Goal: Information Seeking & Learning: Learn about a topic

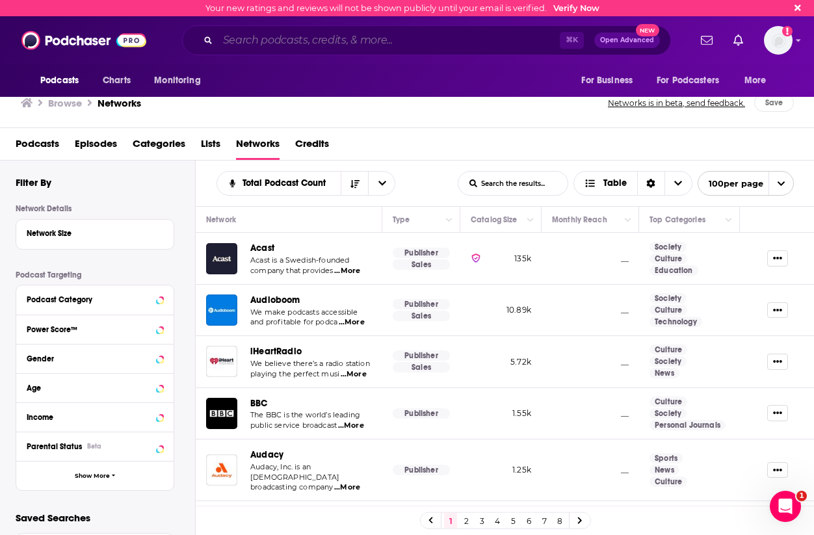
click at [334, 47] on input "Search podcasts, credits, & more..." at bounding box center [389, 40] width 342 height 21
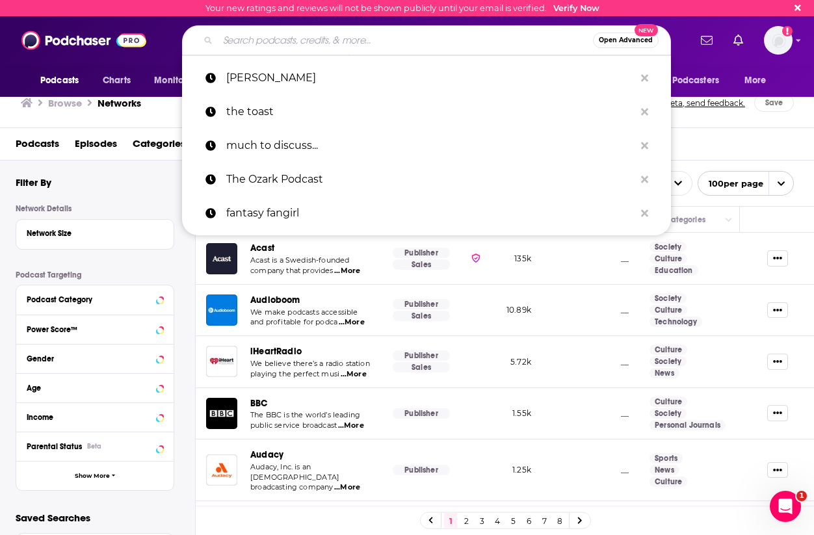
click at [626, 38] on span "Open Advanced" at bounding box center [626, 40] width 54 height 7
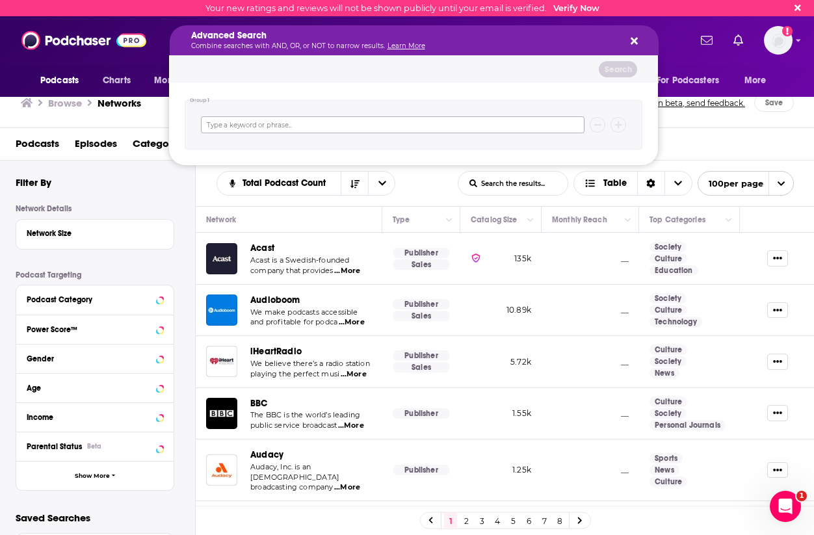
click at [453, 123] on input "Search podcasts, credits, & more..." at bounding box center [393, 124] width 384 height 17
click at [140, 60] on div "Podcasts Charts Monitoring Advanced Search Combine searches with AND, OR, or NO…" at bounding box center [407, 40] width 814 height 48
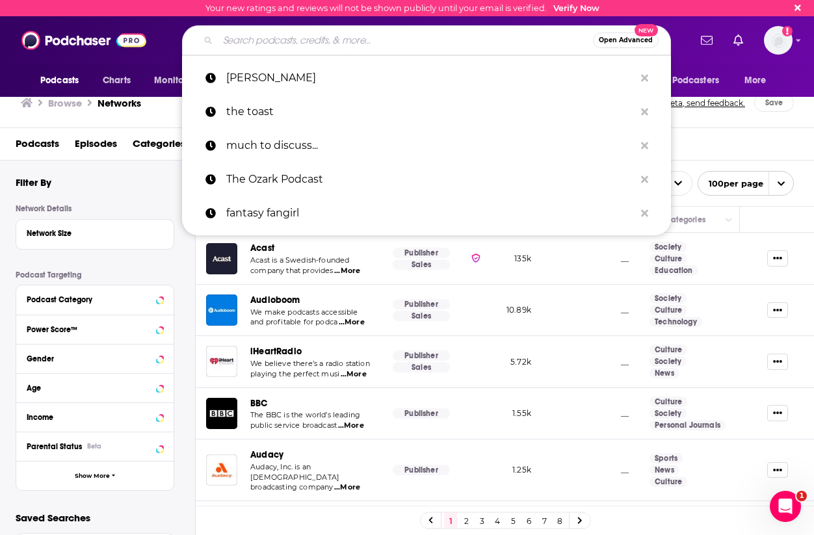
click at [773, 133] on div "Podcasts Episodes Categories Lists Networks Credits" at bounding box center [410, 146] width 789 height 27
click at [111, 202] on div "Filter By Network Details Network Size Podcast Targeting Podcast Category Power…" at bounding box center [105, 344] width 179 height 336
click at [36, 139] on span "Podcasts" at bounding box center [38, 146] width 44 height 27
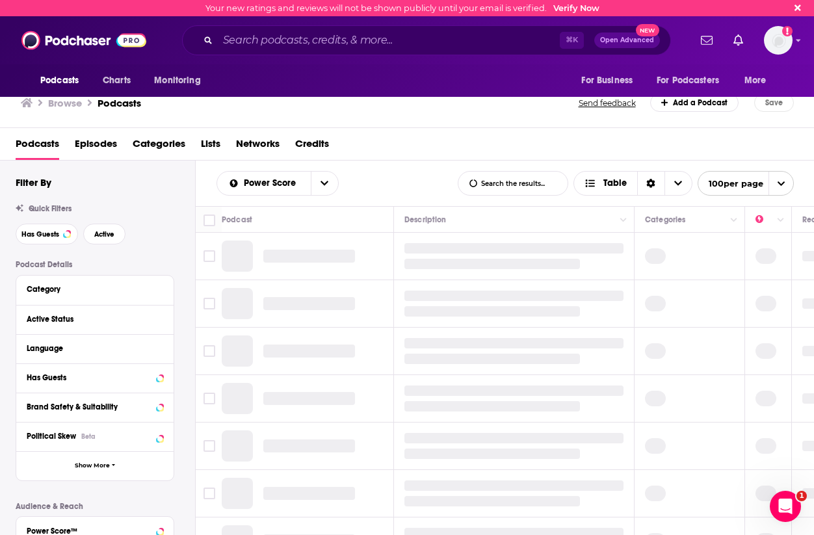
scroll to position [46, 0]
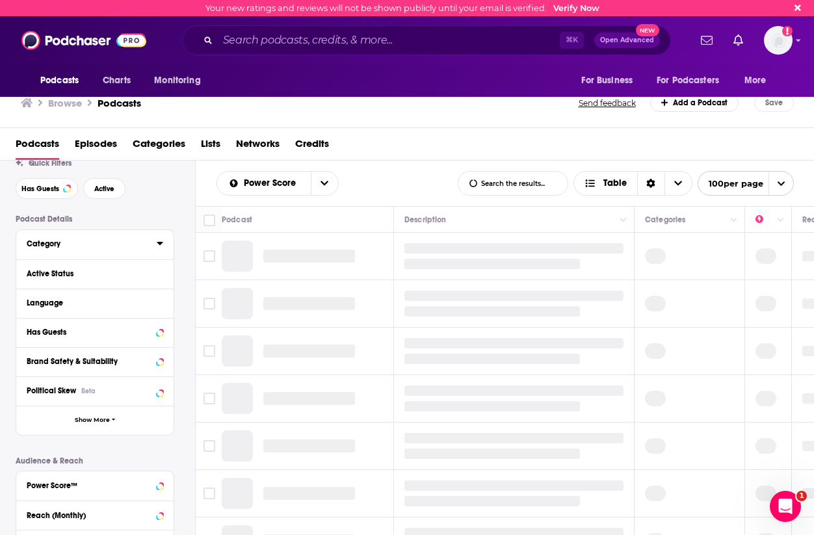
click at [85, 244] on div "Category" at bounding box center [88, 243] width 122 height 9
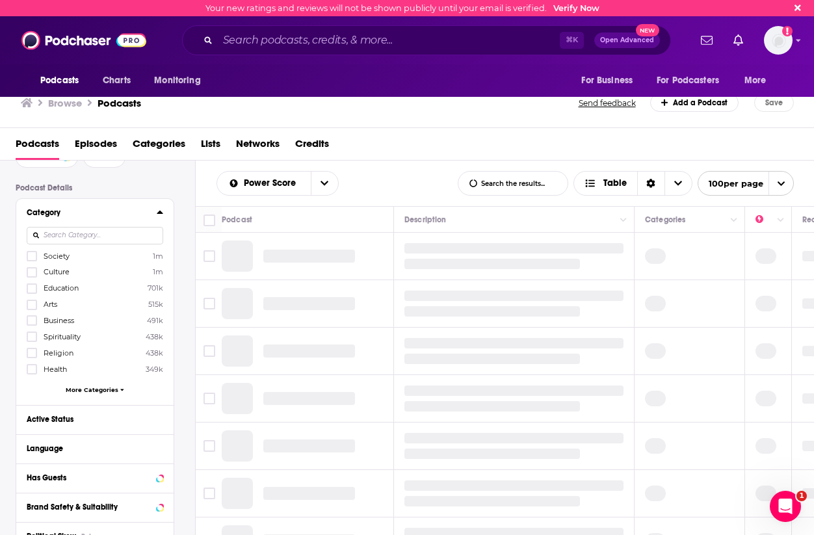
click at [90, 384] on div "Society 1m Culture 1m Education 701k Arts 515k Business 491k Spirituality 438k …" at bounding box center [95, 325] width 137 height 150
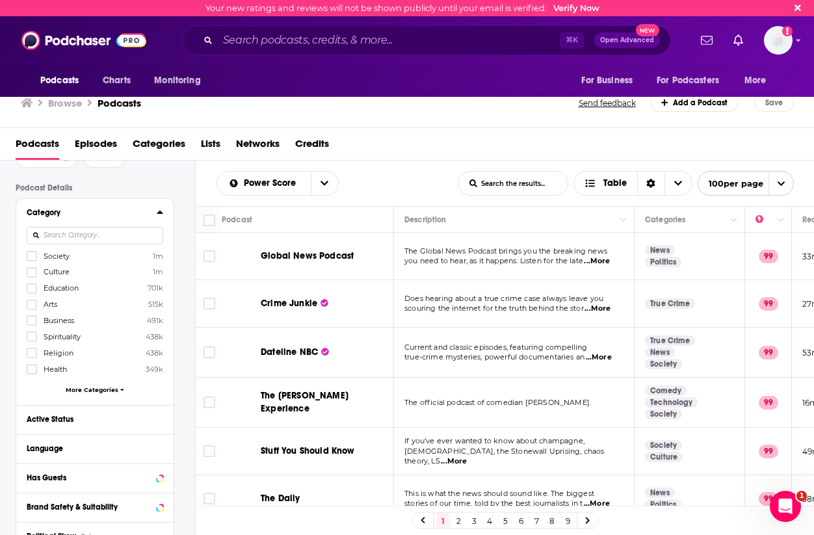
scroll to position [85, 0]
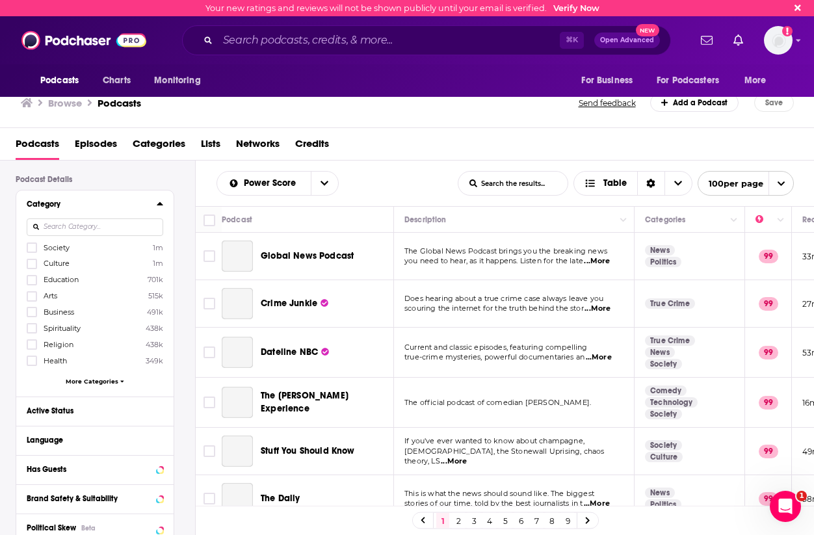
click at [90, 380] on span "More Categories" at bounding box center [92, 381] width 53 height 7
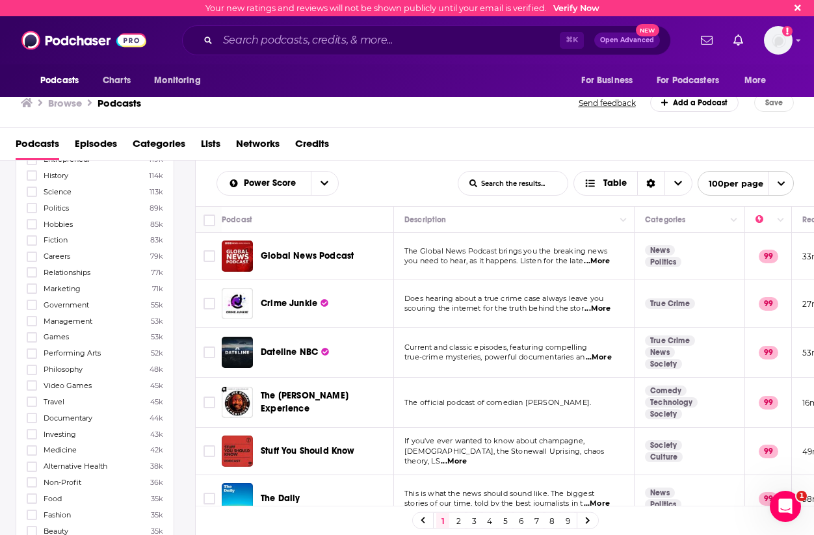
scroll to position [531, 0]
click at [33, 379] on icon at bounding box center [32, 383] width 8 height 8
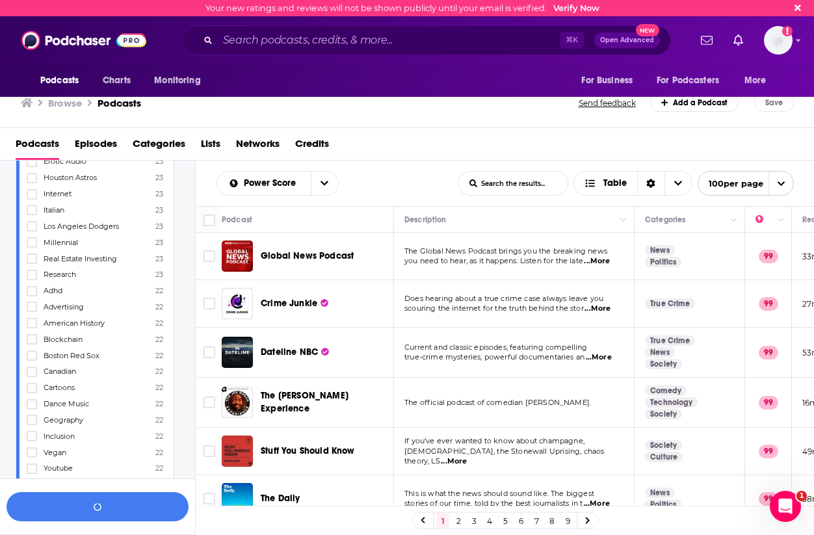
scroll to position [2279, 0]
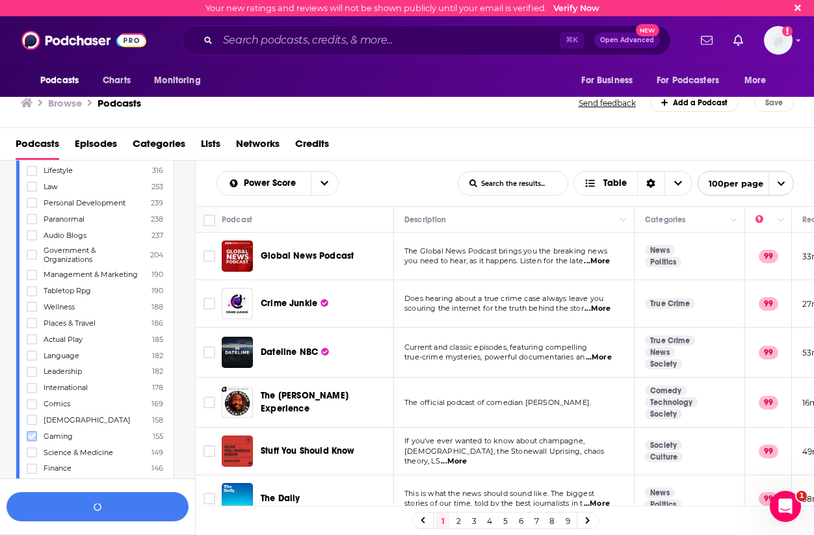
click at [31, 432] on icon at bounding box center [32, 436] width 8 height 8
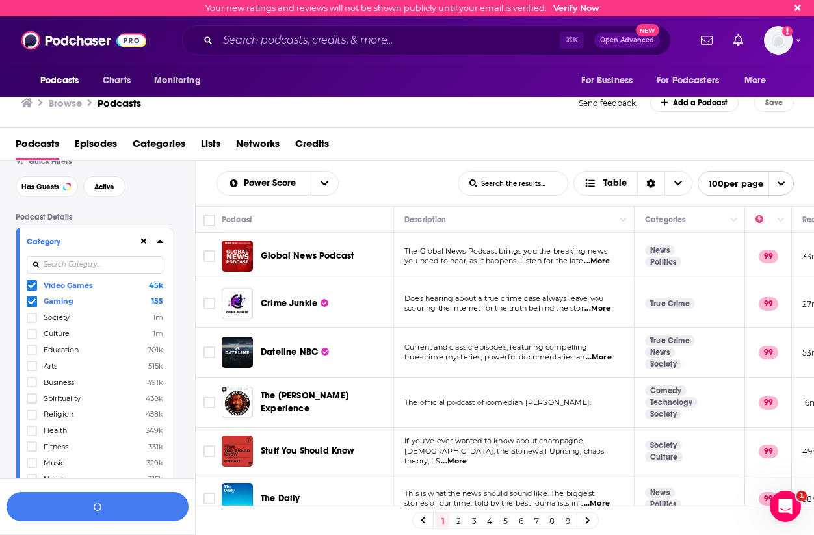
scroll to position [0, 0]
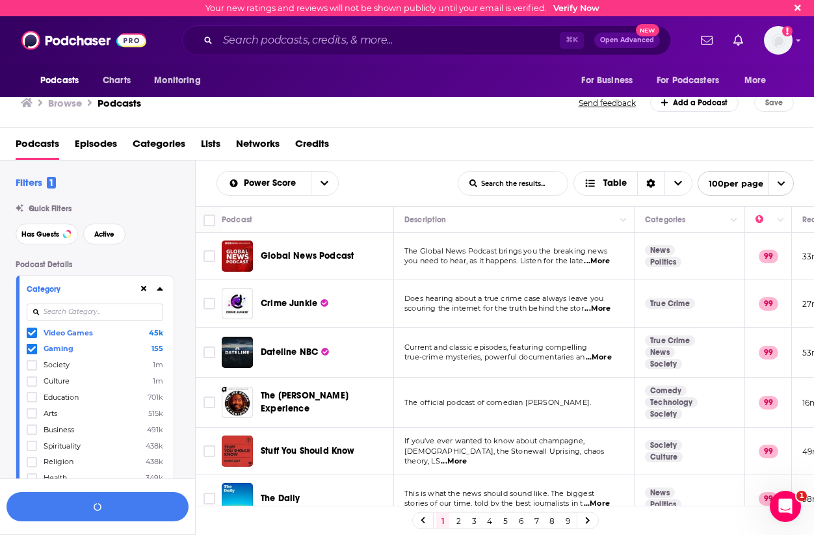
click at [34, 330] on icon at bounding box center [32, 333] width 8 height 8
click at [118, 312] on input at bounding box center [95, 313] width 137 height 18
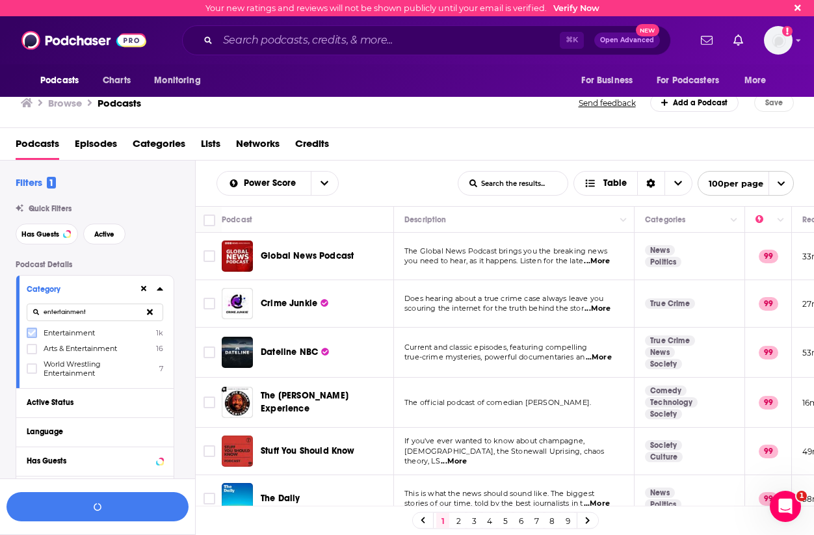
click at [31, 334] on icon at bounding box center [32, 333] width 8 height 8
click at [77, 317] on input "entertainment" at bounding box center [95, 313] width 137 height 18
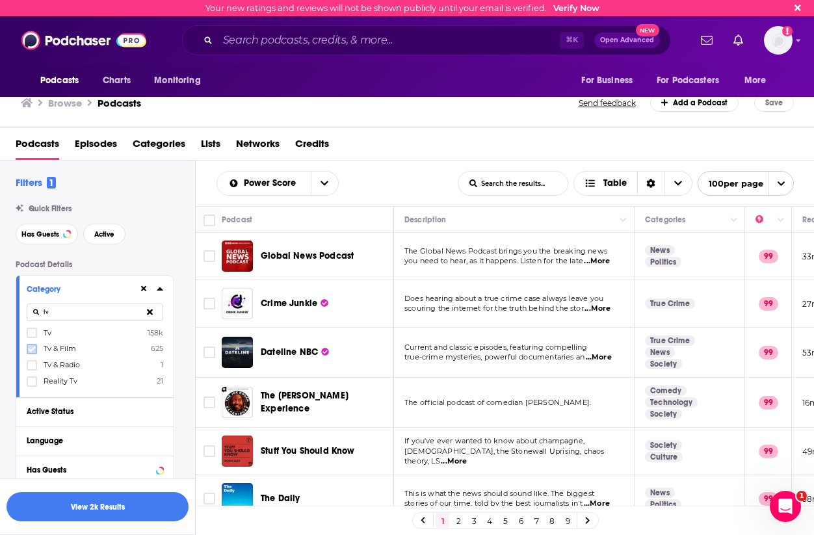
click at [32, 345] on label at bounding box center [32, 349] width 10 height 10
click at [101, 312] on input "tv" at bounding box center [95, 313] width 137 height 18
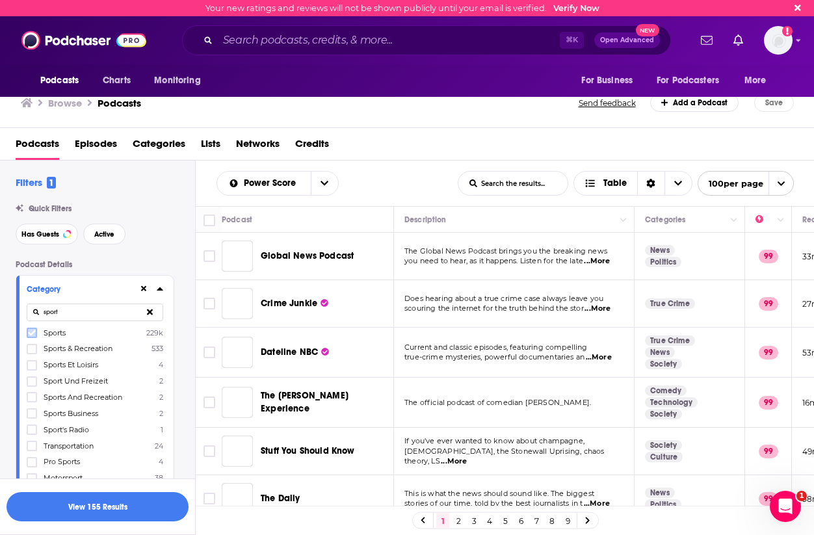
click at [31, 330] on icon at bounding box center [32, 333] width 8 height 8
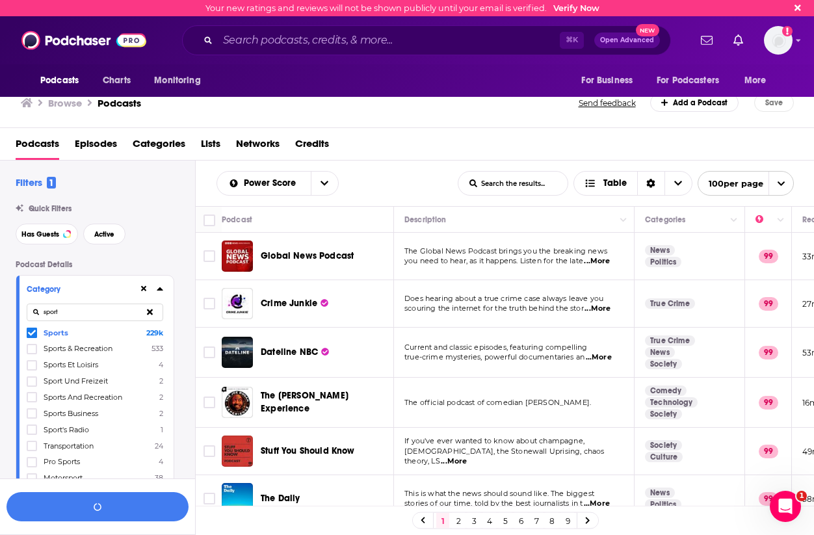
click at [85, 315] on input "sport" at bounding box center [95, 313] width 137 height 18
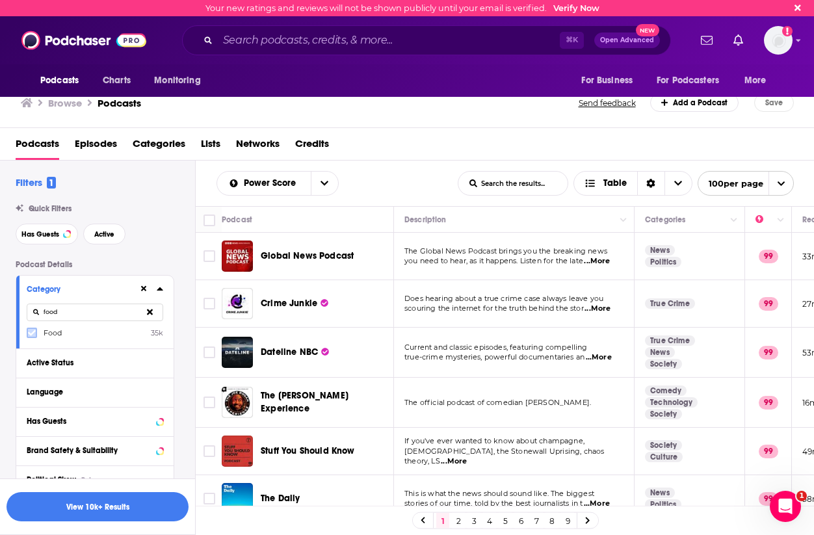
click at [31, 334] on icon at bounding box center [32, 333] width 8 height 8
click at [86, 319] on input "food" at bounding box center [95, 313] width 137 height 18
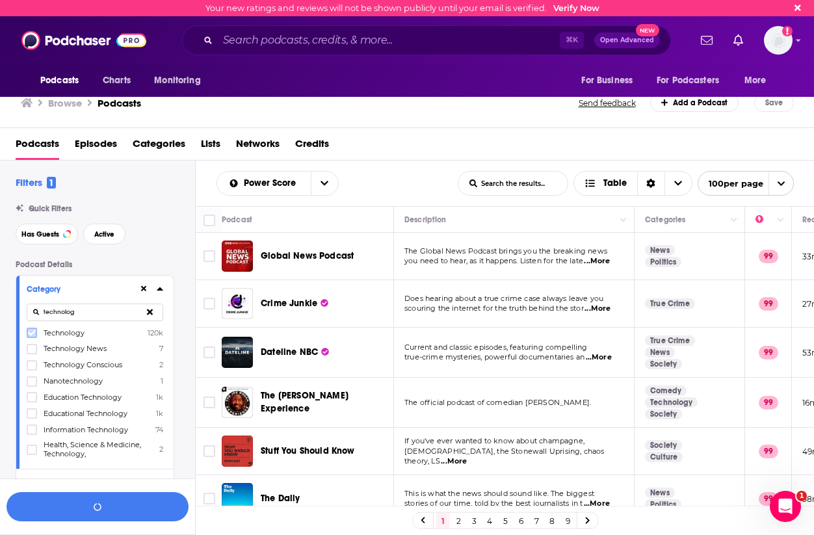
type input "technolog"
click at [36, 333] on label at bounding box center [32, 333] width 10 height 10
click at [98, 282] on button "Category" at bounding box center [83, 289] width 112 height 16
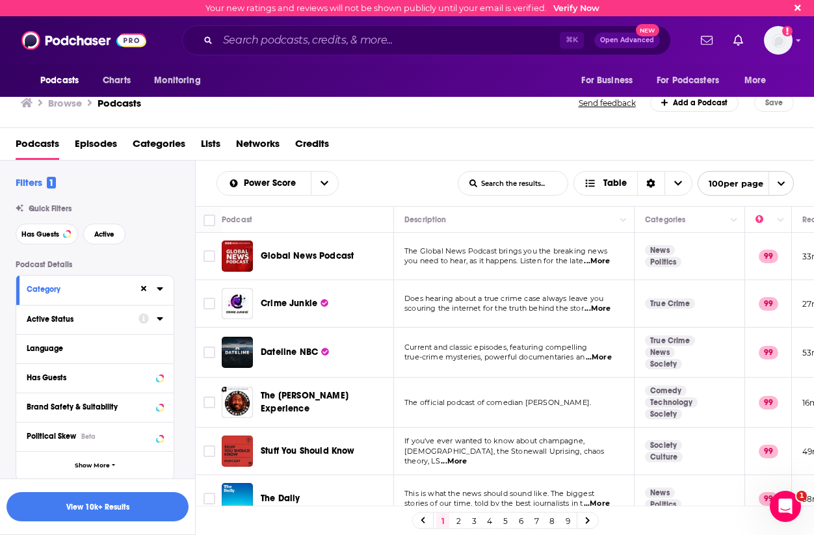
click at [120, 322] on div "Active Status" at bounding box center [78, 319] width 103 height 9
click at [59, 351] on span "All" at bounding box center [88, 343] width 122 height 17
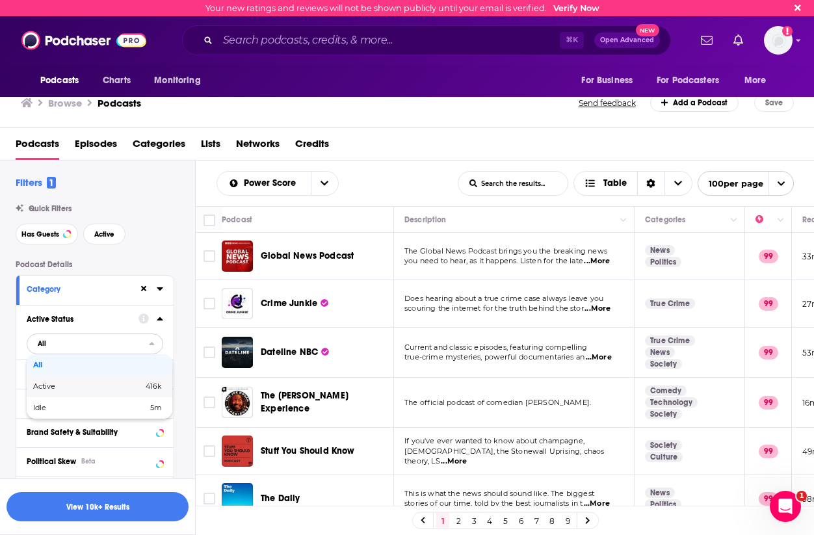
click at [52, 387] on span "Active" at bounding box center [66, 386] width 66 height 7
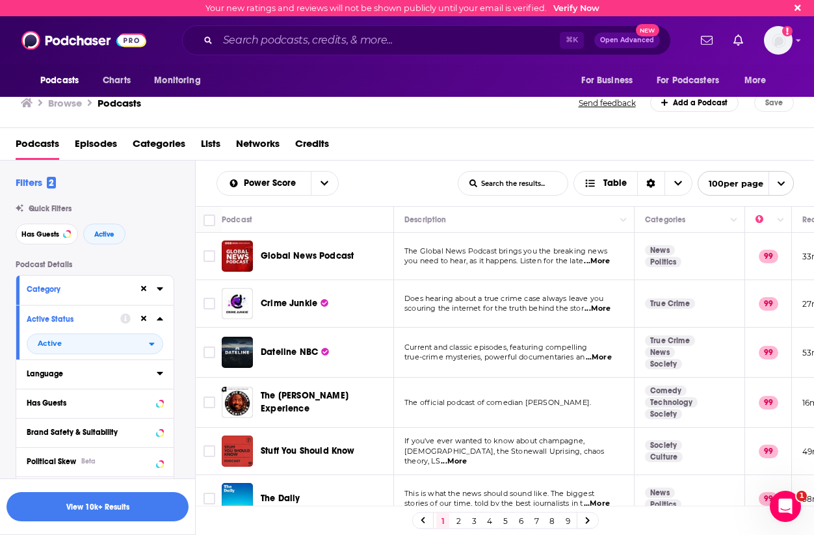
click at [103, 372] on div "Language" at bounding box center [88, 373] width 122 height 9
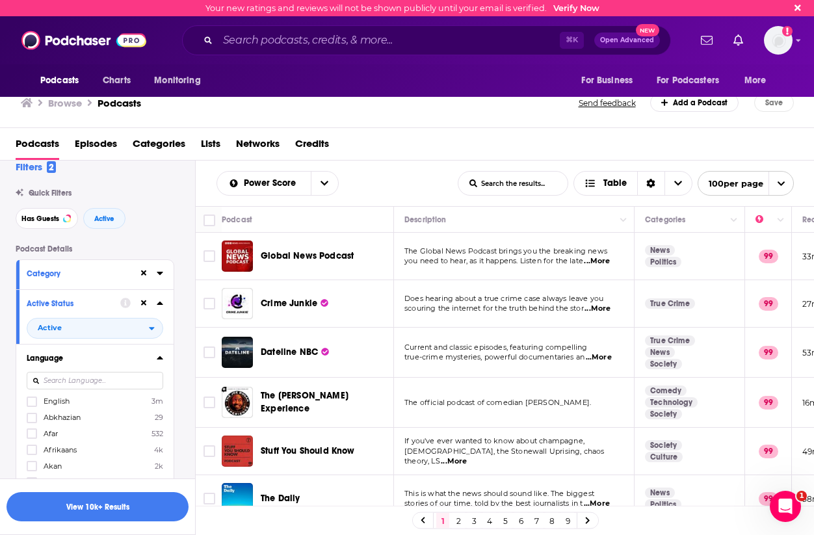
scroll to position [18, 0]
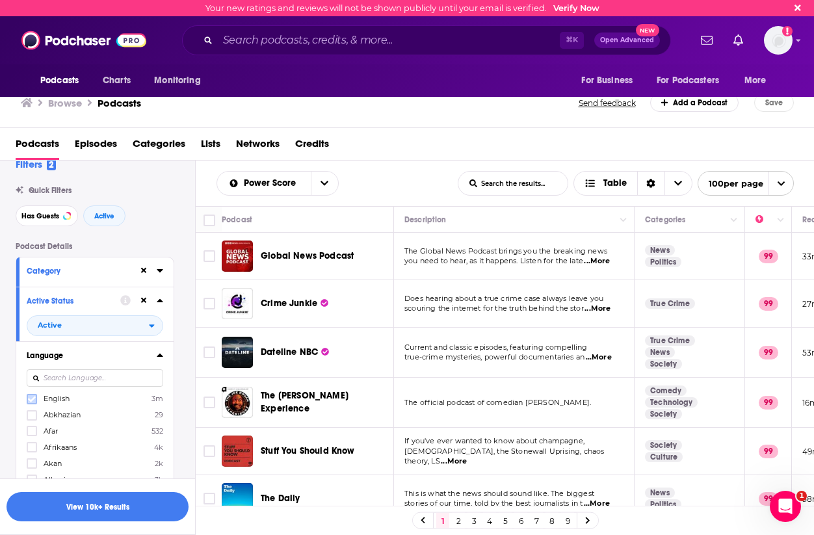
click at [34, 403] on icon at bounding box center [32, 399] width 8 height 8
click at [144, 366] on div at bounding box center [95, 379] width 137 height 30
click at [106, 364] on button "Language" at bounding box center [83, 355] width 112 height 16
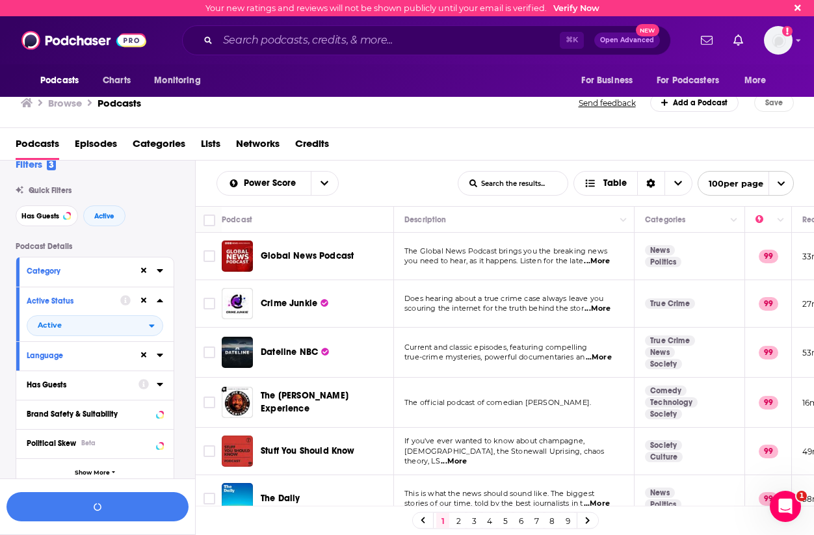
click at [78, 386] on div "Has Guests" at bounding box center [78, 384] width 103 height 9
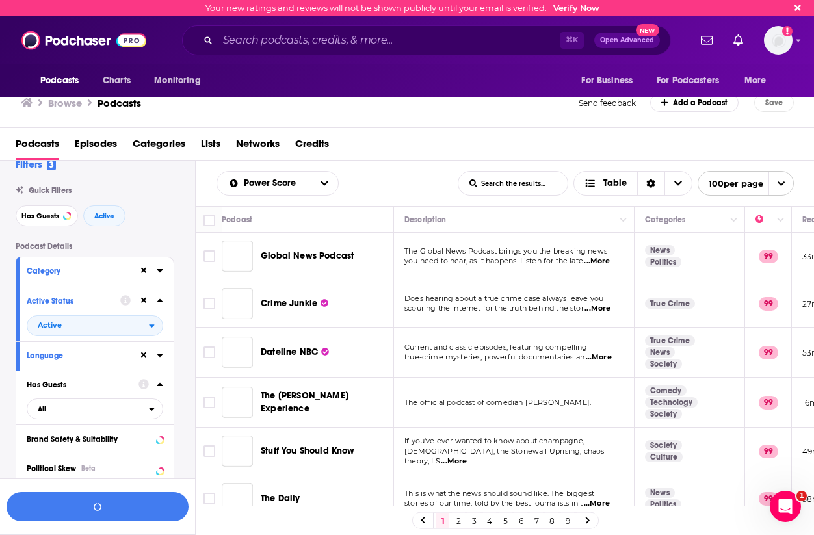
click at [92, 384] on div "Has Guests" at bounding box center [78, 384] width 103 height 9
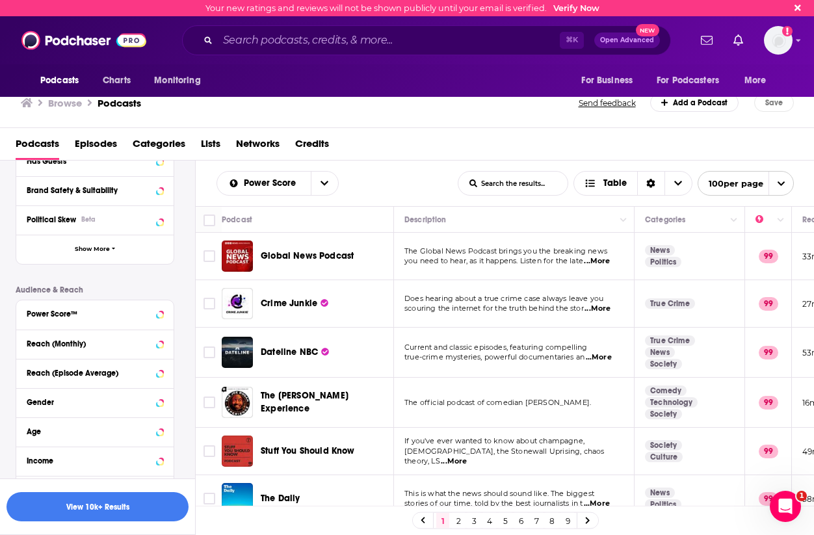
scroll to position [261, 0]
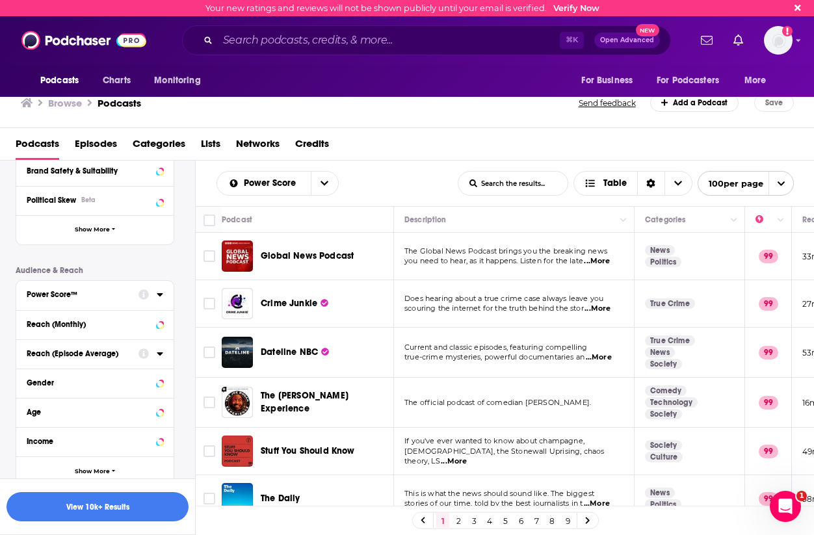
click at [109, 299] on div "Power Score™" at bounding box center [78, 294] width 103 height 9
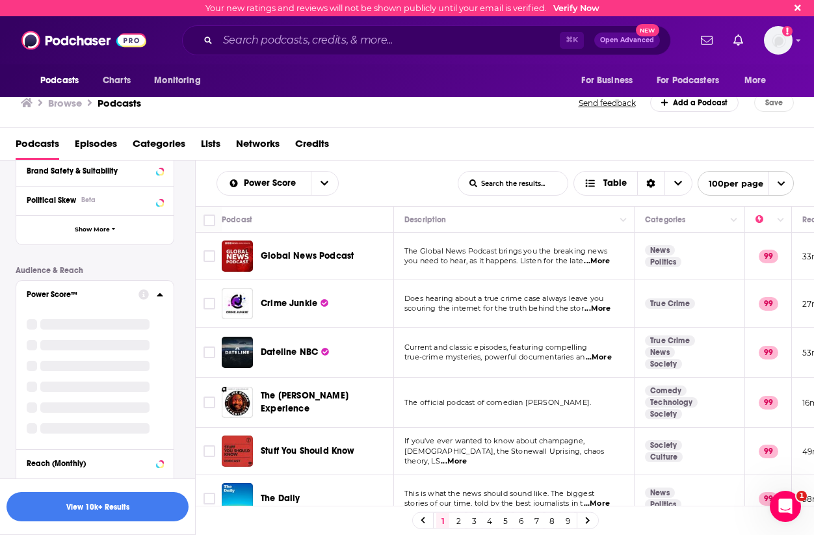
click at [112, 295] on div "Power Score™" at bounding box center [78, 294] width 103 height 9
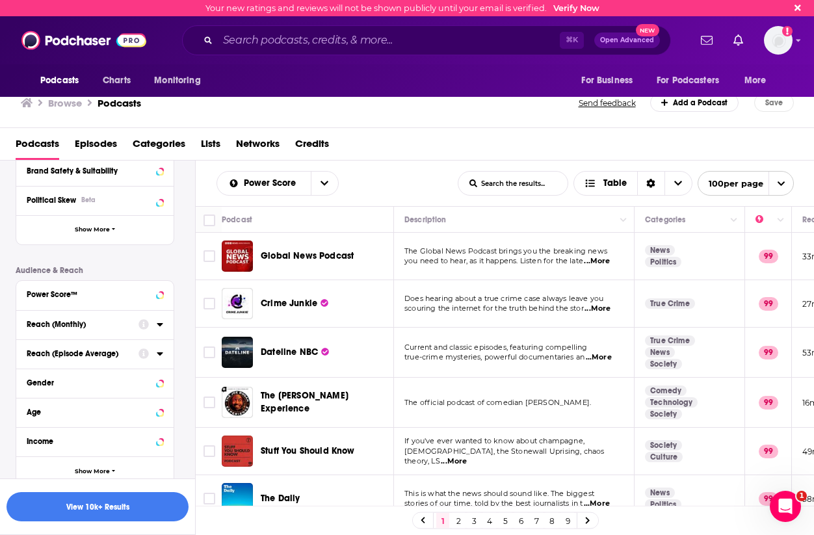
click at [105, 322] on div "Reach (Monthly)" at bounding box center [78, 324] width 103 height 9
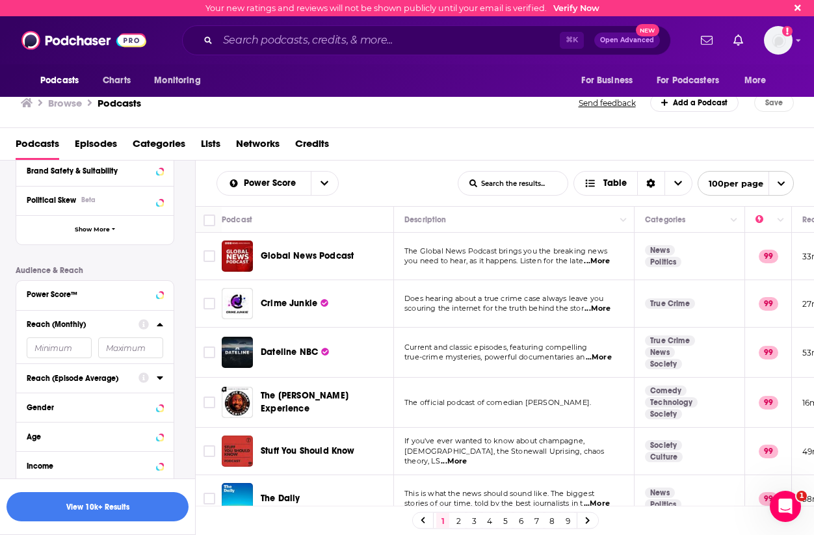
click at [78, 357] on input "number" at bounding box center [59, 348] width 65 height 21
type input "50000"
click at [131, 345] on input "number" at bounding box center [130, 348] width 65 height 21
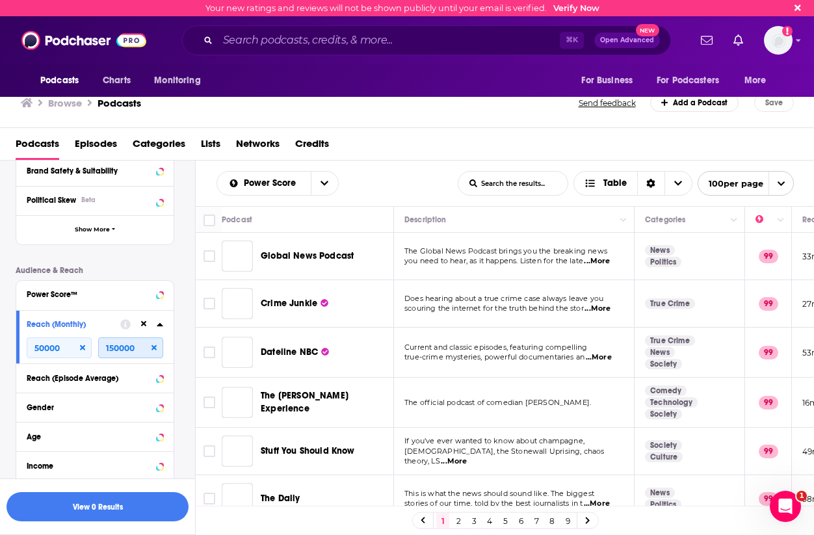
type input "150000"
click at [127, 267] on p "Audience & Reach" at bounding box center [95, 270] width 159 height 9
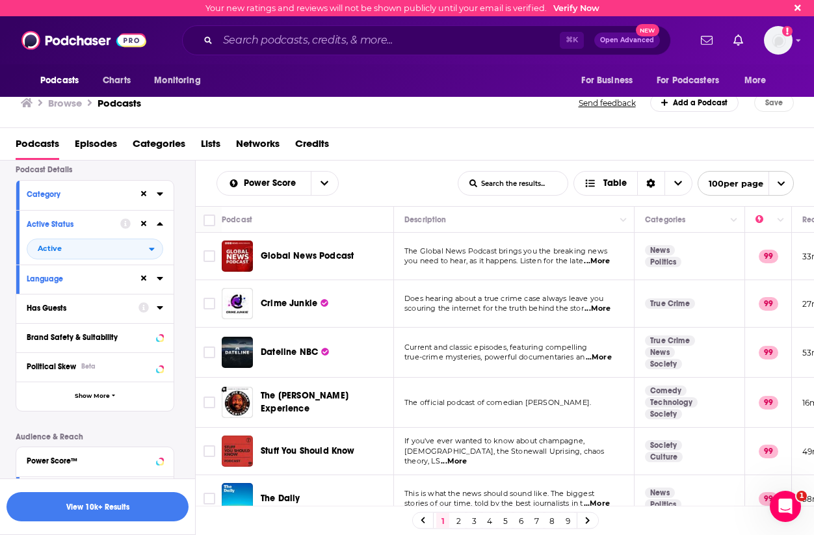
scroll to position [32, 0]
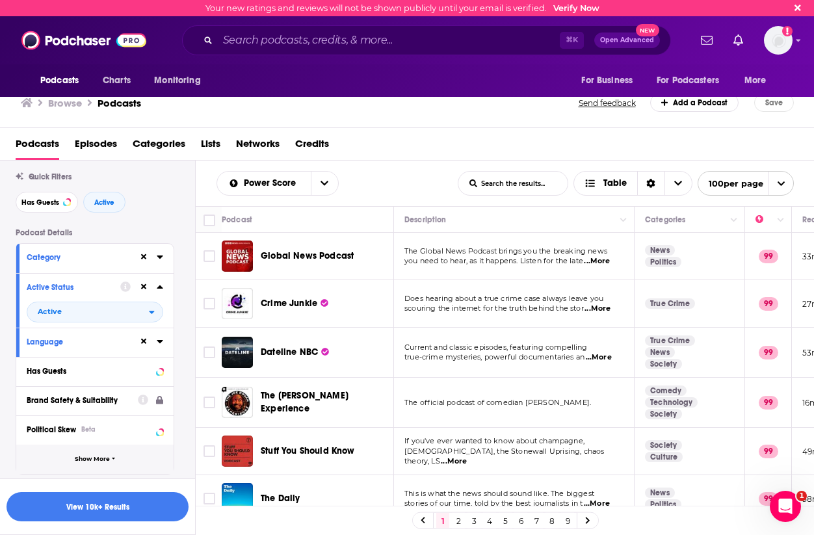
click at [87, 464] on button "Show More" at bounding box center [94, 459] width 157 height 29
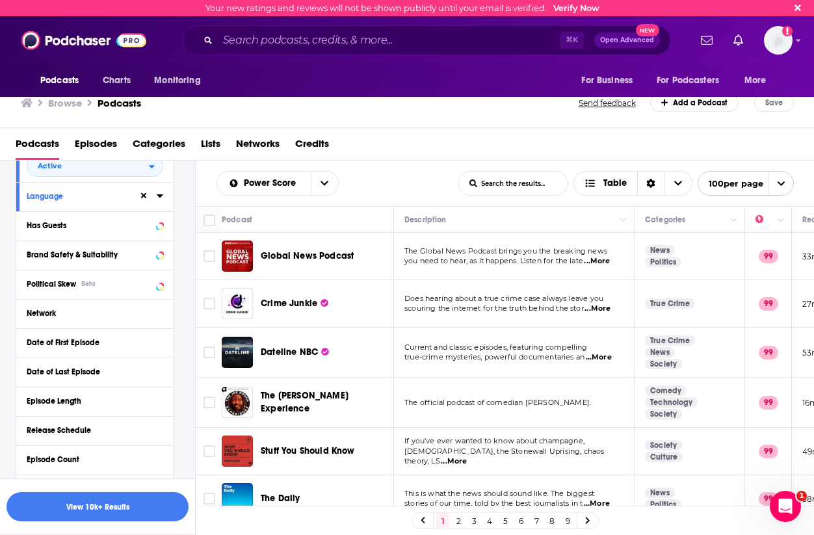
click at [164, 316] on div "Network" at bounding box center [94, 313] width 157 height 29
click at [160, 312] on icon at bounding box center [160, 313] width 7 height 10
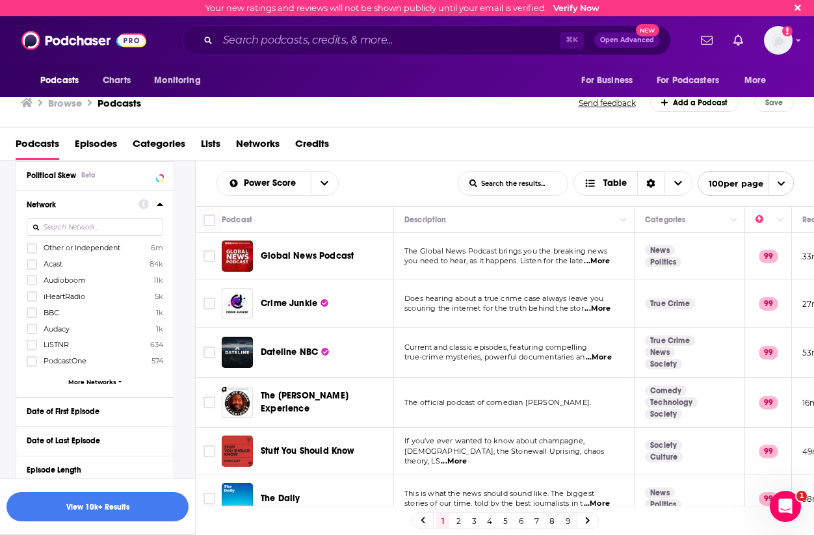
scroll to position [295, 0]
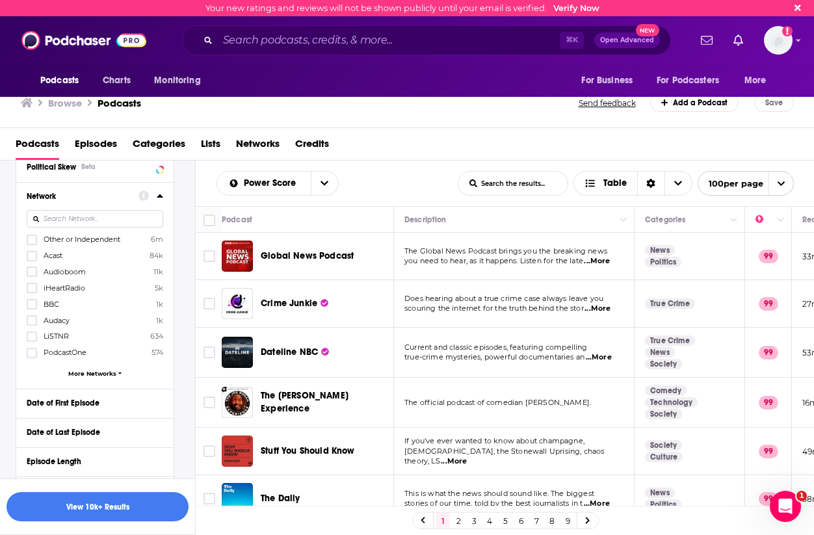
click at [95, 375] on span "More Networks" at bounding box center [92, 373] width 48 height 7
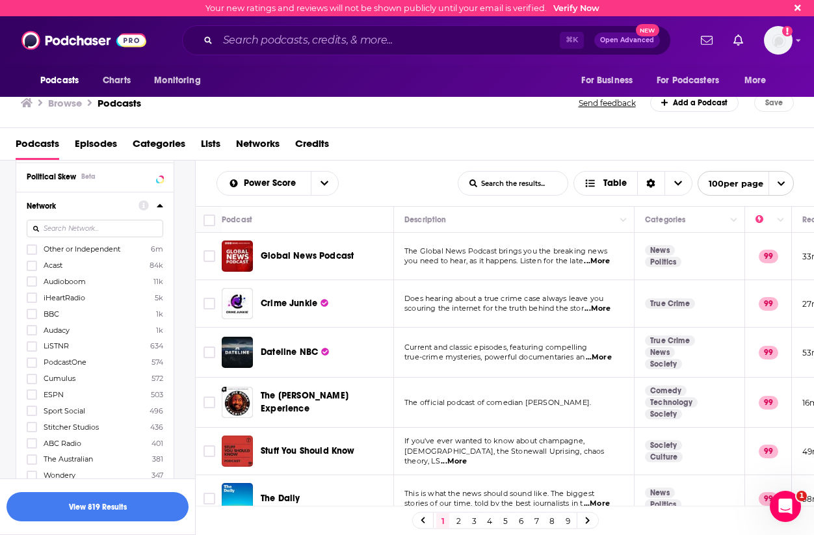
scroll to position [252, 0]
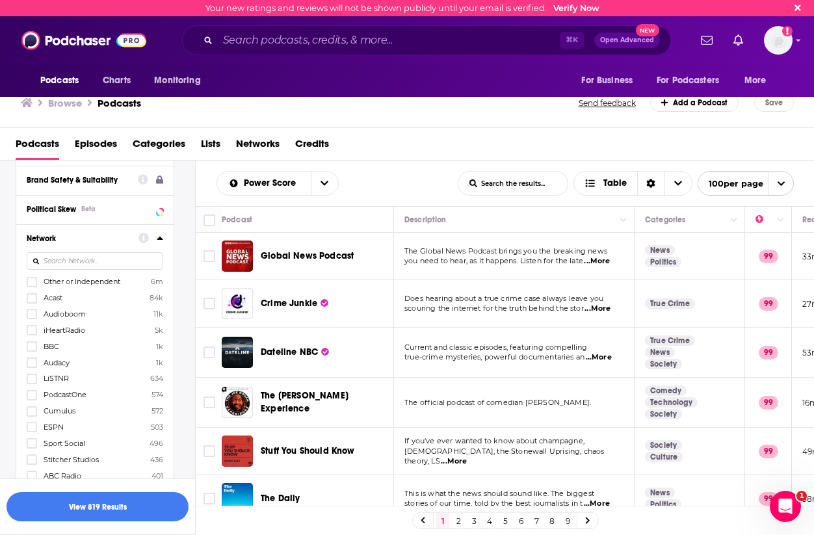
click at [102, 254] on div at bounding box center [95, 261] width 137 height 30
click at [107, 259] on input at bounding box center [95, 261] width 137 height 18
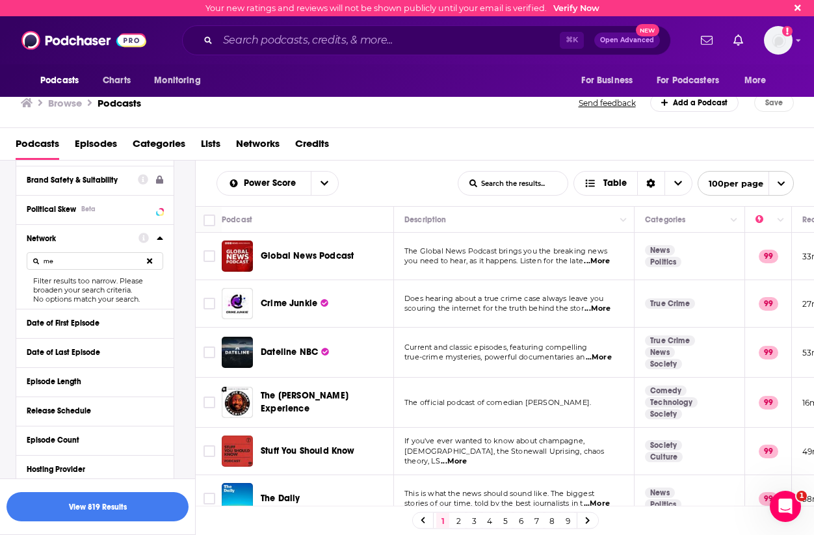
type input "m"
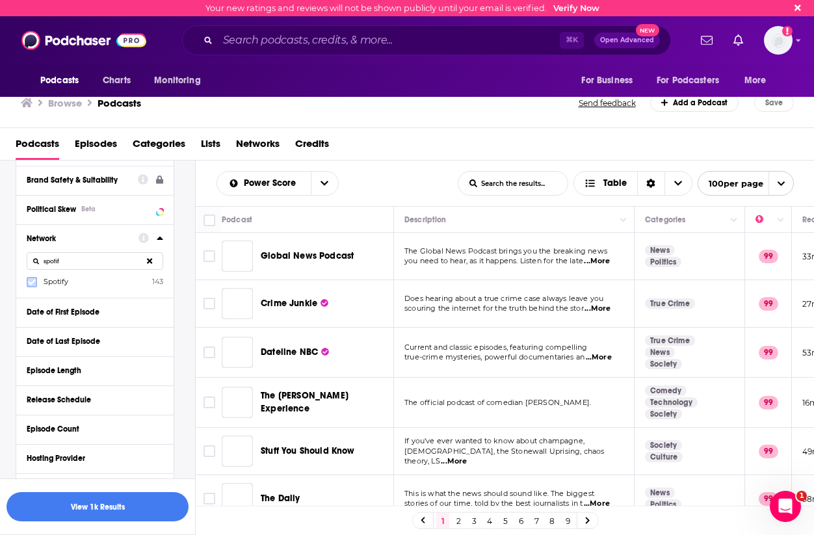
type input "spotif"
click at [29, 284] on icon at bounding box center [32, 282] width 8 height 6
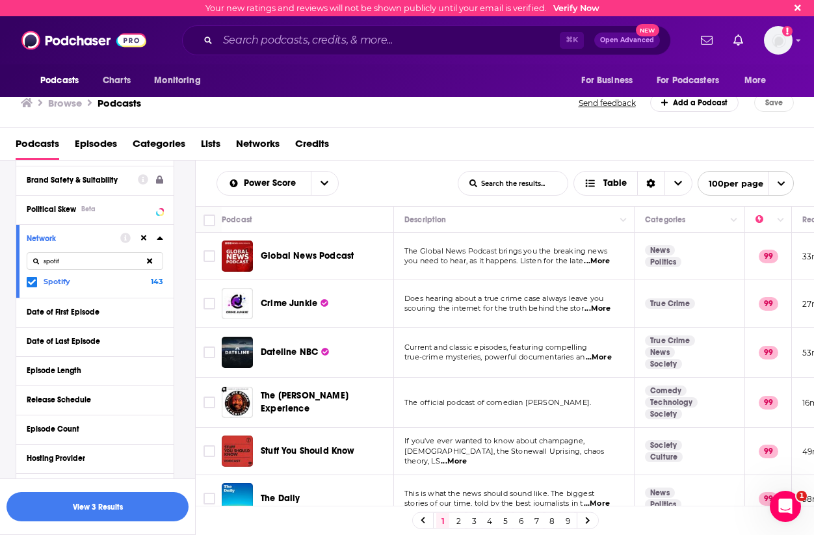
click at [163, 239] on div "Network spotif Spotify 143" at bounding box center [94, 260] width 157 height 73
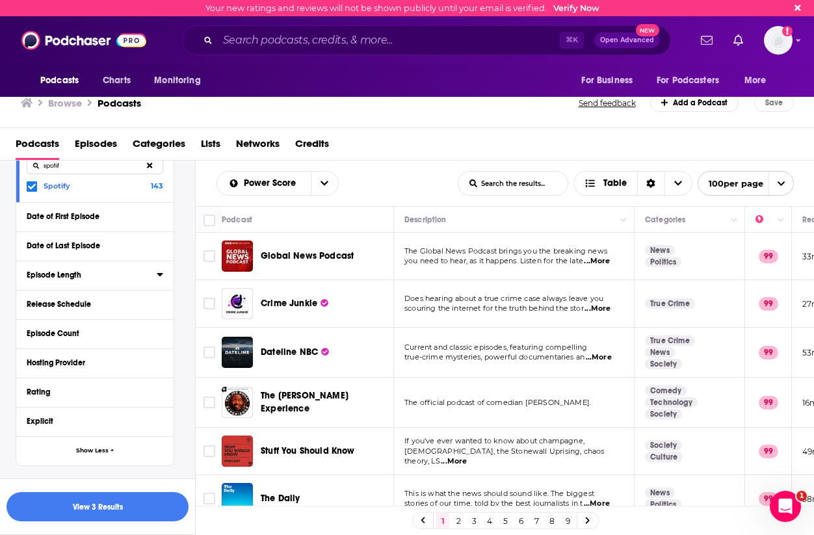
scroll to position [376, 0]
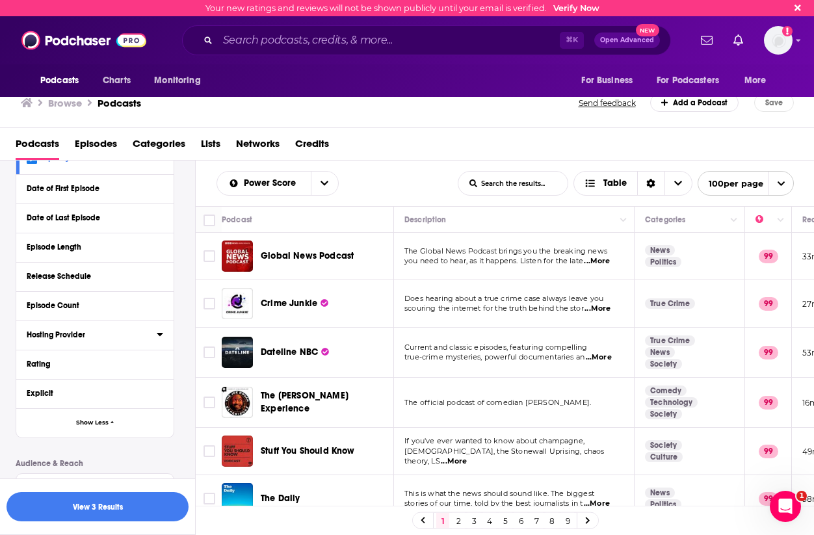
click at [98, 339] on div "Hosting Provider" at bounding box center [88, 334] width 122 height 9
click at [115, 361] on input at bounding box center [95, 358] width 137 height 18
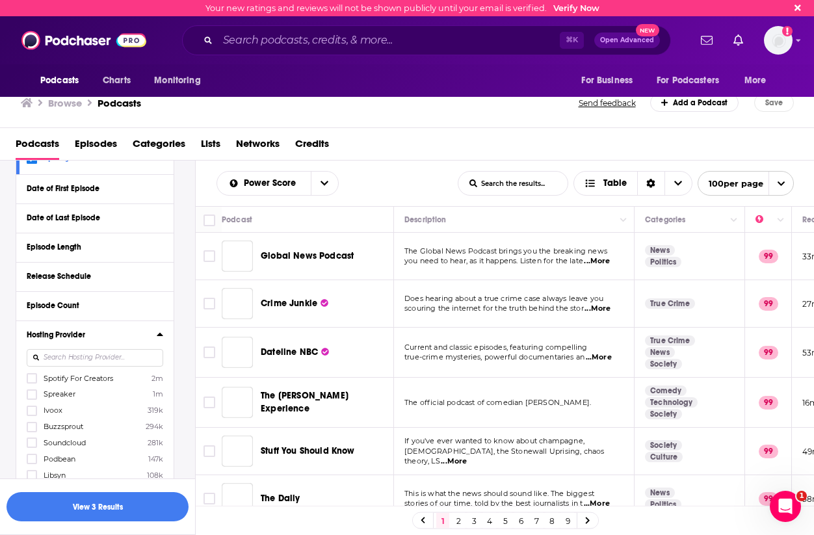
scroll to position [347, 0]
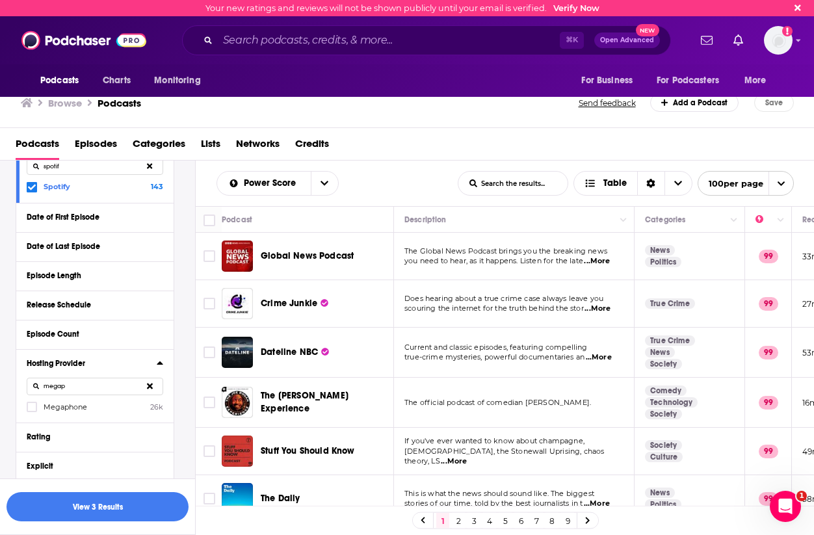
type input "megap"
click at [26, 410] on div "Hosting Provider megap Megaphone 26k" at bounding box center [94, 385] width 157 height 73
click at [30, 410] on icon at bounding box center [32, 408] width 8 height 6
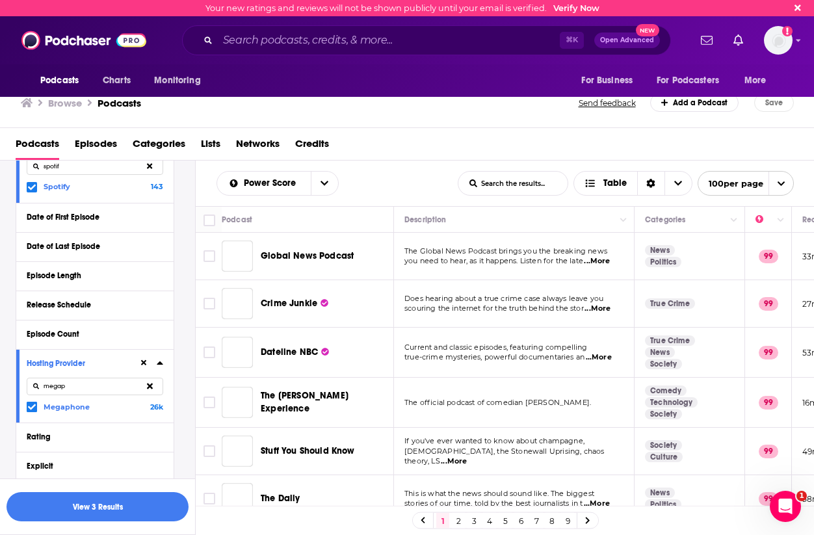
scroll to position [237, 0]
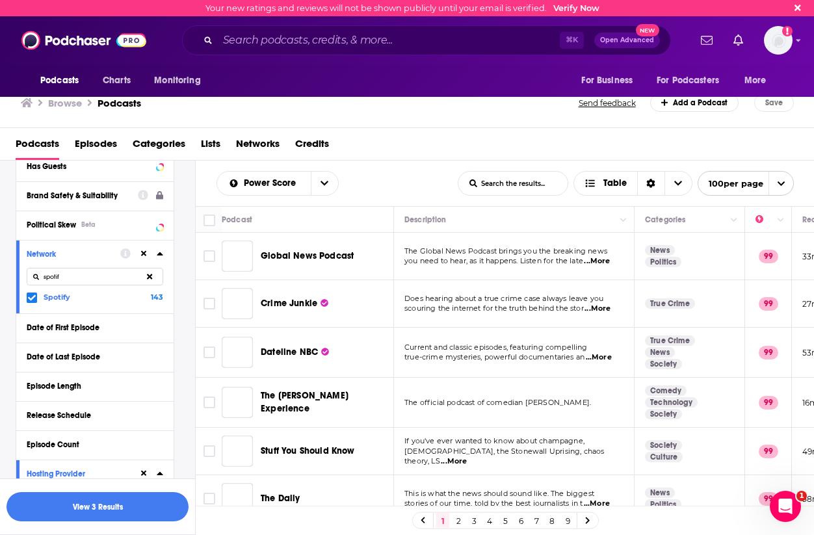
click at [30, 296] on icon at bounding box center [32, 298] width 8 height 8
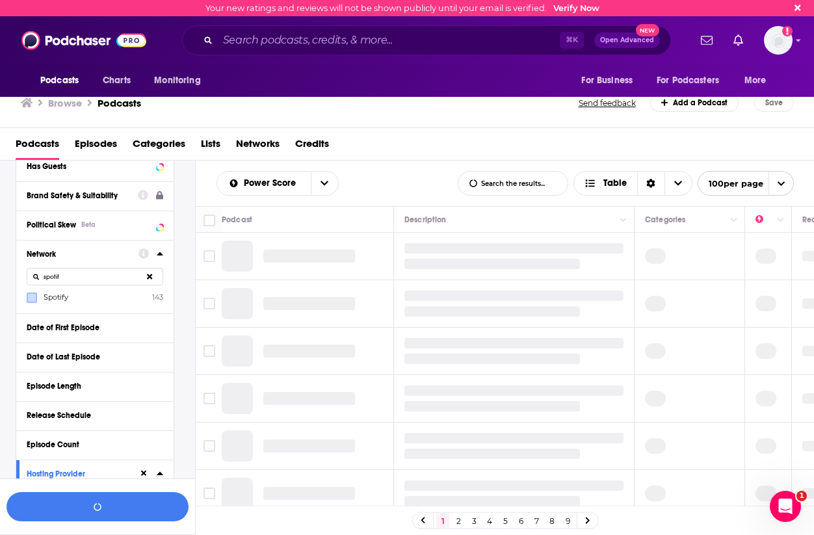
click at [159, 254] on icon at bounding box center [160, 253] width 7 height 10
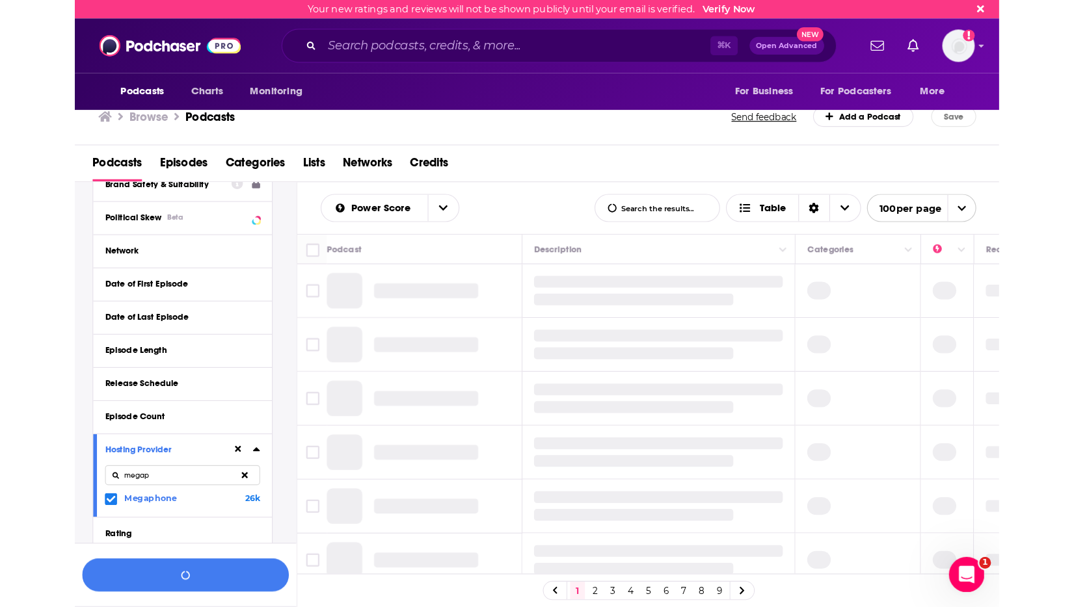
scroll to position [274, 0]
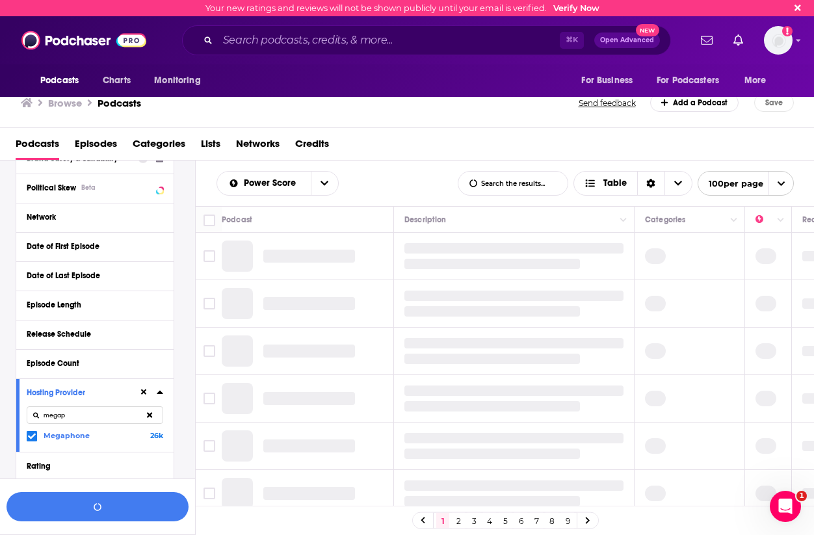
click at [159, 390] on icon at bounding box center [160, 392] width 7 height 10
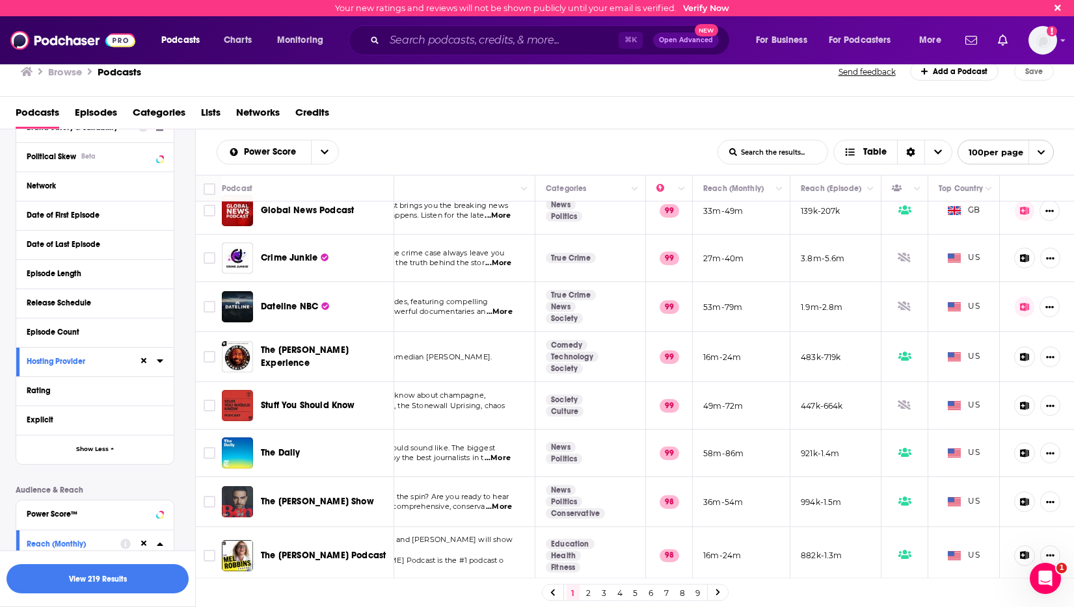
scroll to position [0, 100]
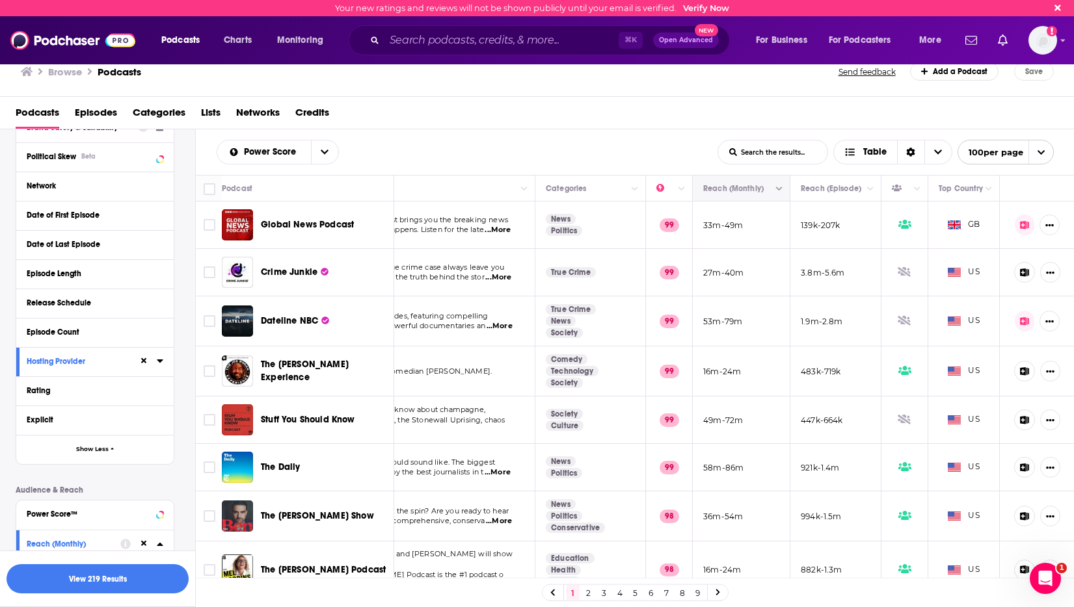
click at [780, 188] on icon "Column Actions" at bounding box center [779, 189] width 7 height 8
click at [780, 188] on div at bounding box center [537, 303] width 1074 height 607
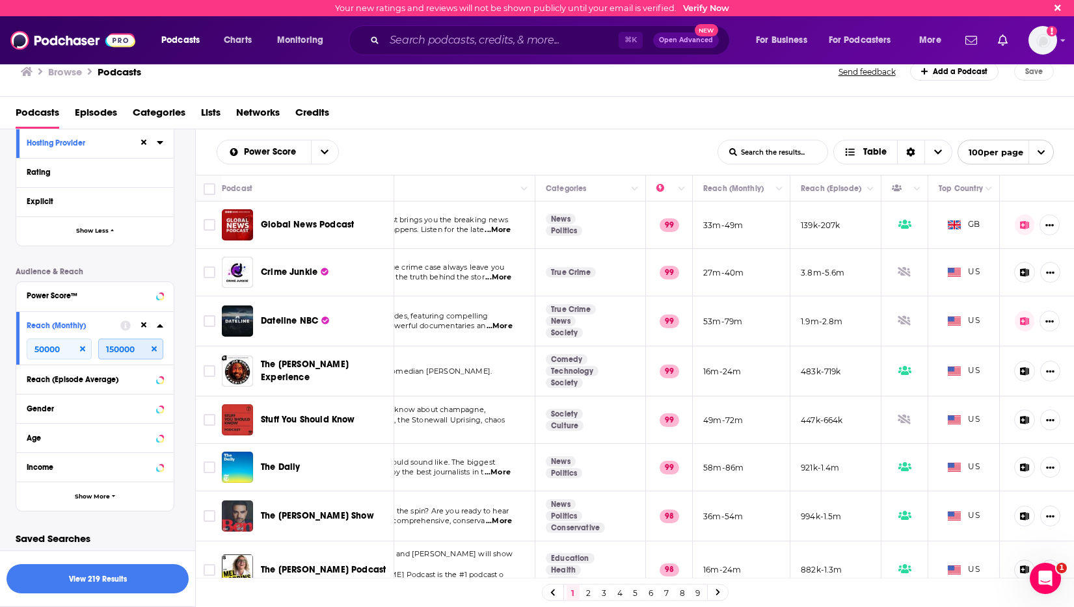
click at [117, 349] on input "150000" at bounding box center [130, 349] width 65 height 21
click at [56, 352] on input "50000" at bounding box center [59, 349] width 65 height 21
click at [127, 354] on input "150000" at bounding box center [130, 349] width 65 height 21
click at [125, 323] on icon at bounding box center [125, 326] width 10 height 10
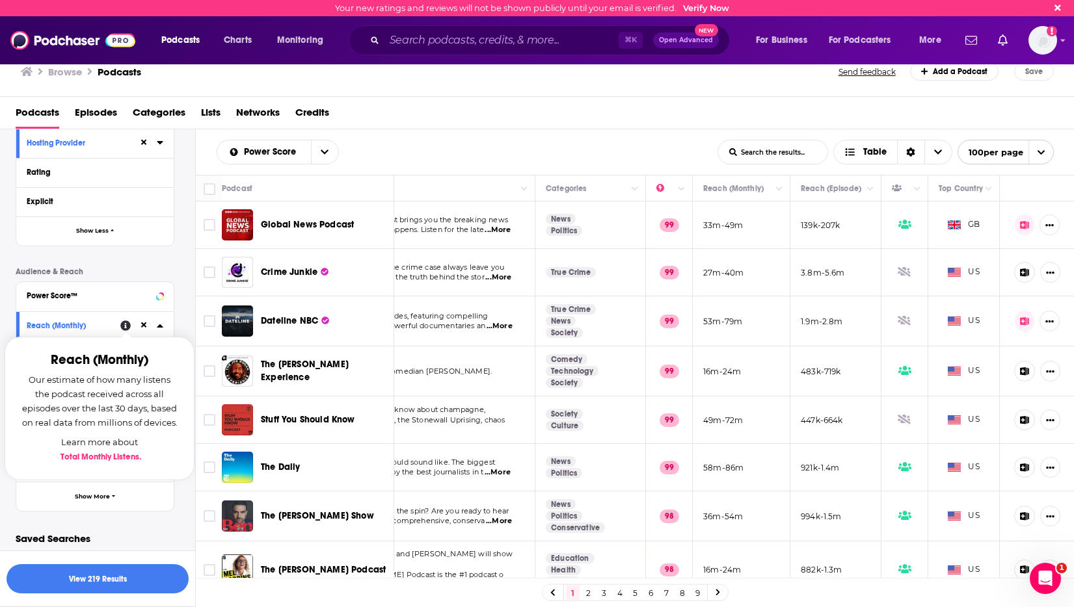
click at [173, 319] on div "Reach (Monthly) Reach (Monthly) Our estimate of how many listens the podcast re…" at bounding box center [94, 338] width 157 height 53
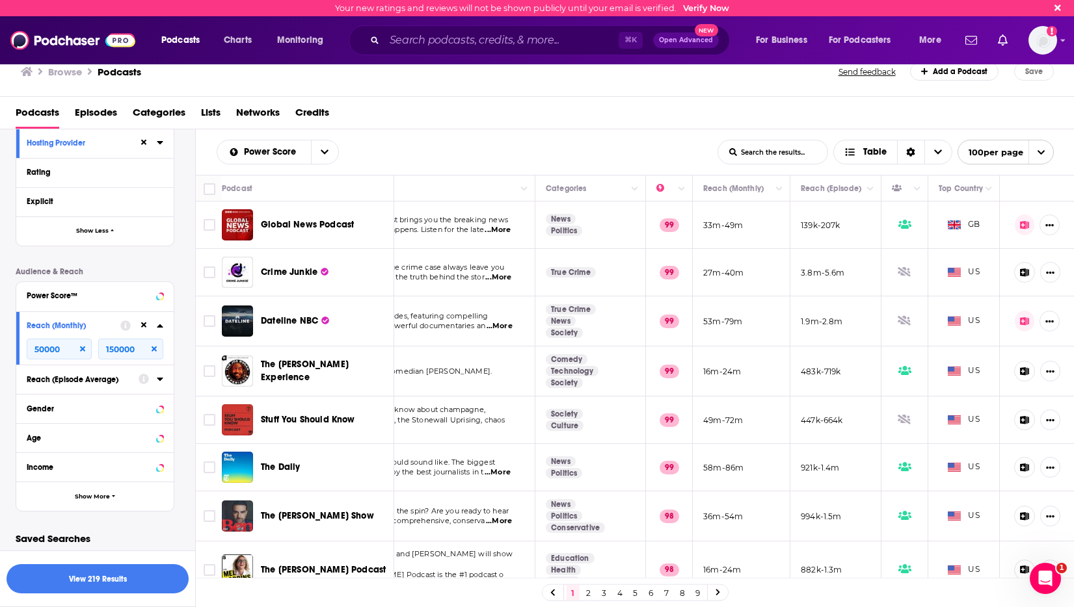
click at [124, 321] on icon at bounding box center [125, 326] width 10 height 10
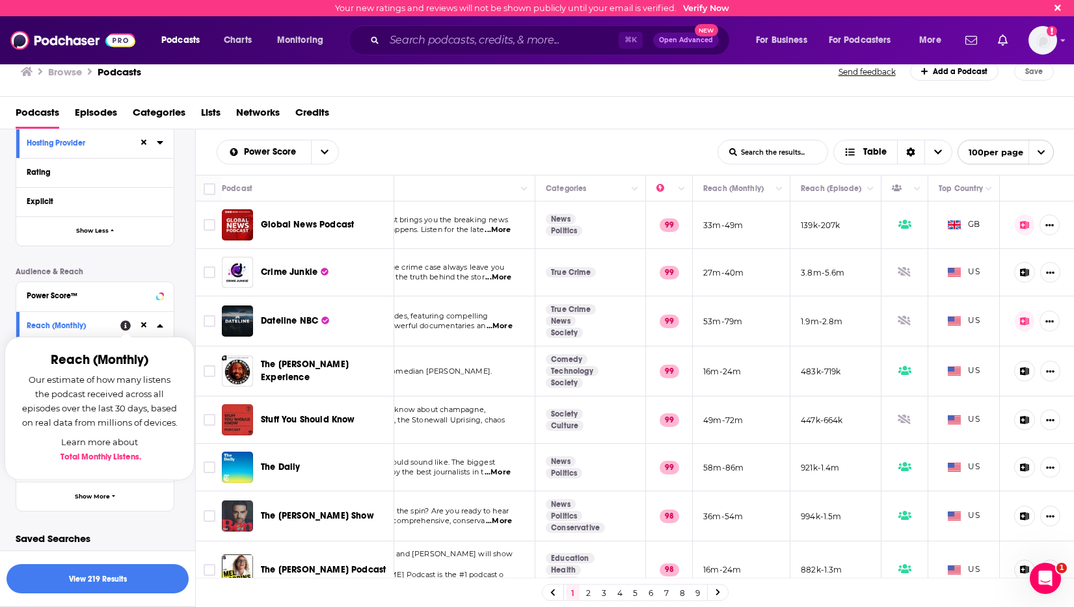
click at [111, 453] on link "Total Monthly Listens ." at bounding box center [100, 457] width 81 height 10
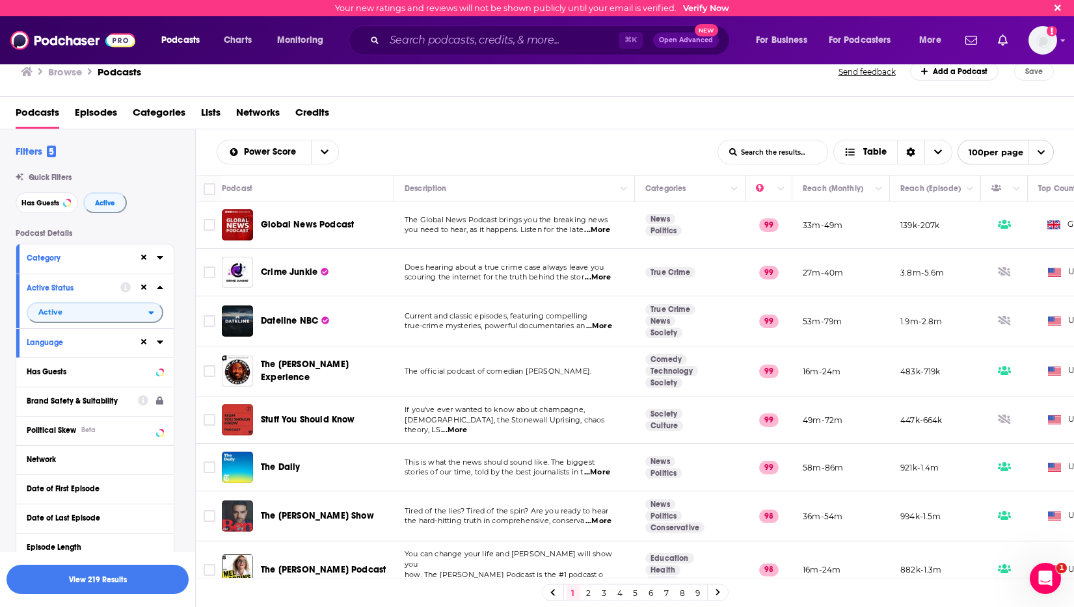
scroll to position [0, 100]
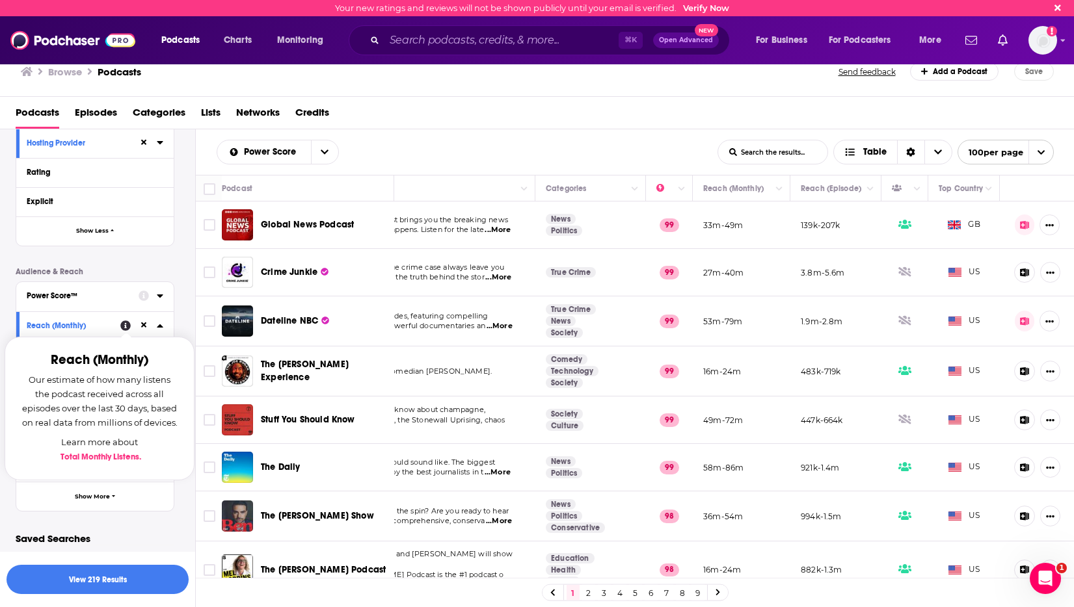
click at [186, 314] on div "Podcast Details Category Active Status Active Language Has Guests Brand Safety …" at bounding box center [105, 124] width 179 height 775
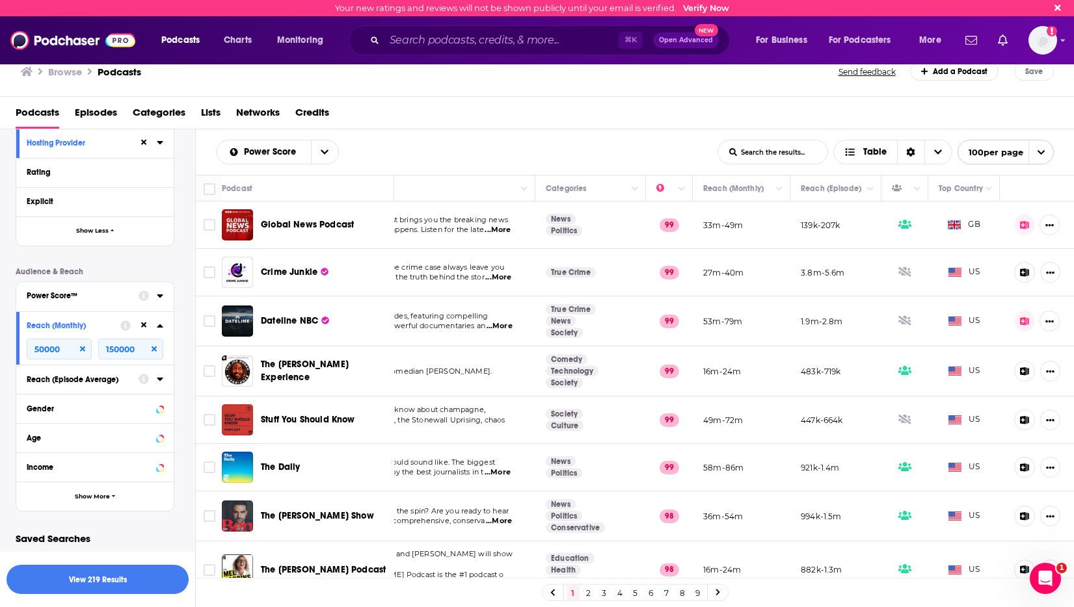
click at [159, 291] on icon at bounding box center [160, 296] width 7 height 10
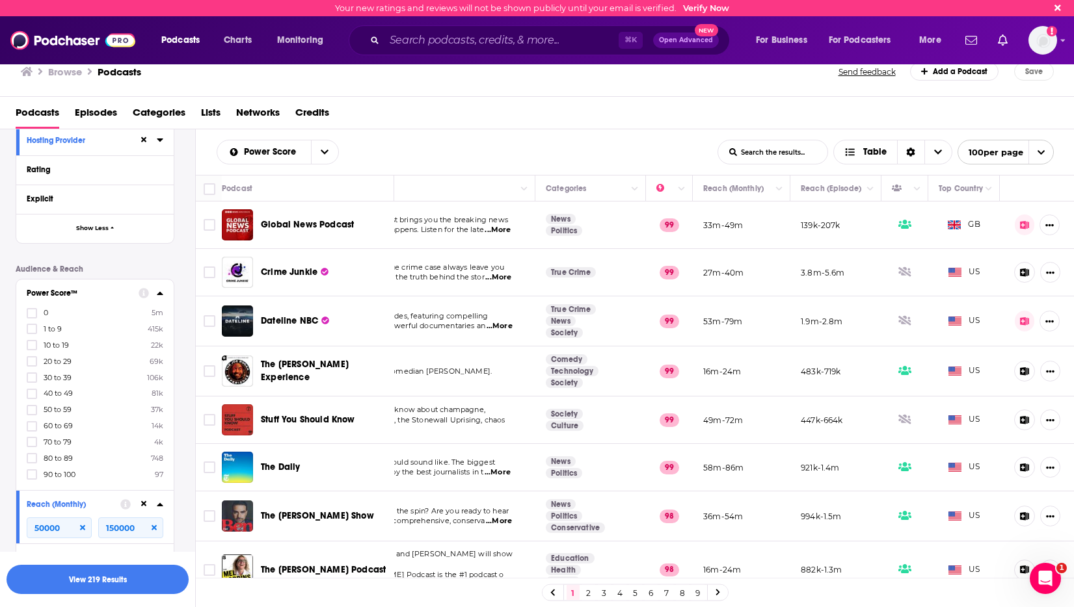
click at [159, 289] on icon at bounding box center [160, 293] width 7 height 10
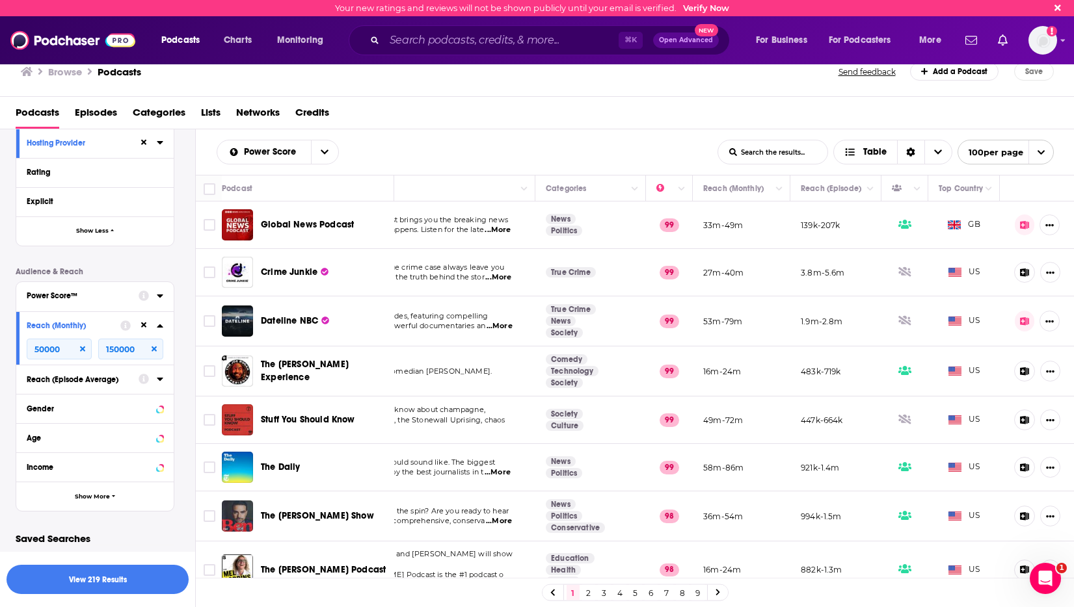
click at [159, 291] on icon at bounding box center [160, 296] width 7 height 10
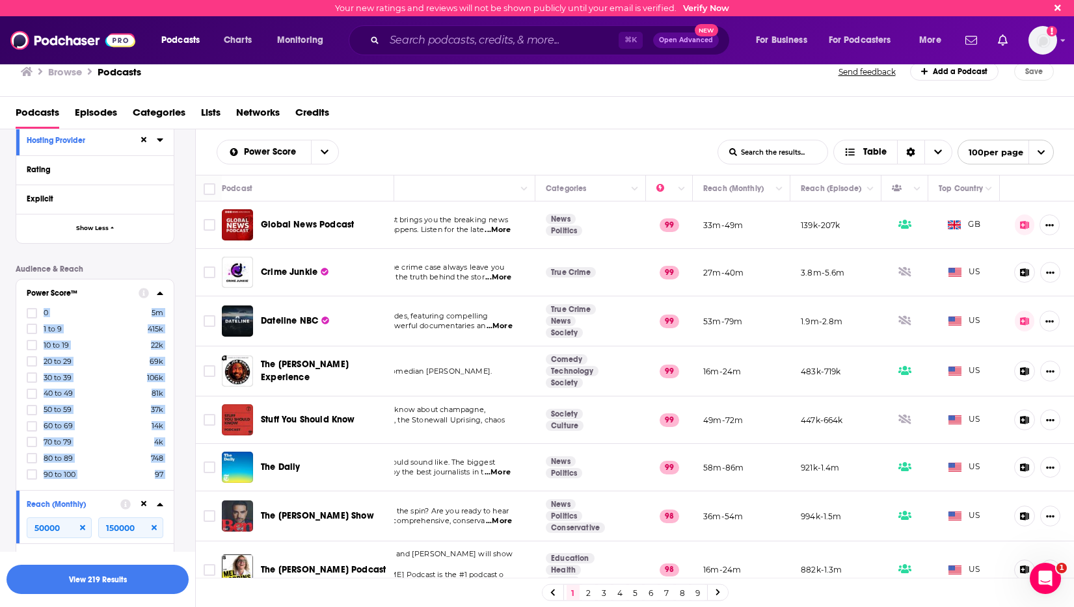
scroll to position [496, 0]
click at [158, 293] on icon at bounding box center [160, 292] width 7 height 10
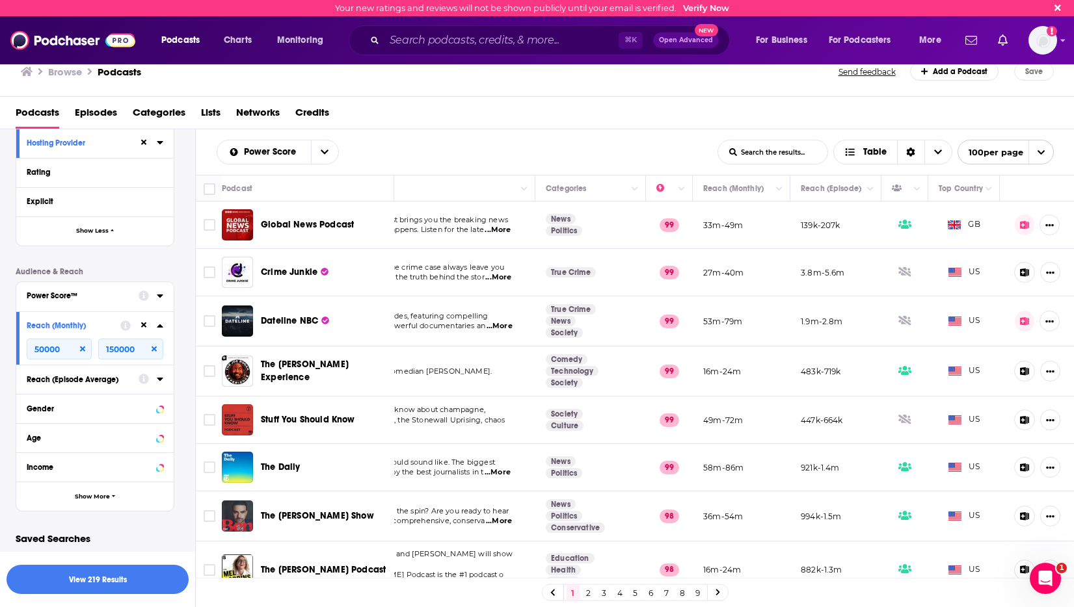
scroll to position [495, 0]
click at [105, 495] on span "Show More" at bounding box center [92, 496] width 35 height 7
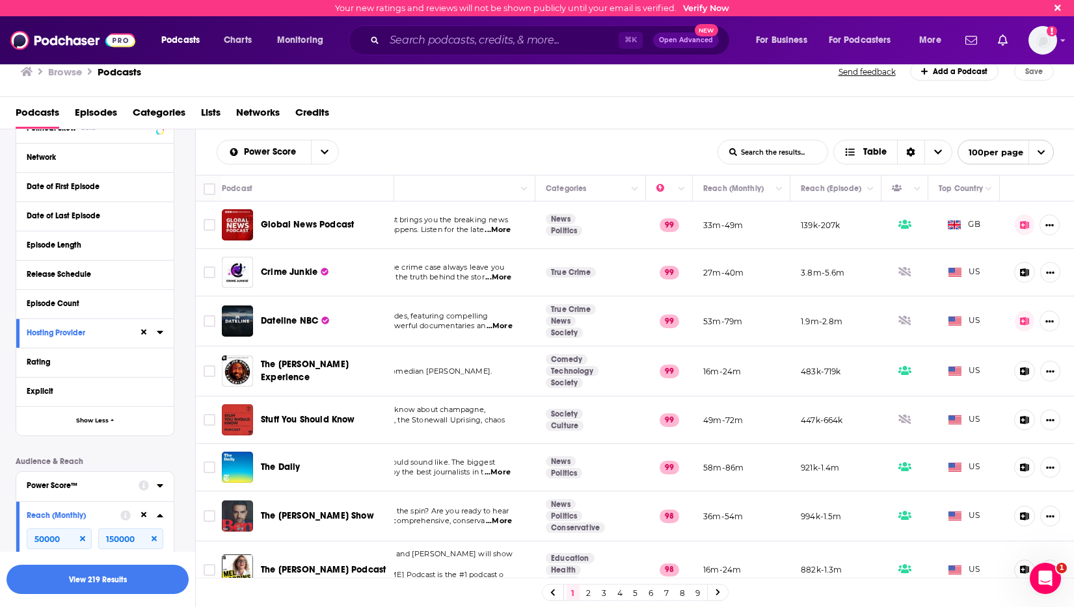
scroll to position [290, 0]
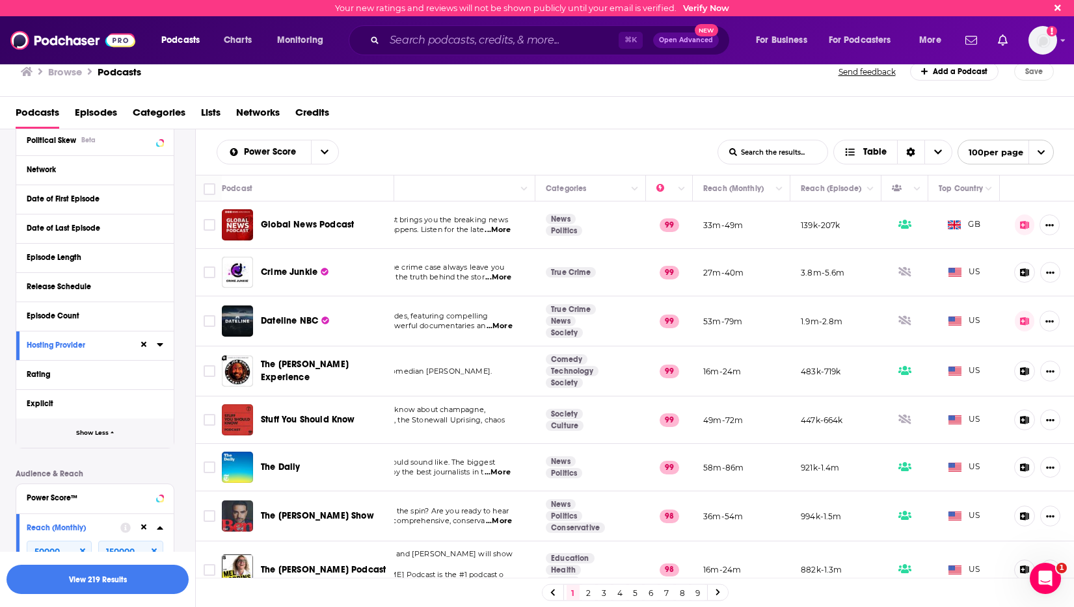
click at [96, 434] on span "Show Less" at bounding box center [92, 433] width 33 height 7
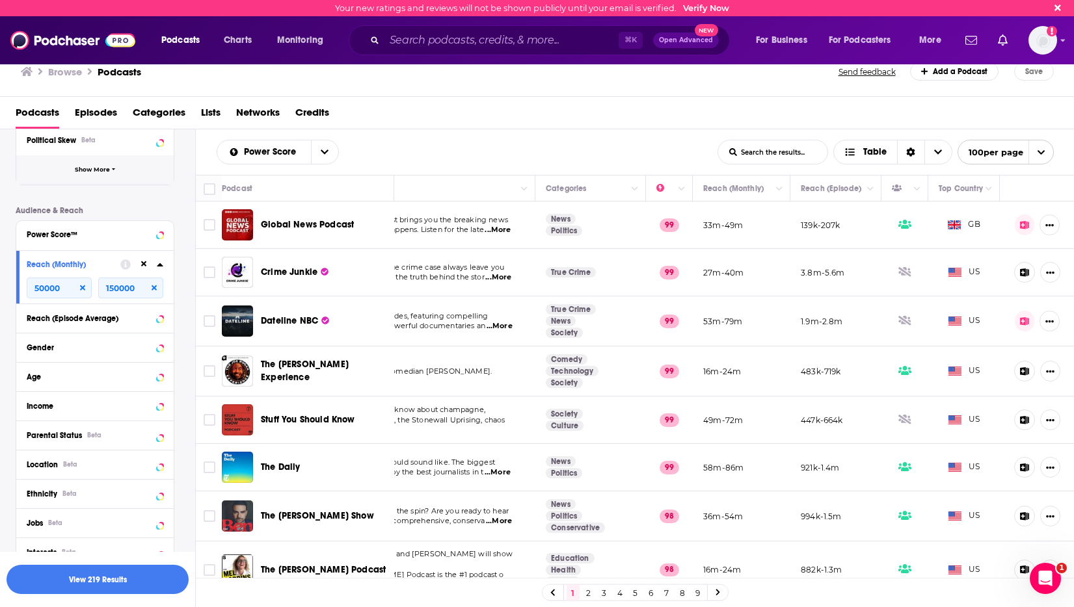
click at [120, 170] on button "Show More" at bounding box center [94, 169] width 157 height 29
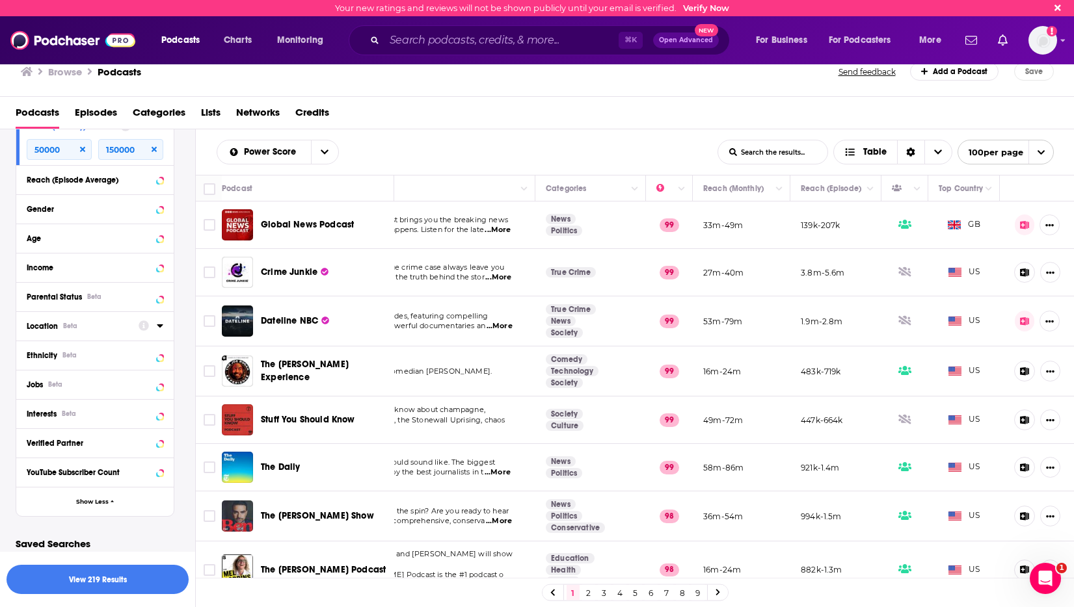
scroll to position [875, 0]
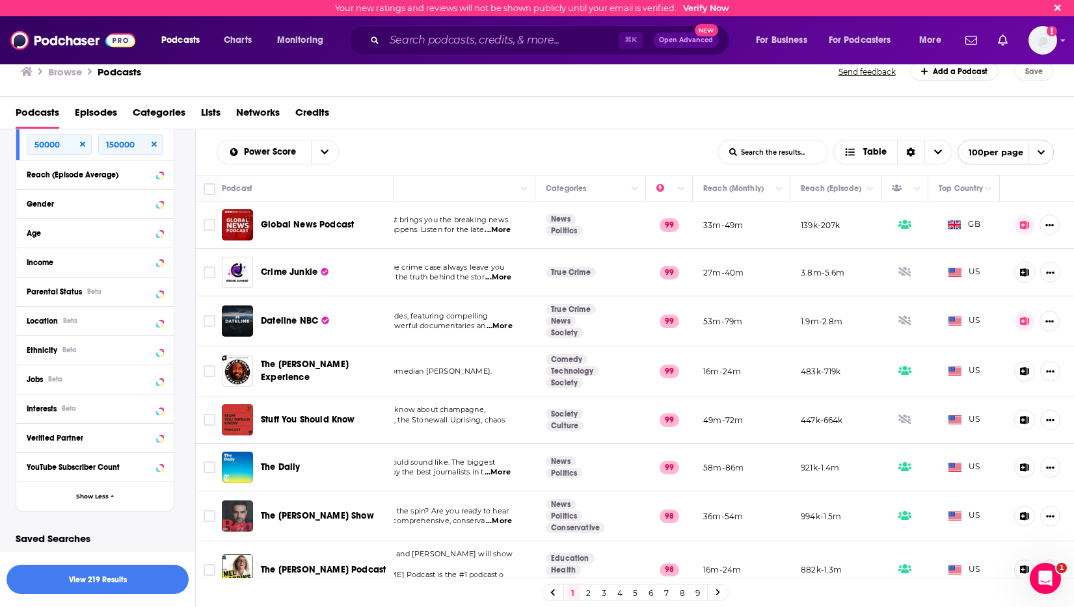
click at [797, 148] on input "List Search Input" at bounding box center [772, 151] width 109 height 23
click at [829, 115] on div "Podcasts Episodes Categories Lists Networks Credits" at bounding box center [540, 115] width 1048 height 27
click at [886, 152] on span "Table" at bounding box center [865, 153] width 63 height 22
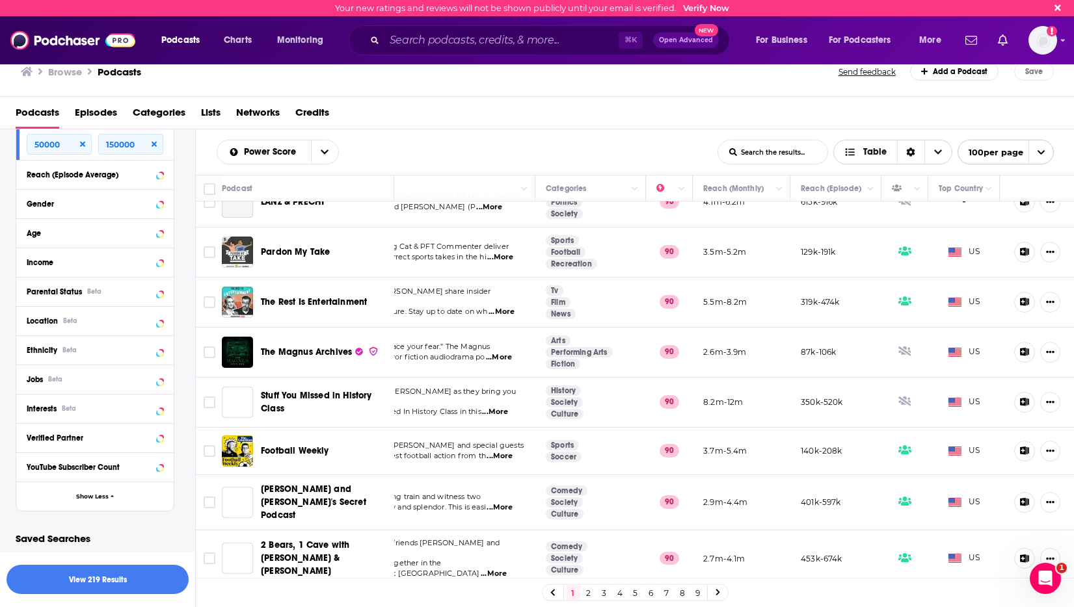
scroll to position [4569, 100]
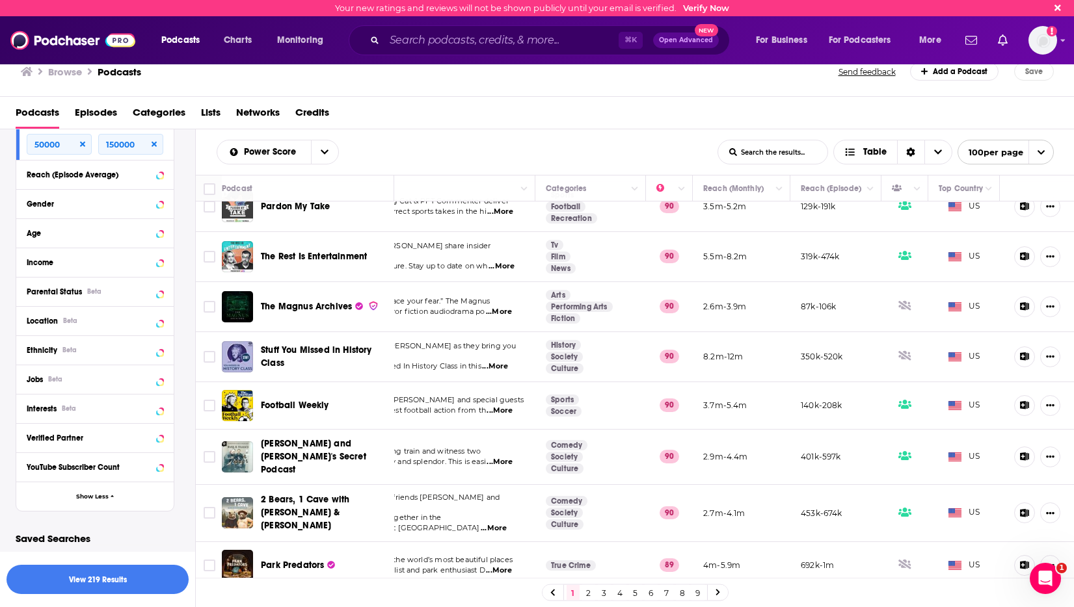
click at [700, 596] on link "9" at bounding box center [697, 593] width 13 height 16
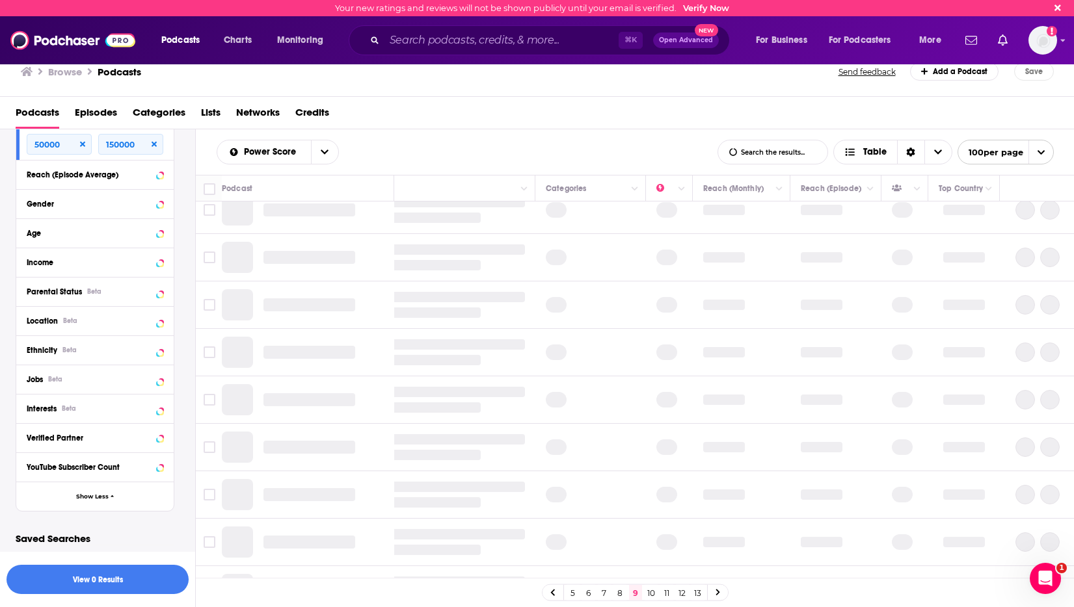
scroll to position [0, 100]
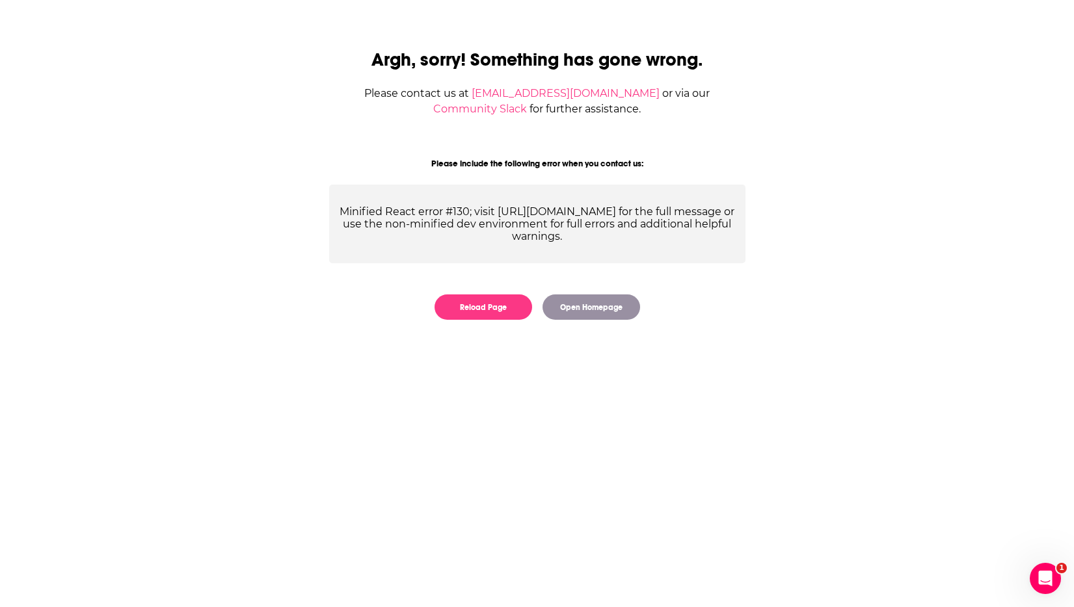
click at [239, 153] on div "Argh, sorry! Something has gone wrong. Please contact us at contact@podchaser.c…" at bounding box center [537, 177] width 1074 height 354
click at [491, 308] on button "Reload Page" at bounding box center [483, 307] width 98 height 25
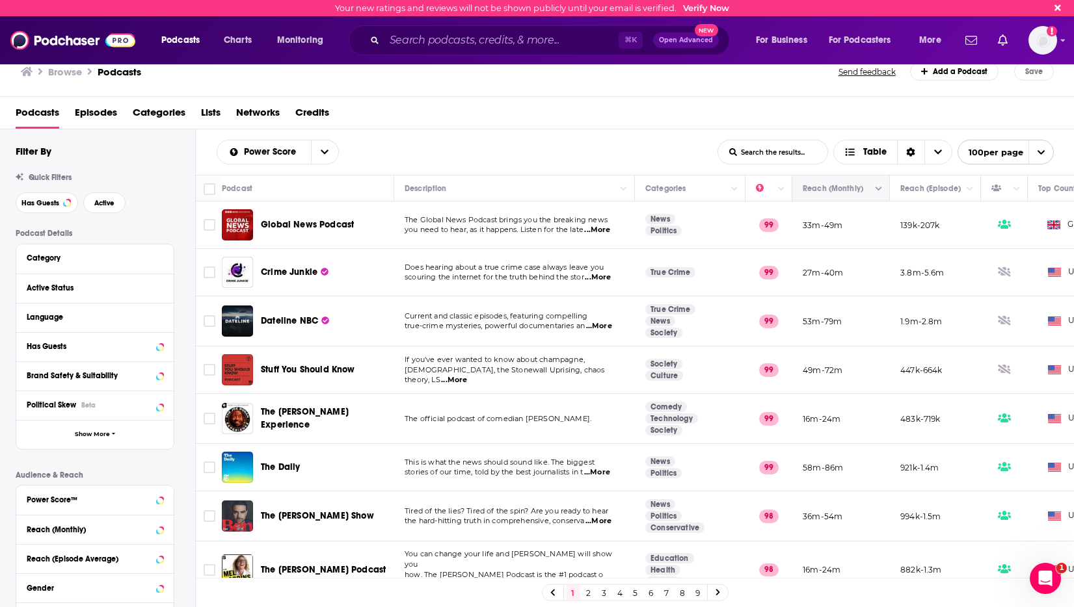
click at [877, 194] on button "Column Actions" at bounding box center [879, 189] width 16 height 16
click at [839, 120] on div at bounding box center [537, 303] width 1074 height 607
click at [785, 188] on button "Column Actions" at bounding box center [781, 189] width 16 height 16
click at [785, 188] on div at bounding box center [537, 303] width 1074 height 607
click at [942, 149] on span "Choose View" at bounding box center [937, 151] width 27 height 23
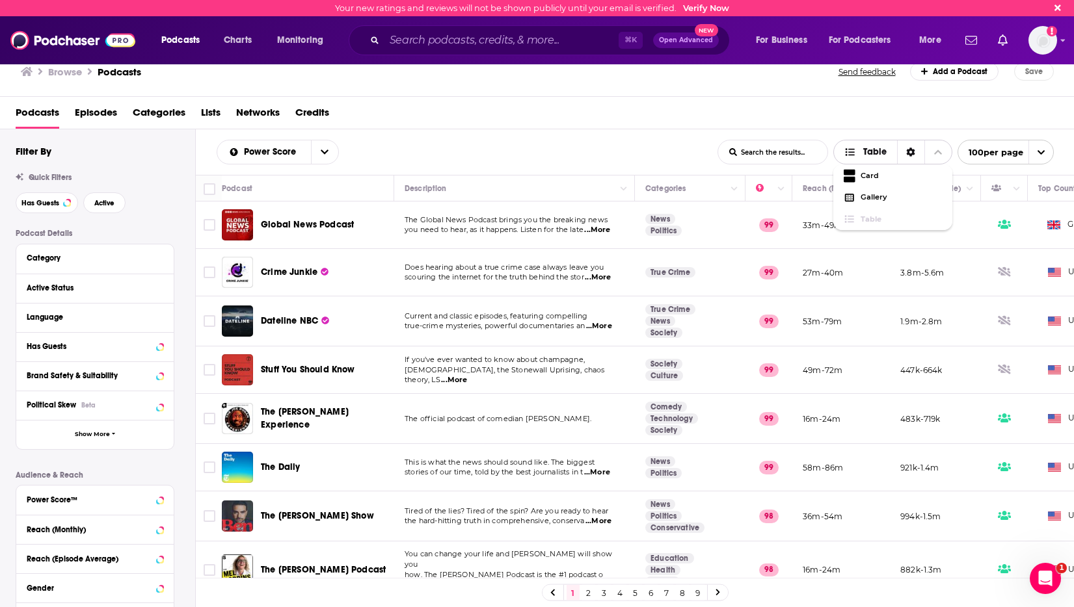
click at [942, 149] on span "Choose View" at bounding box center [937, 151] width 27 height 23
click at [1033, 150] on span "open menu" at bounding box center [1040, 151] width 25 height 23
click at [1022, 119] on div "Podcasts Episodes Categories Lists Networks Credits" at bounding box center [540, 115] width 1048 height 27
click at [870, 153] on span "Table" at bounding box center [874, 152] width 23 height 9
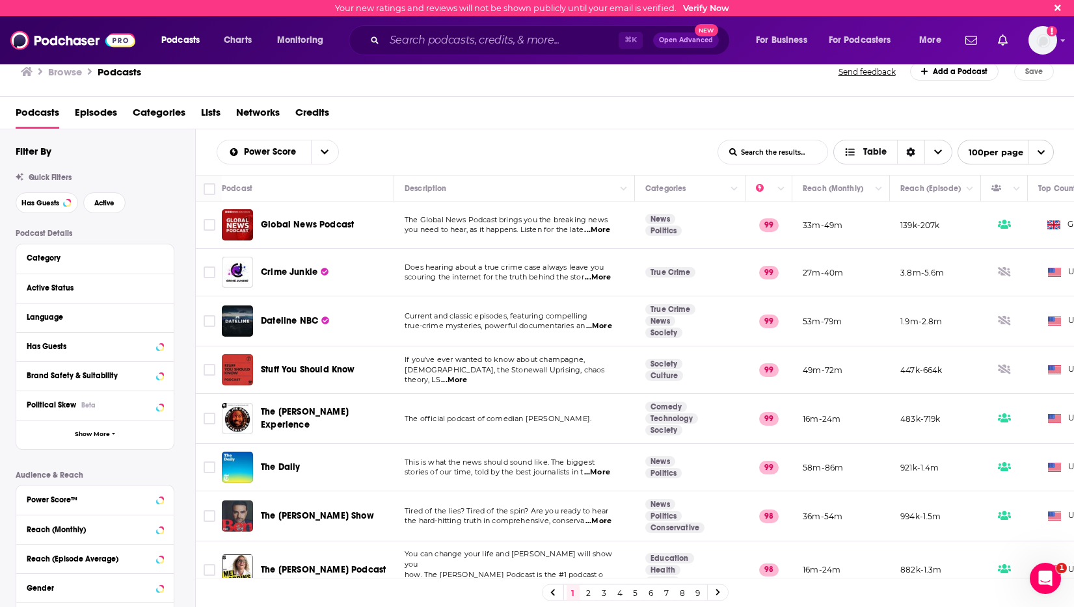
click at [944, 154] on span "Choose View" at bounding box center [937, 151] width 27 height 23
click at [382, 142] on div "Power Score List Search Input Search the results... Table" at bounding box center [467, 152] width 501 height 25
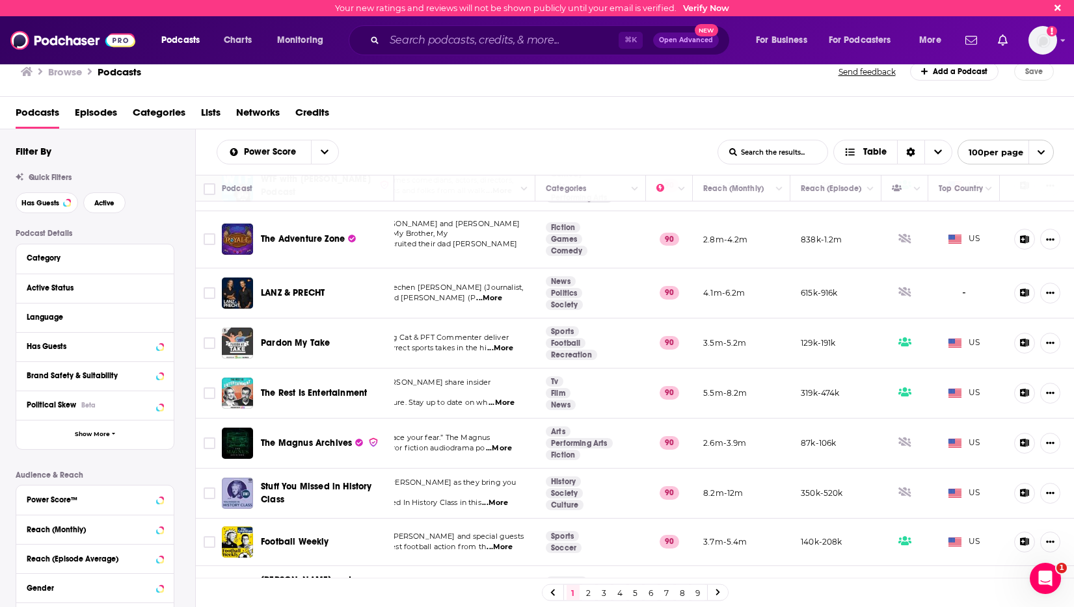
scroll to position [4569, 100]
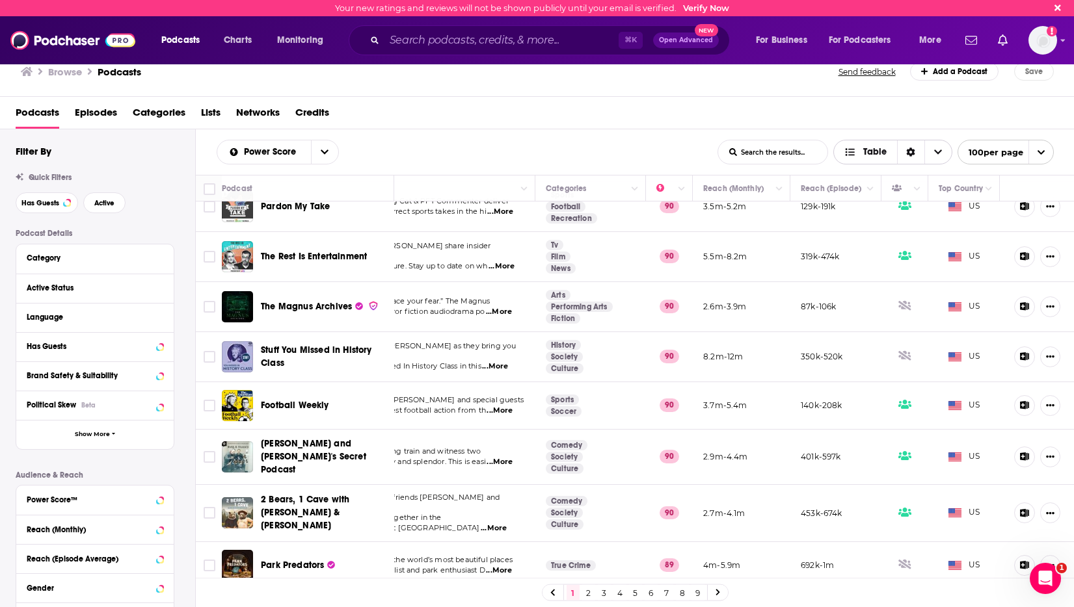
click at [928, 153] on span "Choose View" at bounding box center [937, 151] width 27 height 23
click at [918, 150] on div "Sort Direction" at bounding box center [910, 151] width 27 height 23
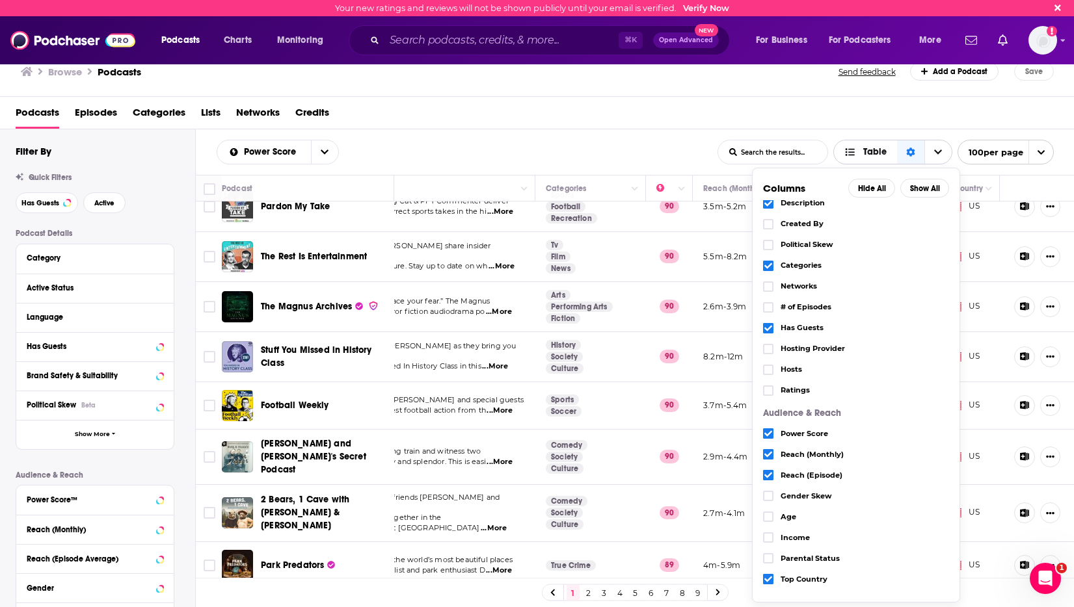
scroll to position [27, 0]
click at [769, 433] on icon "Choose View" at bounding box center [768, 434] width 8 height 6
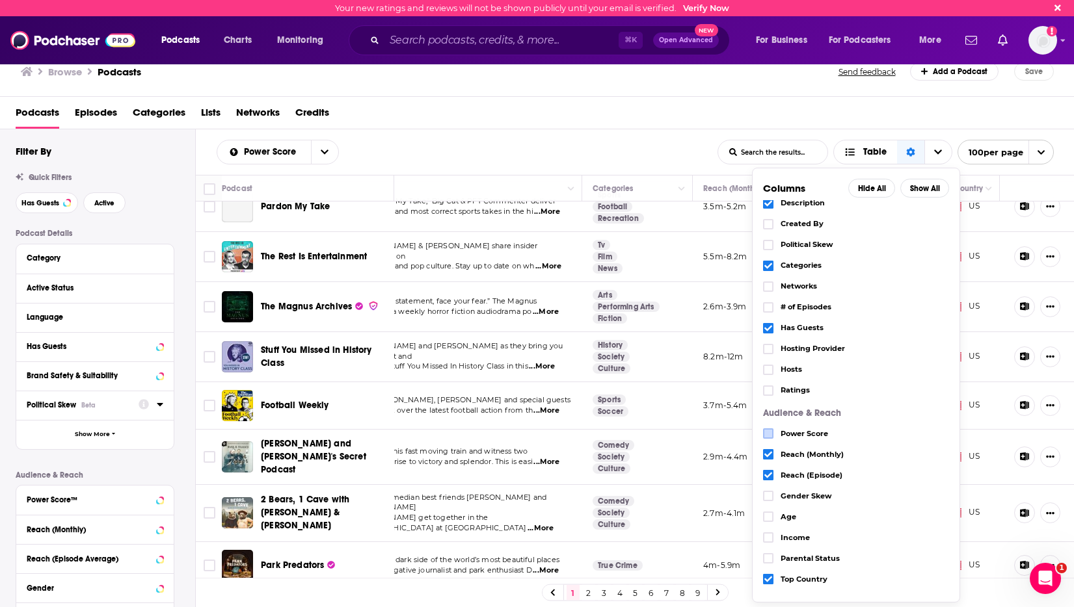
scroll to position [181, 0]
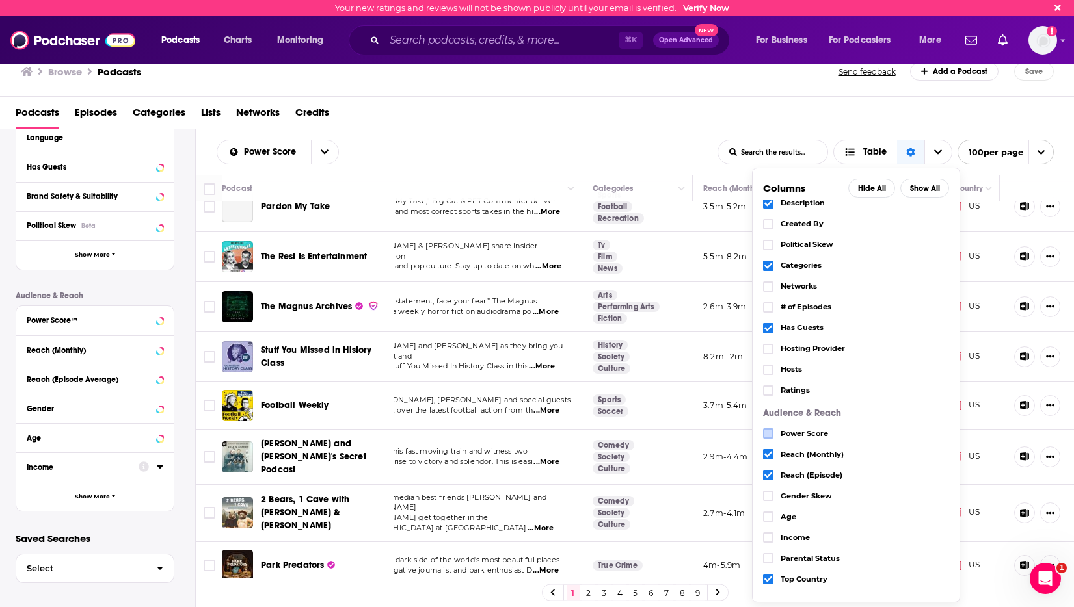
click at [111, 479] on div "Income" at bounding box center [94, 467] width 157 height 29
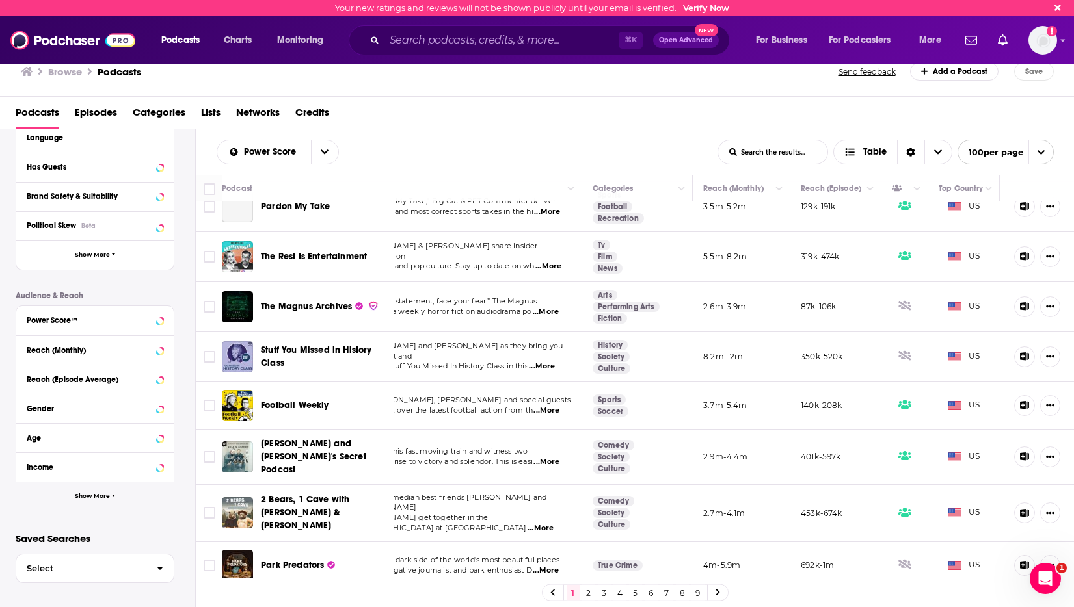
click at [105, 501] on button "Show More" at bounding box center [94, 496] width 157 height 29
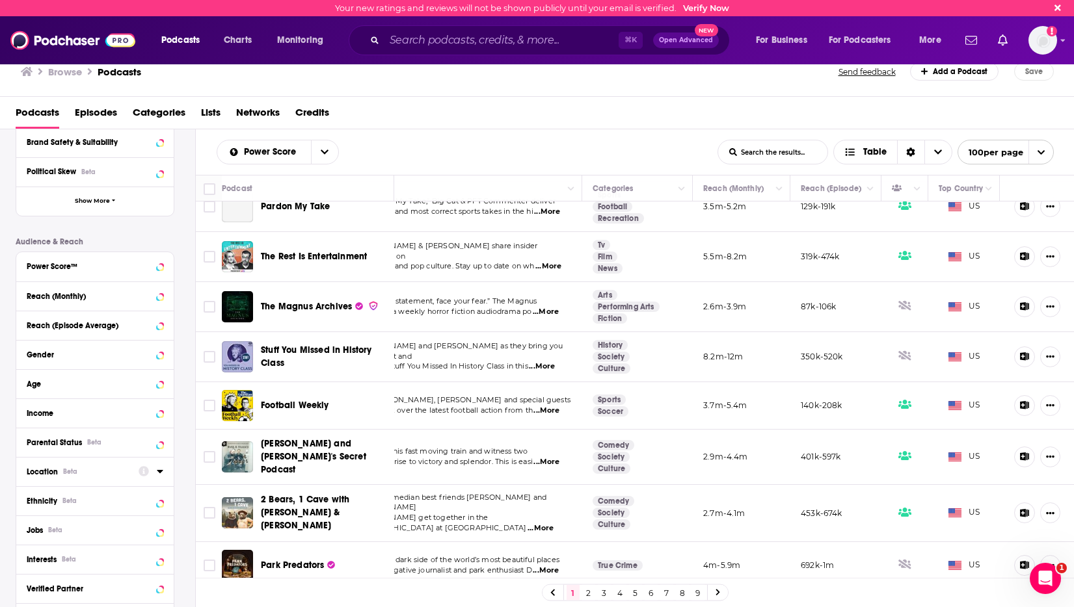
scroll to position [239, 0]
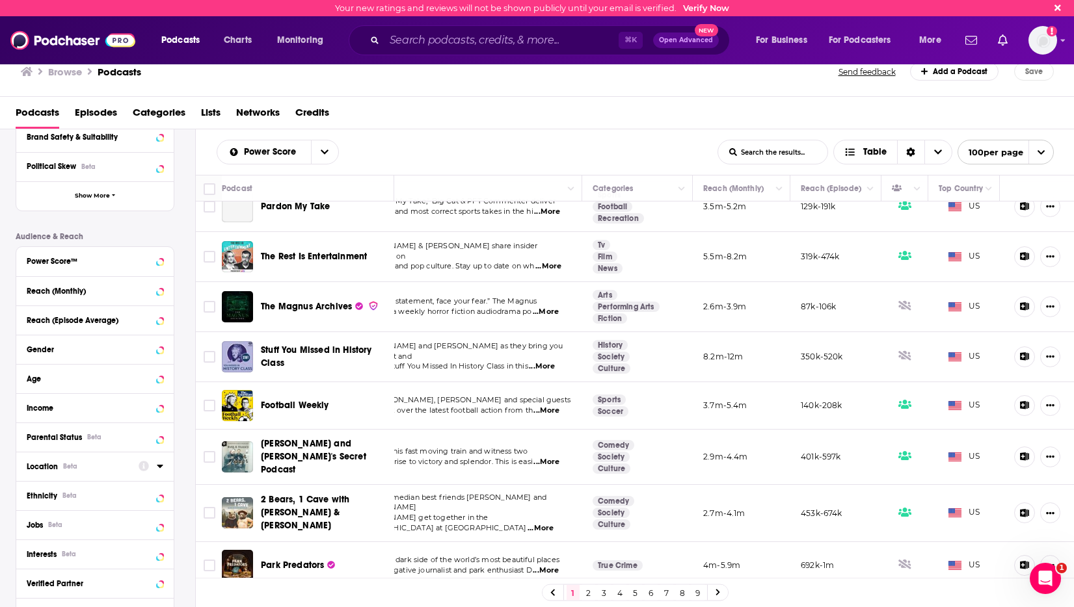
click at [118, 470] on div "Location Beta" at bounding box center [78, 466] width 103 height 9
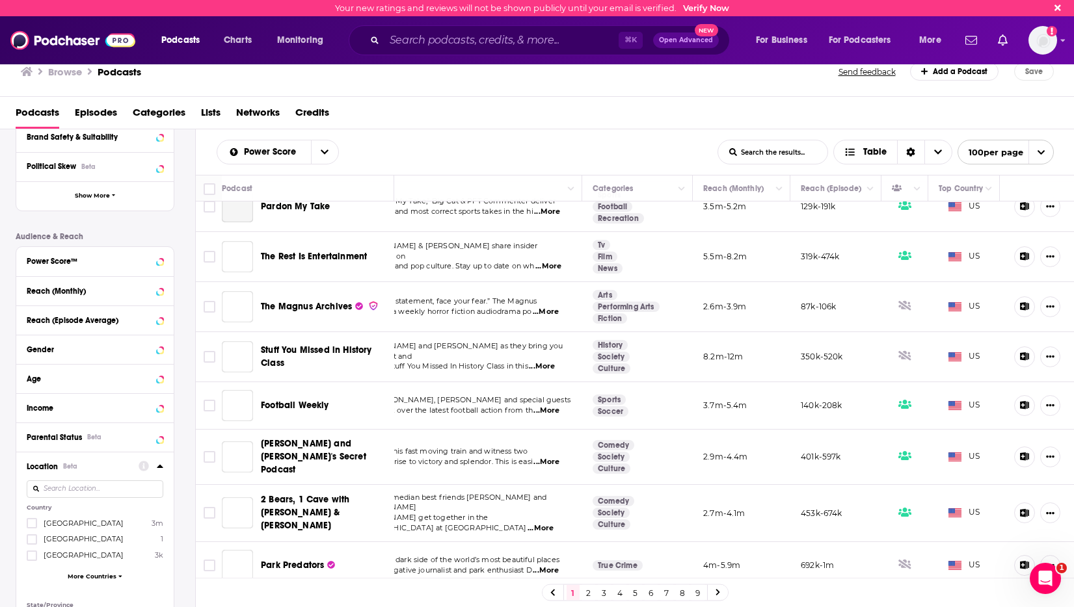
scroll to position [369, 0]
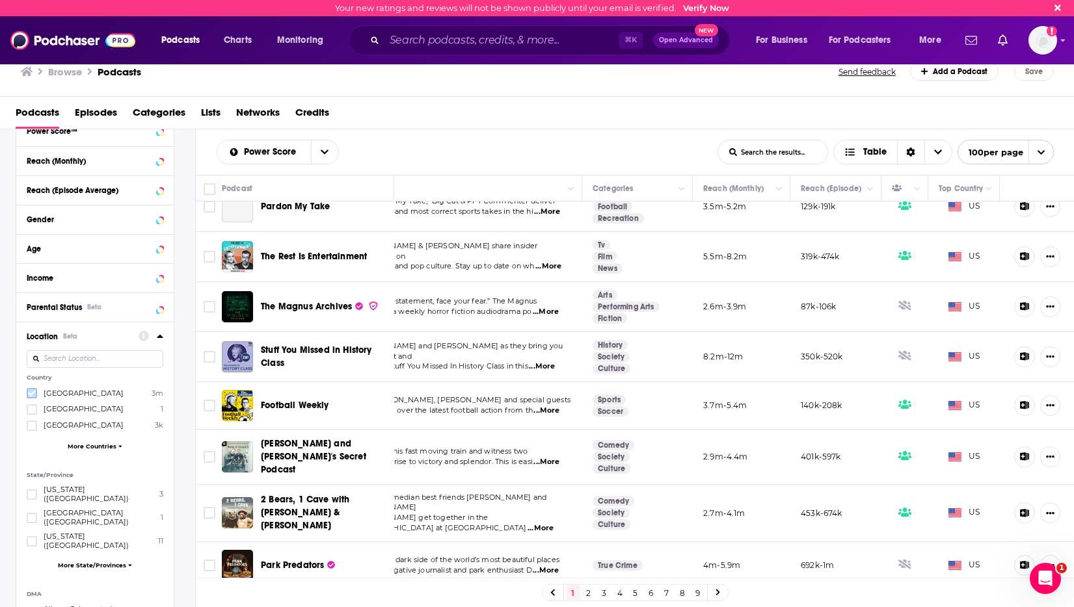
click at [32, 392] on icon at bounding box center [32, 394] width 8 height 8
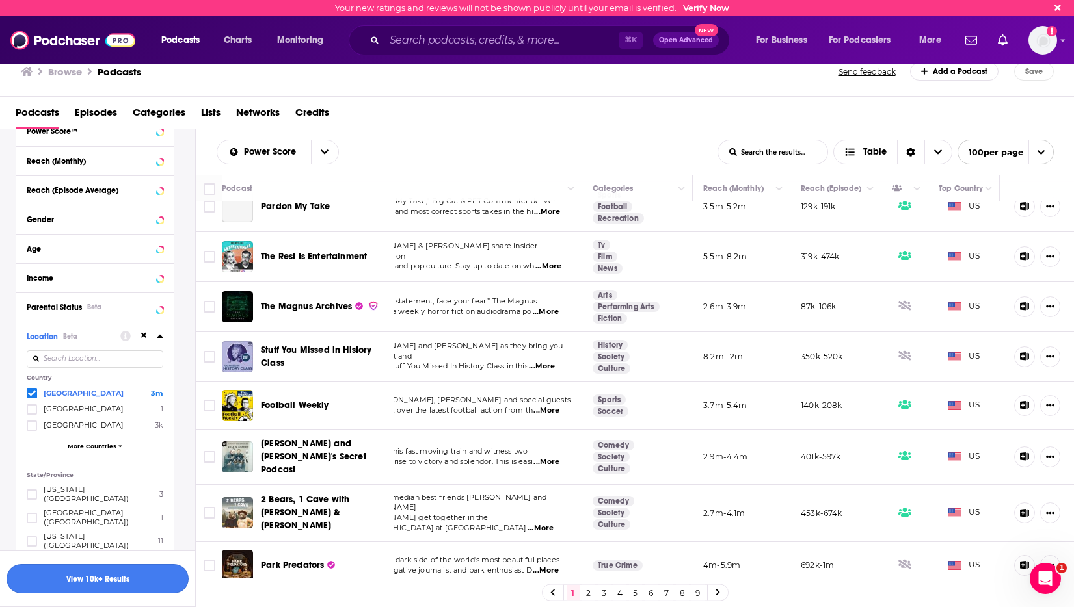
click at [108, 579] on button "View 10k+ Results" at bounding box center [98, 579] width 182 height 29
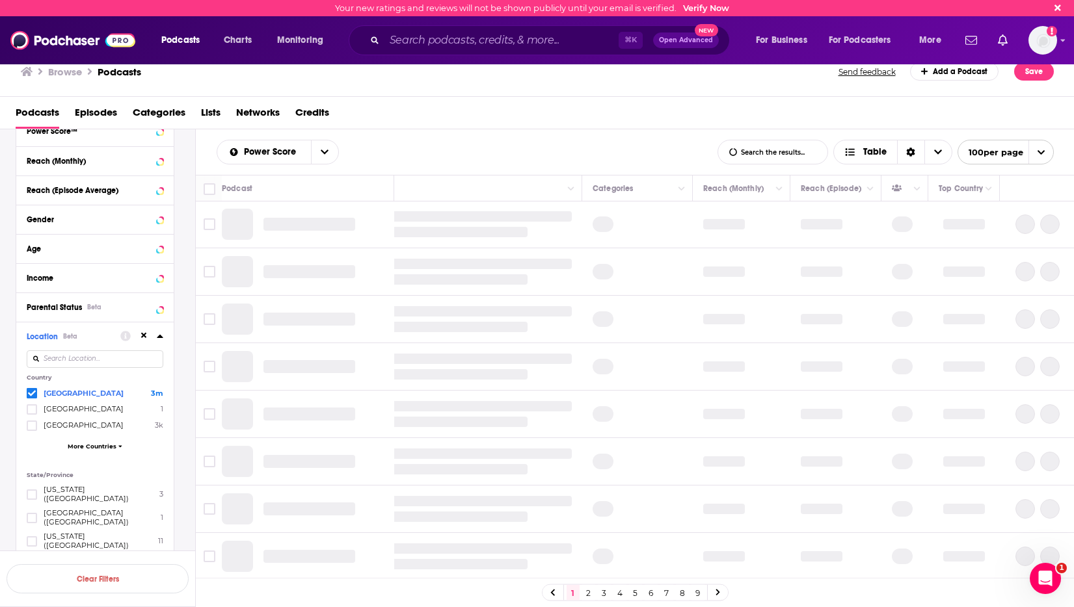
scroll to position [808, 53]
click at [158, 337] on icon at bounding box center [160, 336] width 6 height 3
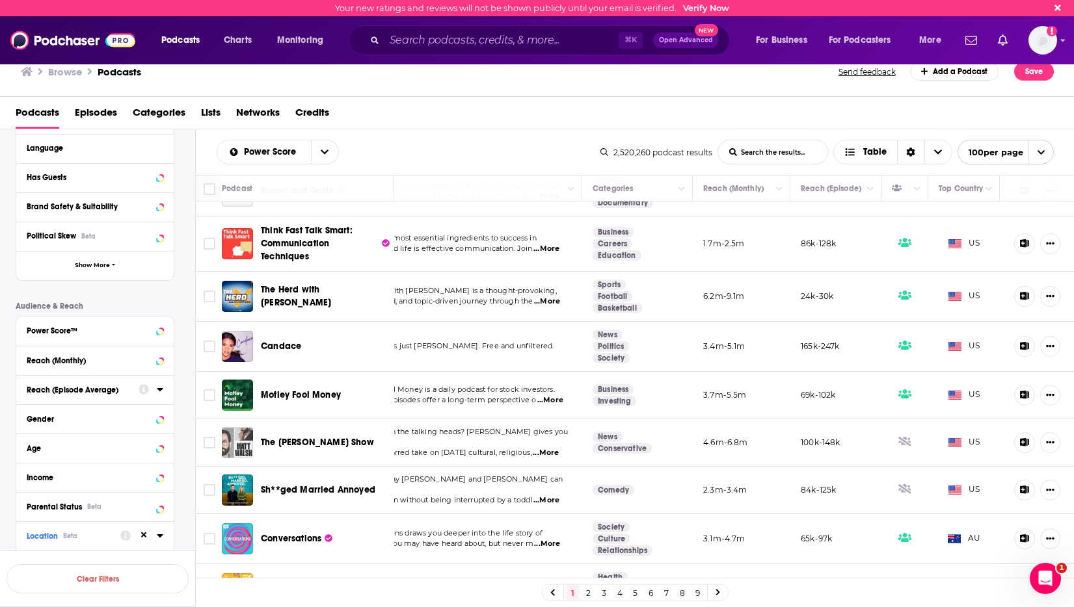
scroll to position [0, 0]
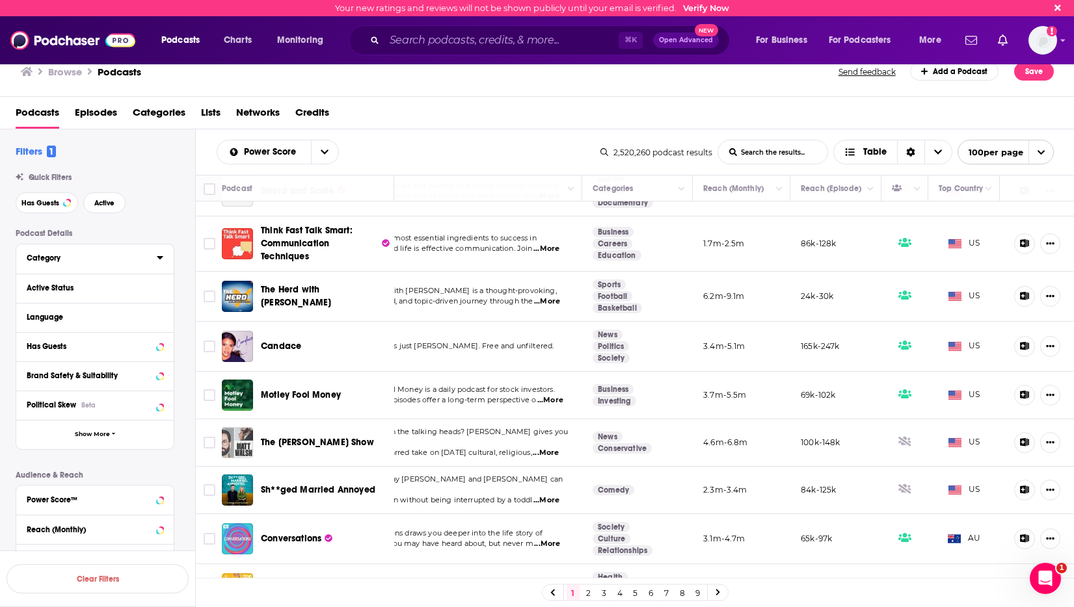
click at [158, 258] on icon at bounding box center [160, 257] width 6 height 3
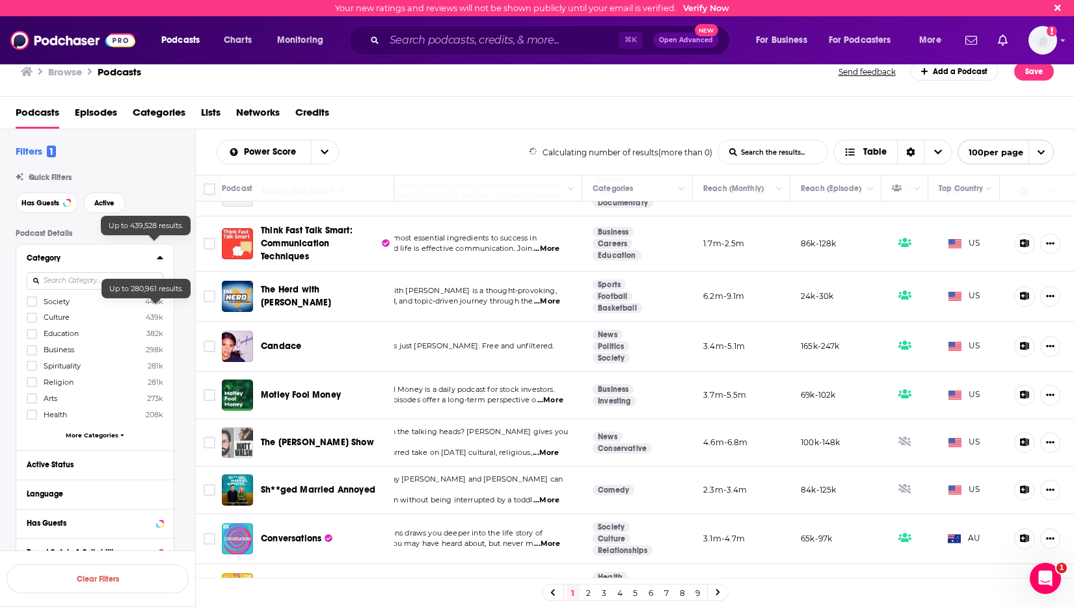
scroll to position [59, 0]
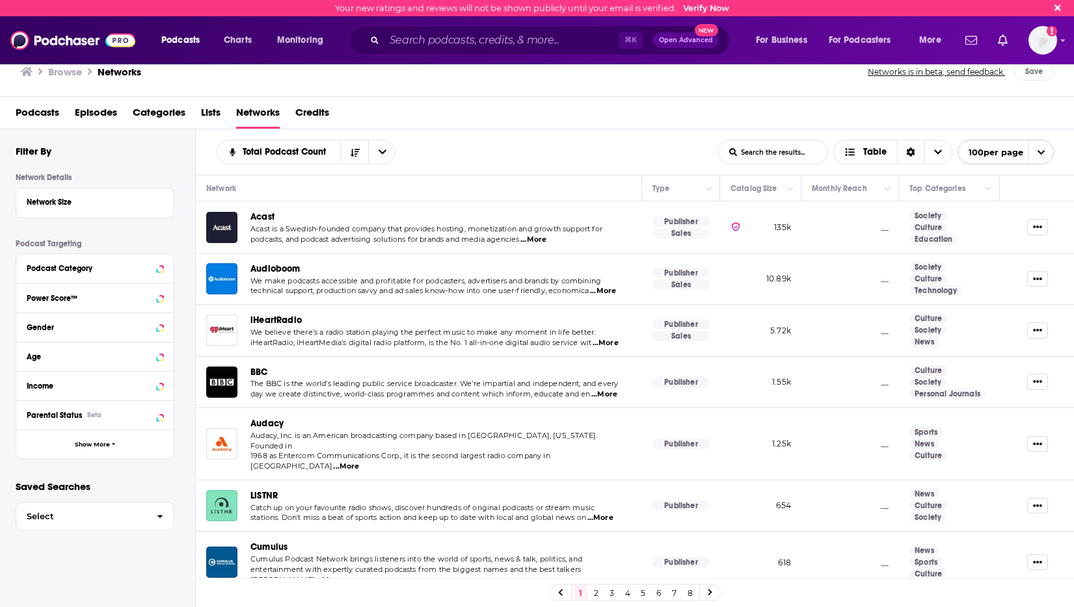
click at [39, 118] on span "Podcasts" at bounding box center [38, 115] width 44 height 27
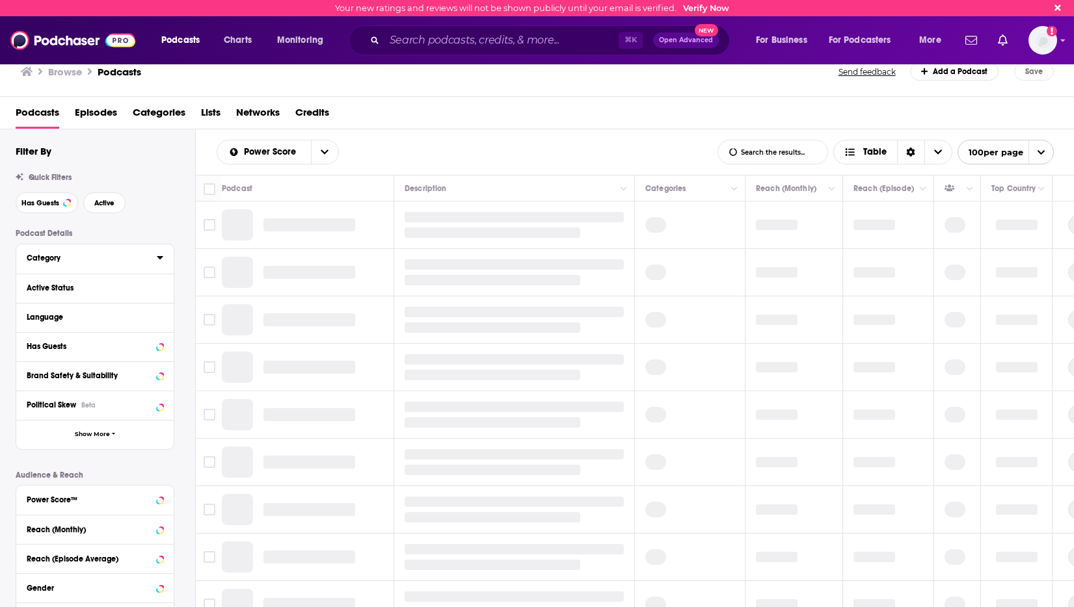
click at [158, 258] on icon at bounding box center [160, 257] width 6 height 3
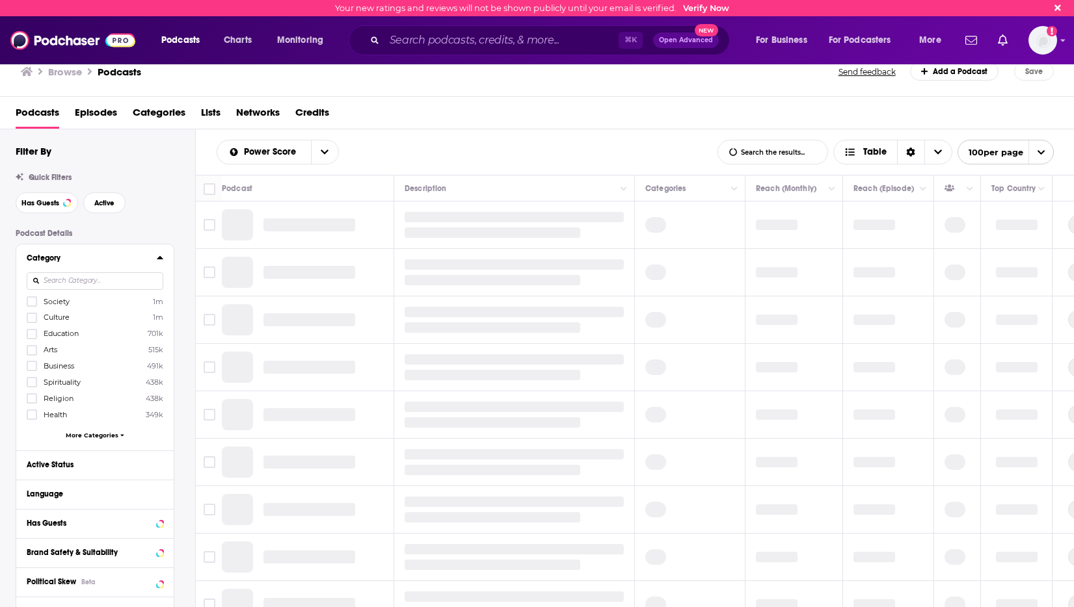
click at [115, 283] on input at bounding box center [95, 281] width 137 height 18
click at [96, 283] on input at bounding box center [95, 281] width 137 height 18
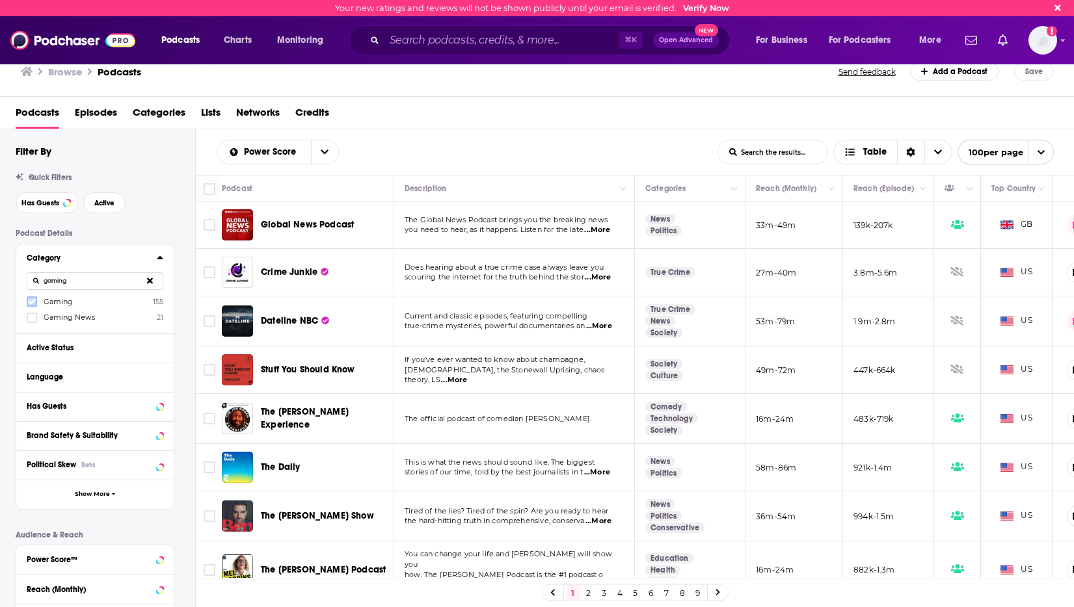
click at [35, 306] on icon at bounding box center [32, 302] width 8 height 8
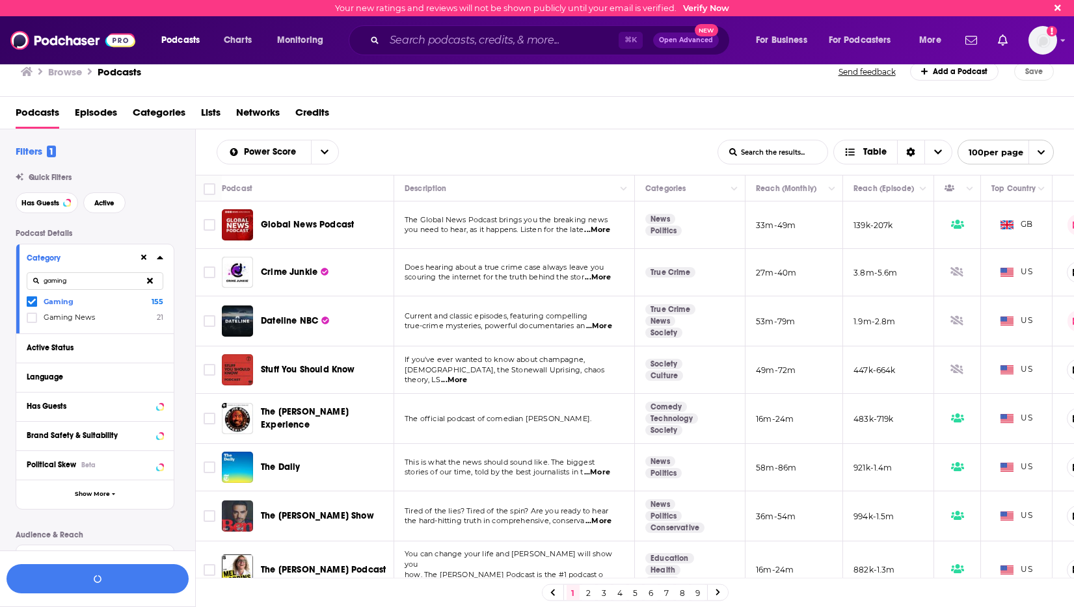
click at [94, 282] on input "gaming" at bounding box center [95, 281] width 137 height 18
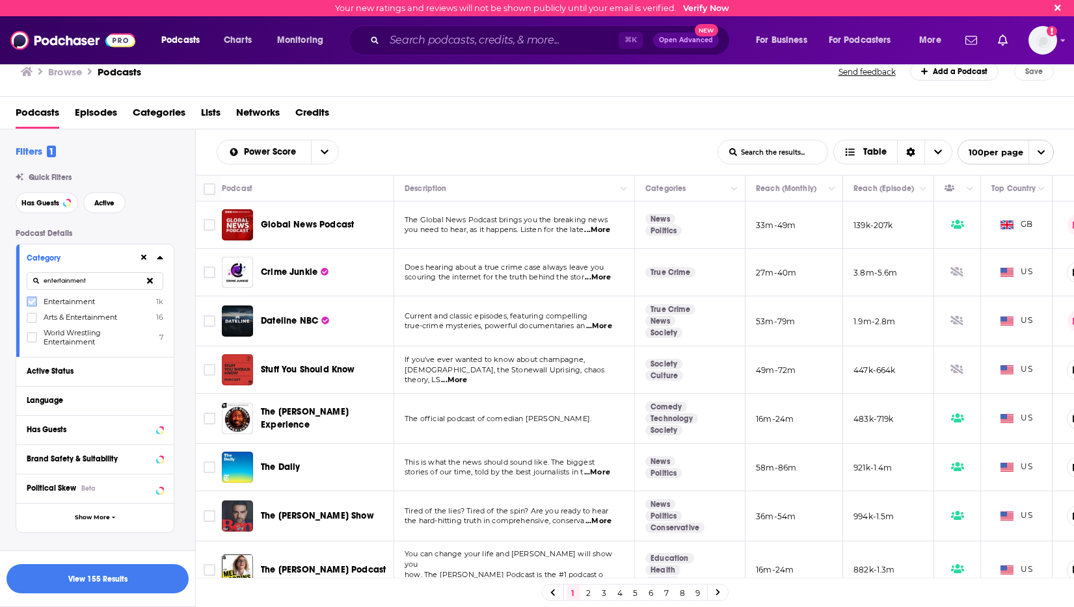
click at [29, 302] on icon at bounding box center [32, 302] width 8 height 8
click at [77, 287] on input "entertainment" at bounding box center [95, 281] width 137 height 18
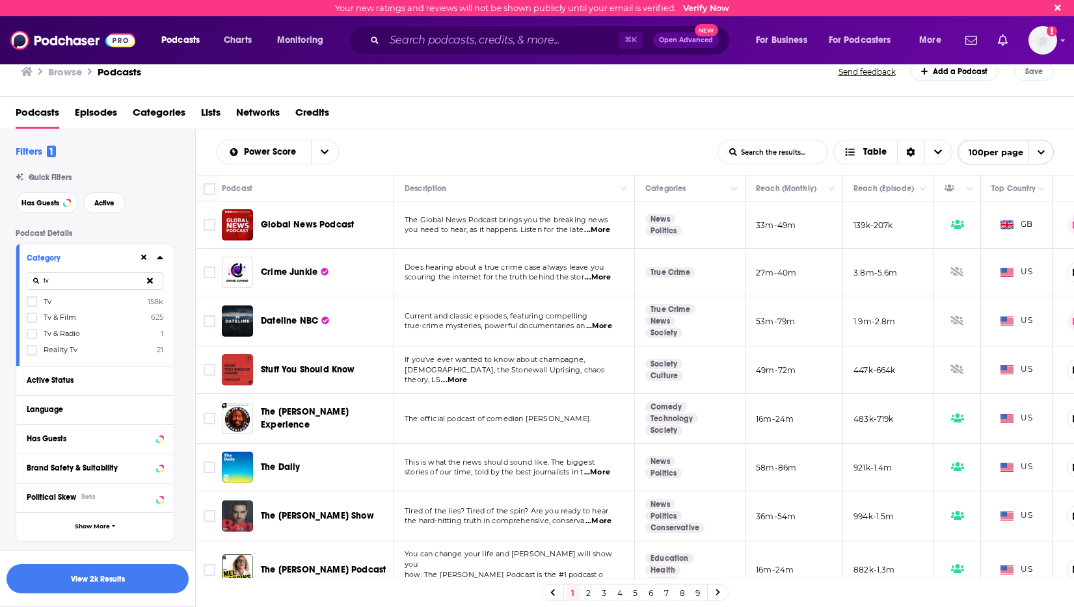
click at [25, 320] on div "Category tv Tv 158k Tv & Film 625 Tv & Radio 1 Reality Tv 21" at bounding box center [94, 306] width 157 height 122
click at [32, 319] on icon at bounding box center [32, 318] width 8 height 6
click at [32, 304] on icon at bounding box center [32, 302] width 8 height 6
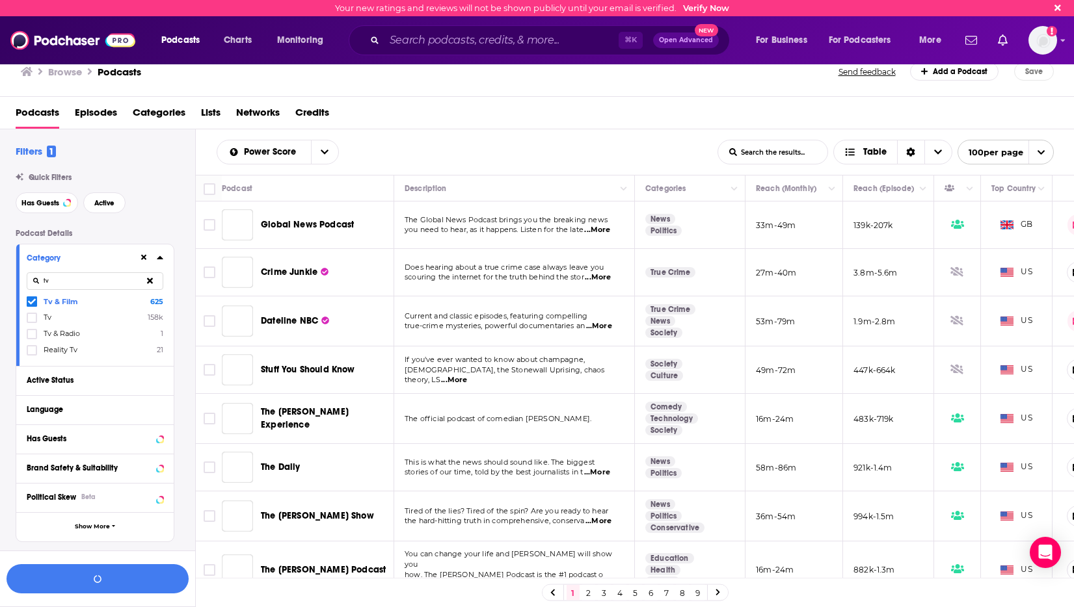
click at [82, 289] on input "tv" at bounding box center [95, 281] width 137 height 18
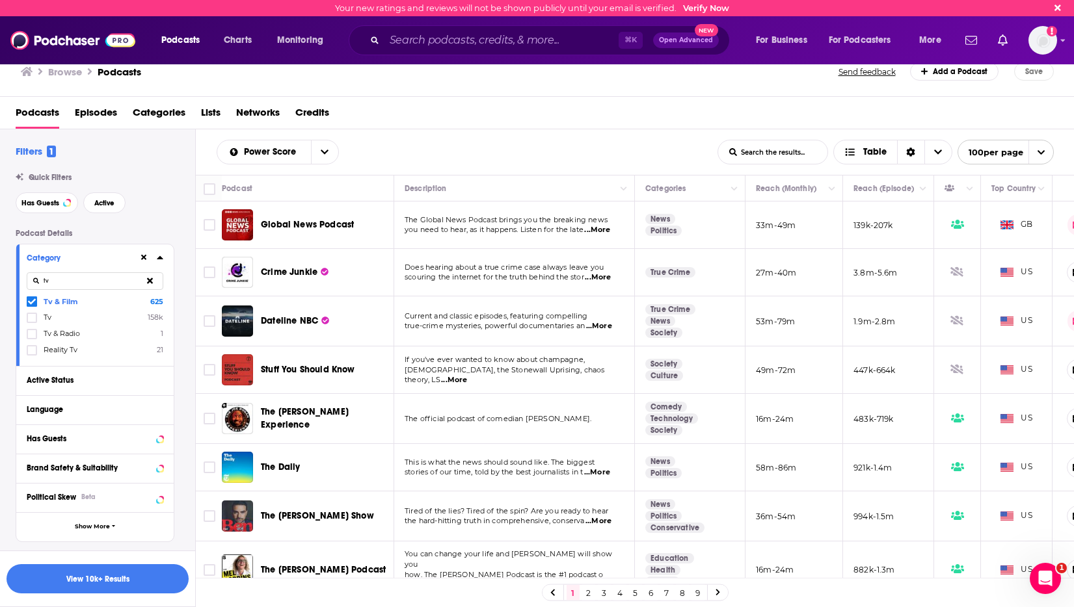
click at [82, 289] on input "tv" at bounding box center [95, 281] width 137 height 18
click at [31, 319] on icon at bounding box center [32, 318] width 8 height 8
click at [87, 286] on input "tv" at bounding box center [95, 281] width 137 height 18
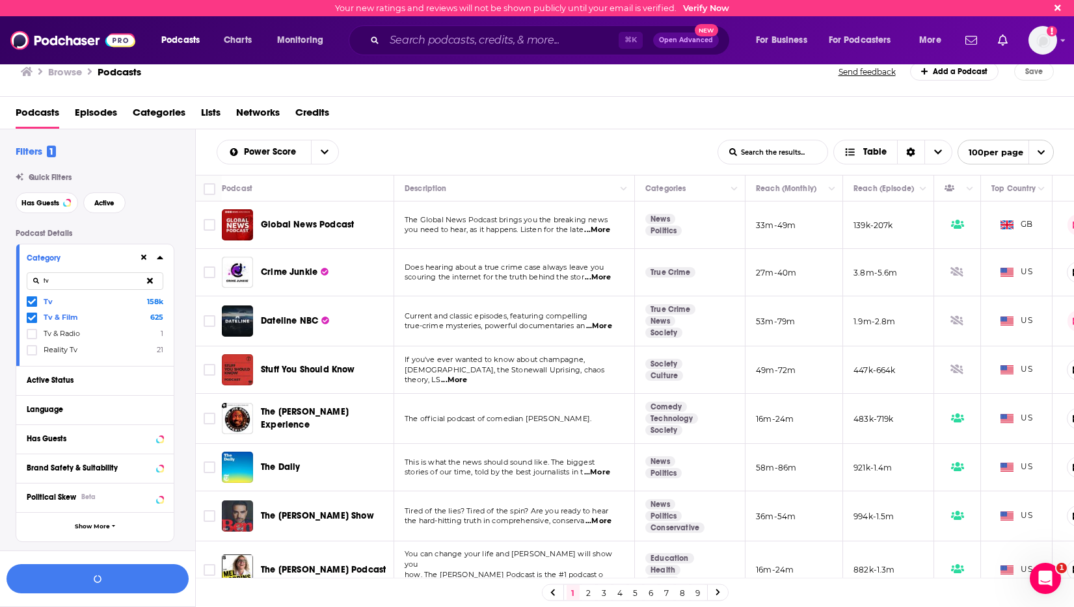
click at [87, 286] on input "tv" at bounding box center [95, 281] width 137 height 18
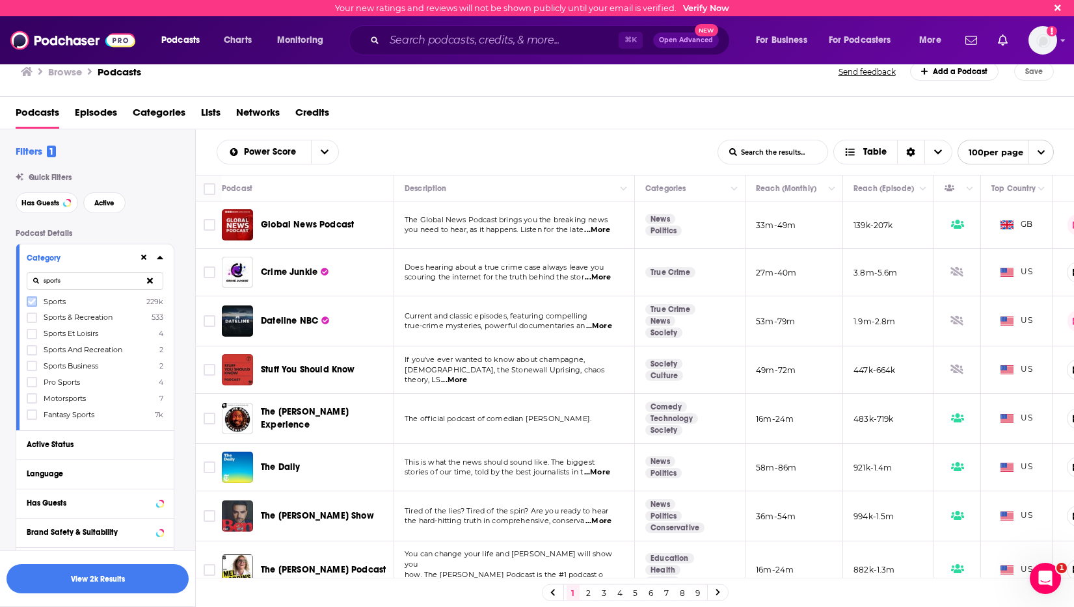
click at [32, 304] on icon at bounding box center [32, 302] width 8 height 6
click at [30, 317] on icon at bounding box center [32, 318] width 8 height 8
click at [86, 283] on input "sports" at bounding box center [95, 281] width 137 height 18
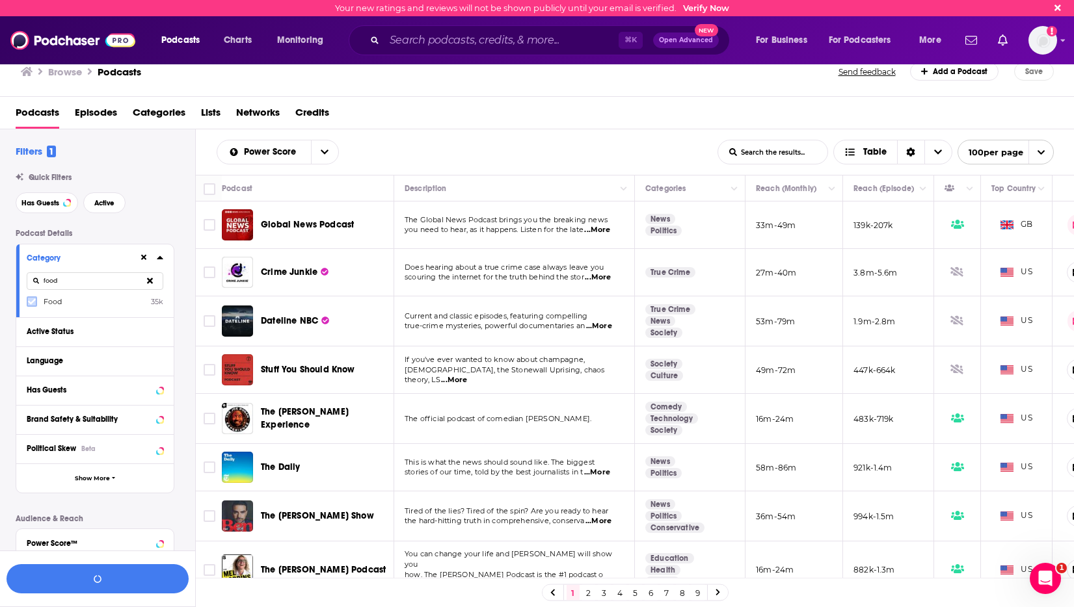
click at [30, 302] on icon at bounding box center [32, 302] width 8 height 8
click at [61, 280] on input "food" at bounding box center [95, 281] width 137 height 18
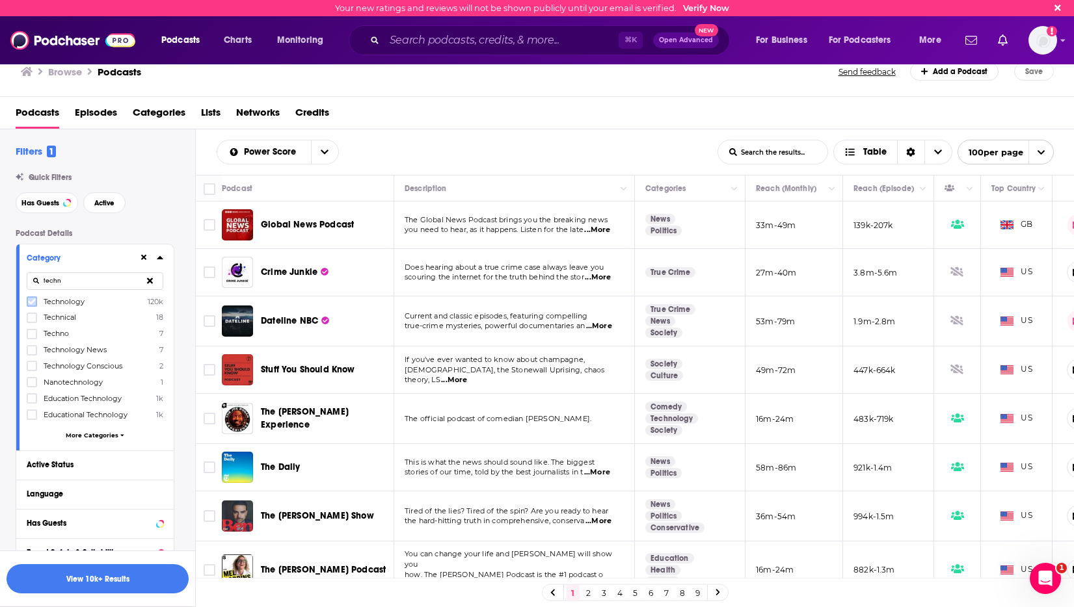
type input "techn"
click at [30, 306] on icon at bounding box center [32, 302] width 8 height 8
click at [134, 224] on div "Filters 1 Quick Filters Has Guests Active Podcast Details Category techn Techno…" at bounding box center [105, 517] width 179 height 744
click at [155, 224] on div "Filters 1 Quick Filters Has Guests Active Podcast Details Category techn Techno…" at bounding box center [105, 517] width 179 height 744
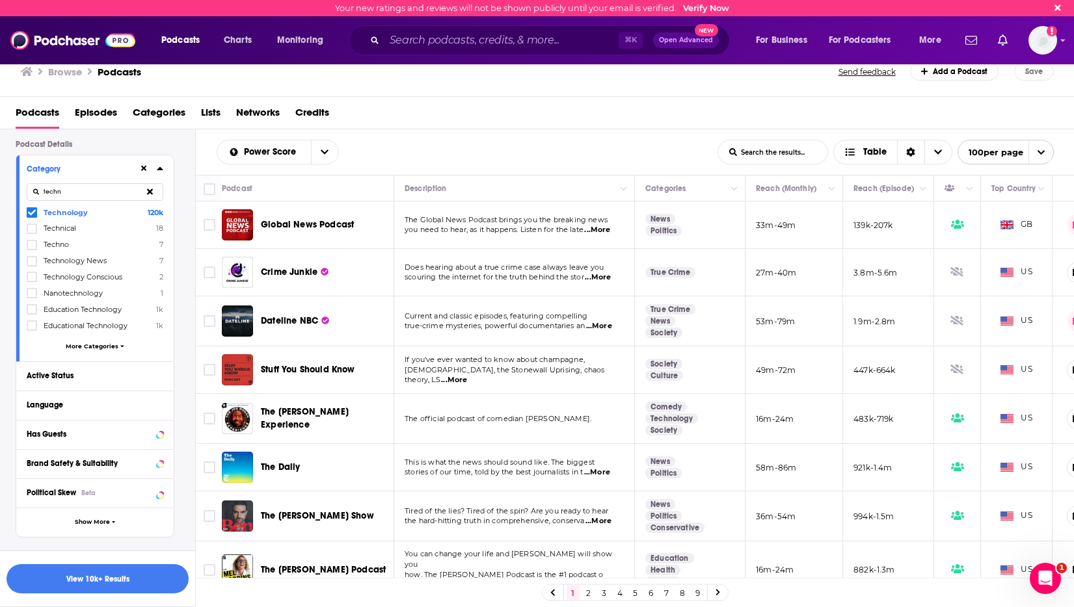
scroll to position [72, 0]
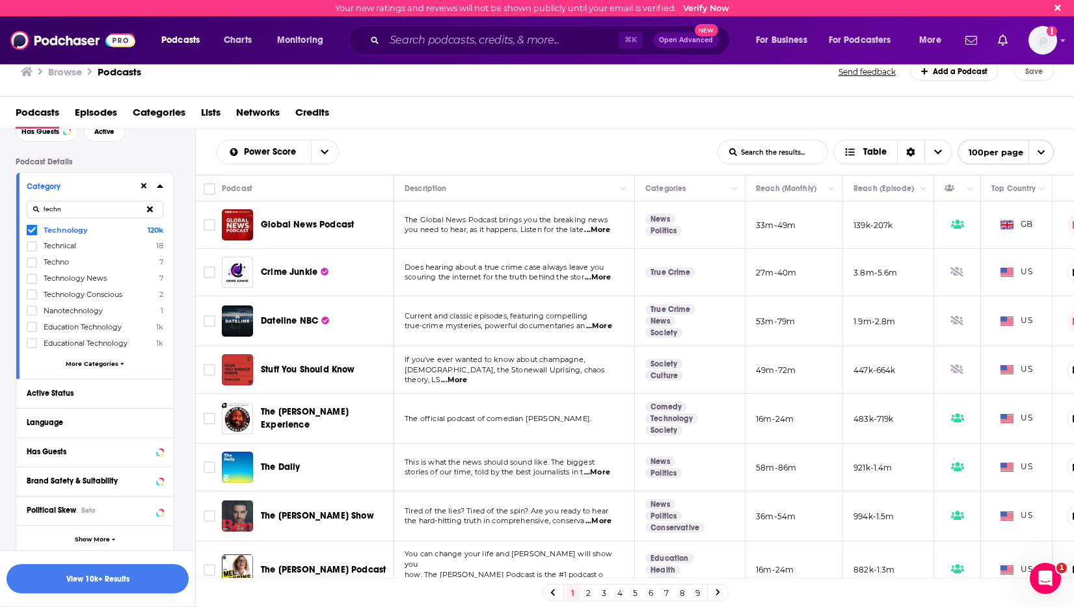
click at [166, 188] on div "Category techn Technology 120k Technical 18 Techno 7 Technology News 7 Technolo…" at bounding box center [94, 276] width 157 height 206
click at [159, 187] on icon at bounding box center [160, 186] width 6 height 3
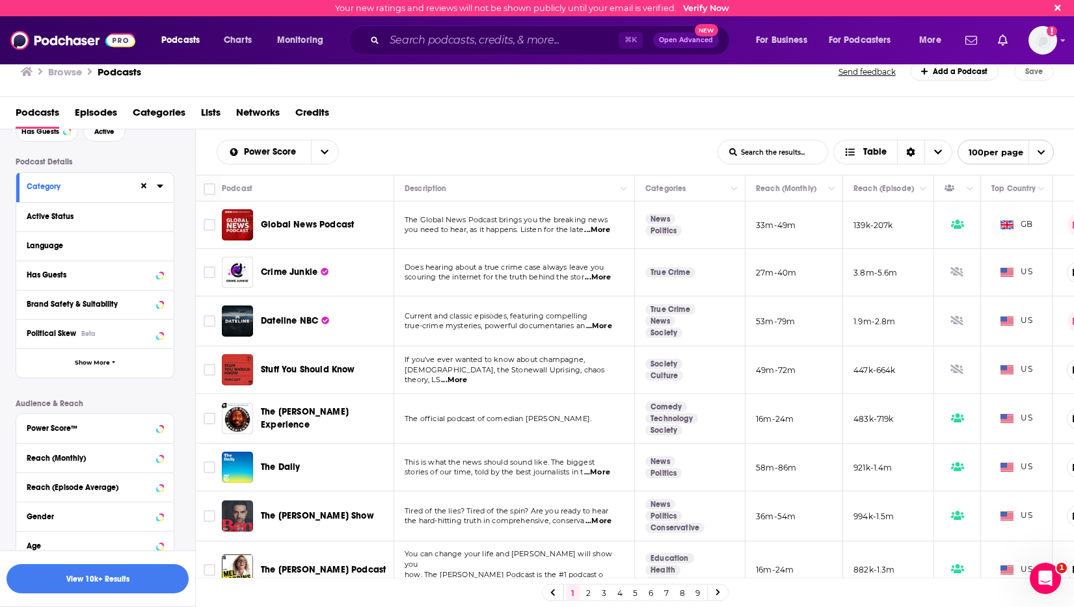
click at [157, 191] on icon at bounding box center [160, 186] width 7 height 10
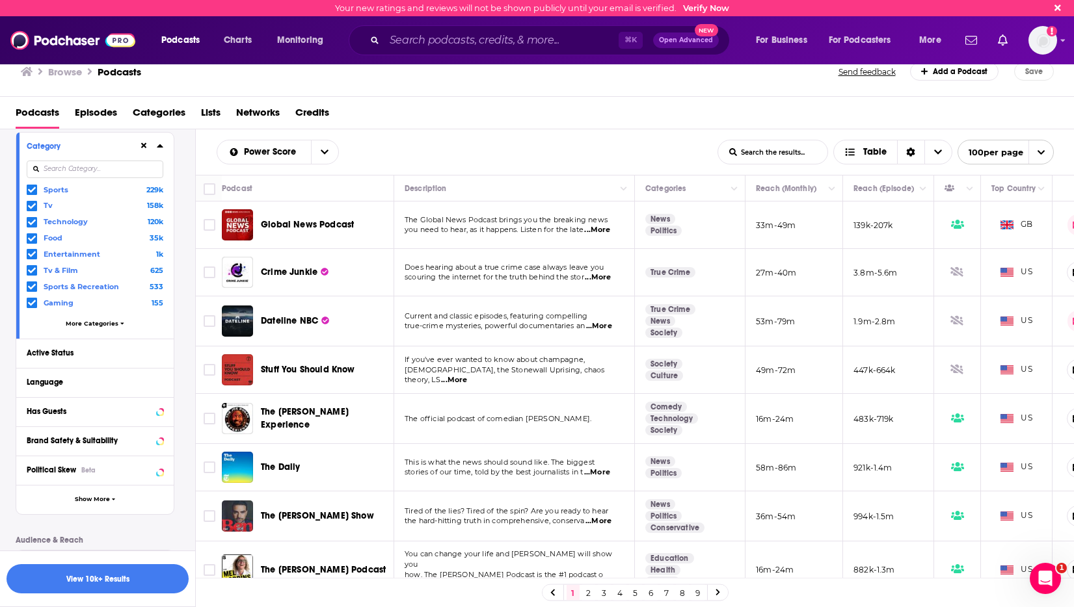
scroll to position [125, 0]
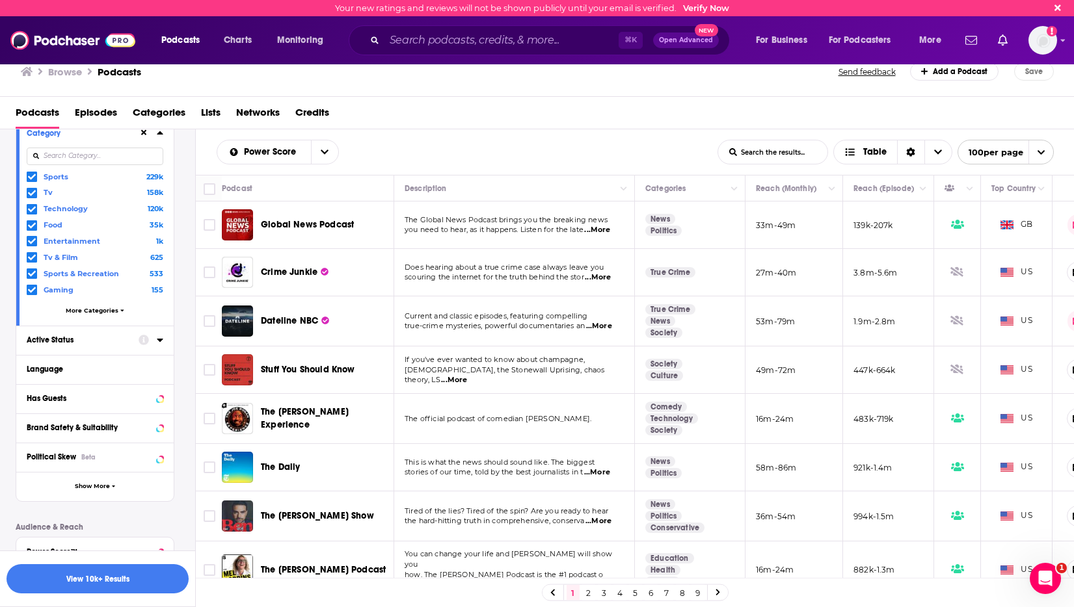
click at [159, 339] on icon at bounding box center [160, 340] width 6 height 3
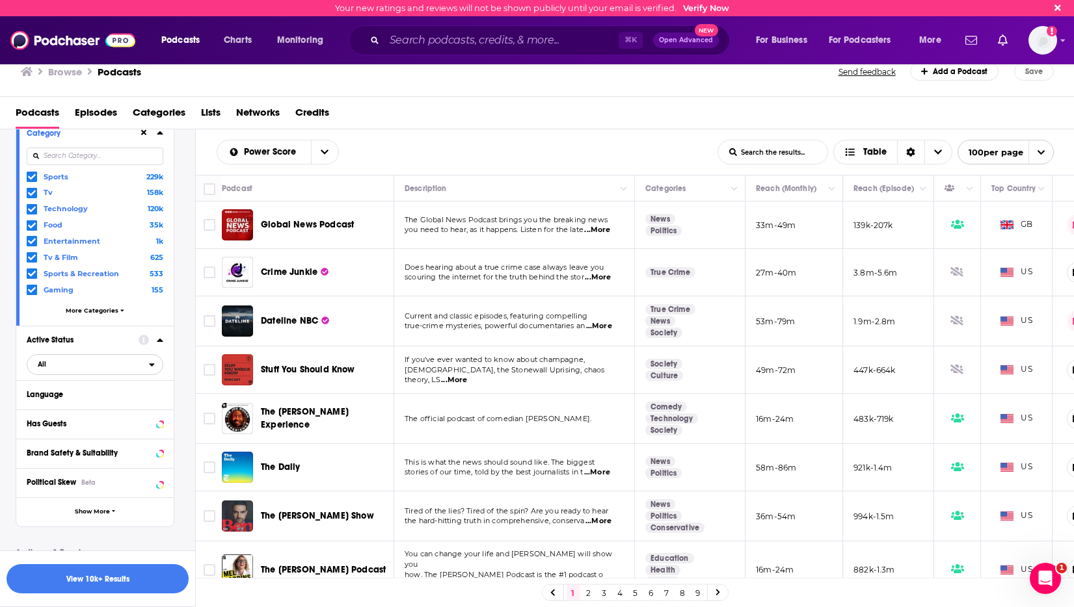
click at [60, 363] on span "All" at bounding box center [88, 364] width 122 height 17
click at [62, 406] on span "Active" at bounding box center [66, 407] width 66 height 7
click at [174, 354] on div "Podcast Details Category Sports 229k Tv 158k Technology 120k Food 35k Entertain…" at bounding box center [105, 436] width 179 height 665
click at [155, 393] on button "Language" at bounding box center [92, 394] width 130 height 16
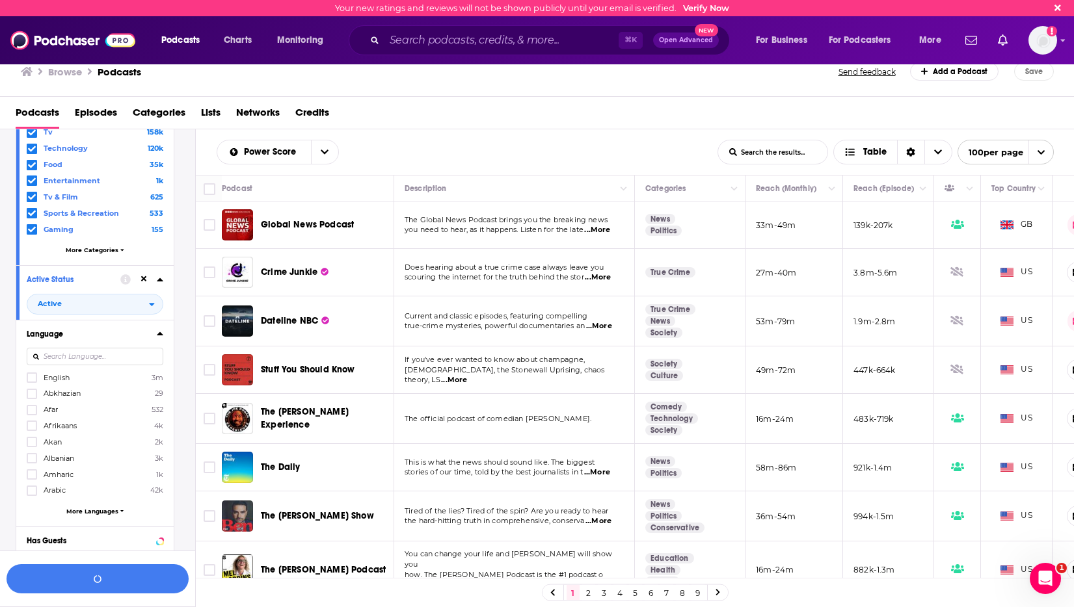
scroll to position [202, 0]
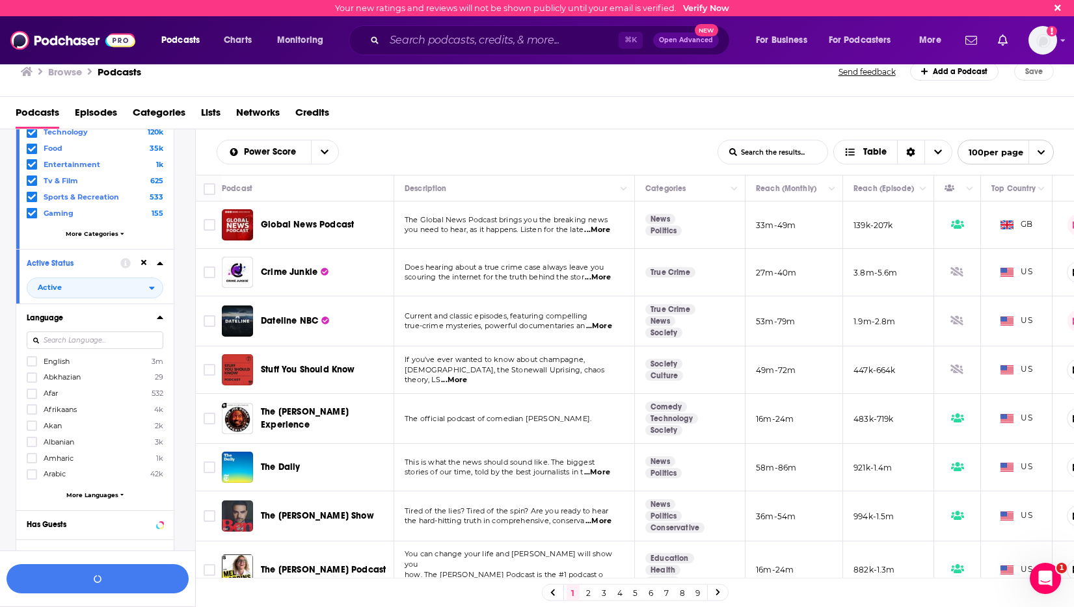
click at [57, 358] on span "English" at bounding box center [57, 361] width 26 height 9
click at [32, 365] on input "multiSelectOption-en-0" at bounding box center [32, 365] width 0 height 0
click at [157, 313] on icon at bounding box center [160, 317] width 7 height 10
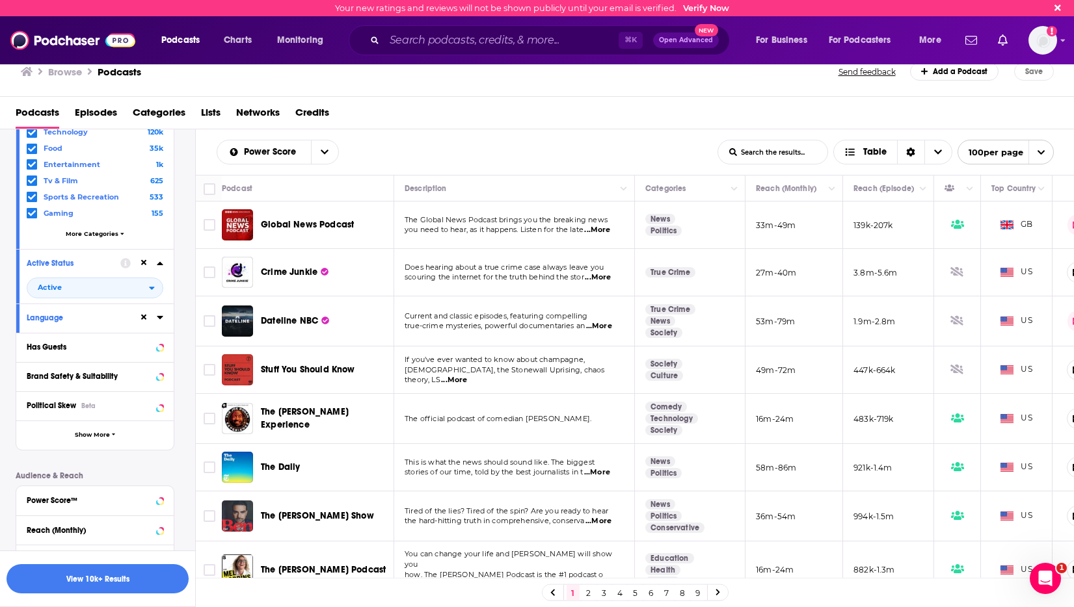
click at [157, 313] on icon at bounding box center [160, 317] width 7 height 10
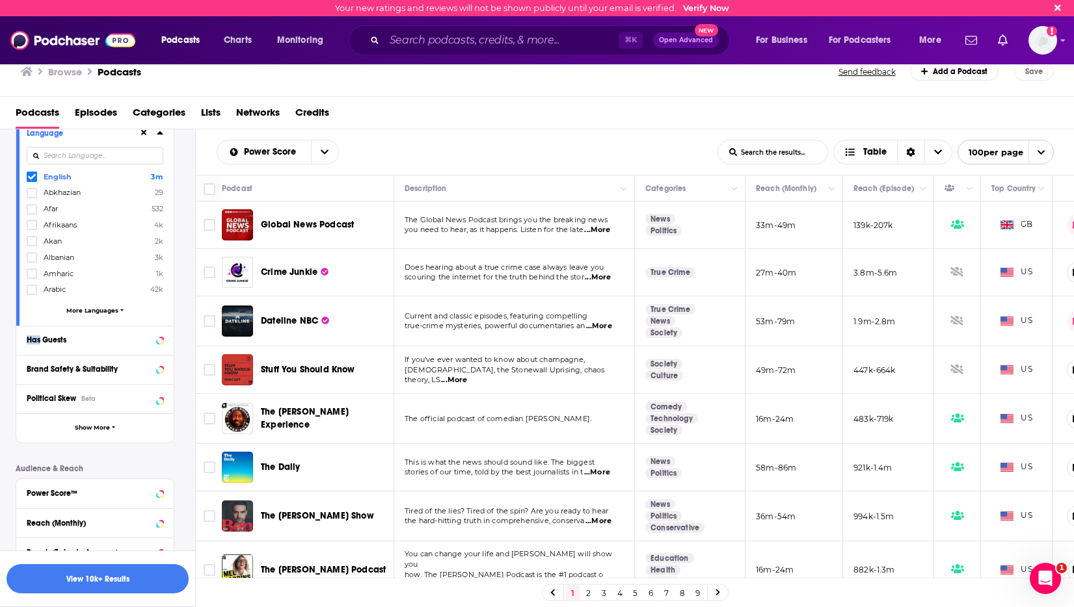
scroll to position [442, 0]
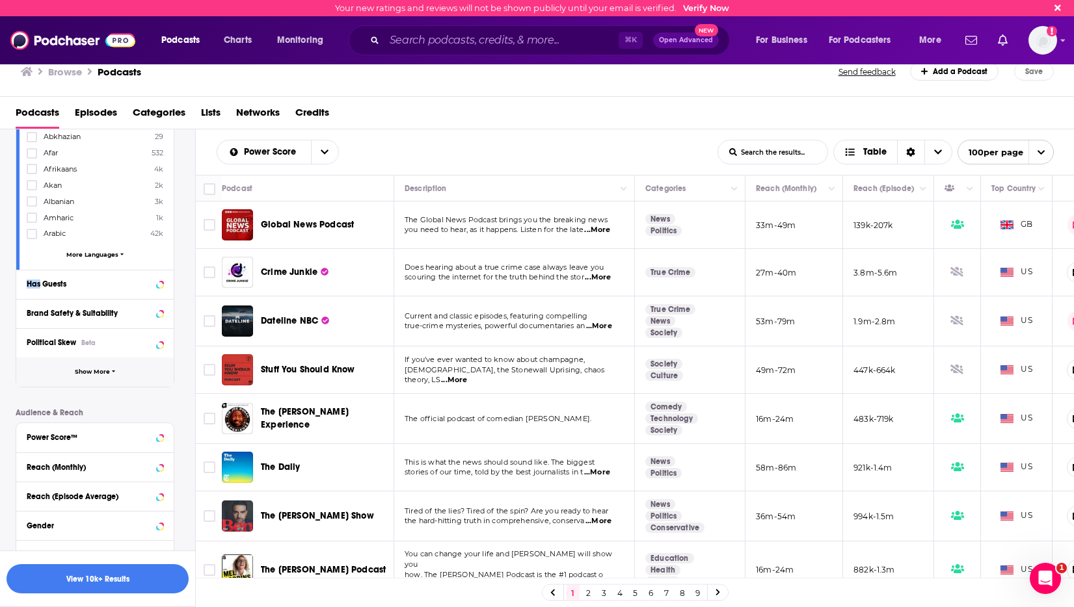
click at [100, 372] on span "Show More" at bounding box center [92, 372] width 35 height 7
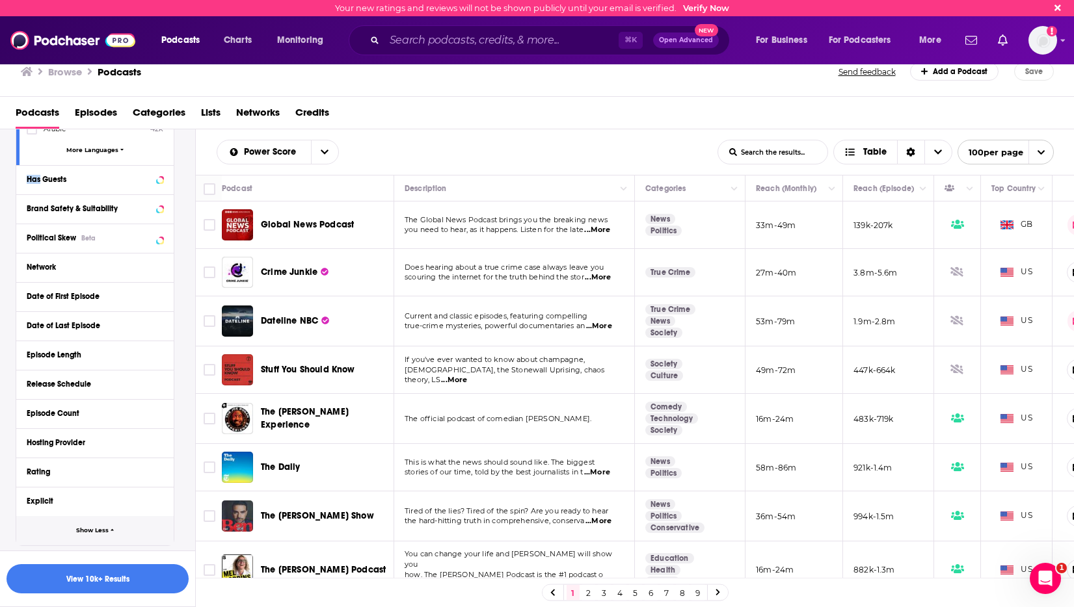
scroll to position [558, 0]
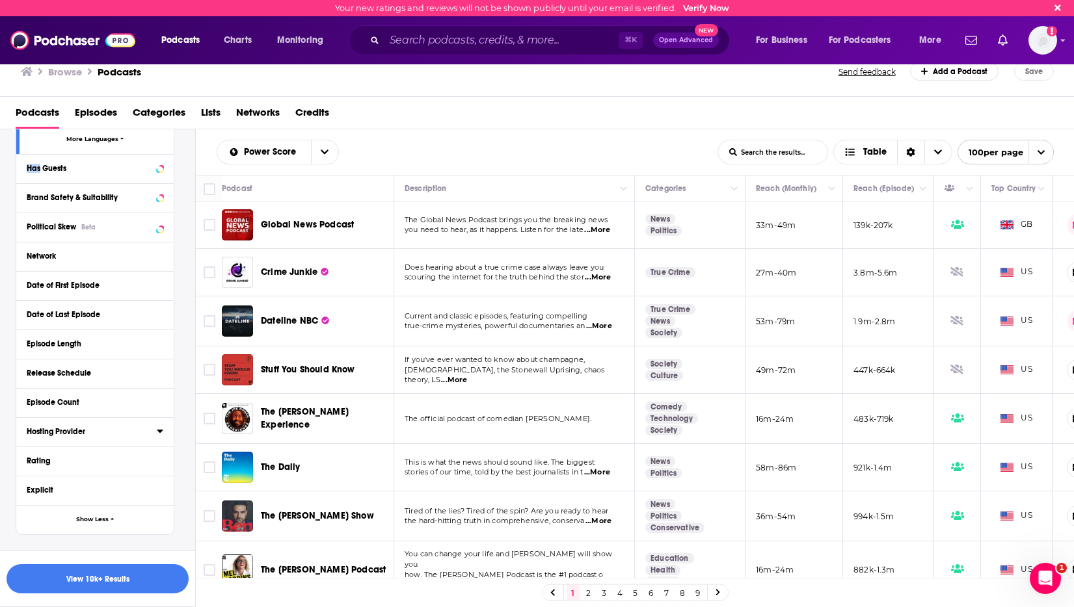
click at [83, 423] on button "Hosting Provider" at bounding box center [92, 431] width 130 height 16
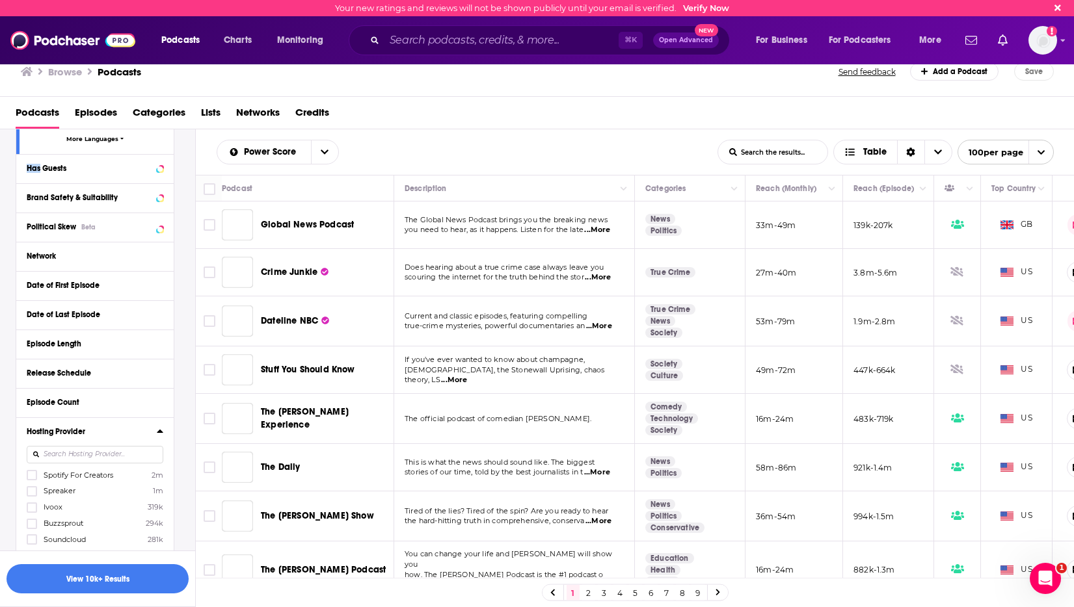
scroll to position [706, 0]
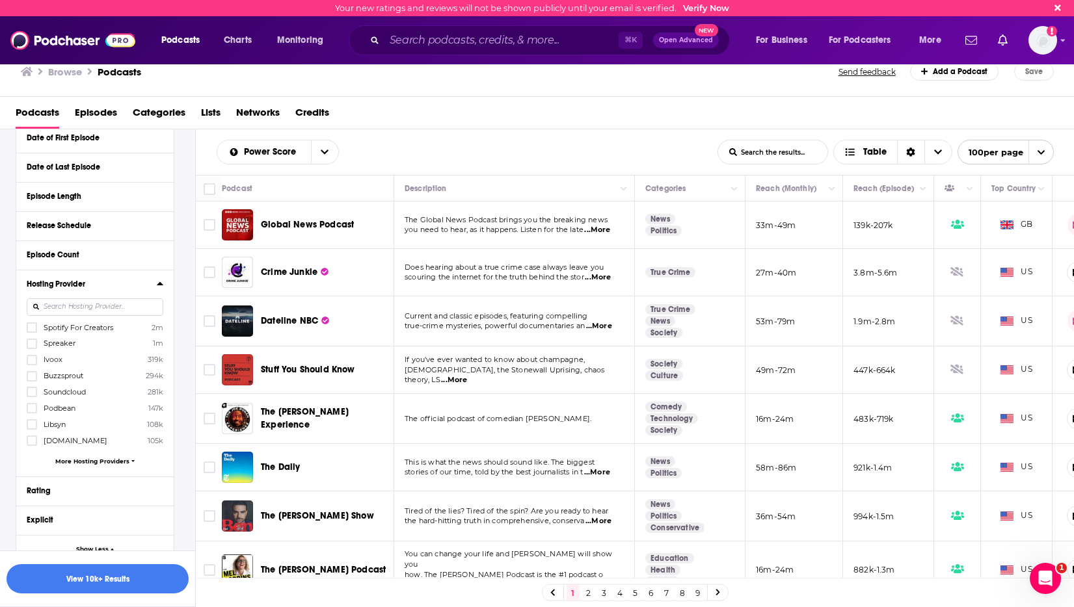
click at [73, 300] on input at bounding box center [95, 308] width 137 height 18
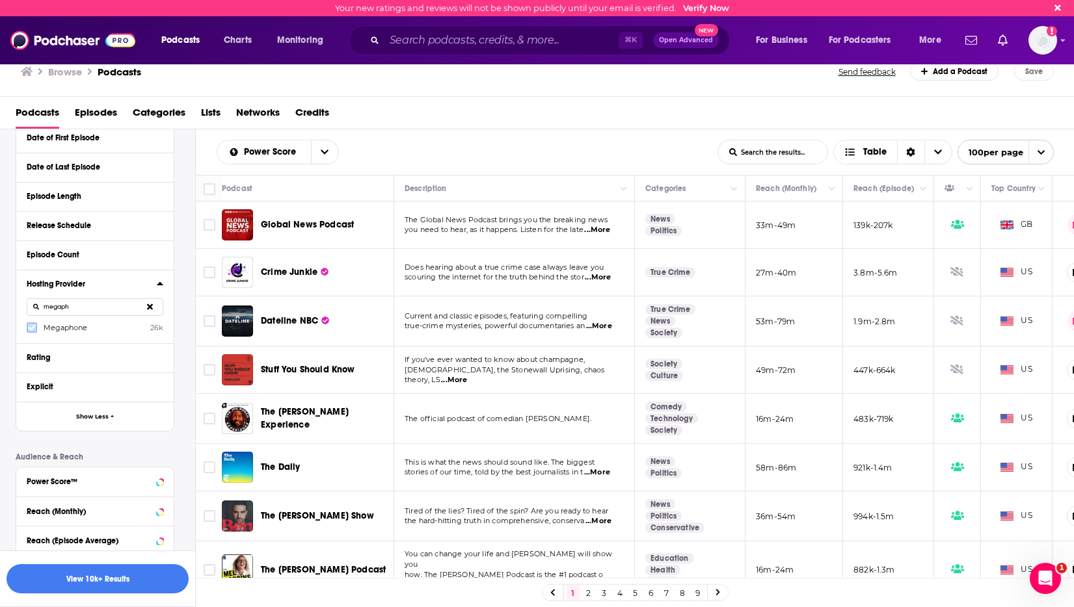
type input "megaph"
click at [32, 326] on icon at bounding box center [32, 328] width 8 height 6
click at [150, 304] on icon at bounding box center [150, 307] width 6 height 6
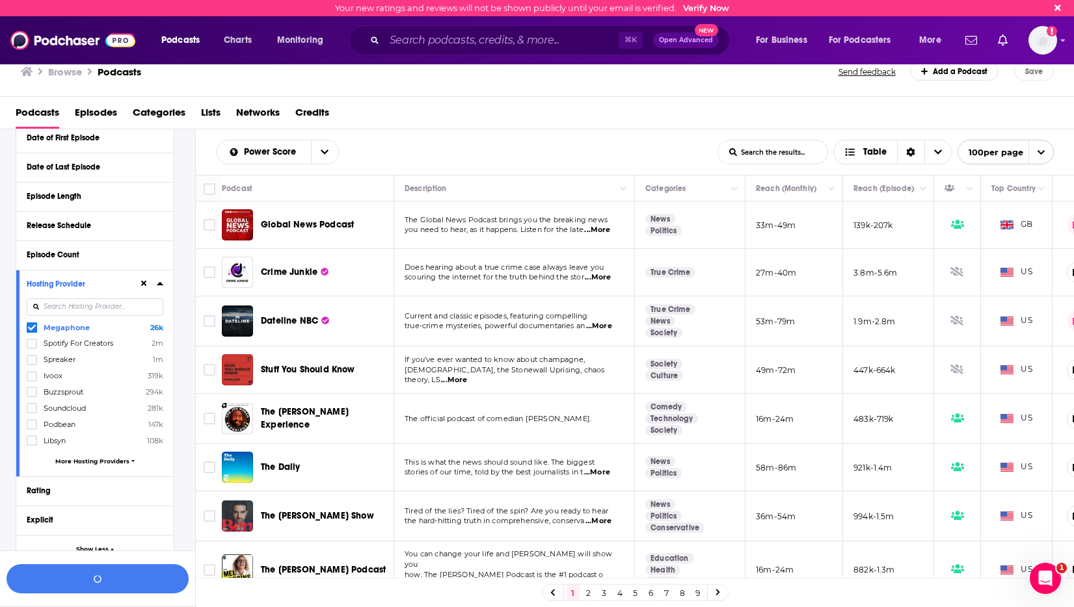
click at [128, 306] on input at bounding box center [95, 308] width 137 height 18
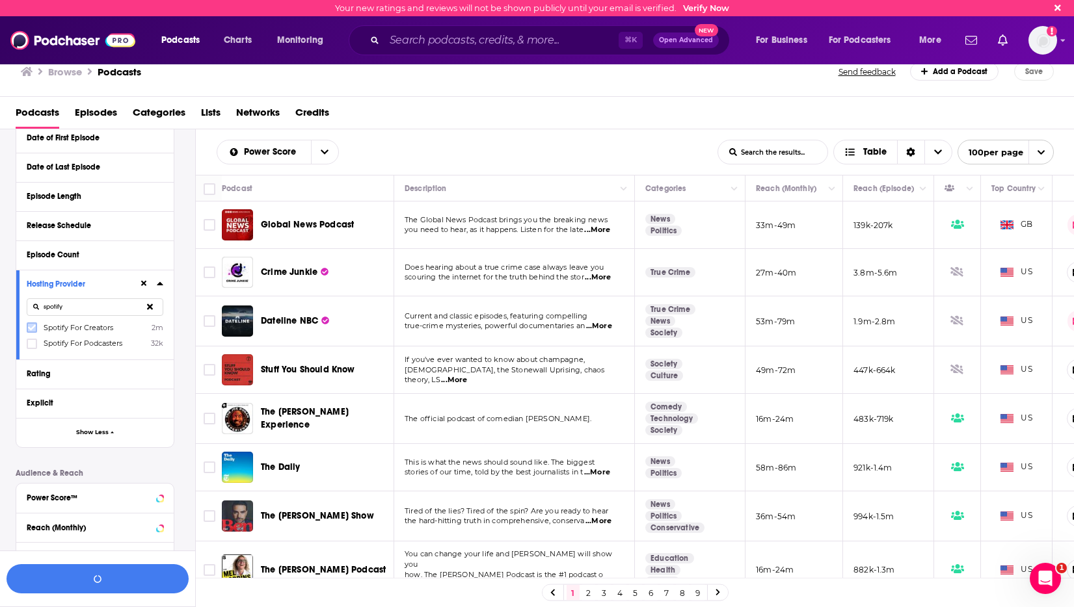
type input "spotify"
click at [34, 326] on icon at bounding box center [32, 328] width 8 height 8
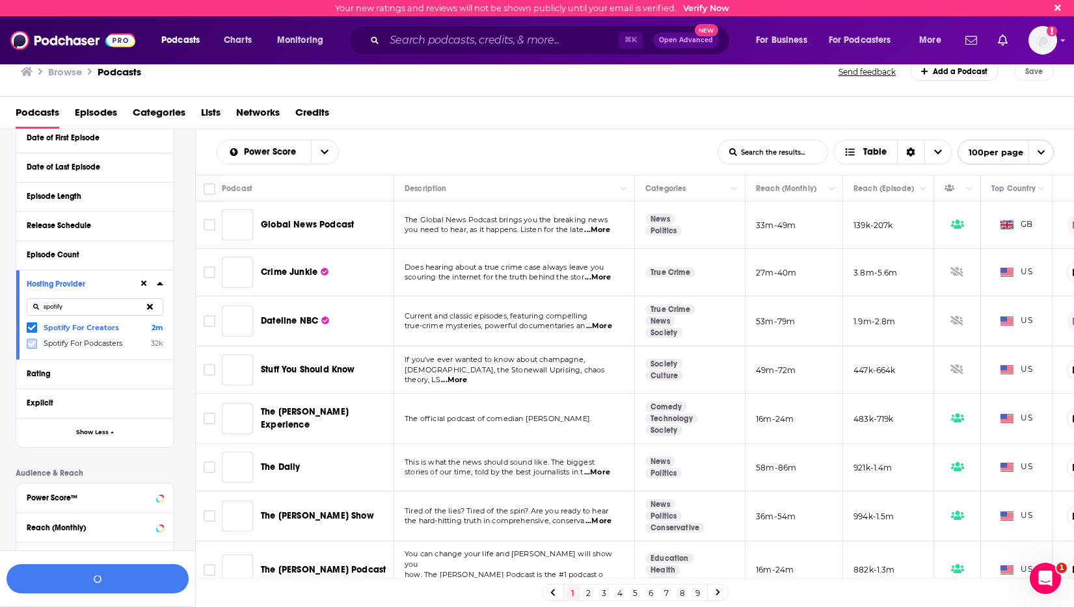
click at [31, 340] on icon at bounding box center [32, 344] width 8 height 8
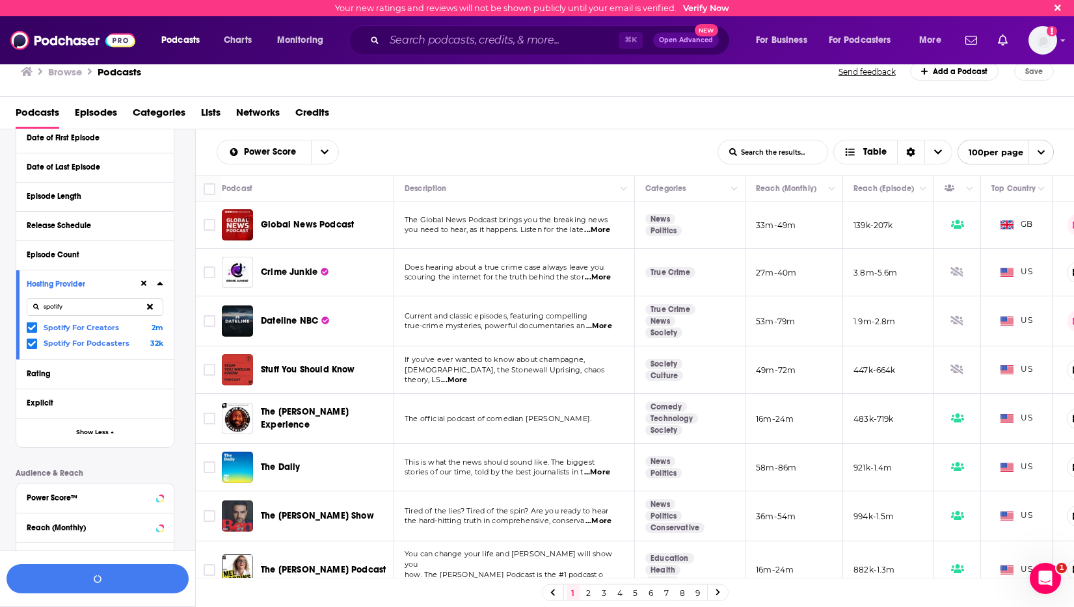
click at [159, 283] on icon at bounding box center [160, 283] width 6 height 3
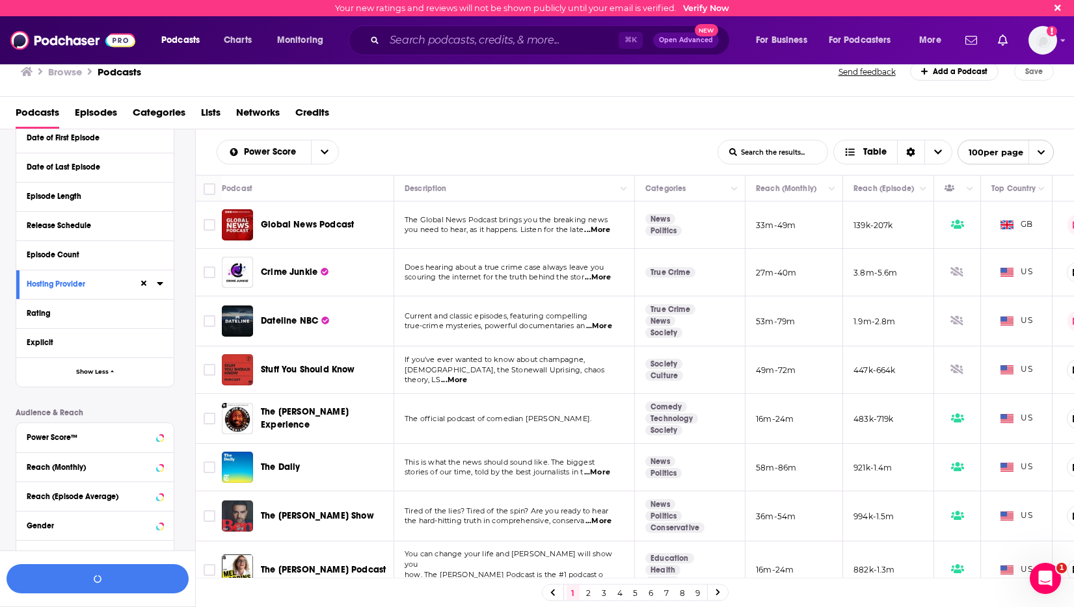
click at [99, 259] on button "Episode Count" at bounding box center [95, 254] width 137 height 16
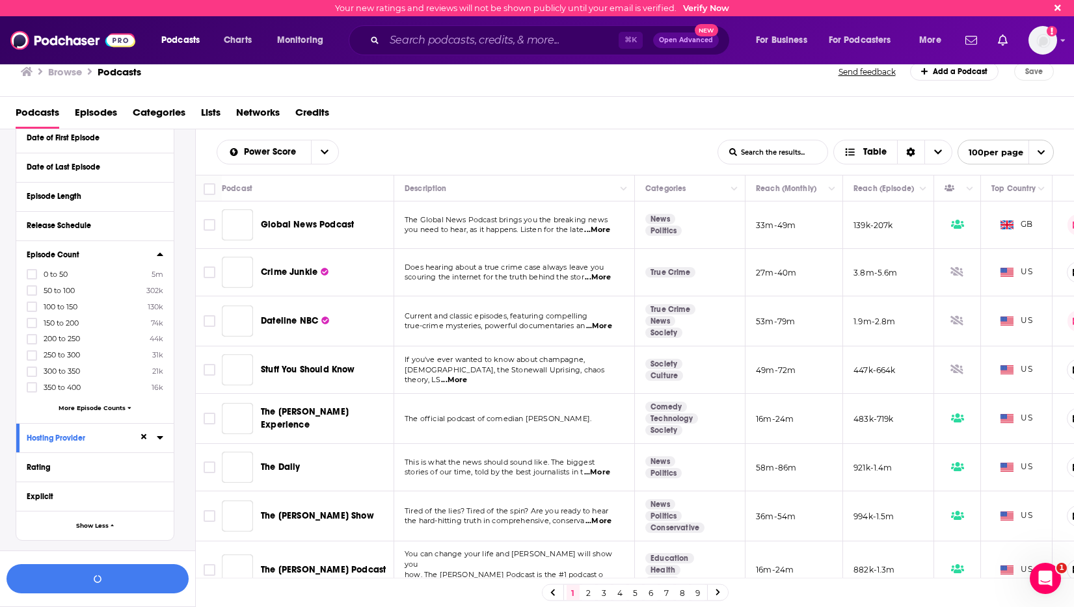
click at [155, 249] on button "Episode Count" at bounding box center [92, 254] width 130 height 16
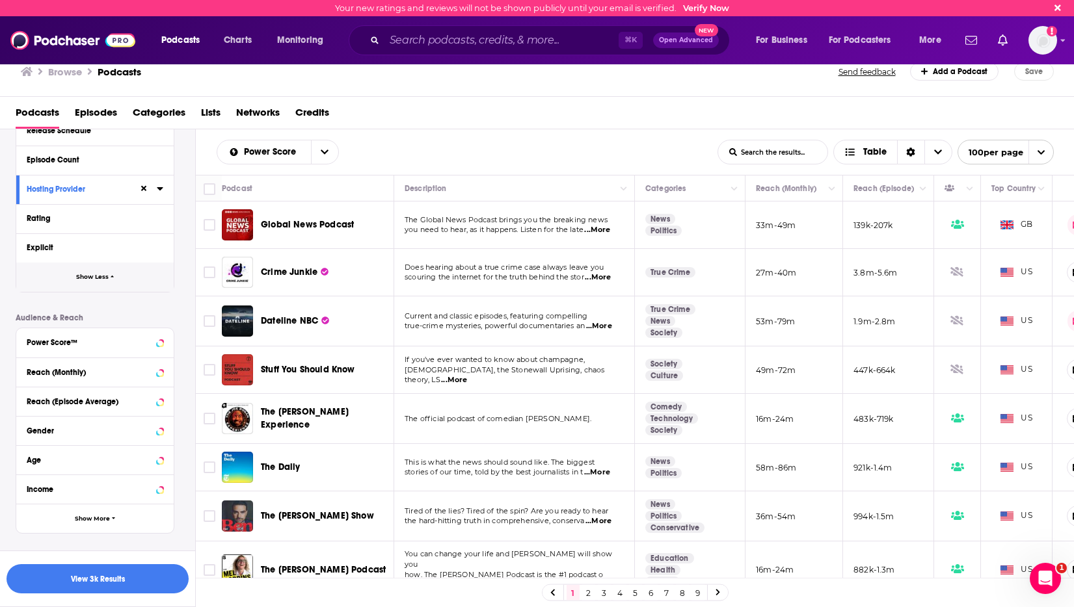
scroll to position [821, 0]
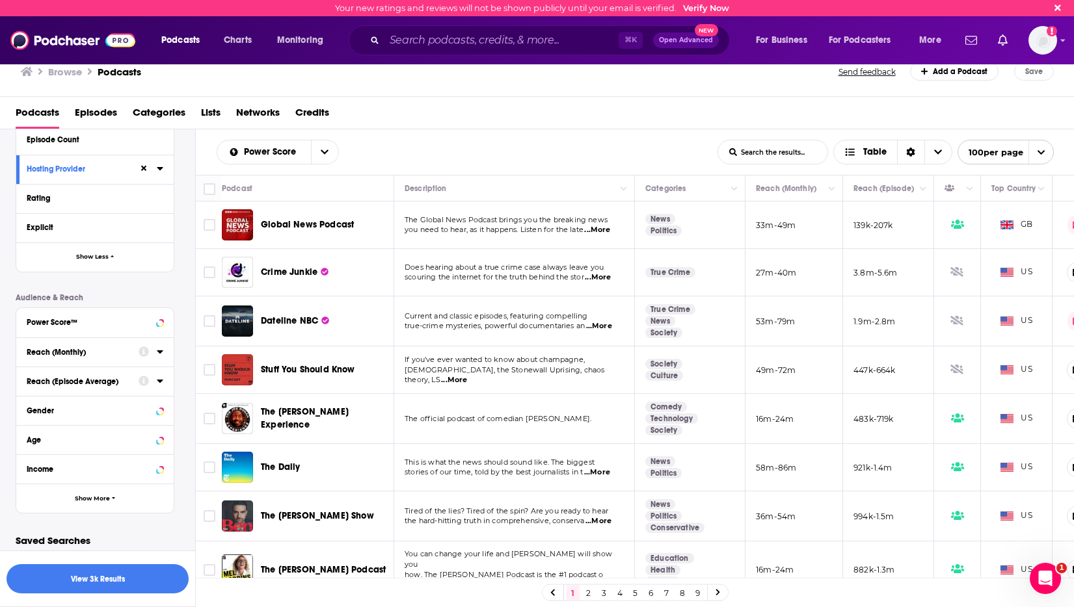
click at [91, 452] on div "Age" at bounding box center [94, 439] width 157 height 29
click at [159, 352] on icon at bounding box center [160, 352] width 7 height 10
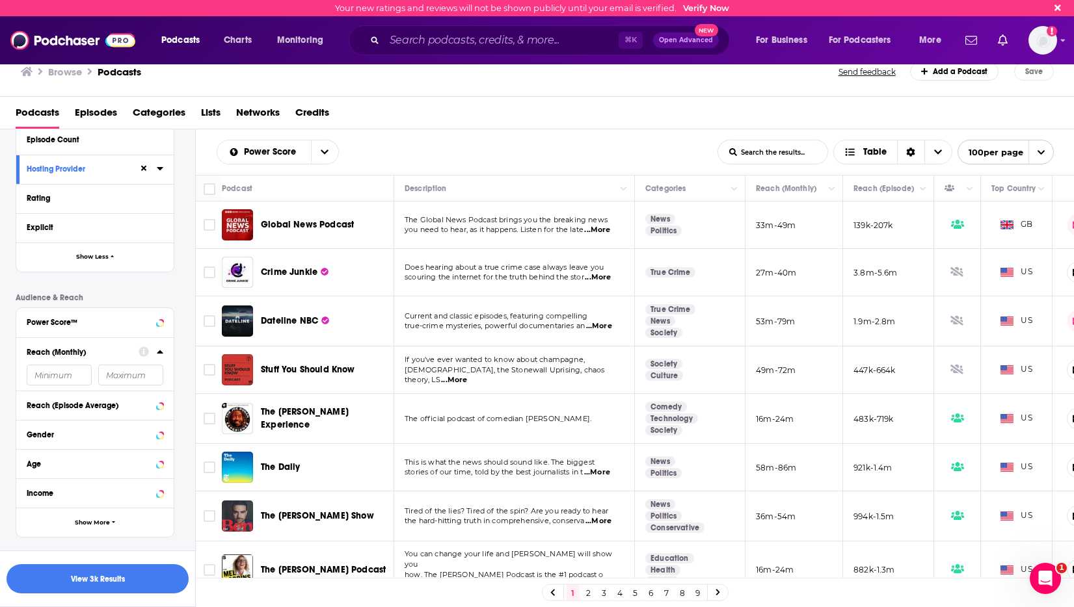
click at [56, 375] on input "number" at bounding box center [59, 375] width 65 height 21
type input "50000"
click at [129, 376] on input "number" at bounding box center [130, 375] width 65 height 21
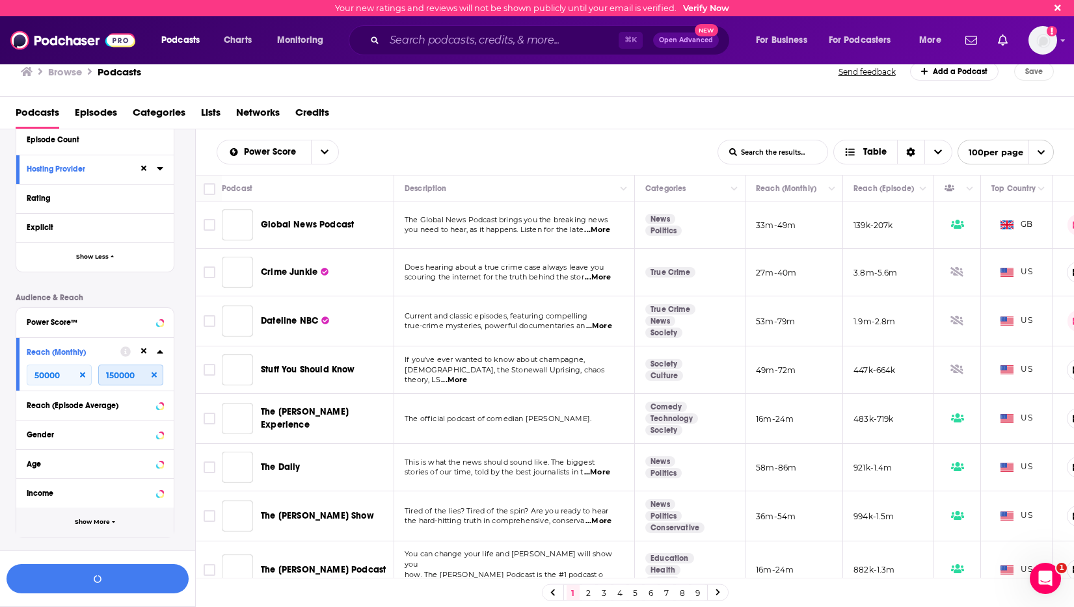
type input "150000"
click at [98, 515] on button "Show More" at bounding box center [94, 522] width 157 height 29
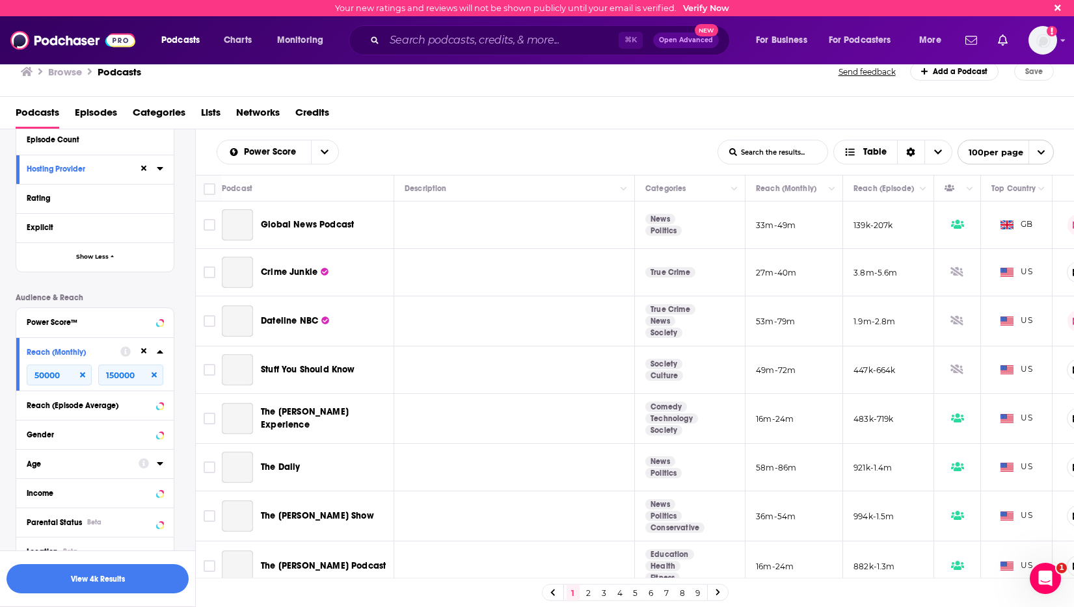
click at [106, 464] on div "Age" at bounding box center [78, 464] width 103 height 9
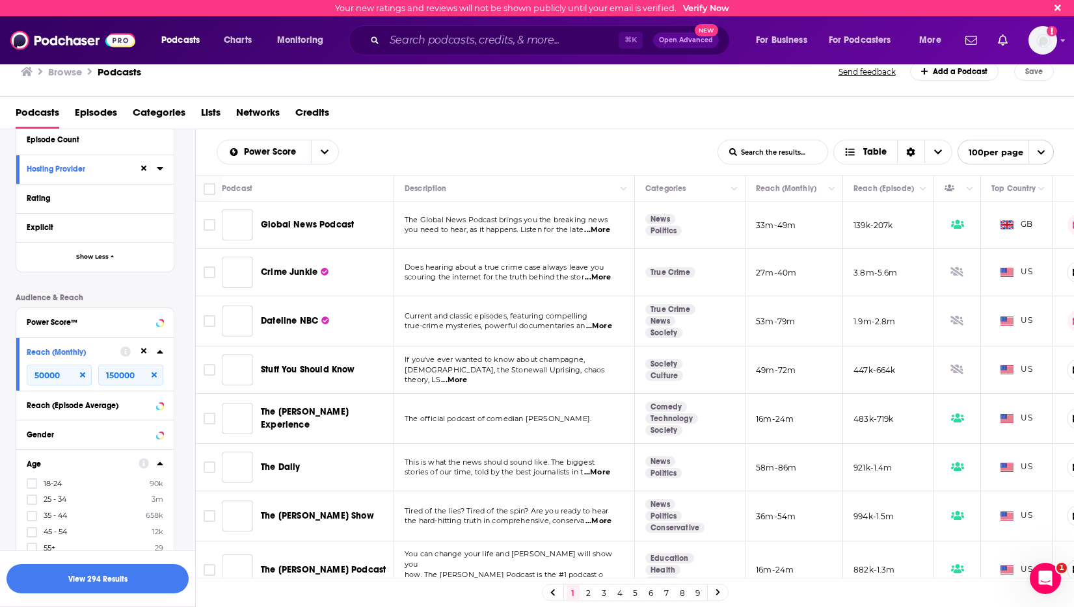
scroll to position [910, 0]
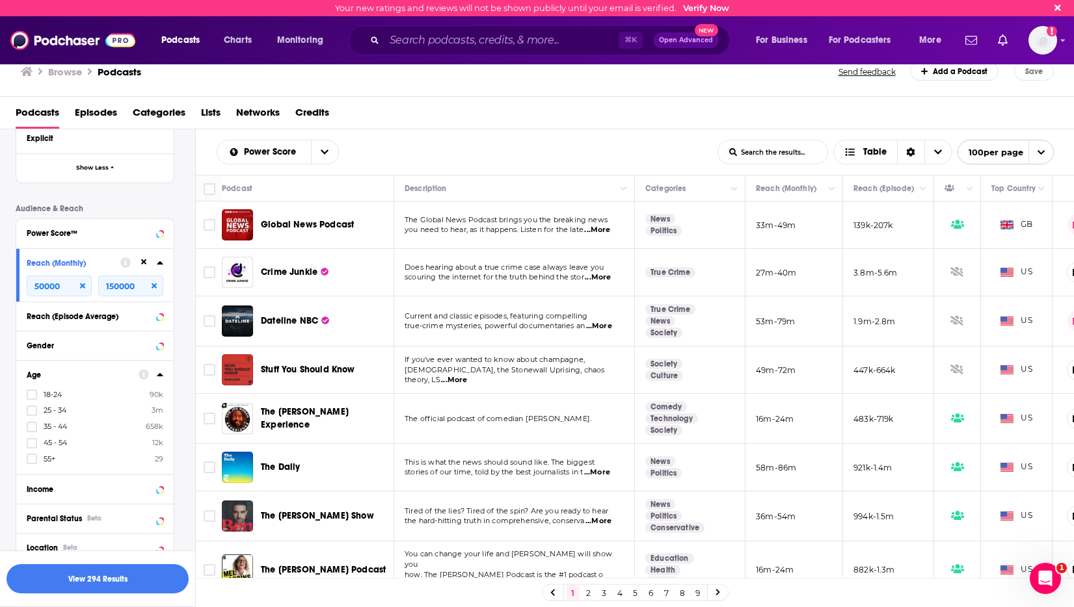
click at [120, 371] on div "Age" at bounding box center [78, 375] width 103 height 9
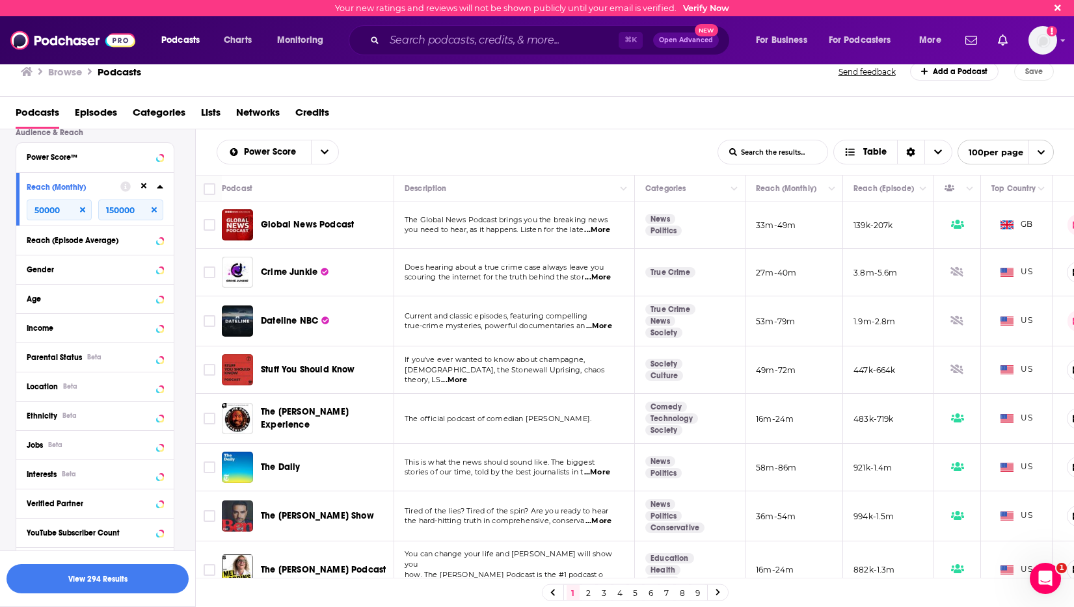
scroll to position [997, 0]
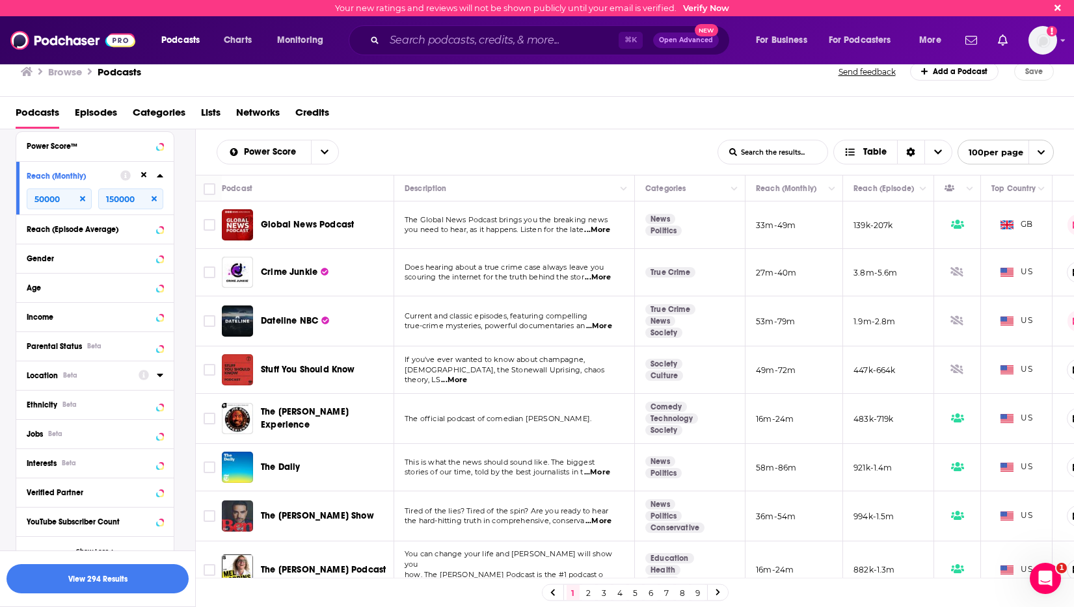
click at [86, 374] on div "Location Beta" at bounding box center [78, 375] width 103 height 9
click at [160, 374] on icon at bounding box center [160, 375] width 6 height 3
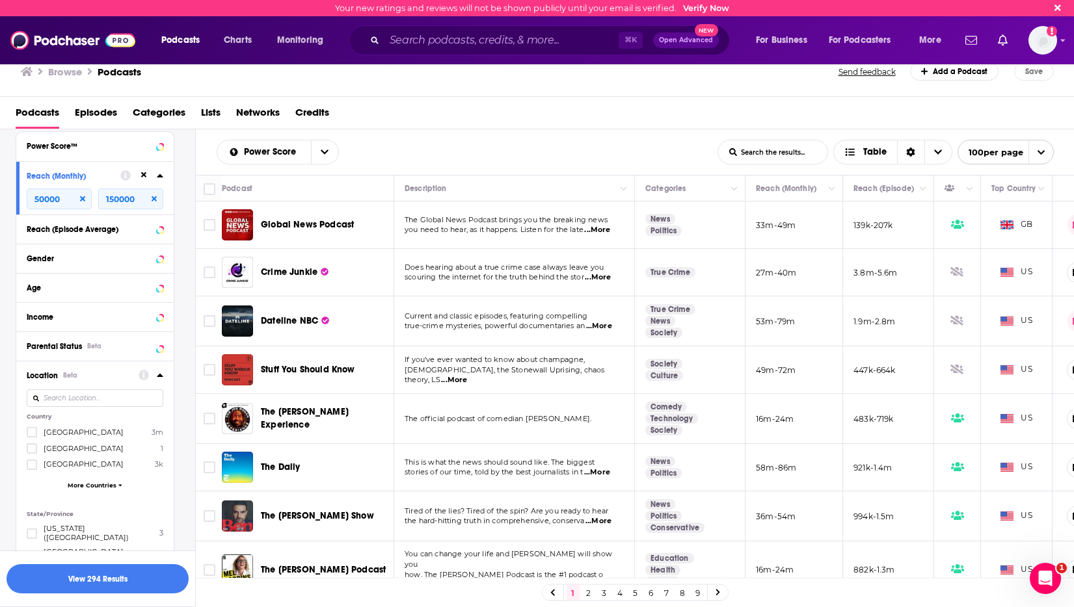
click at [64, 430] on span "United States" at bounding box center [84, 432] width 80 height 9
click at [32, 436] on input "multiSelectOption-unitedstates-0" at bounding box center [32, 436] width 0 height 0
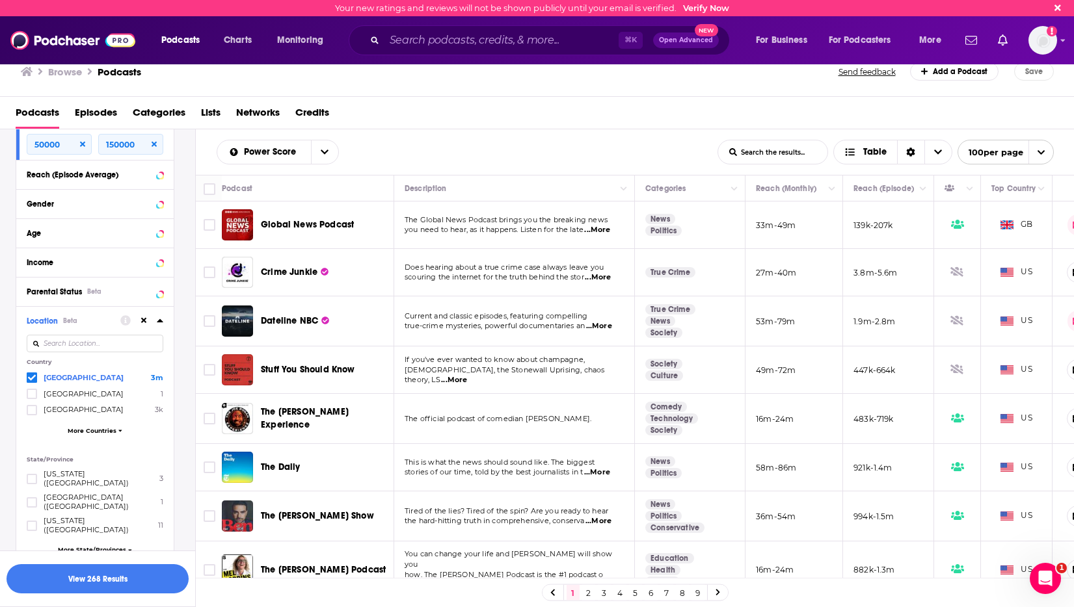
scroll to position [1369, 0]
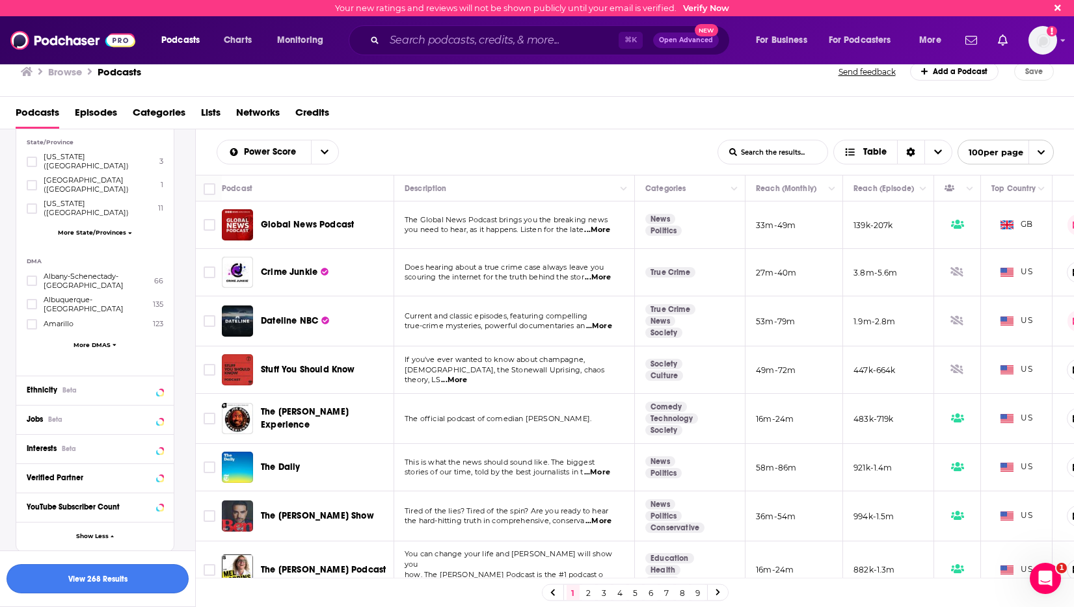
click at [103, 586] on button "View 268 Results" at bounding box center [98, 579] width 182 height 29
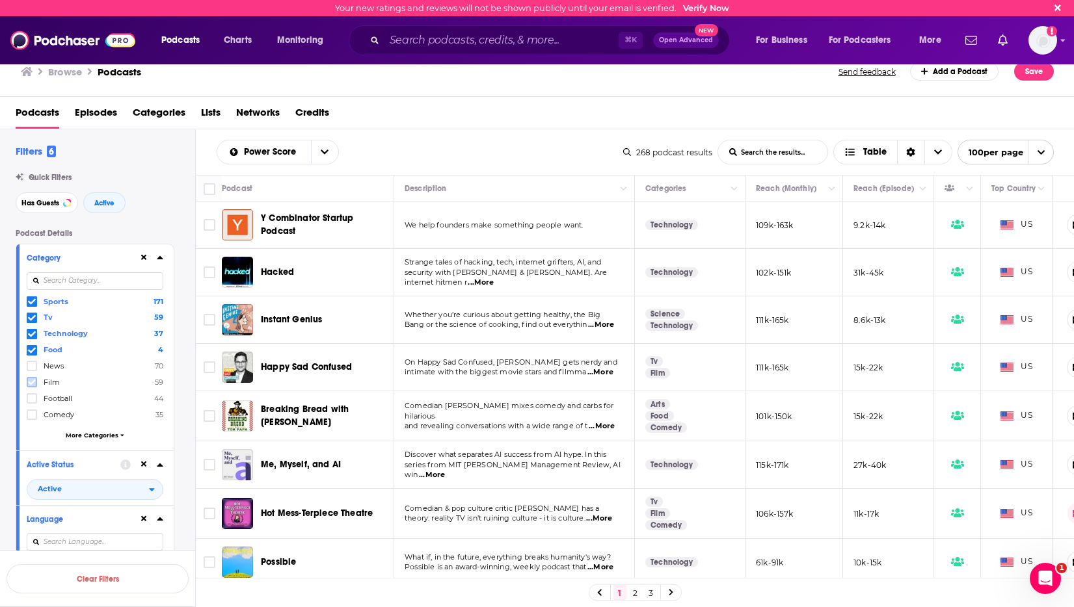
click at [34, 381] on icon at bounding box center [32, 383] width 8 height 6
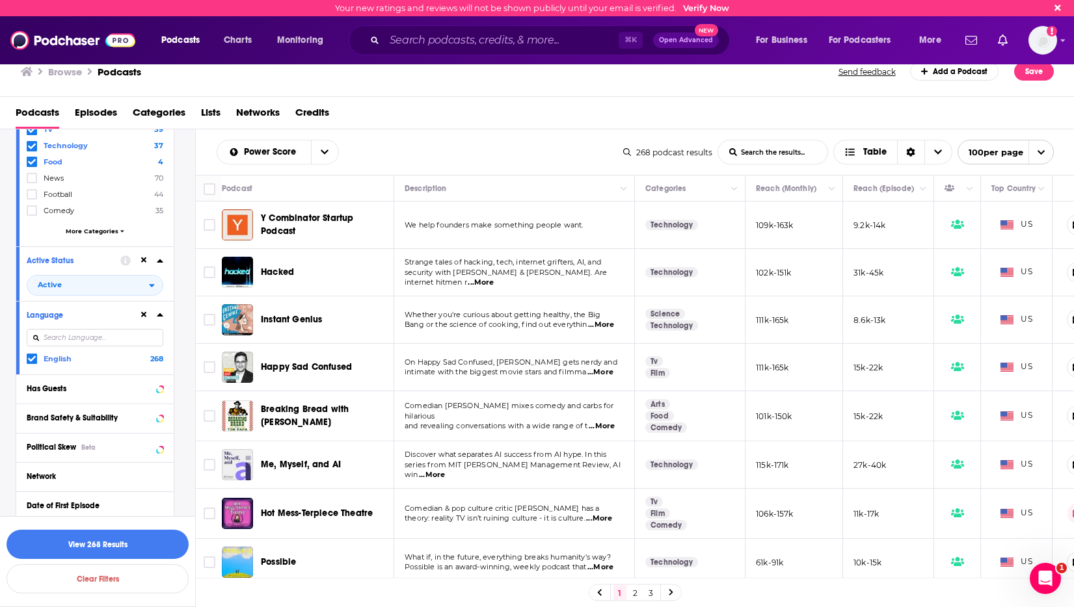
scroll to position [110, 0]
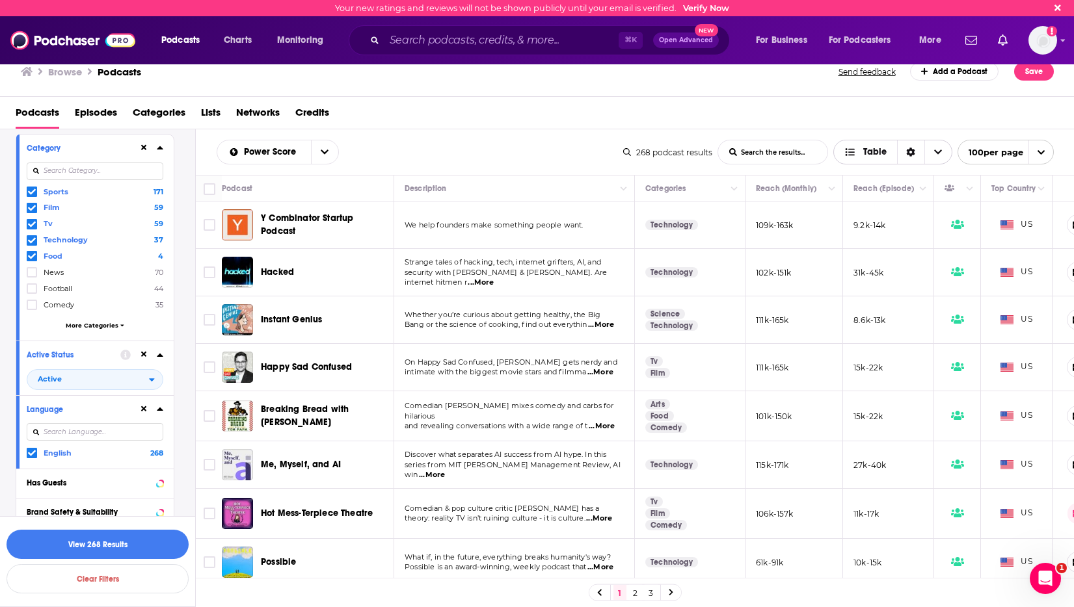
click at [909, 152] on icon "Sort Direction" at bounding box center [910, 152] width 9 height 9
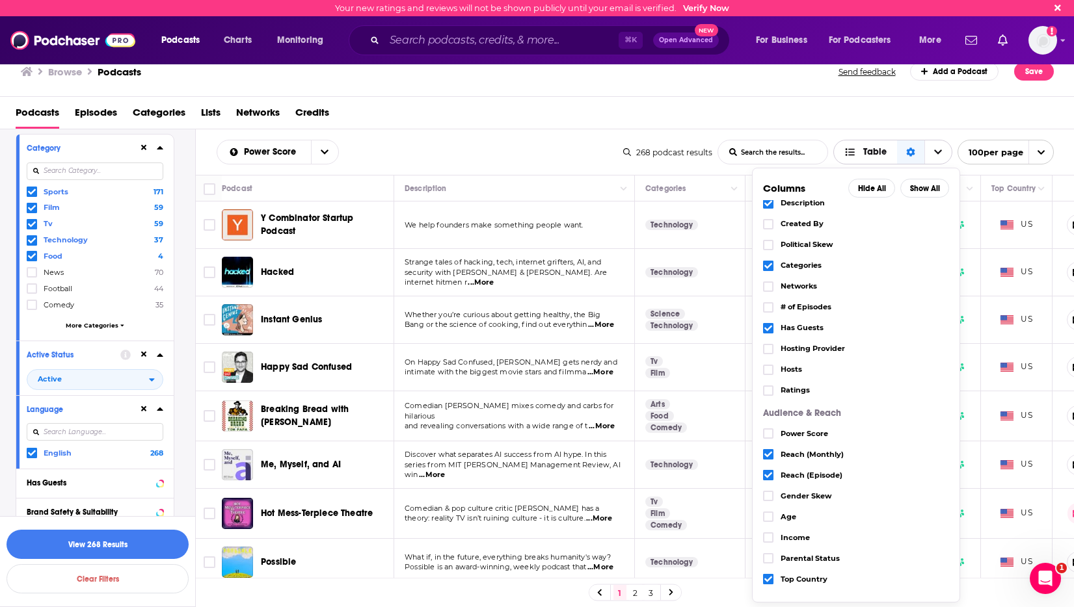
scroll to position [0, 0]
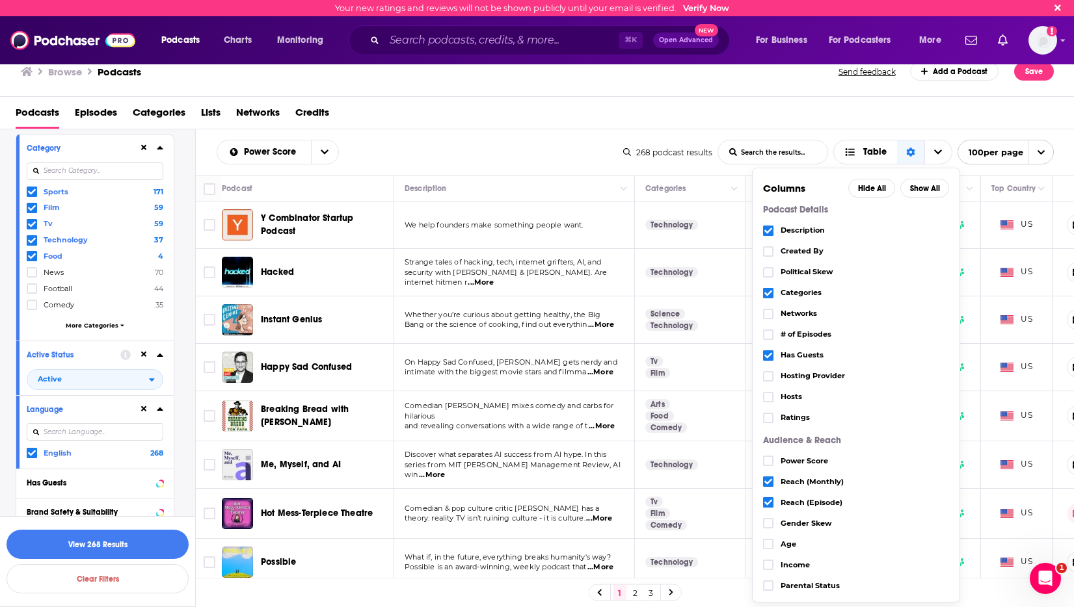
click at [875, 98] on div "Podcasts Episodes Categories Lists Networks Credits" at bounding box center [537, 113] width 1074 height 33
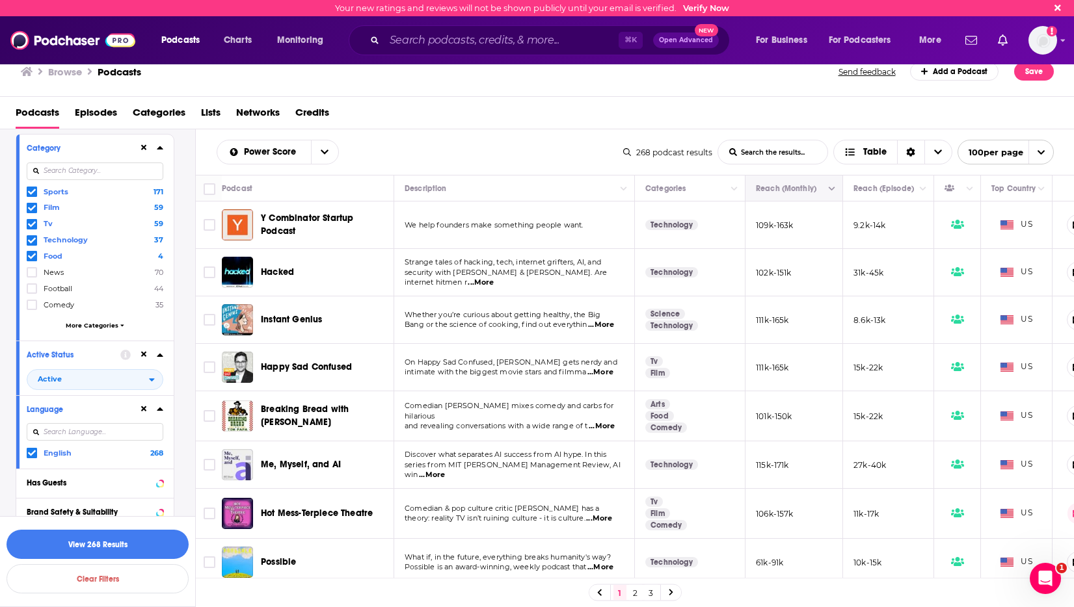
click at [834, 187] on icon "Column Actions" at bounding box center [832, 189] width 7 height 4
click at [829, 172] on div at bounding box center [537, 303] width 1074 height 607
click at [1033, 148] on span "open menu" at bounding box center [1040, 151] width 25 height 23
click at [1034, 111] on div "Podcasts Episodes Categories Lists Networks Credits" at bounding box center [540, 115] width 1048 height 27
click at [685, 156] on div "268 podcast results" at bounding box center [667, 153] width 89 height 10
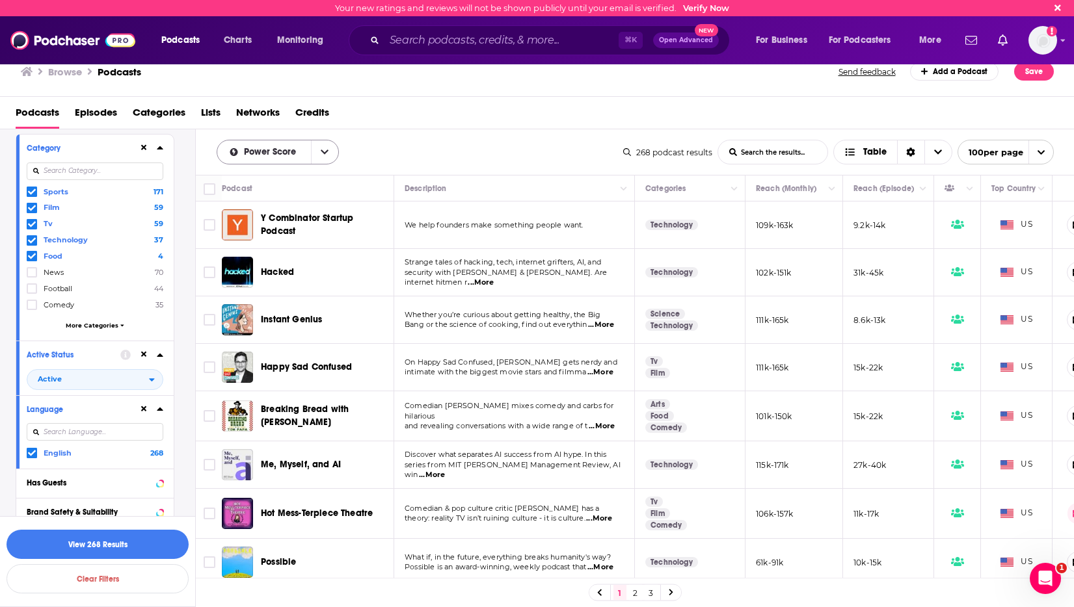
click at [315, 151] on button "open menu" at bounding box center [324, 151] width 27 height 23
click at [289, 172] on div "By Rating" at bounding box center [278, 176] width 122 height 22
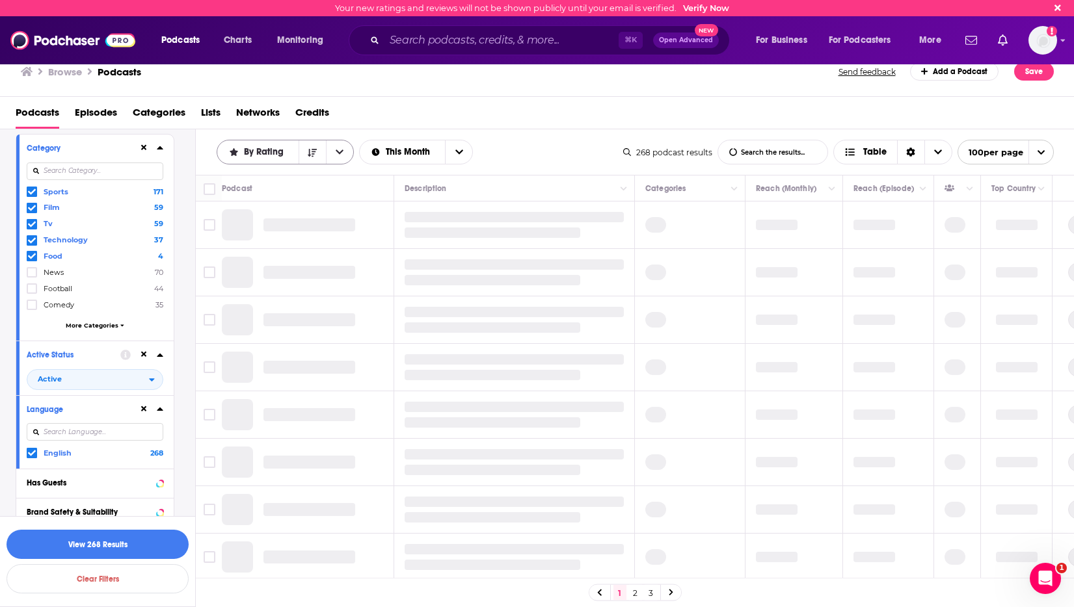
click at [338, 148] on icon "open menu" at bounding box center [340, 152] width 8 height 9
click at [294, 245] on div "Power Score" at bounding box center [285, 241] width 137 height 22
click at [940, 151] on icon "Choose View" at bounding box center [938, 152] width 8 height 5
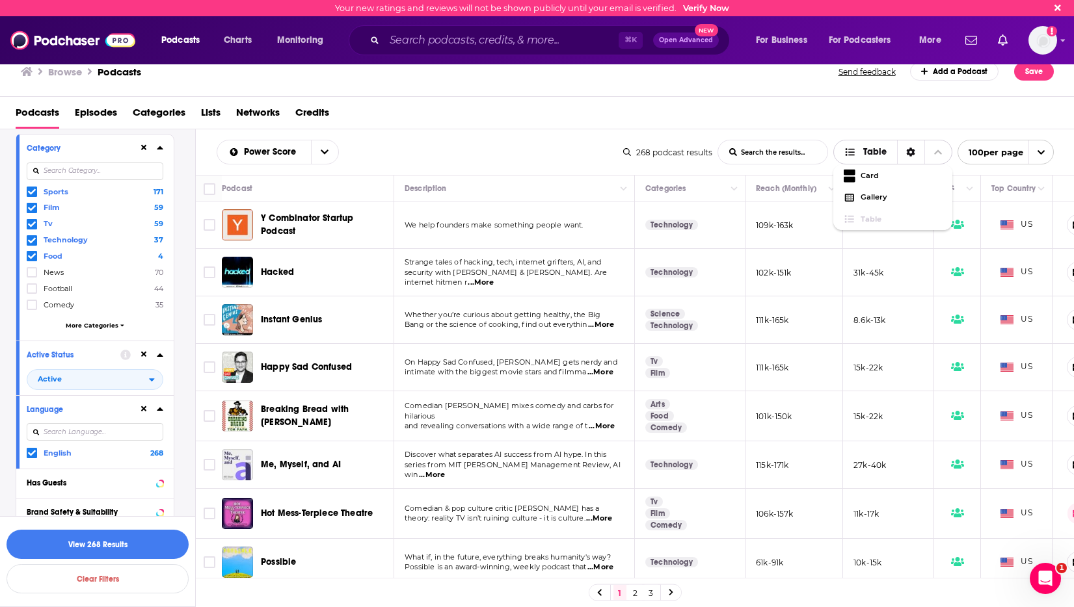
click at [940, 151] on icon "Choose View" at bounding box center [938, 152] width 8 height 9
click at [882, 150] on span "Table" at bounding box center [874, 152] width 23 height 9
click at [913, 149] on icon "Sort Direction" at bounding box center [910, 152] width 9 height 9
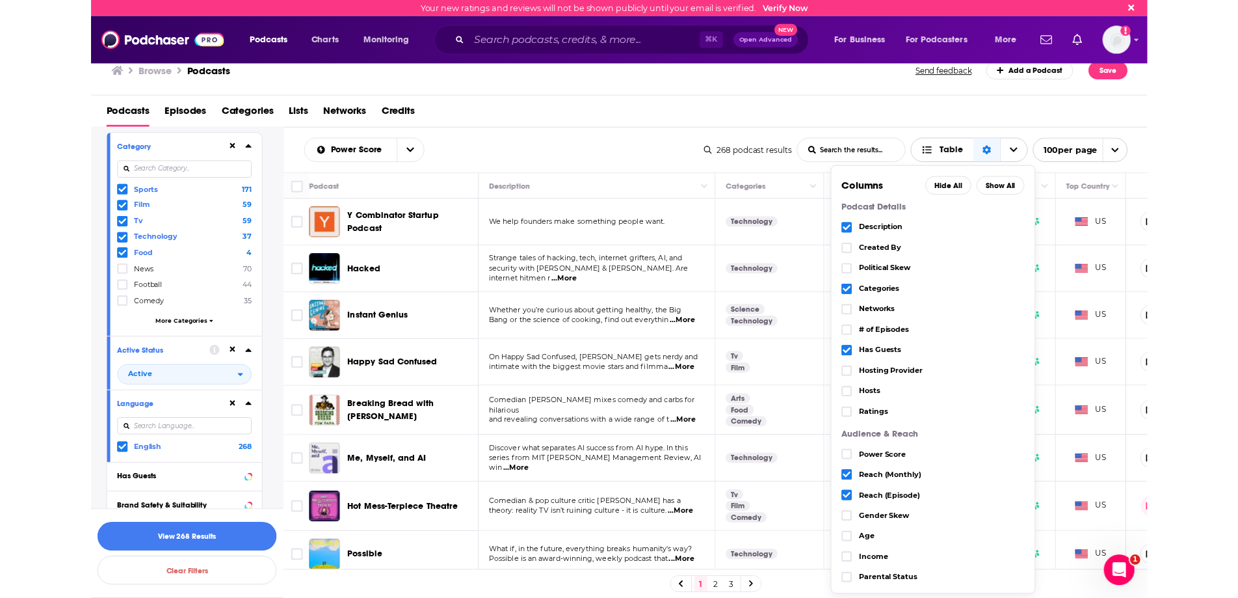
scroll to position [27, 0]
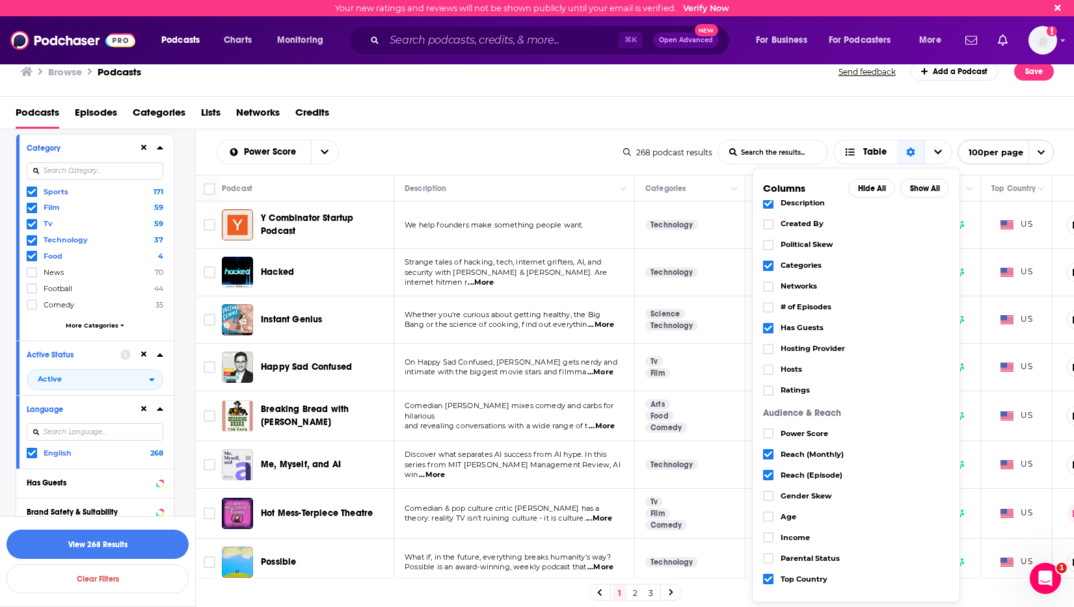
click at [800, 117] on div "Podcasts Episodes Categories Lists Networks Credits" at bounding box center [540, 115] width 1048 height 27
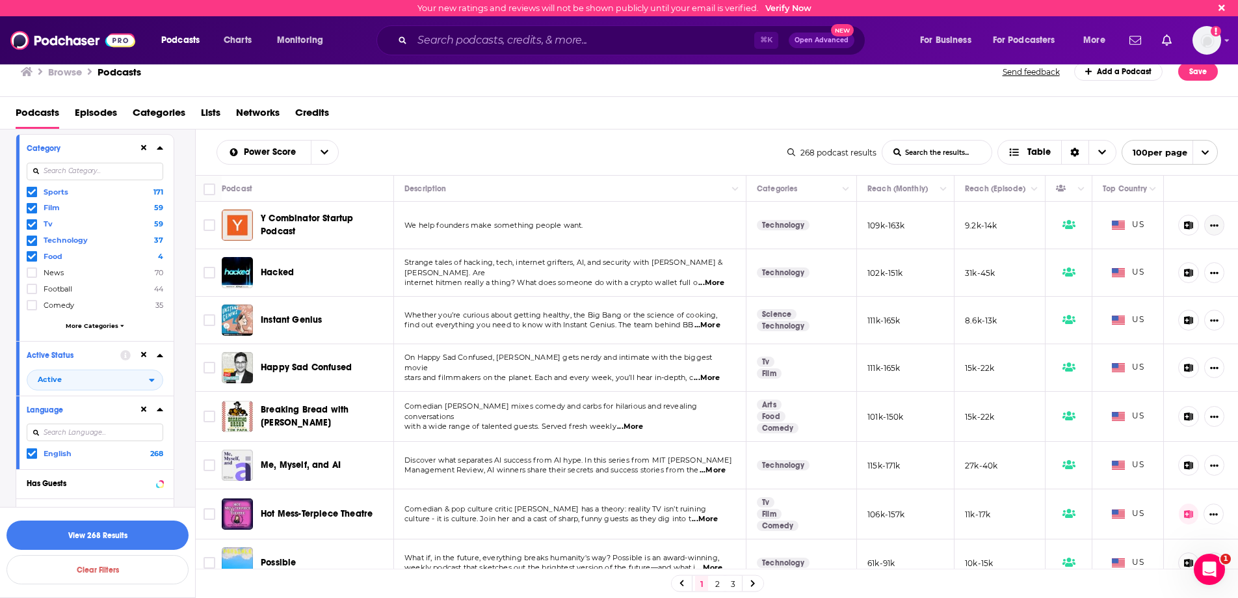
click at [1073, 223] on button "Show More Button" at bounding box center [1214, 225] width 20 height 21
click at [1073, 150] on icon "open menu" at bounding box center [1205, 152] width 8 height 8
click at [1073, 150] on icon "close menu" at bounding box center [1205, 152] width 8 height 8
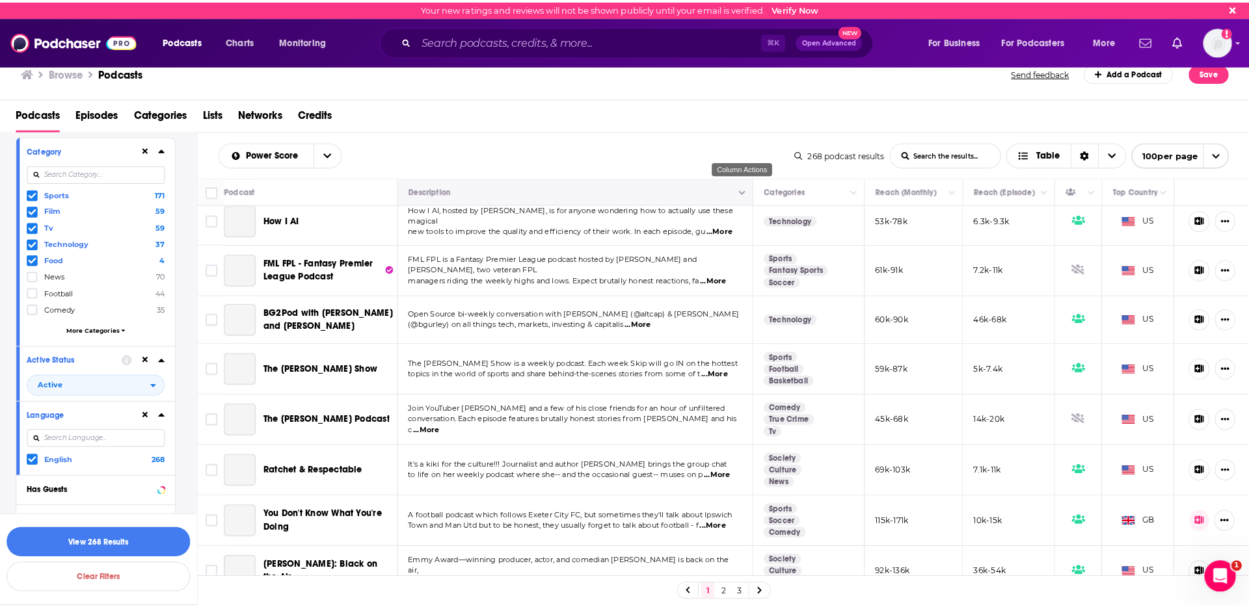
scroll to position [4563, 0]
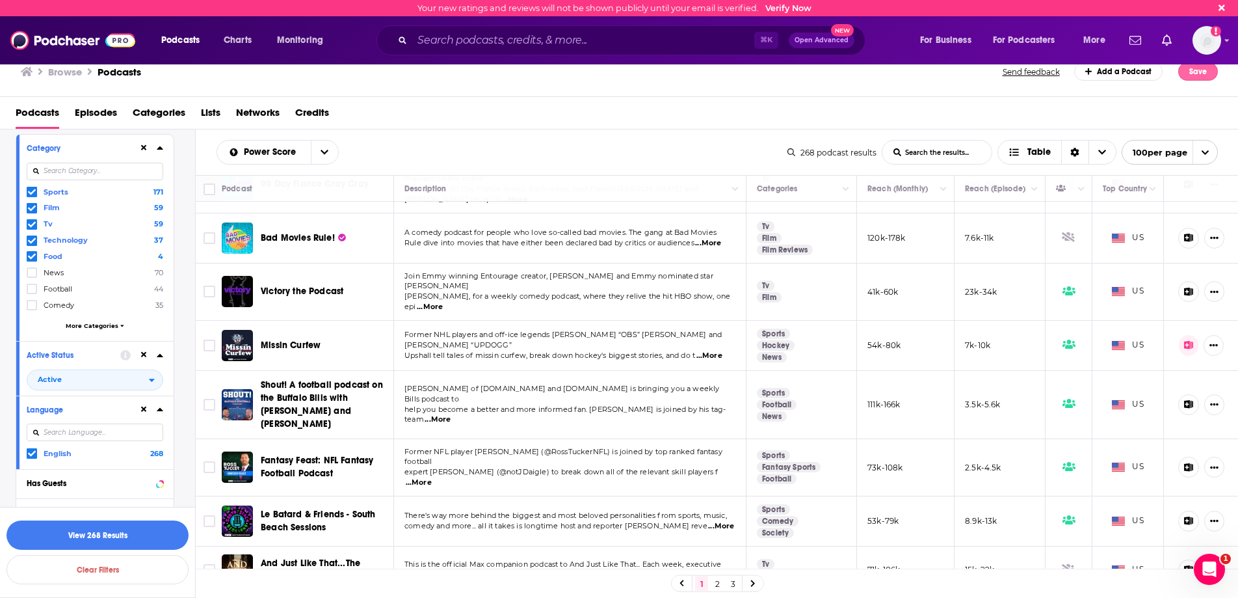
click at [1073, 70] on button "Save" at bounding box center [1198, 71] width 40 height 18
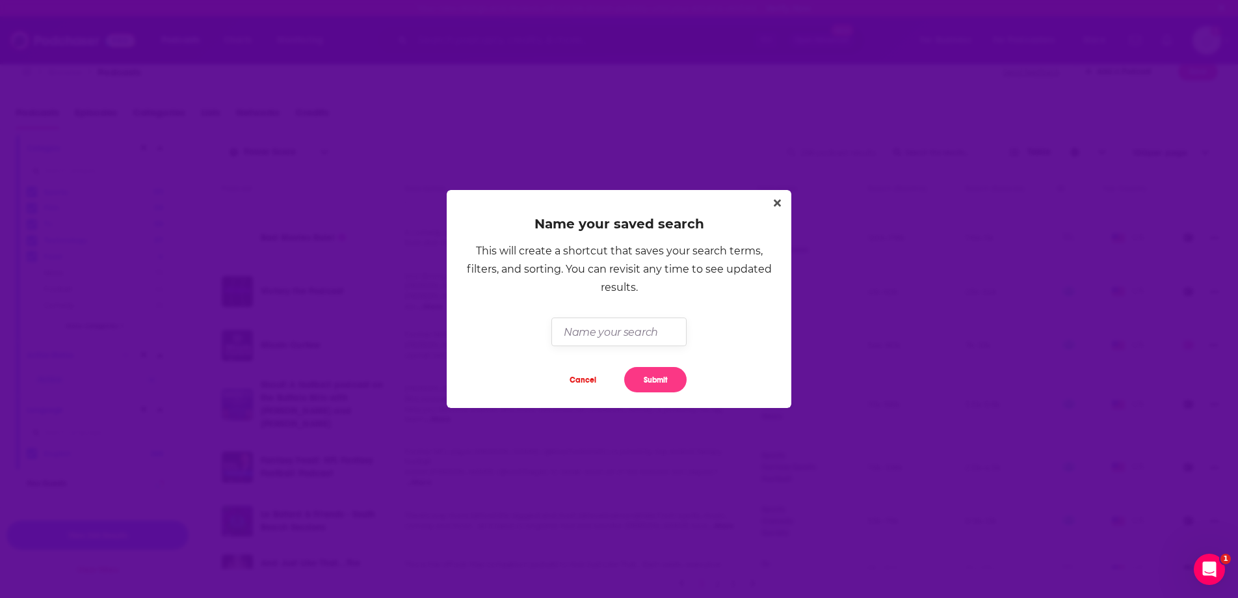
click at [605, 334] on input "Dialog" at bounding box center [618, 331] width 135 height 28
type input "Dexerto Media Group"
click at [658, 377] on button "Submit" at bounding box center [655, 379] width 62 height 25
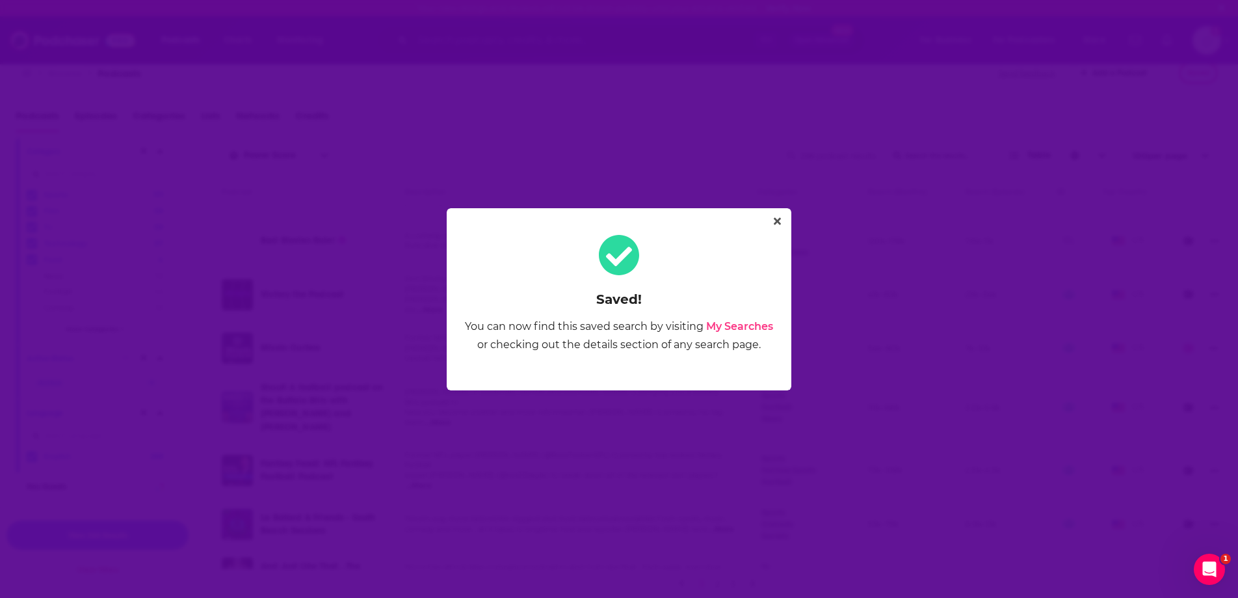
click at [743, 322] on link "My Searches" at bounding box center [739, 326] width 67 height 12
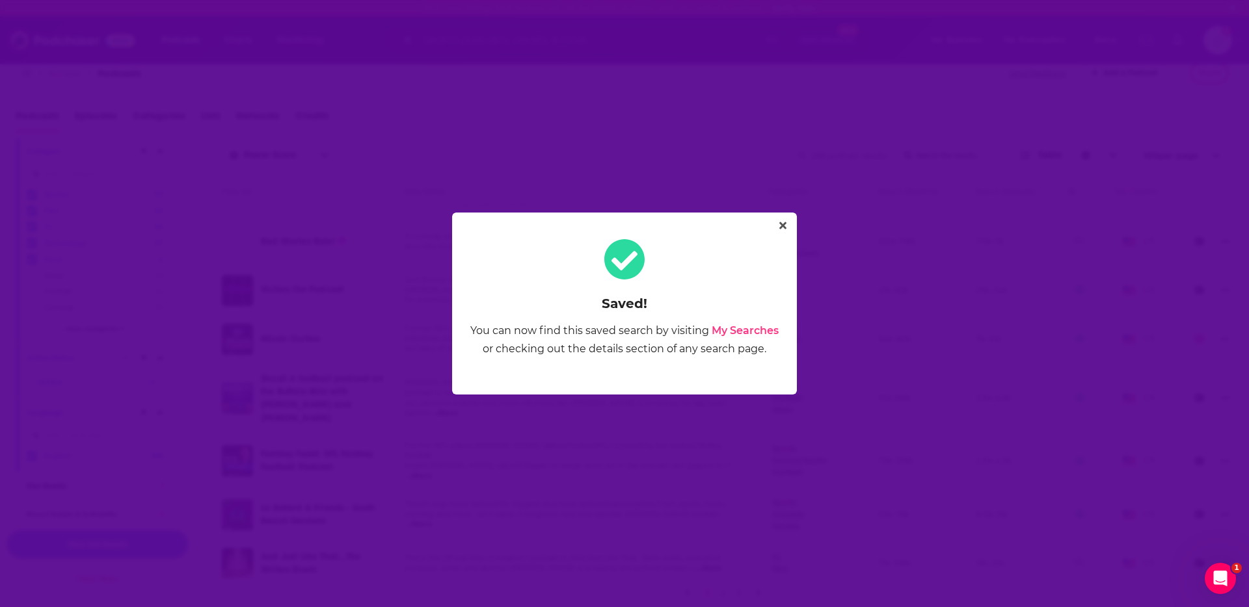
scroll to position [4553, 0]
click at [771, 246] on div "Saved! You can now find this saved search by visiting My Searches or checking o…" at bounding box center [624, 303] width 313 height 151
click at [785, 233] on div "Saved! You can now find this saved search by visiting My Searches or checking o…" at bounding box center [624, 304] width 345 height 182
click at [784, 224] on icon "Close" at bounding box center [782, 225] width 7 height 7
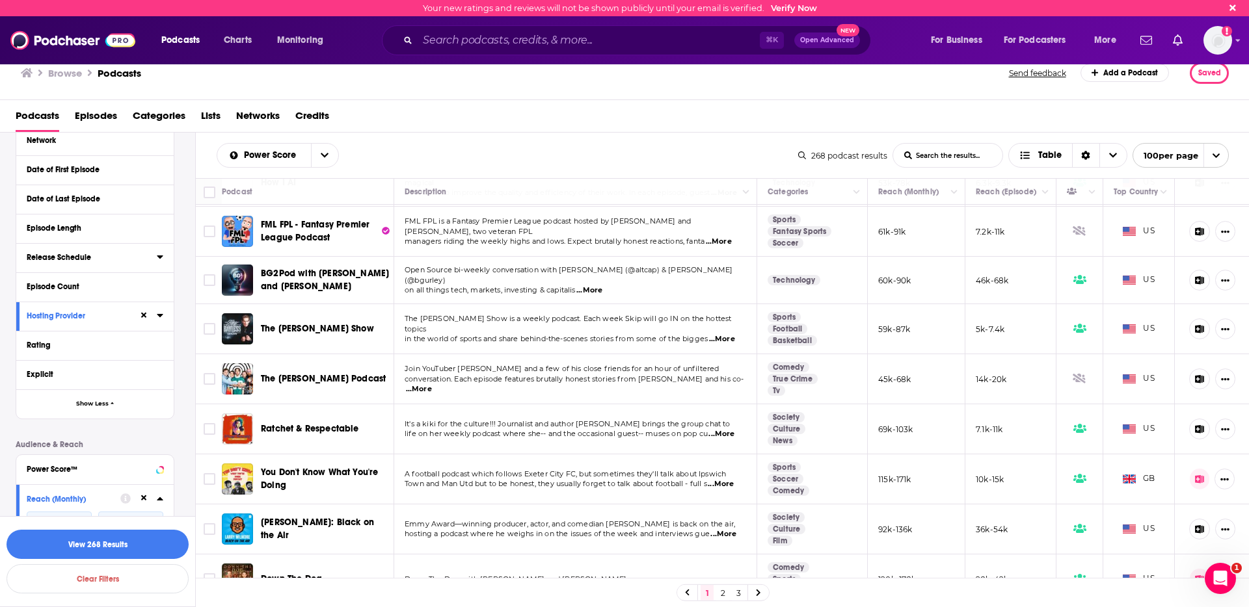
scroll to position [550, 0]
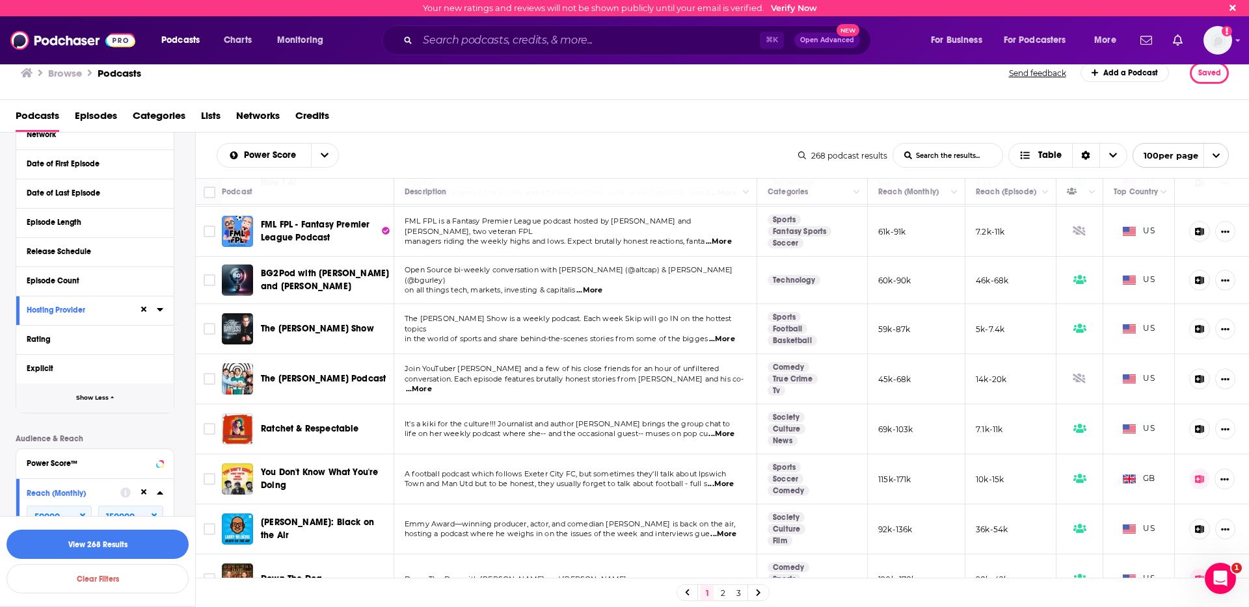
click at [98, 395] on span "Show Less" at bounding box center [92, 398] width 33 height 7
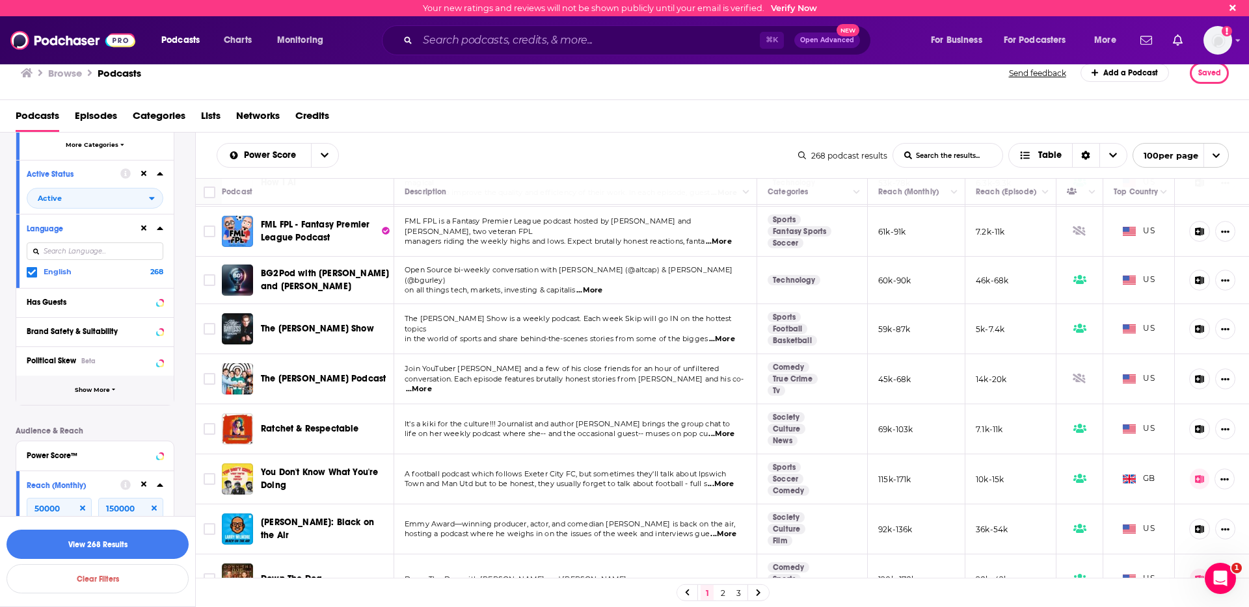
scroll to position [298, 0]
click at [98, 384] on span "Show More" at bounding box center [92, 386] width 35 height 7
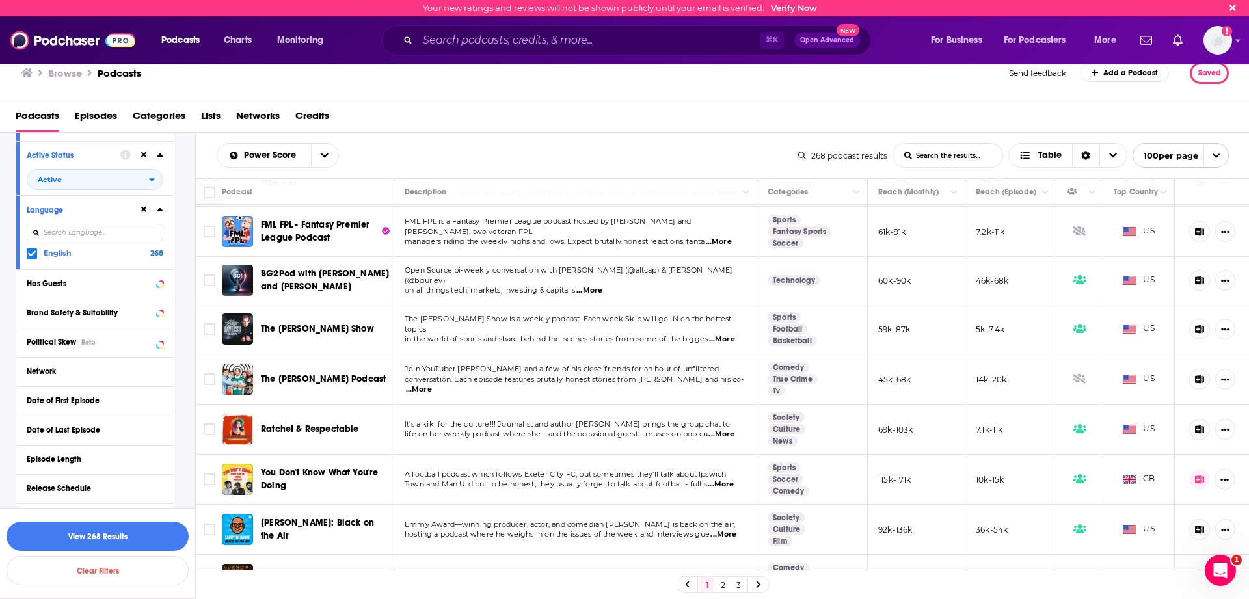
scroll to position [0, 0]
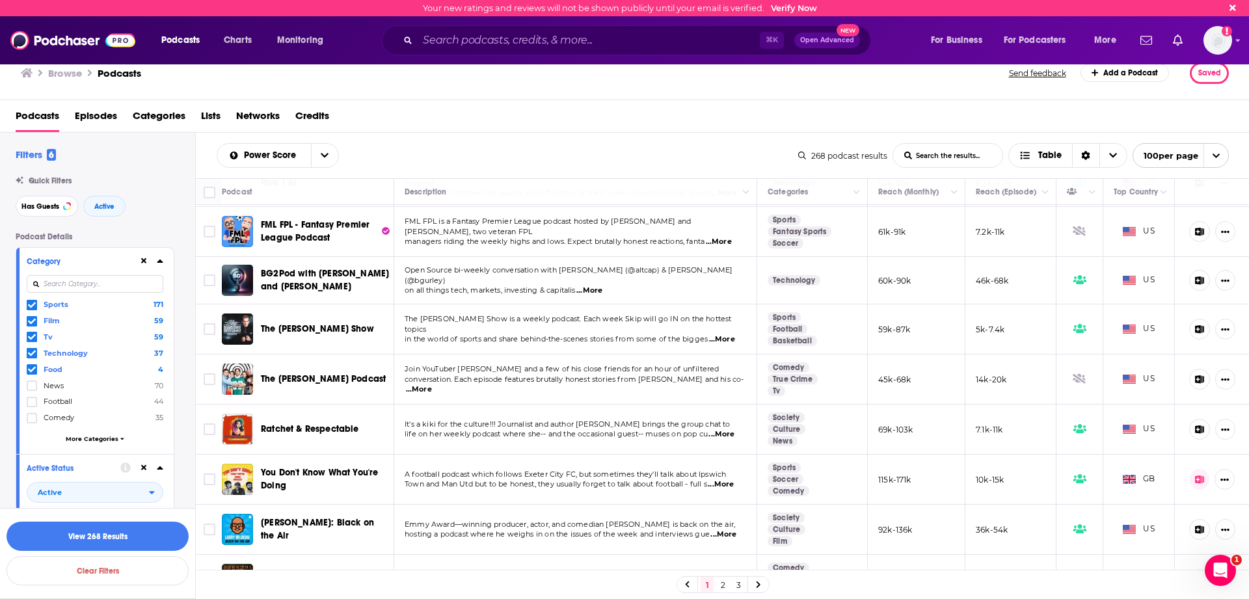
click at [36, 367] on span at bounding box center [32, 369] width 10 height 10
click at [33, 355] on icon at bounding box center [32, 353] width 8 height 8
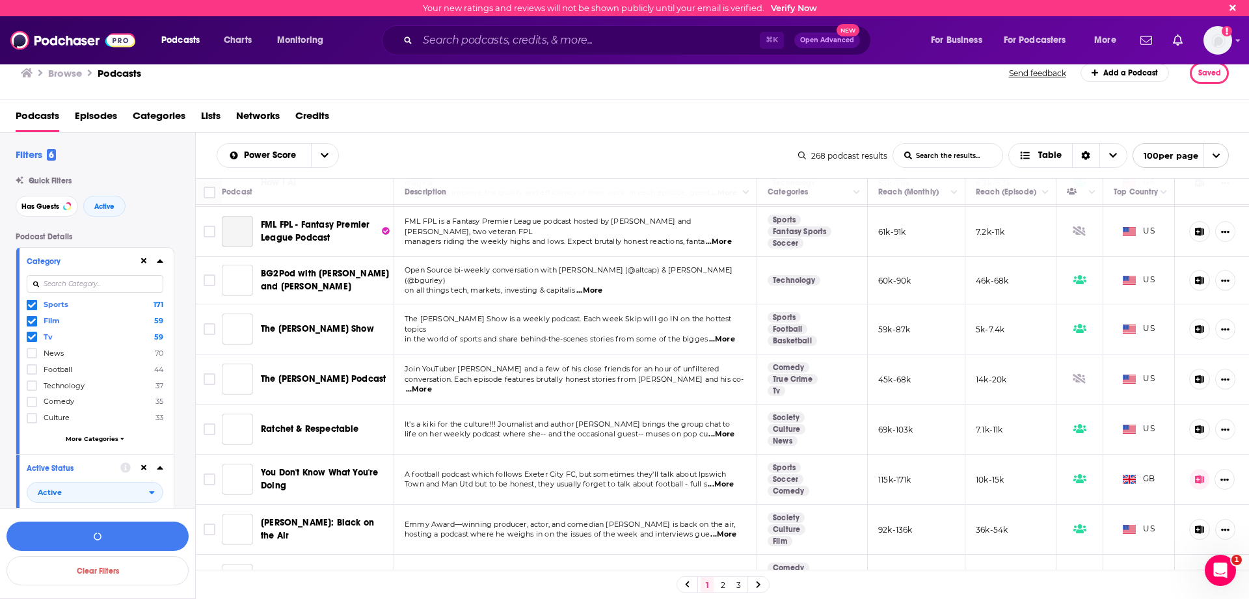
click at [33, 332] on span at bounding box center [32, 337] width 10 height 10
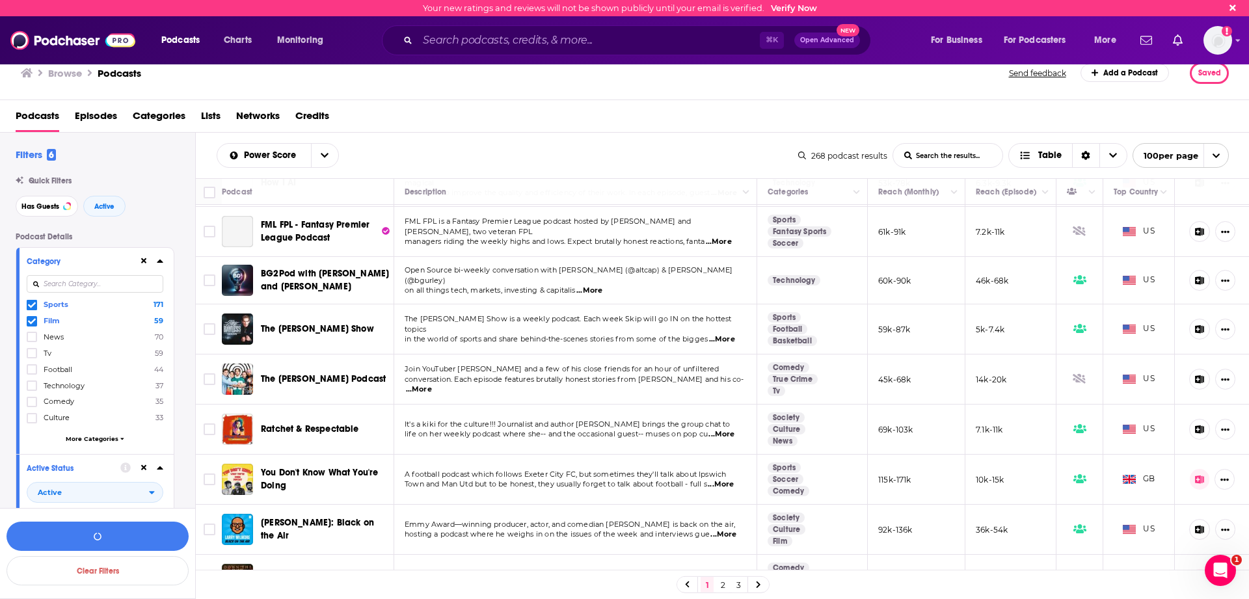
click at [33, 321] on icon at bounding box center [32, 321] width 8 height 6
click at [32, 301] on icon at bounding box center [32, 305] width 8 height 8
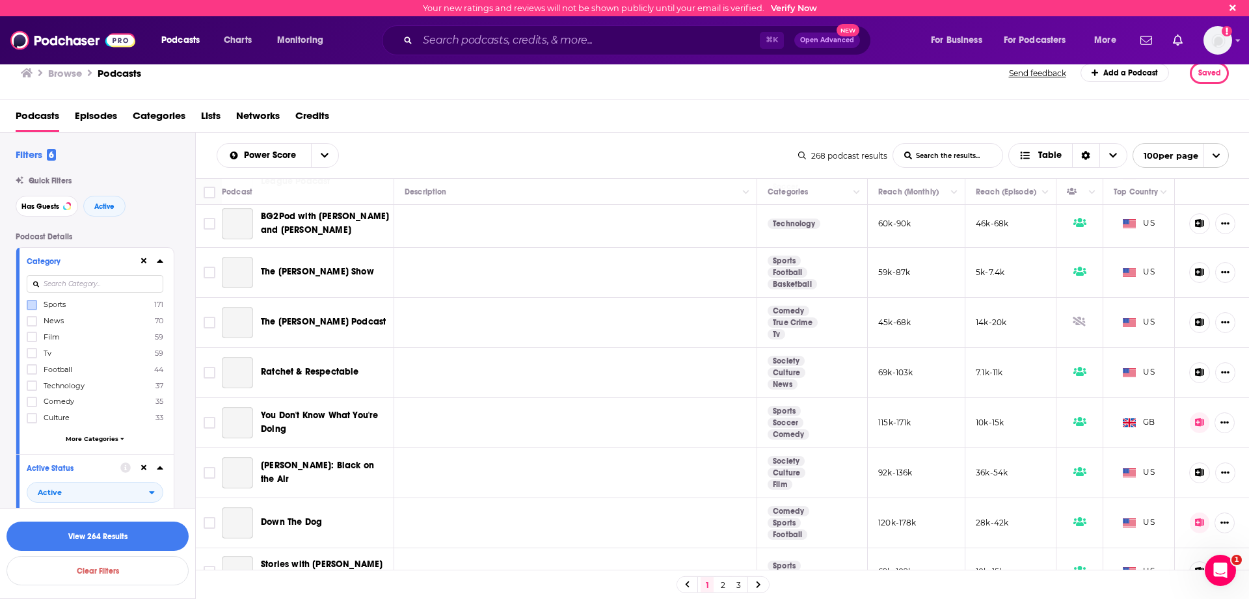
click at [100, 332] on label "Film 59" at bounding box center [95, 337] width 137 height 11
click at [32, 341] on input "multiSelectOption-film-2" at bounding box center [32, 341] width 0 height 0
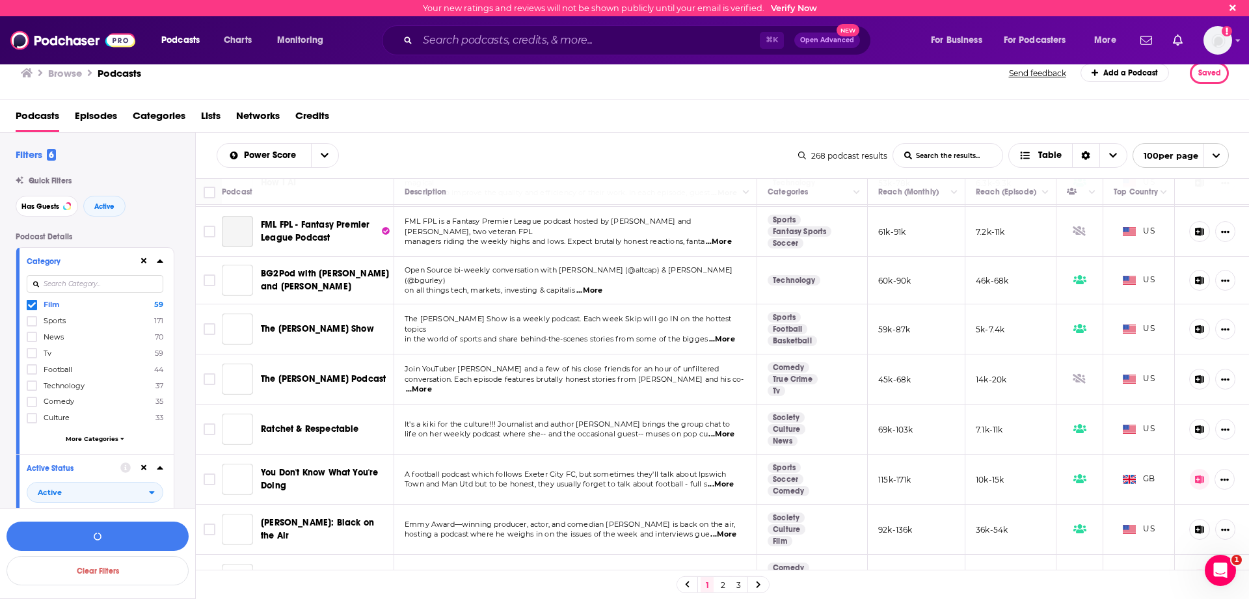
click at [112, 435] on span "More Categories" at bounding box center [92, 438] width 53 height 7
click at [27, 380] on label at bounding box center [32, 385] width 10 height 10
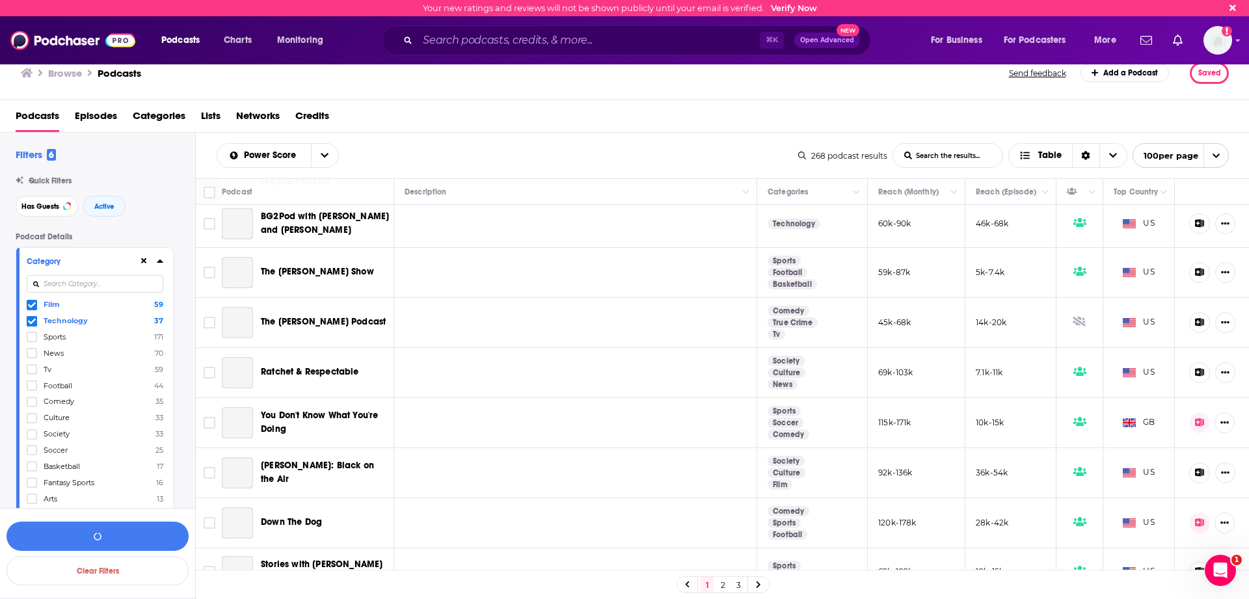
scroll to position [101, 0]
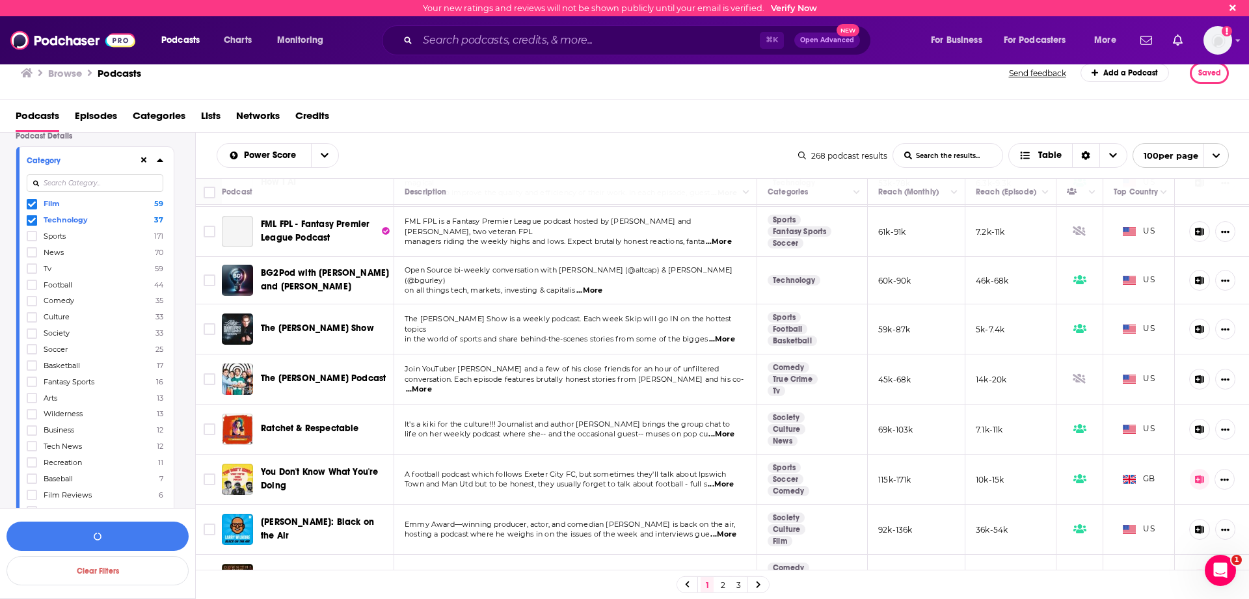
click at [34, 202] on icon at bounding box center [32, 204] width 8 height 6
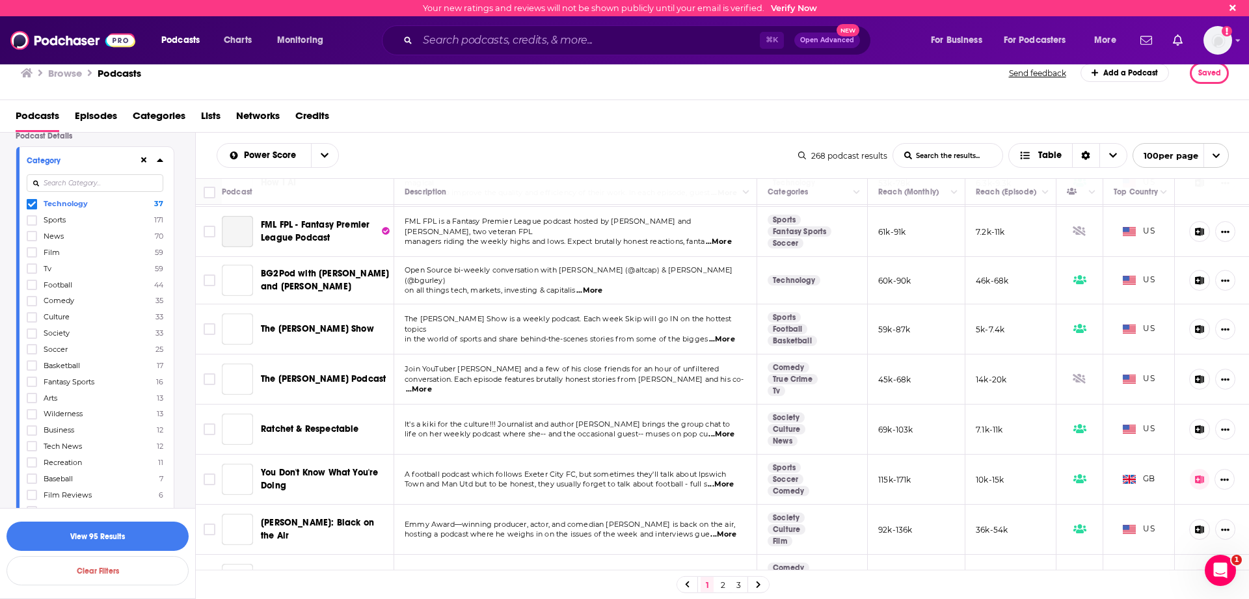
click at [34, 206] on icon at bounding box center [32, 204] width 8 height 8
click at [59, 196] on div at bounding box center [95, 183] width 137 height 30
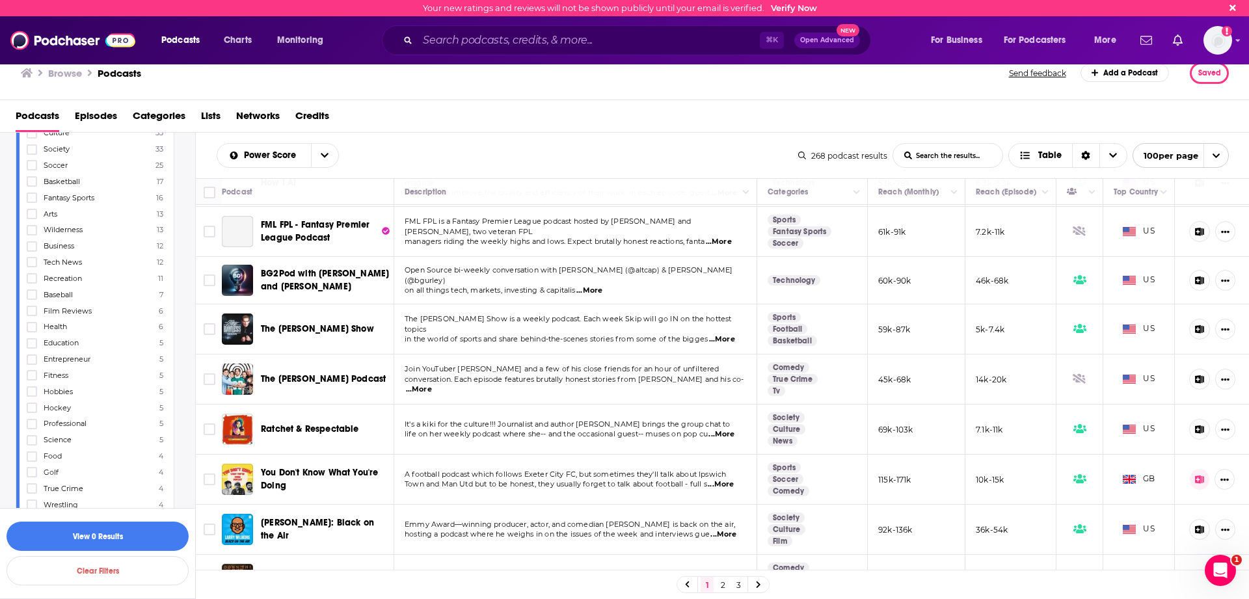
scroll to position [0, 0]
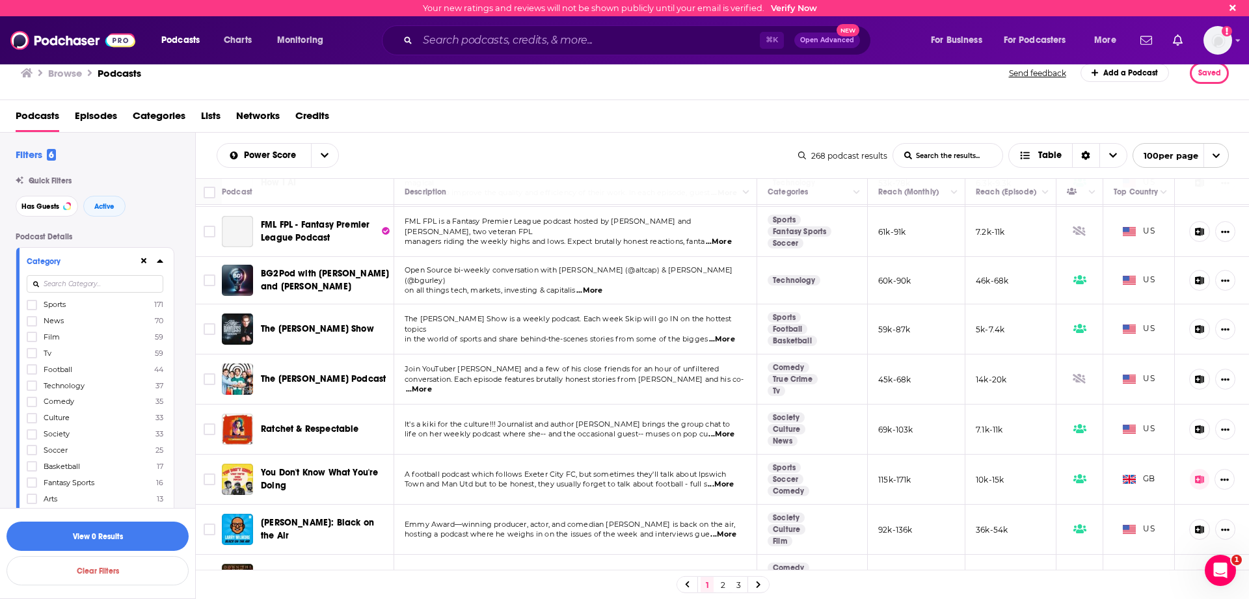
click at [81, 286] on input at bounding box center [95, 284] width 137 height 18
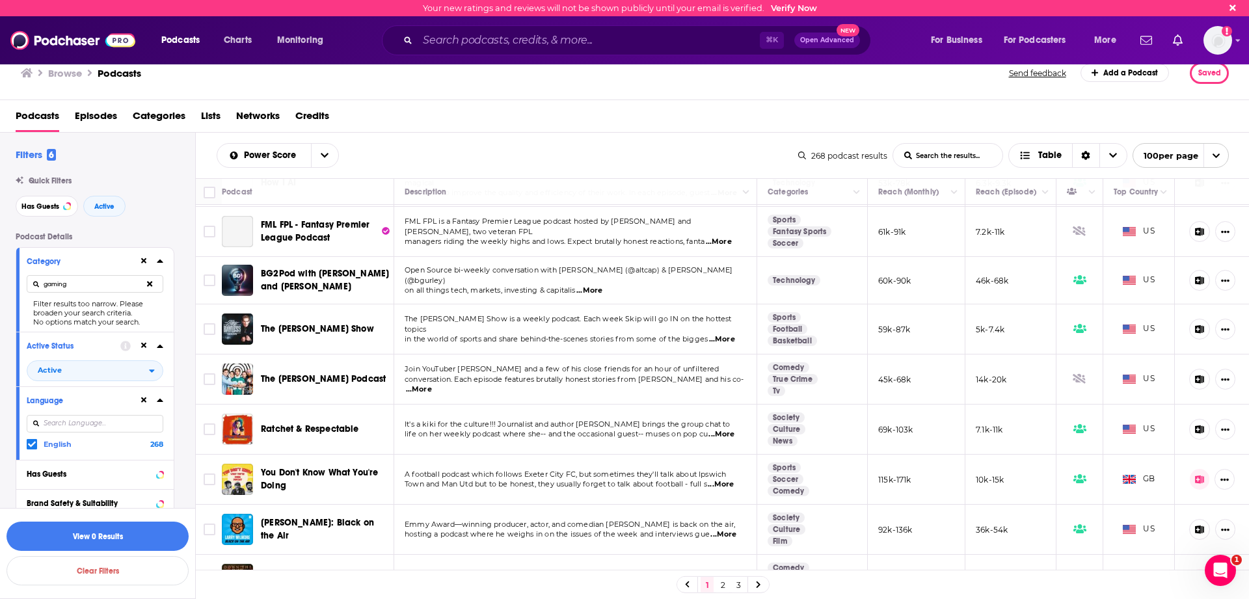
type input "gaming"
click at [167, 204] on div "Has Guests Active" at bounding box center [105, 206] width 179 height 21
click at [150, 282] on icon at bounding box center [150, 284] width 6 height 8
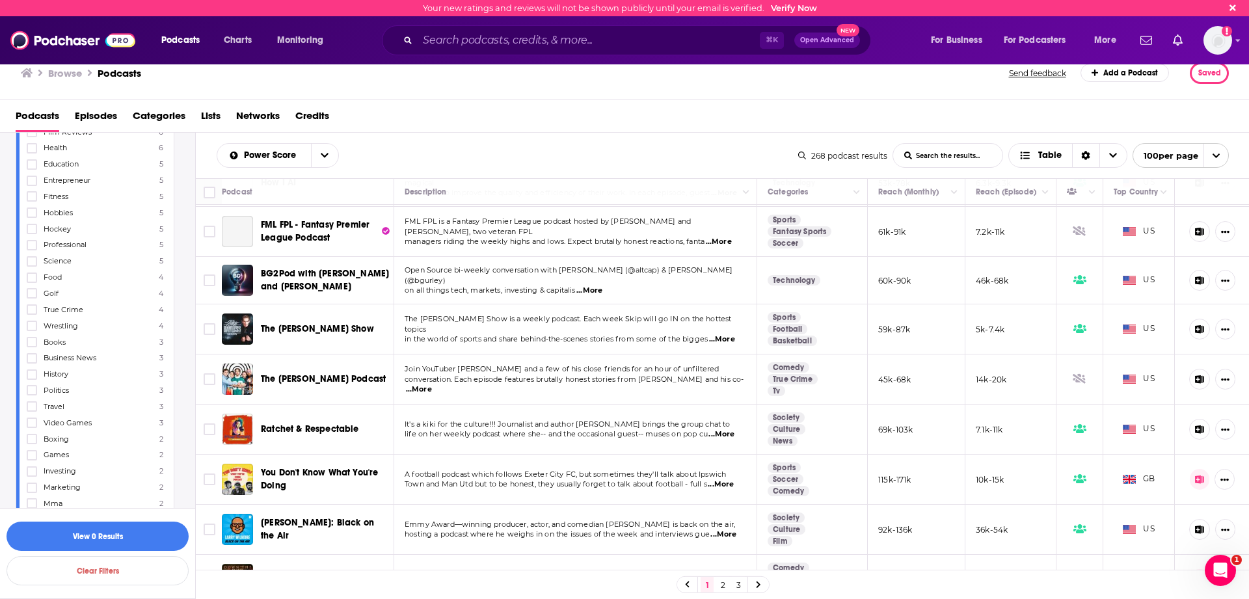
scroll to position [537, 0]
click at [33, 119] on span "Podcasts" at bounding box center [38, 118] width 44 height 27
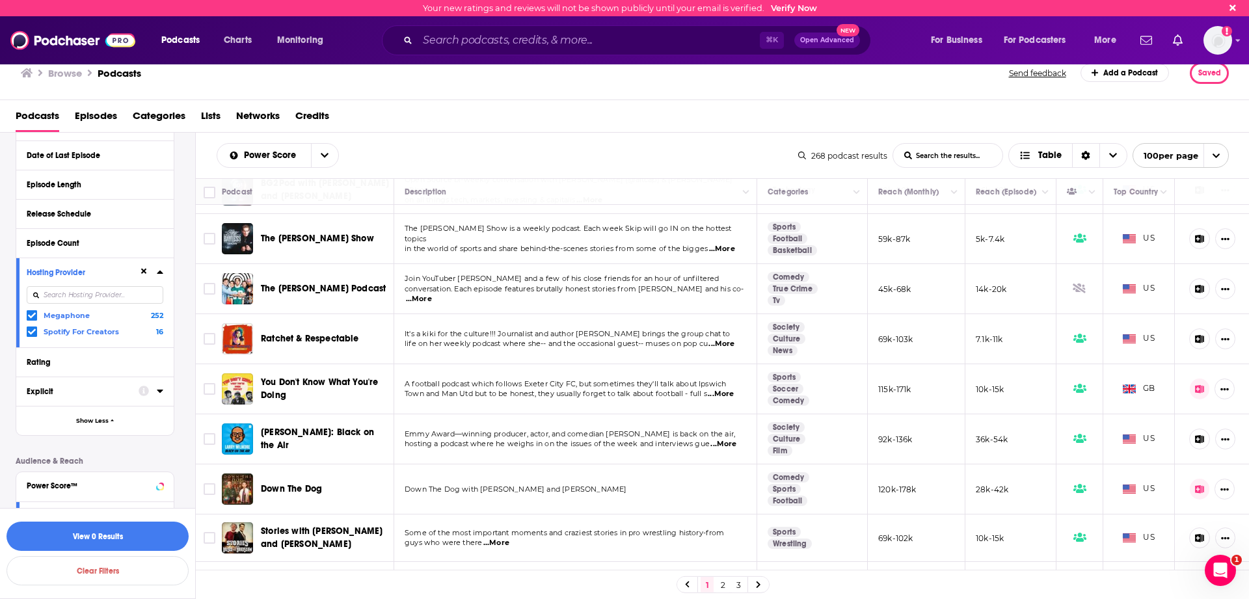
scroll to position [1643, 0]
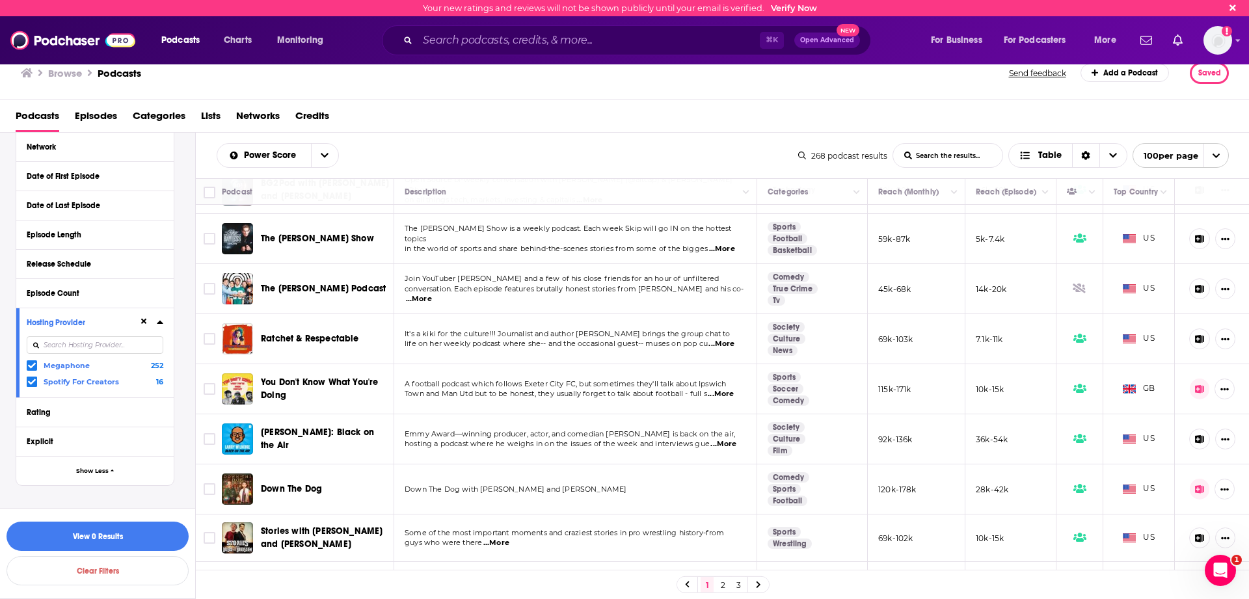
click at [33, 363] on icon at bounding box center [32, 366] width 8 height 6
click at [157, 317] on icon at bounding box center [160, 322] width 7 height 10
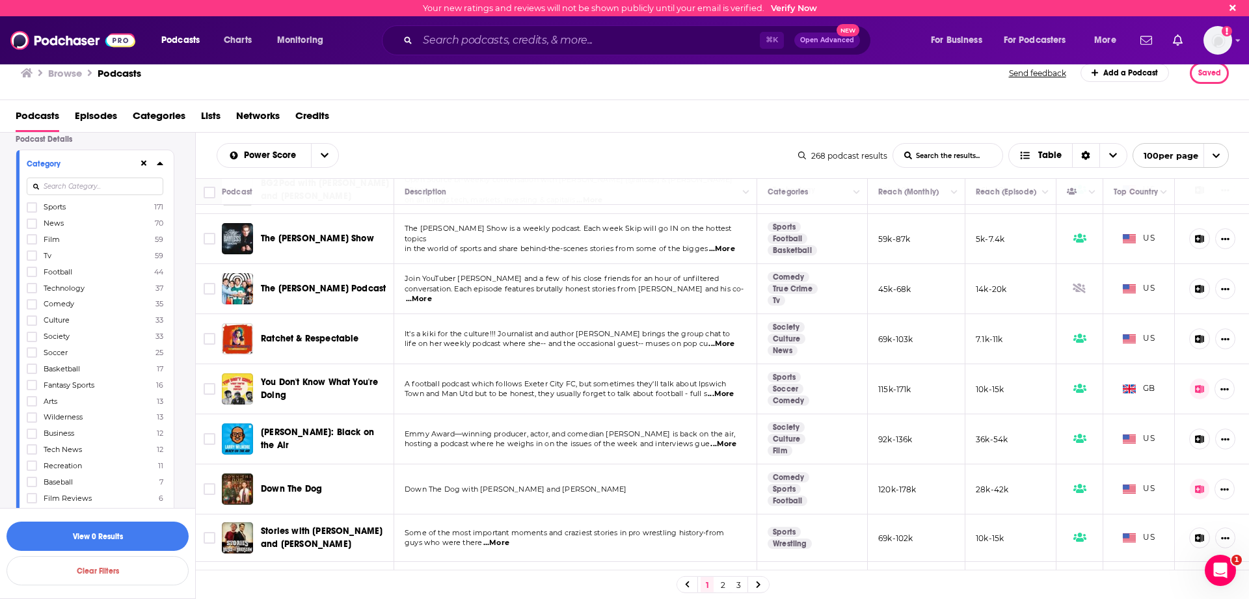
scroll to position [44, 0]
click at [69, 233] on input at bounding box center [95, 240] width 137 height 18
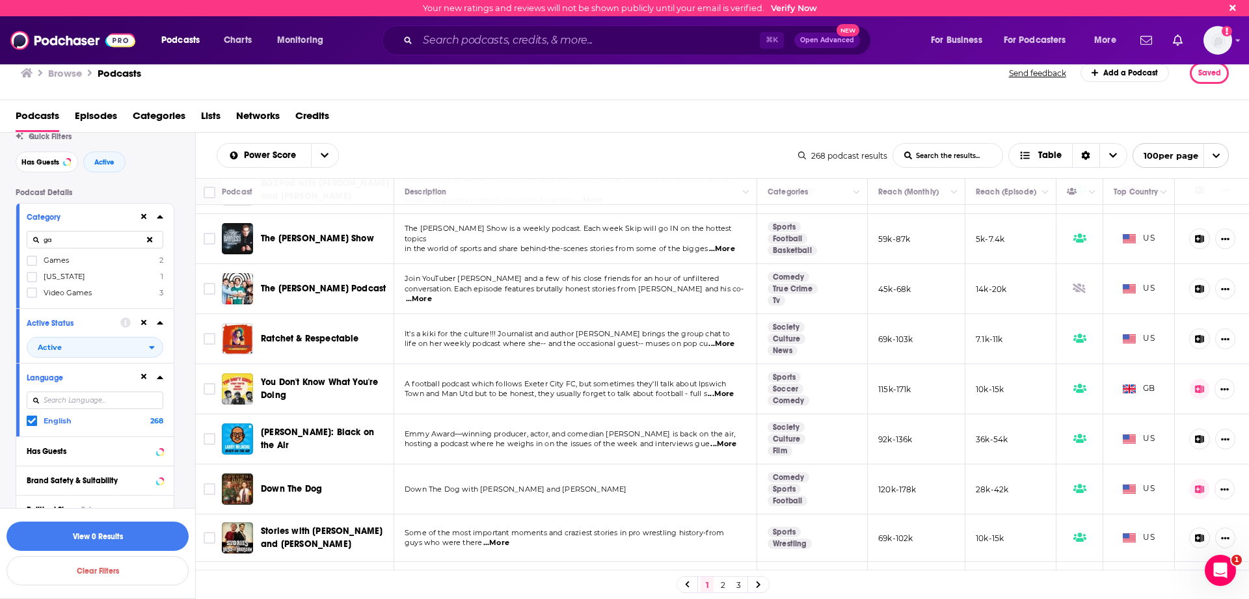
type input "ga"
click at [72, 69] on h3 "Browse" at bounding box center [65, 73] width 34 height 12
click at [174, 40] on span "Podcasts" at bounding box center [180, 40] width 38 height 18
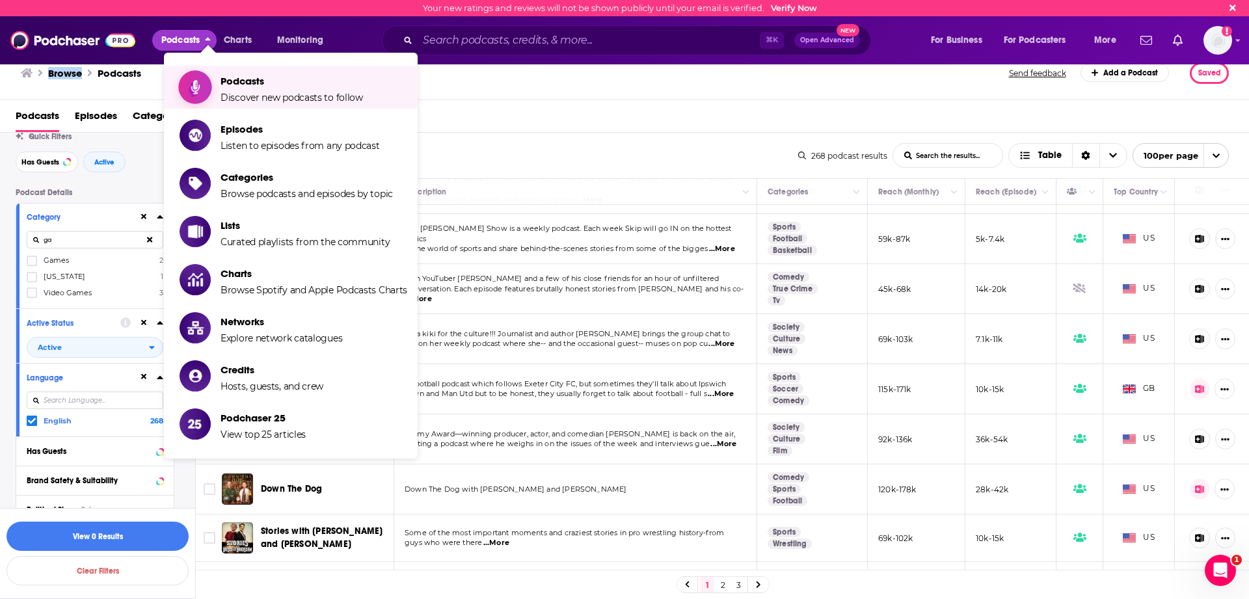
click at [232, 93] on span "Discover new podcasts to follow" at bounding box center [291, 98] width 142 height 12
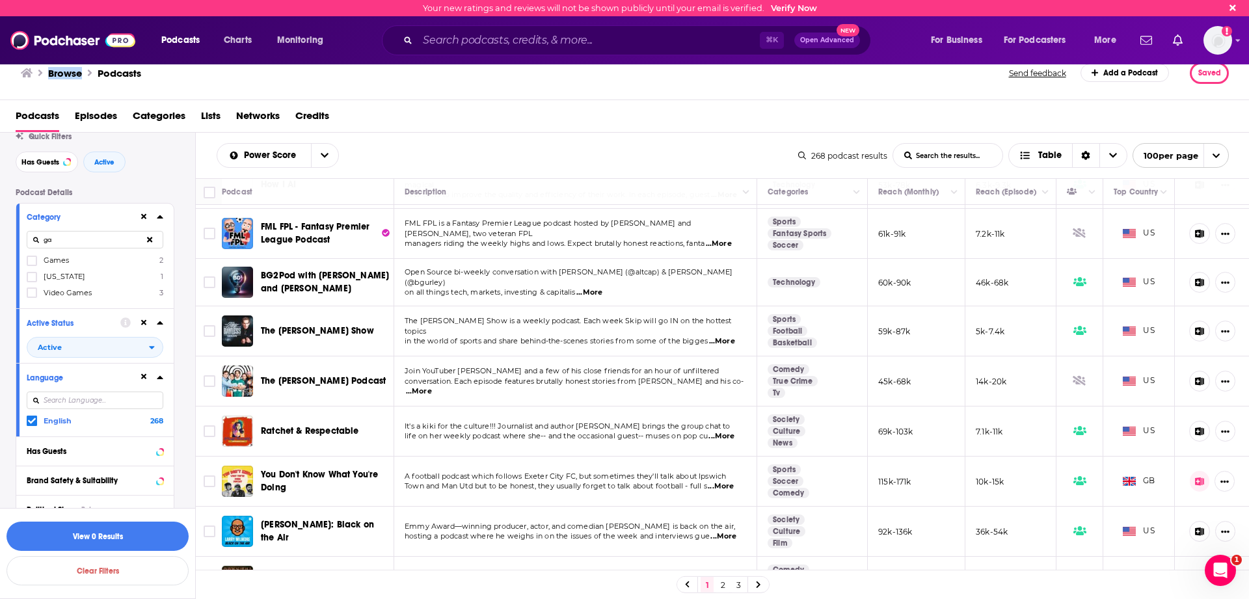
scroll to position [3758, 0]
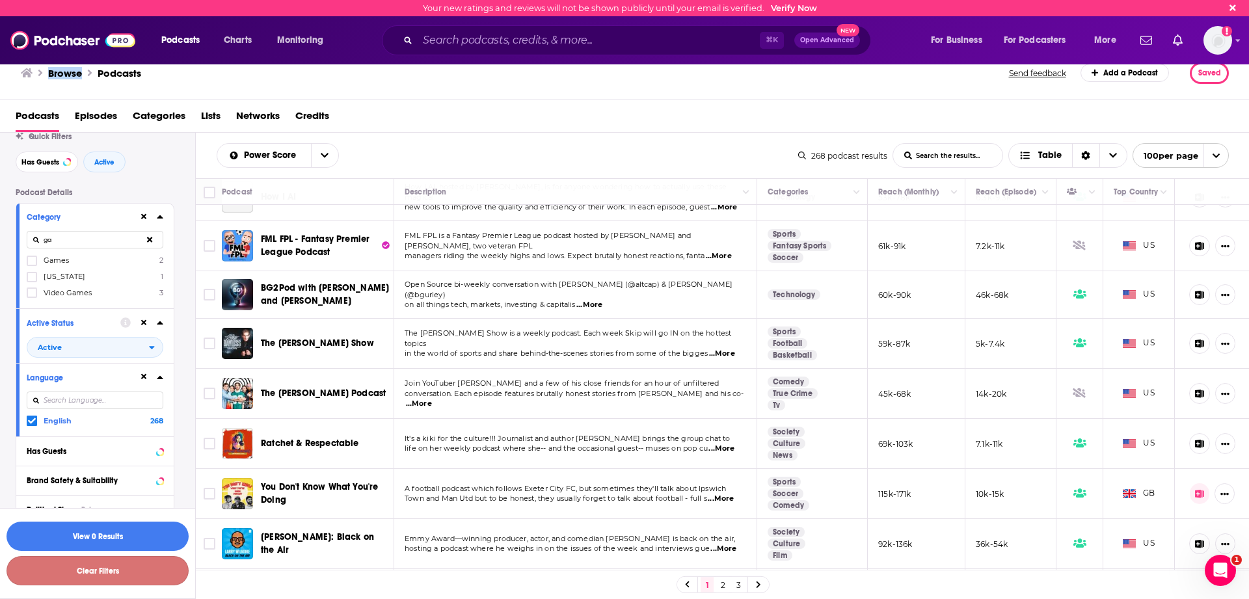
click at [138, 576] on button "Clear Filters" at bounding box center [98, 570] width 182 height 29
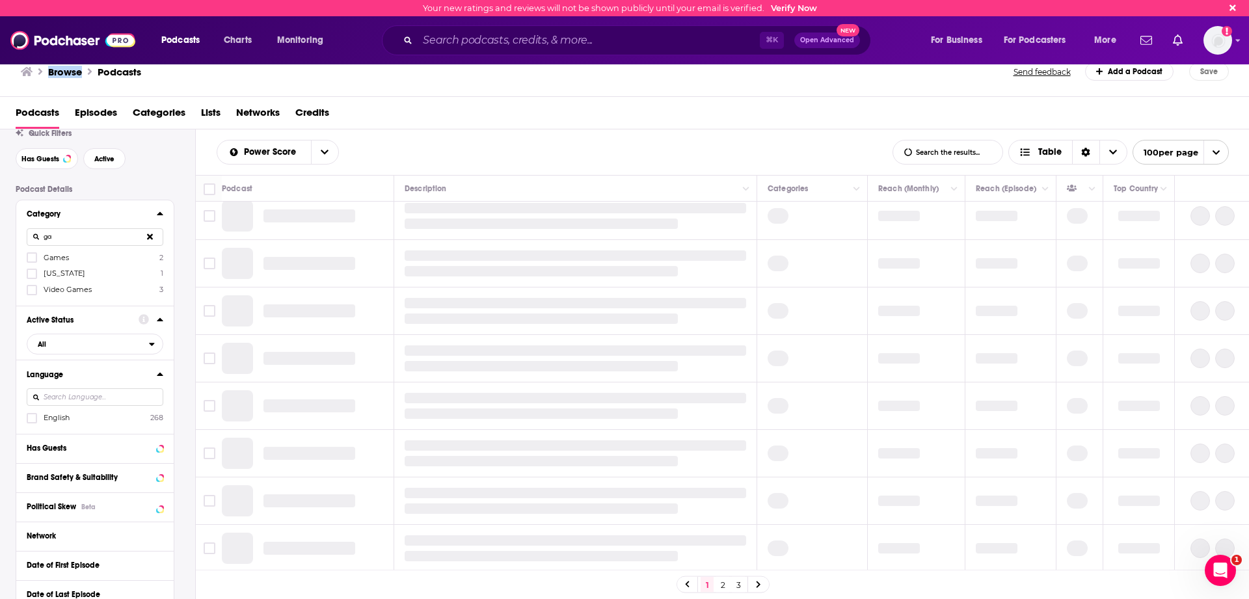
scroll to position [816, 0]
click at [153, 239] on button at bounding box center [150, 237] width 27 height 31
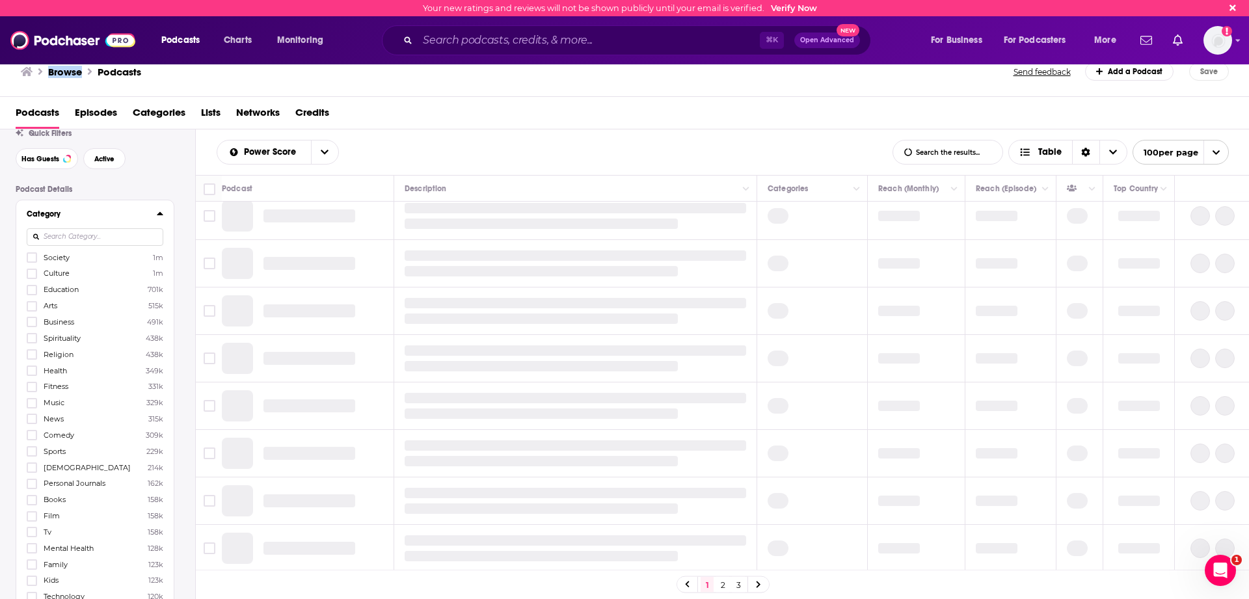
click at [82, 245] on input at bounding box center [95, 237] width 137 height 18
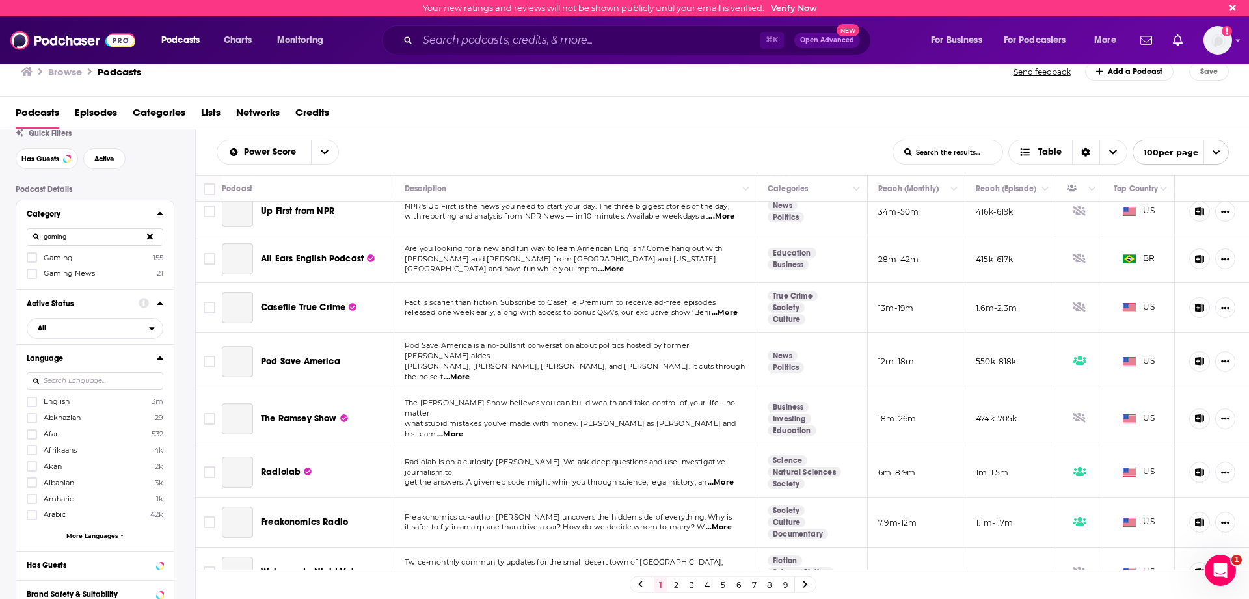
scroll to position [3758, 0]
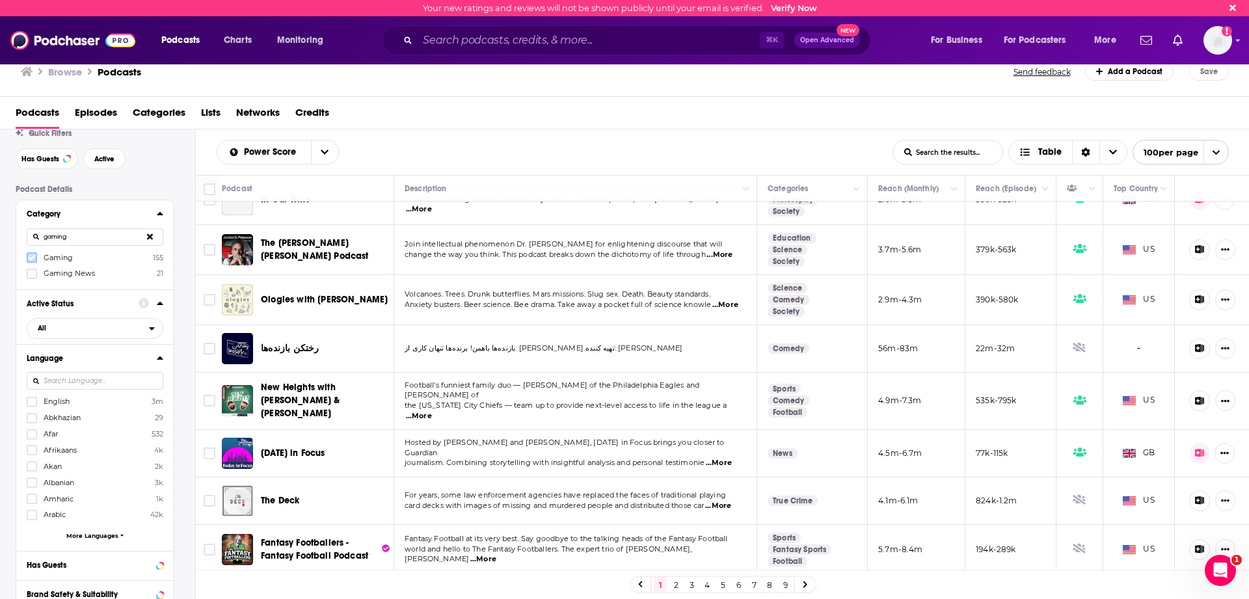
type input "gaming"
click at [29, 261] on icon at bounding box center [32, 258] width 8 height 8
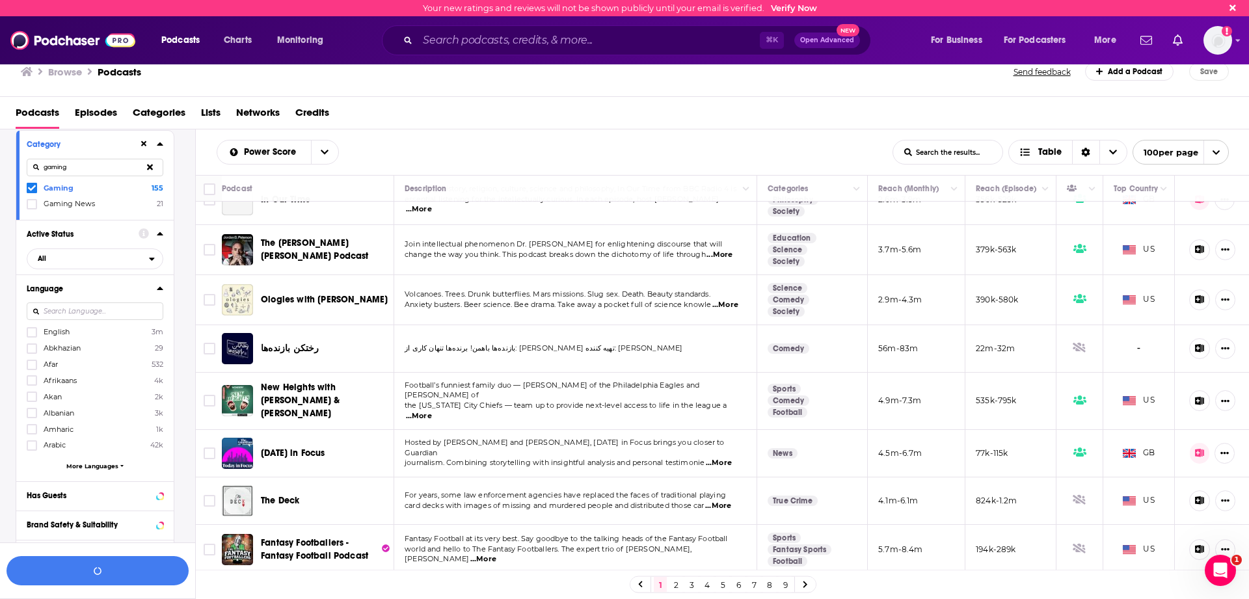
scroll to position [162, 0]
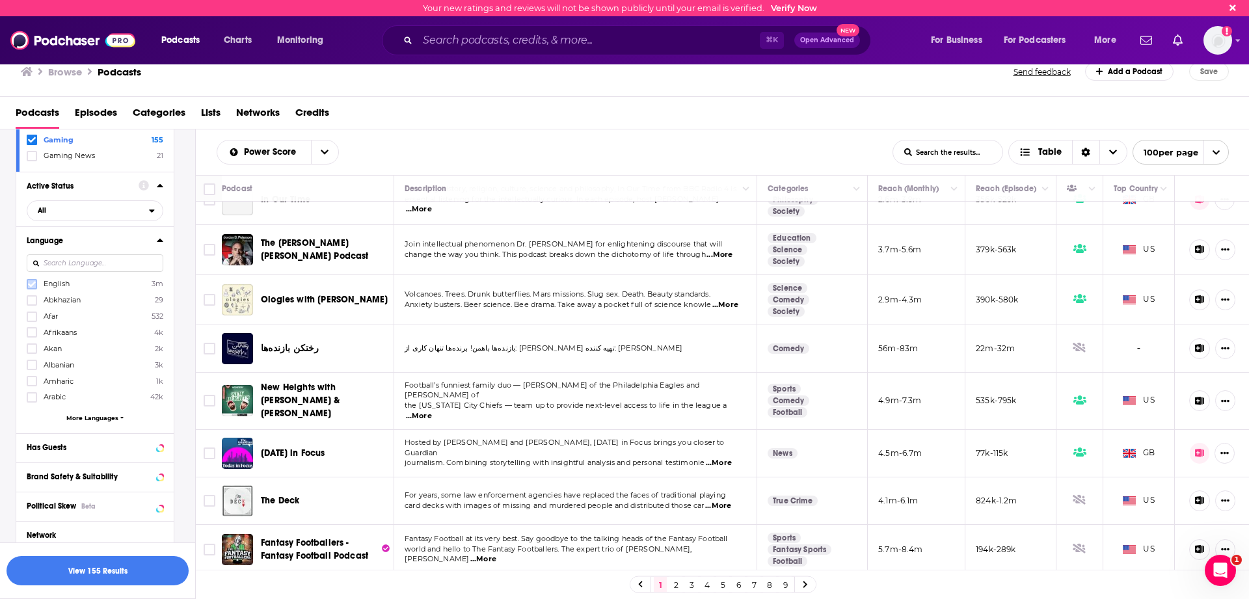
click at [31, 286] on icon at bounding box center [32, 284] width 8 height 8
click at [125, 210] on span "All" at bounding box center [88, 210] width 122 height 17
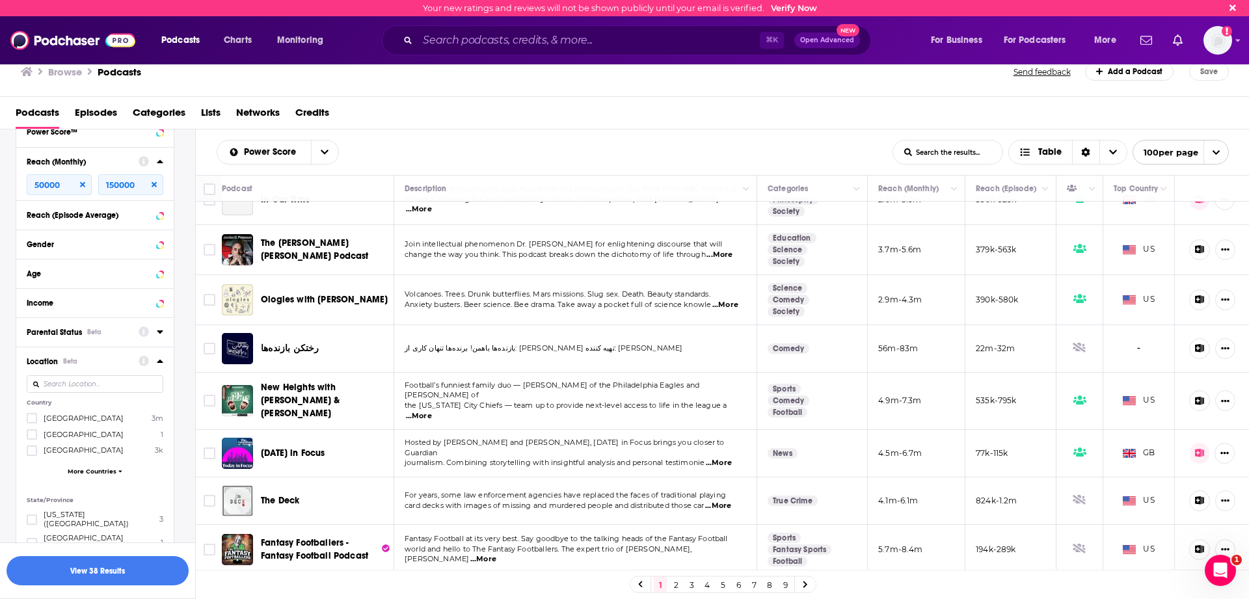
scroll to position [932, 0]
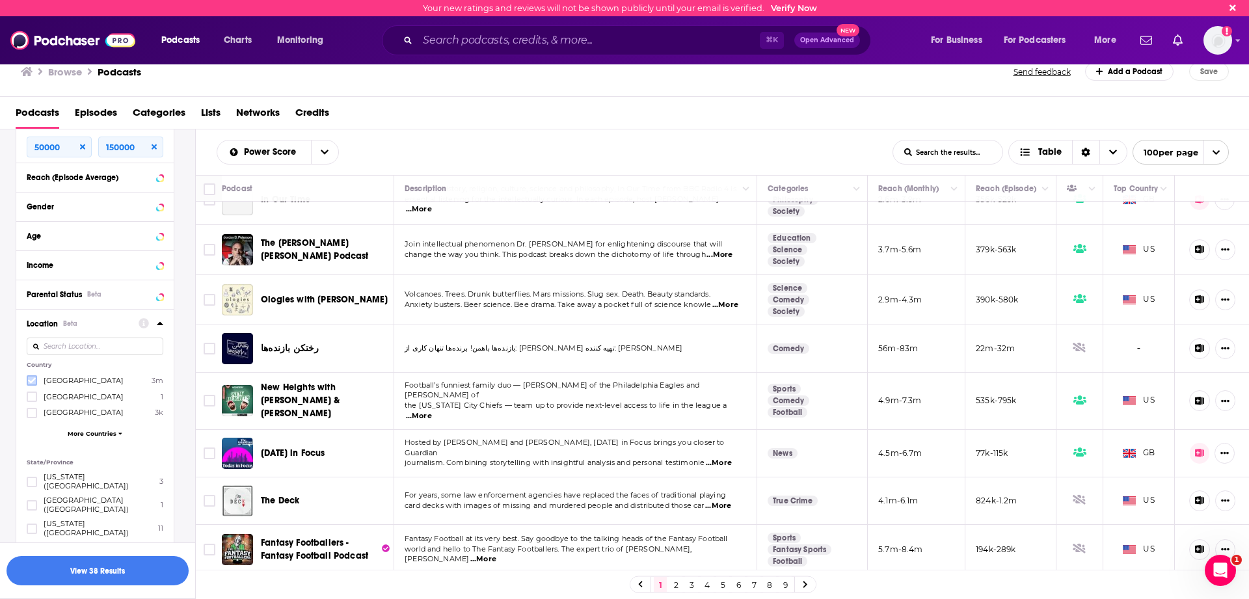
click at [29, 380] on icon at bounding box center [32, 381] width 8 height 8
click at [165, 325] on div "Location Beta Country United States 3m Algeria 1 Argentina 3k More Countries St…" at bounding box center [94, 502] width 157 height 386
click at [90, 570] on button "View 37 Results" at bounding box center [98, 570] width 182 height 29
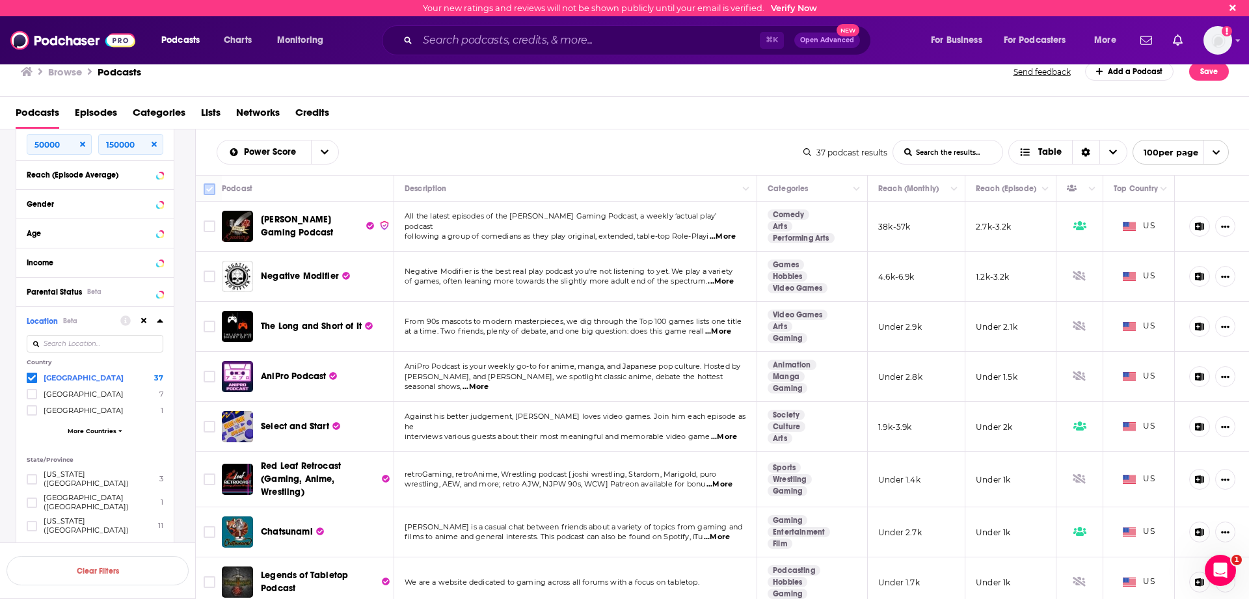
click at [213, 188] on input "Toggle select all" at bounding box center [210, 189] width 12 height 12
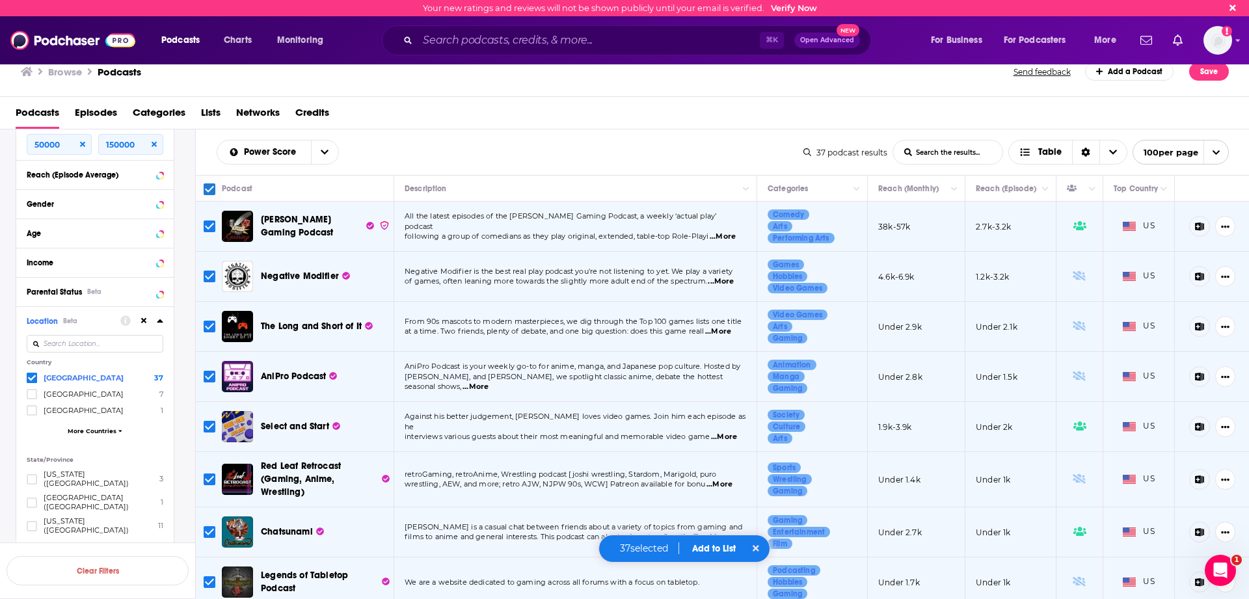
click at [923, 383] on td "Under 2.8k" at bounding box center [917, 377] width 98 height 50
click at [570, 154] on div "Power Score List Search Input Search the results... Table" at bounding box center [510, 152] width 587 height 25
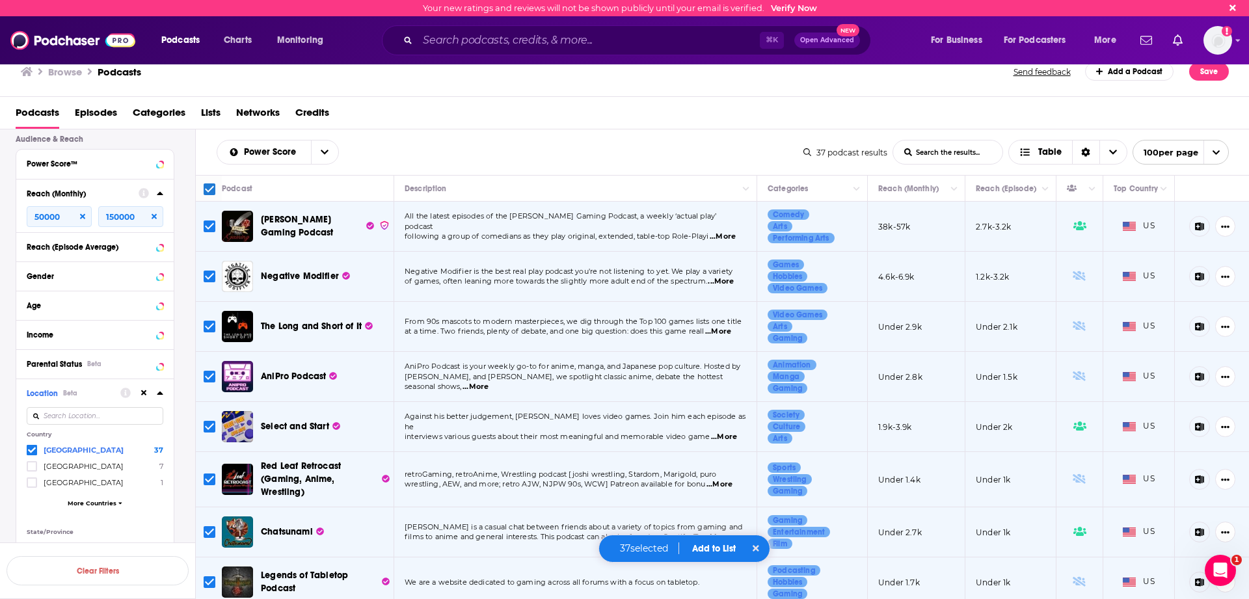
scroll to position [655, 0]
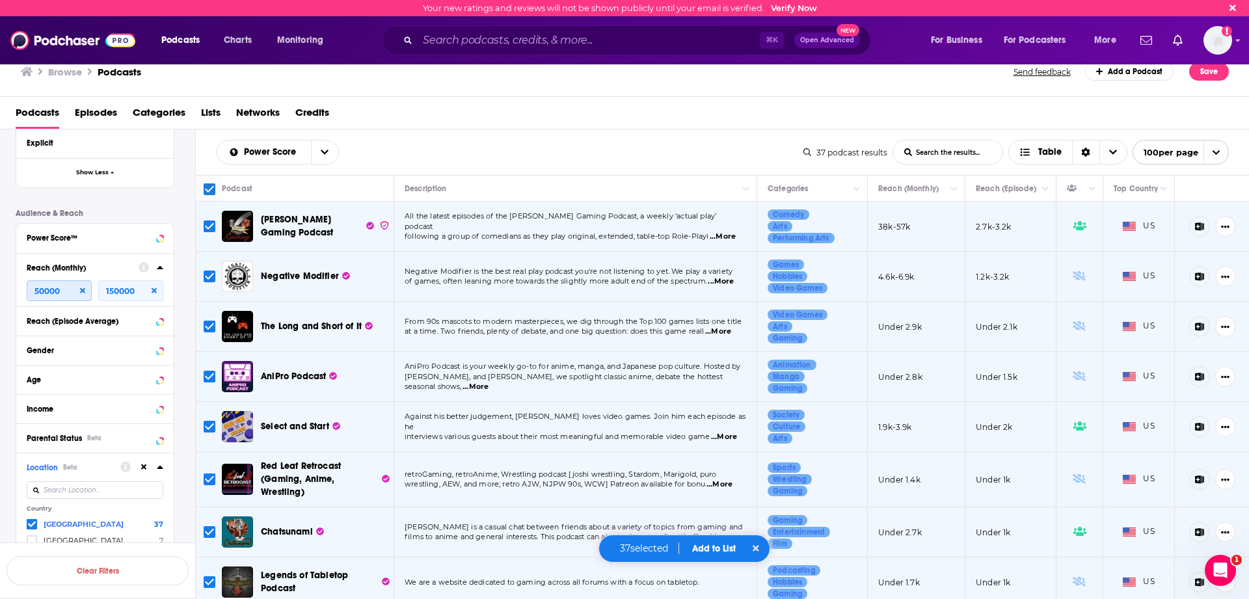
click at [57, 295] on input "50000" at bounding box center [59, 290] width 65 height 21
click at [70, 295] on input "50000" at bounding box center [59, 290] width 65 height 21
click at [206, 194] on input "Toggle select all" at bounding box center [210, 189] width 12 height 12
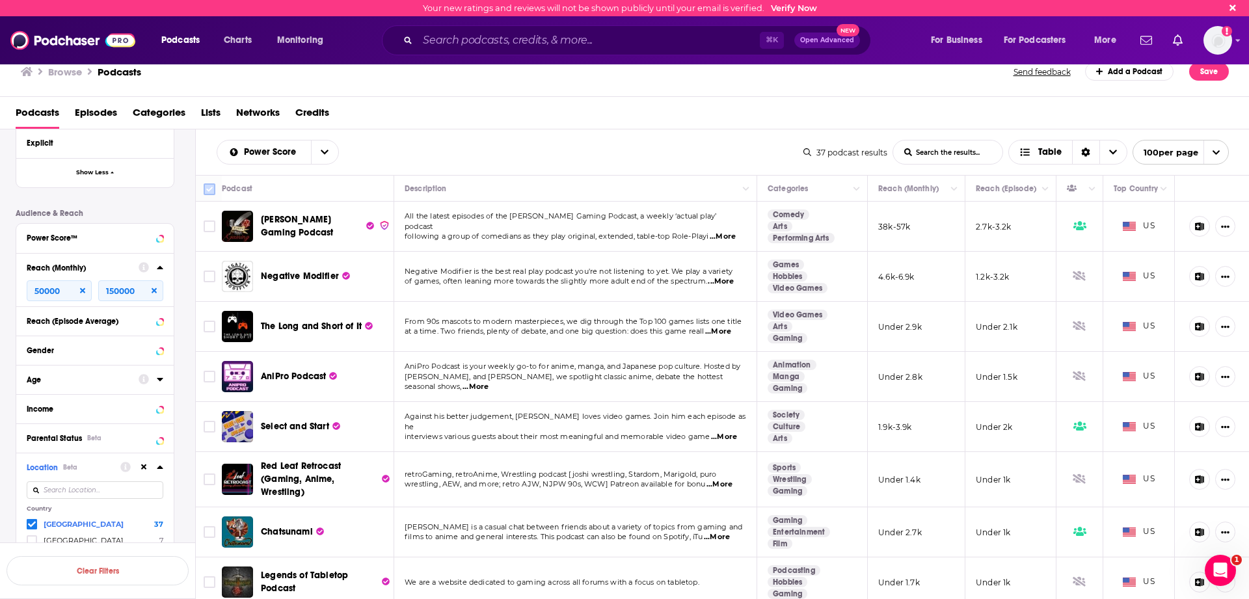
click at [206, 194] on input "Toggle select all" at bounding box center [210, 189] width 12 height 12
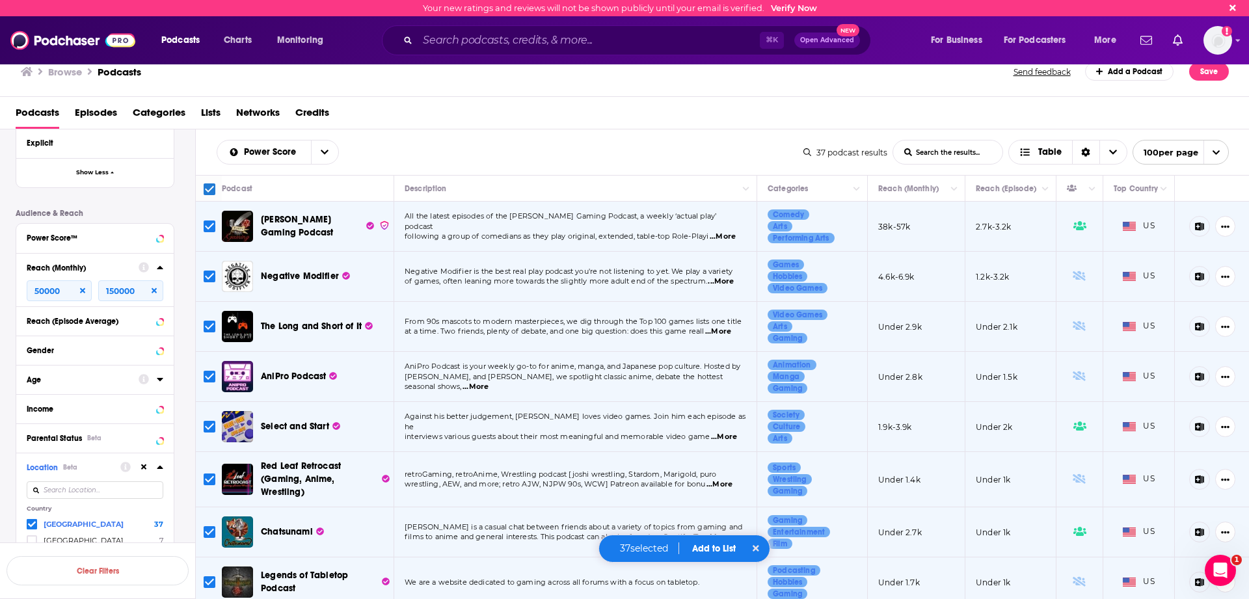
click at [209, 191] on input "Toggle select all" at bounding box center [210, 189] width 12 height 12
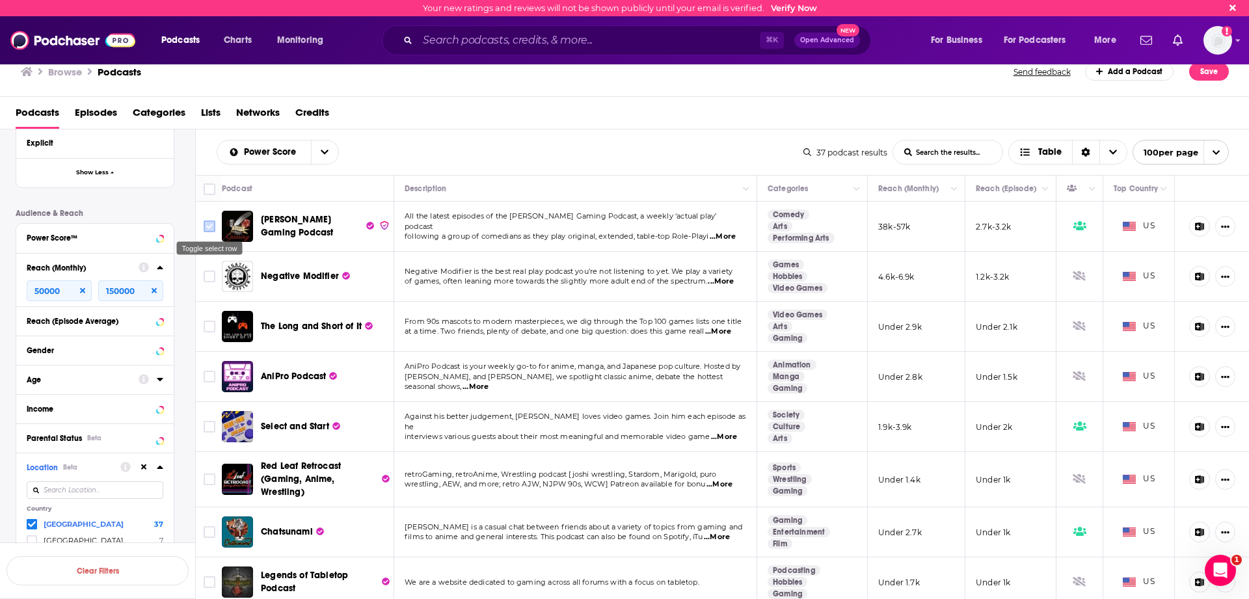
click at [211, 229] on input "Toggle select row" at bounding box center [210, 226] width 12 height 12
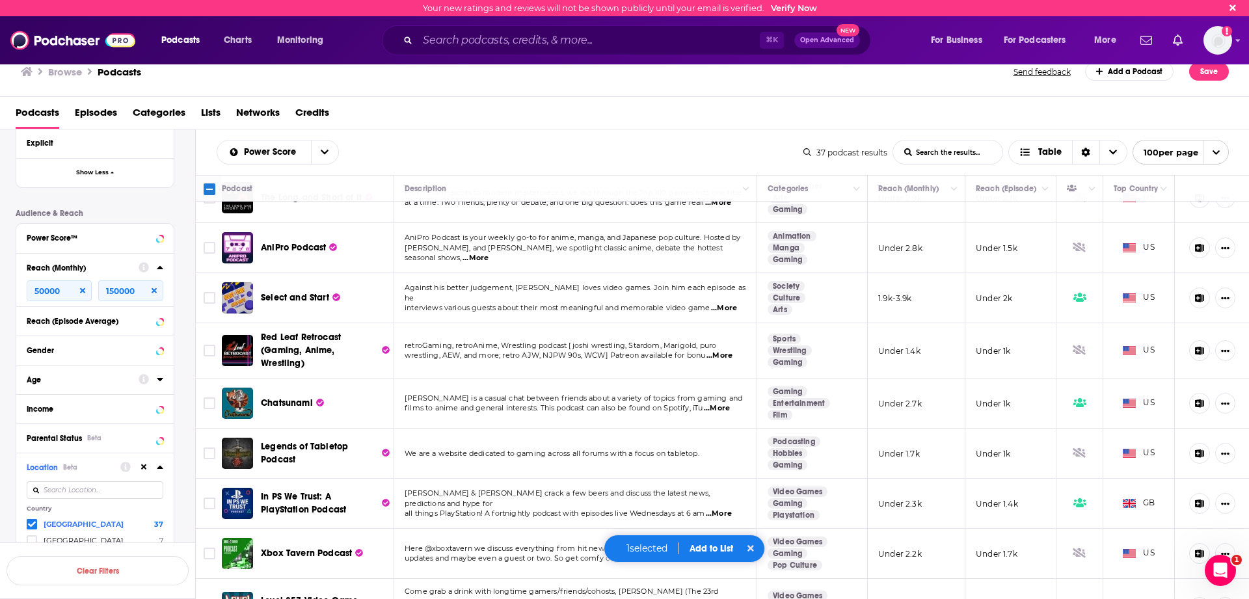
scroll to position [0, 0]
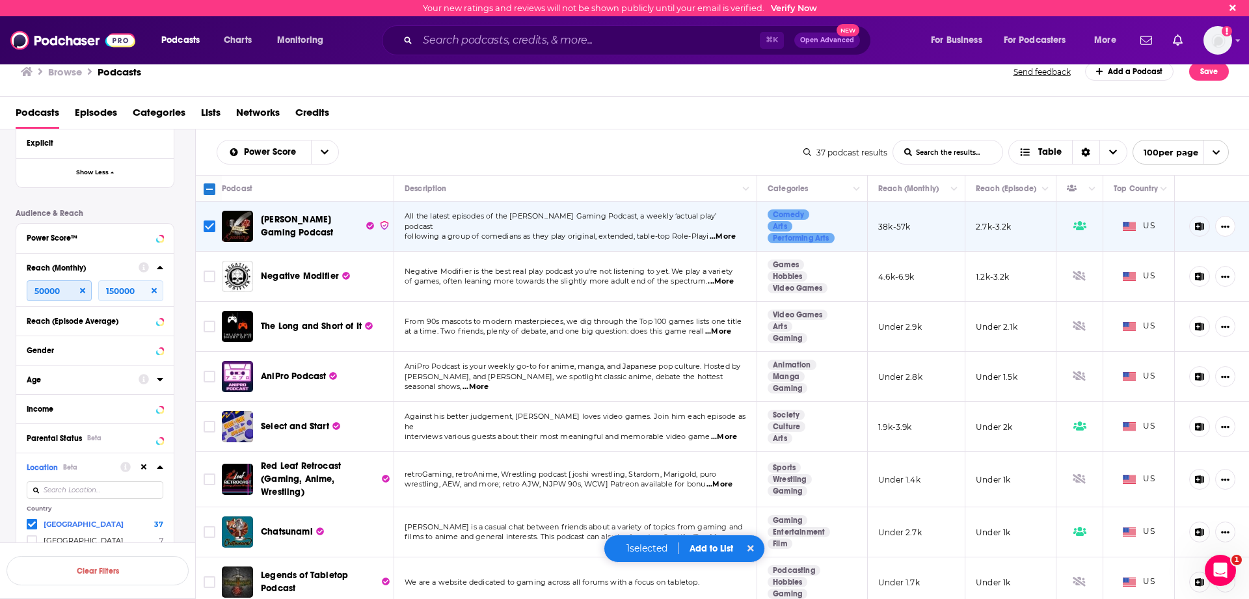
click at [66, 297] on input "50000" at bounding box center [59, 290] width 65 height 21
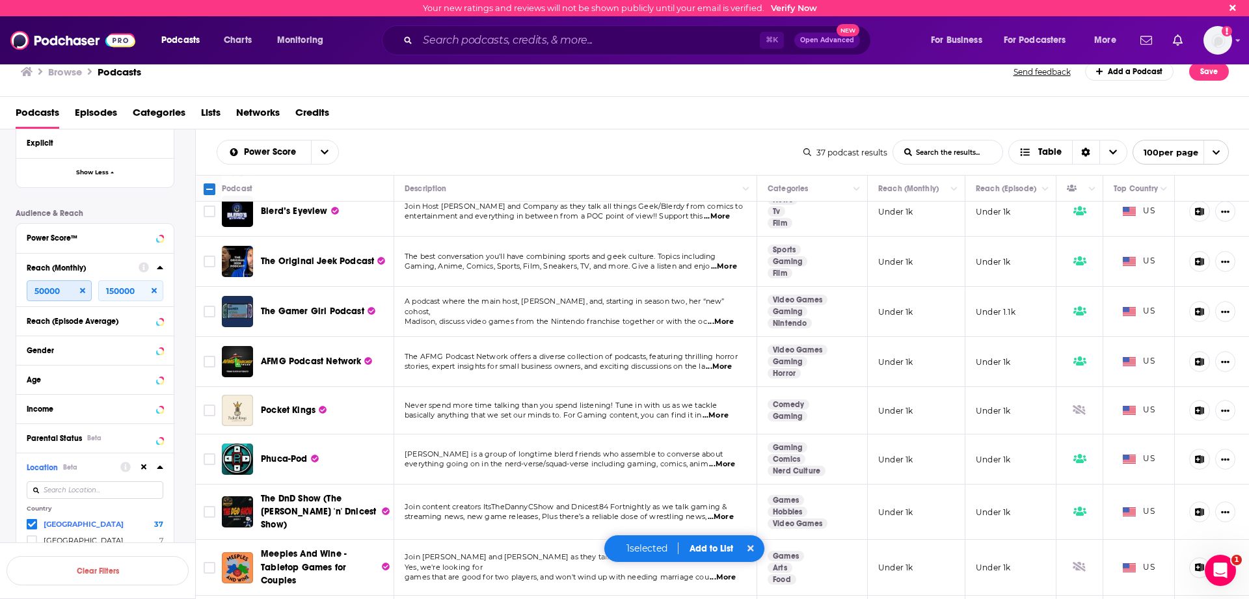
scroll to position [1458, 0]
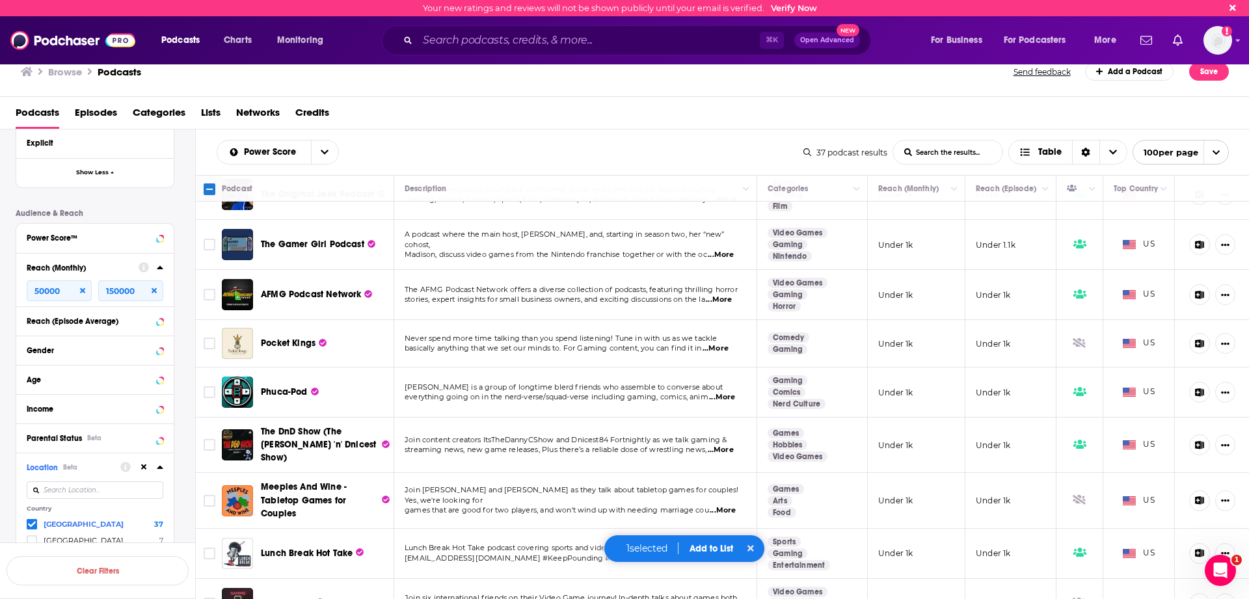
click at [611, 118] on div "Podcasts Episodes Categories Lists Networks Credits" at bounding box center [627, 115] width 1223 height 27
click at [211, 190] on input "Toggle select all" at bounding box center [210, 189] width 12 height 12
checkbox input "true"
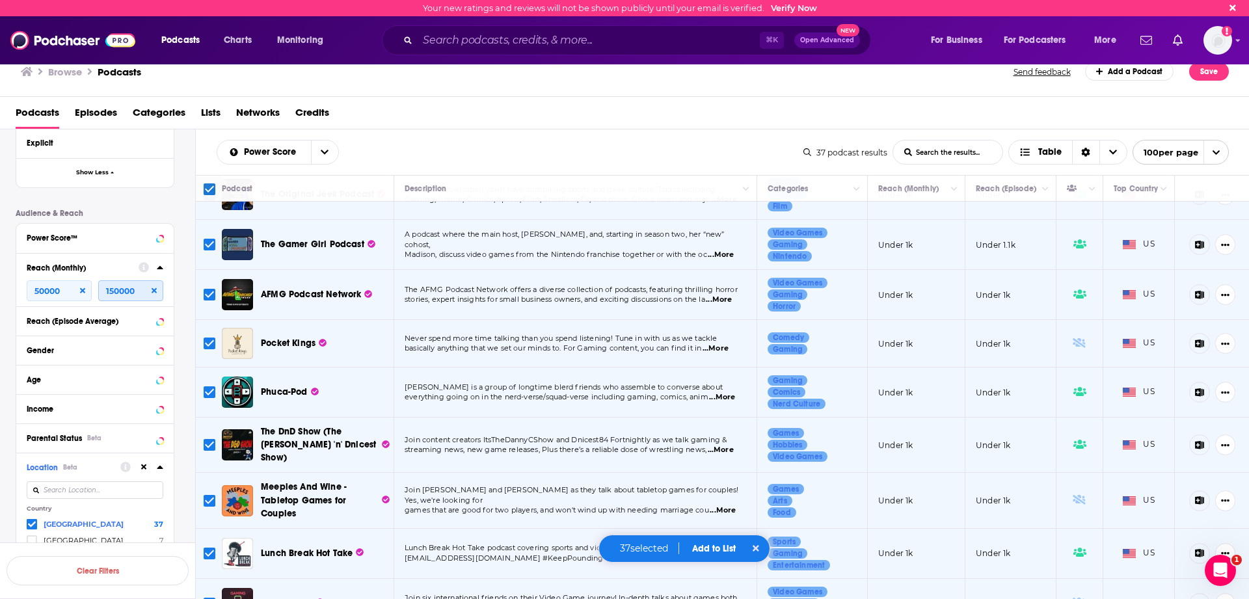
click at [122, 297] on input "150000" at bounding box center [130, 290] width 65 height 21
click at [120, 297] on input "150000" at bounding box center [130, 290] width 65 height 21
click at [86, 295] on input "50000" at bounding box center [59, 290] width 65 height 21
click at [83, 293] on icon at bounding box center [82, 290] width 5 height 5
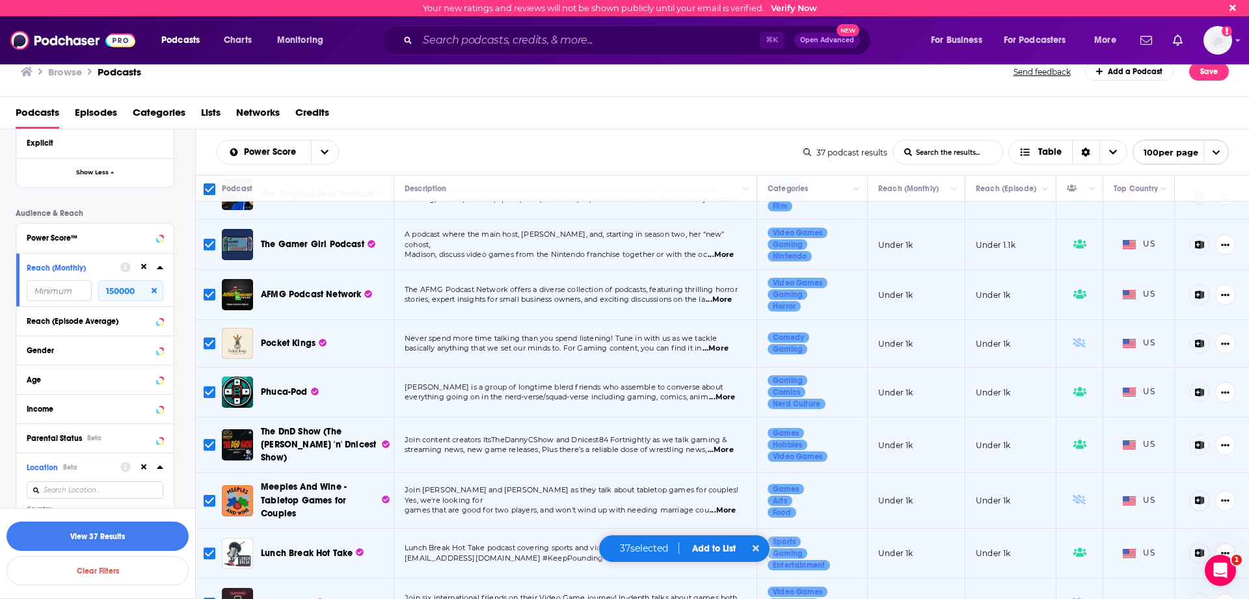
click at [156, 295] on icon at bounding box center [154, 291] width 5 height 8
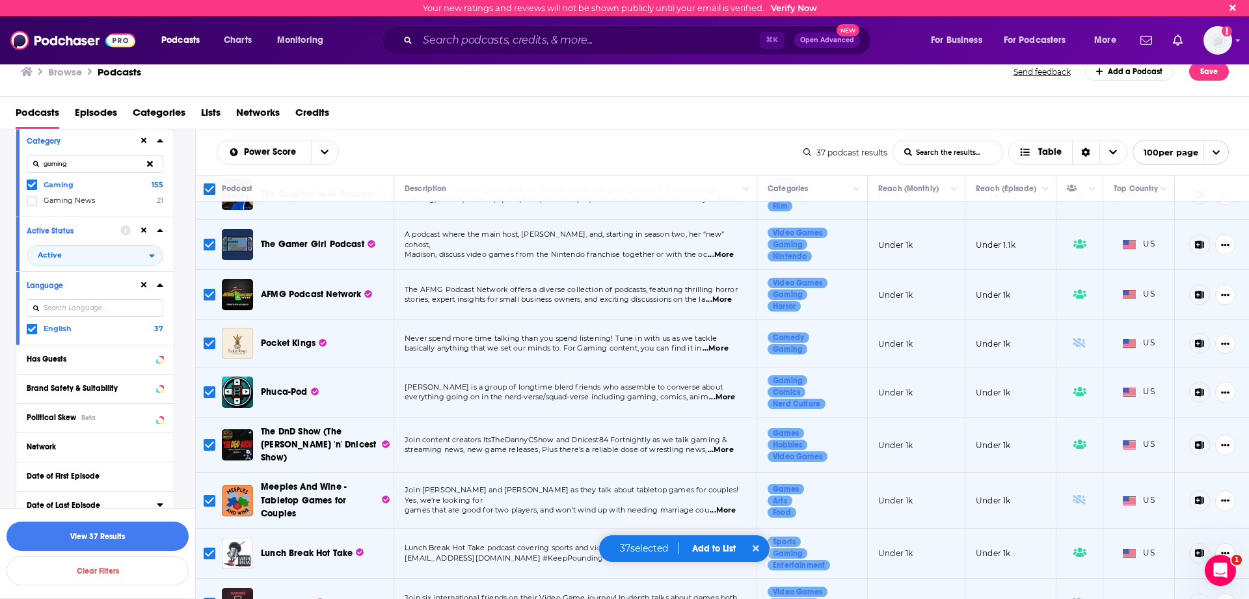
scroll to position [88, 0]
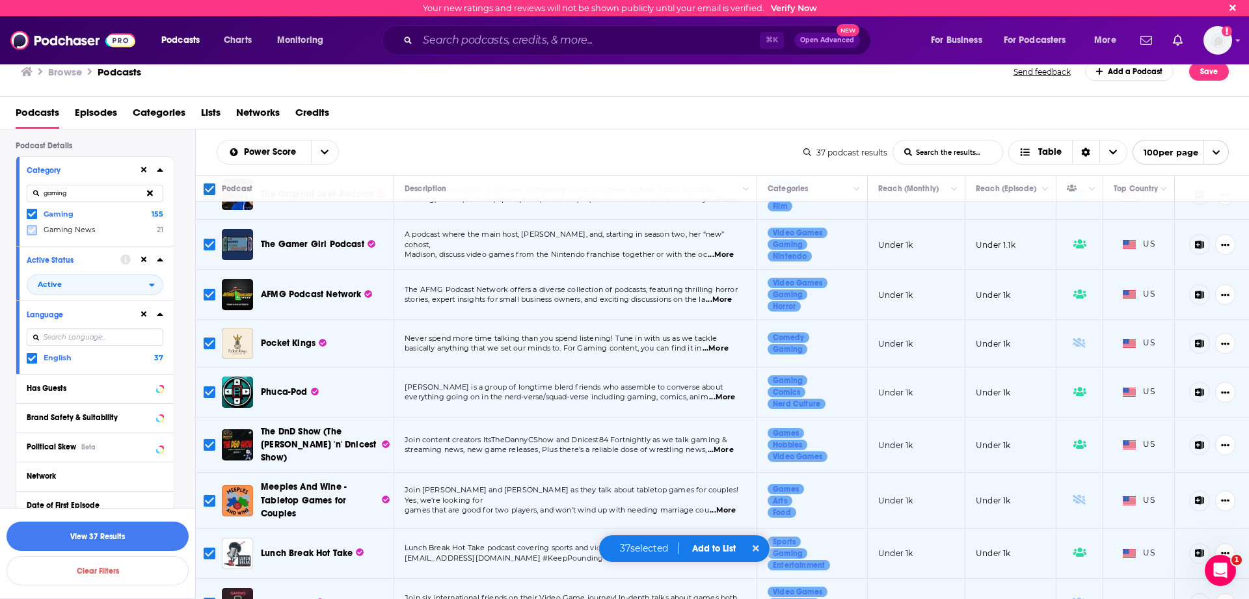
click at [33, 231] on icon at bounding box center [32, 230] width 8 height 6
click at [160, 319] on icon at bounding box center [160, 314] width 7 height 10
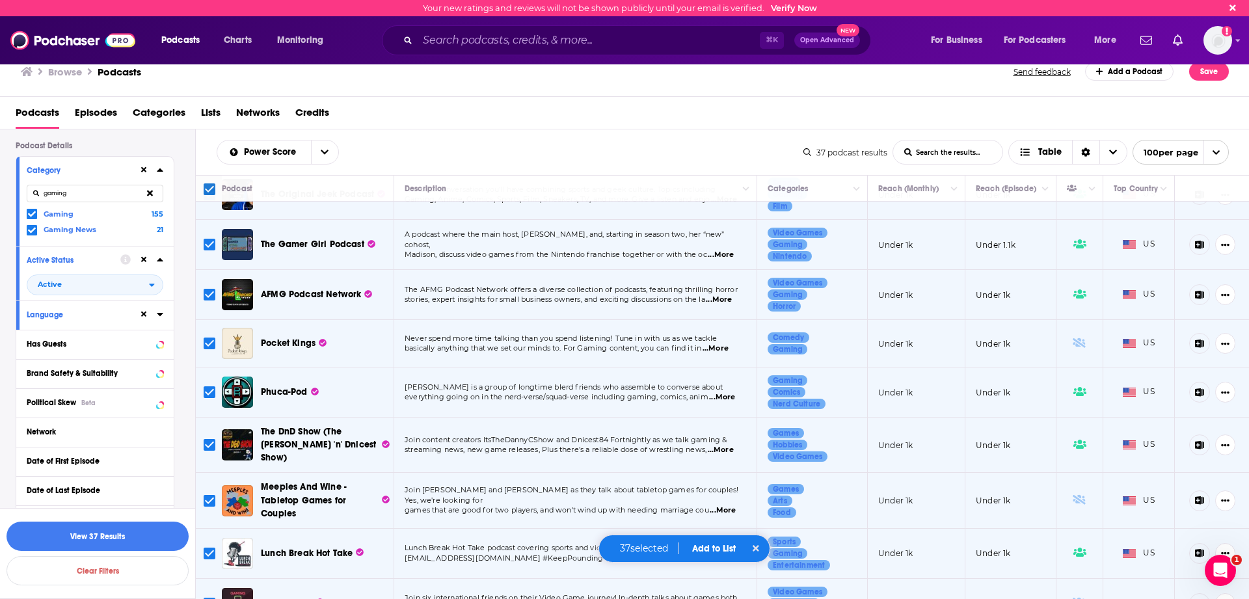
click at [160, 319] on icon at bounding box center [160, 314] width 7 height 10
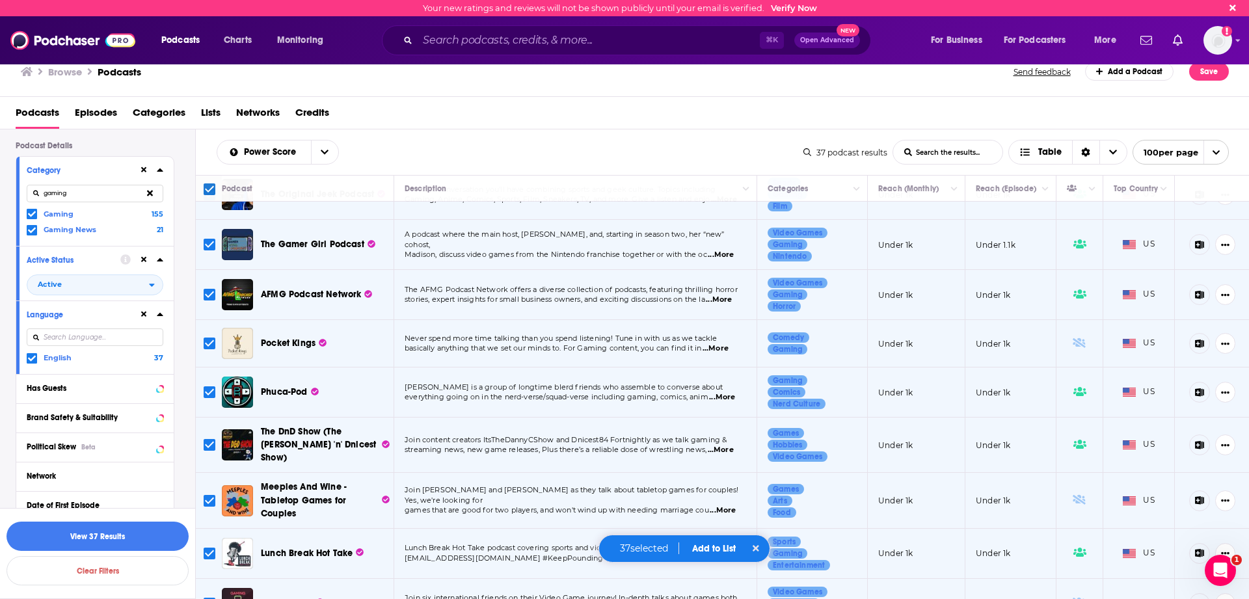
click at [115, 352] on div at bounding box center [95, 338] width 137 height 30
click at [109, 337] on input at bounding box center [95, 337] width 137 height 18
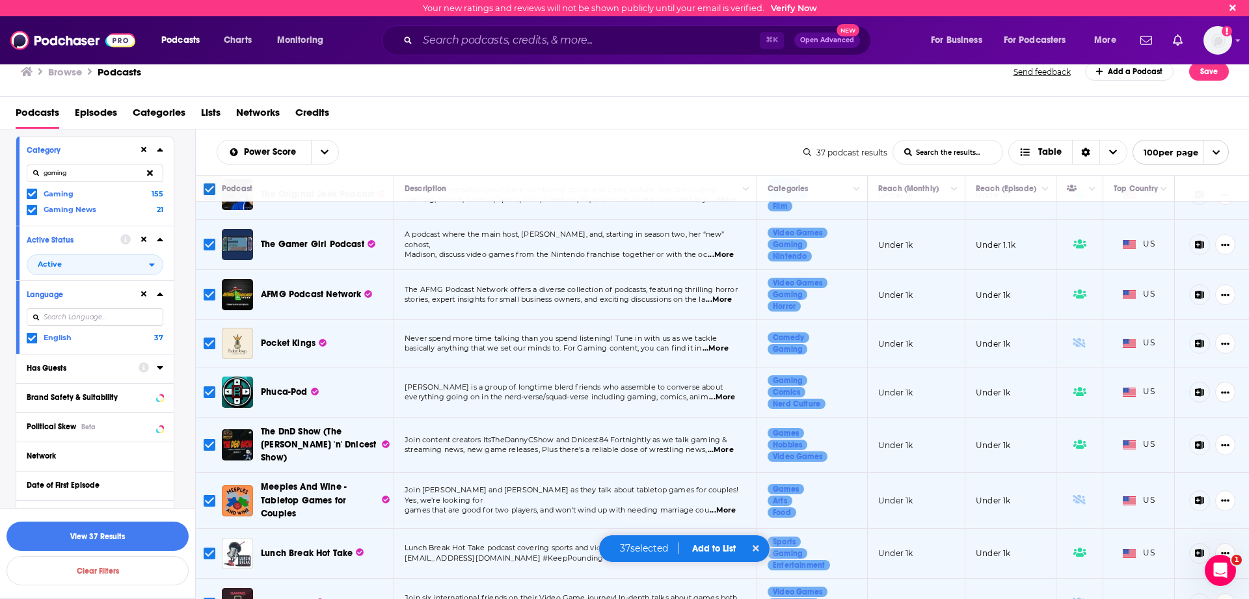
scroll to position [124, 0]
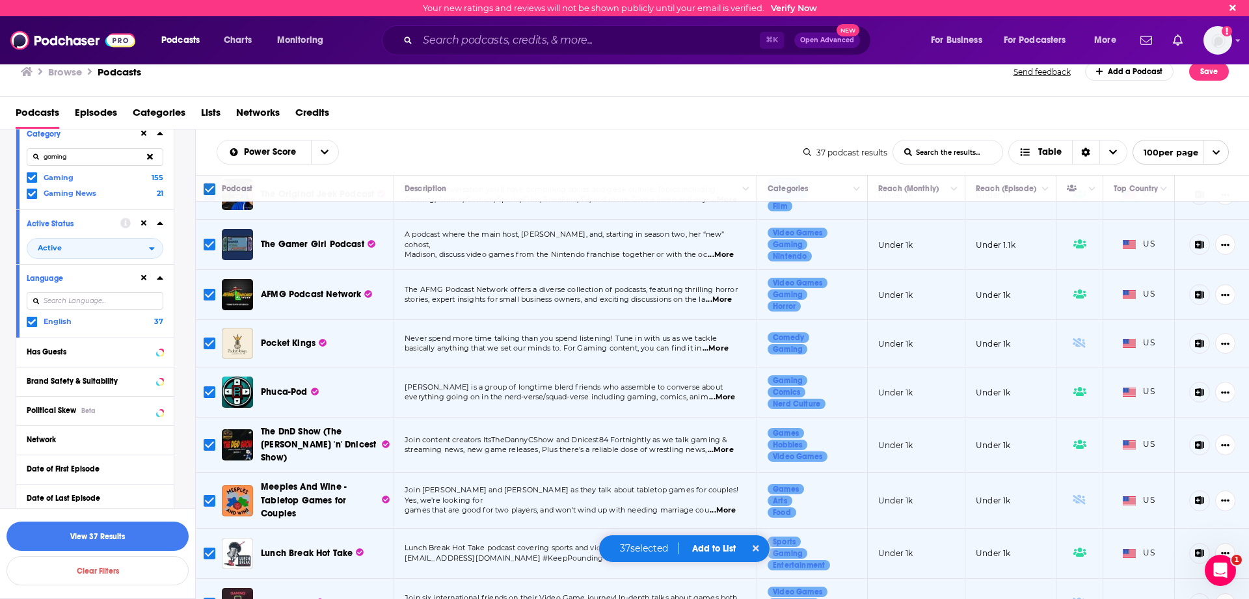
click at [34, 329] on div "Language English 37" at bounding box center [94, 300] width 157 height 73
click at [33, 321] on icon at bounding box center [32, 322] width 8 height 8
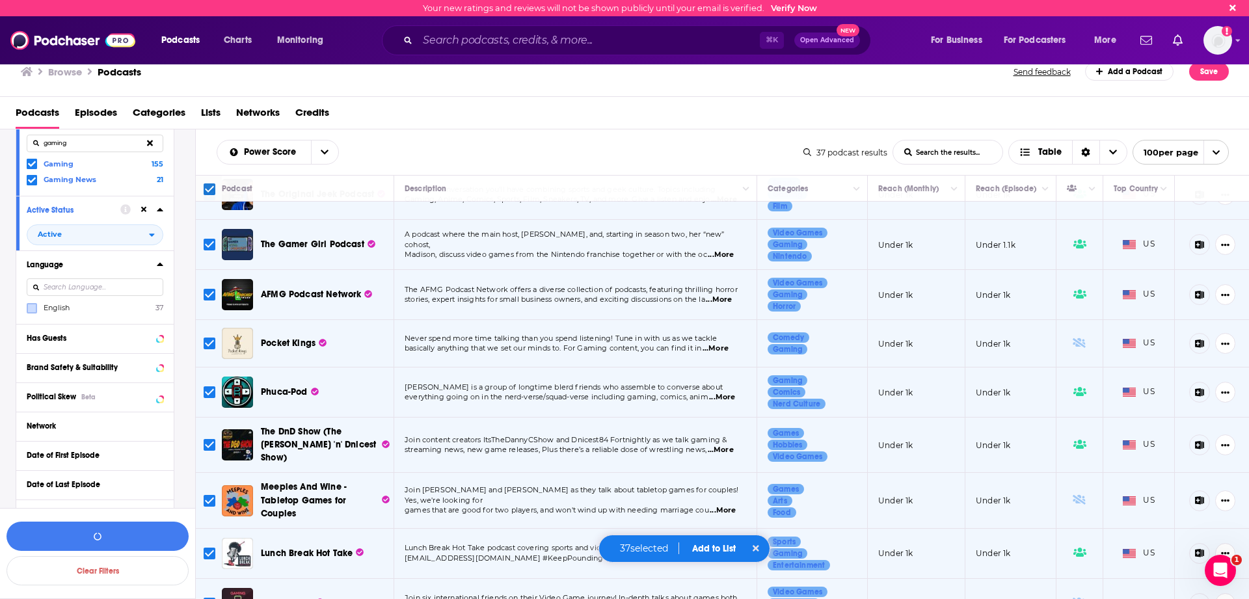
scroll to position [119, 0]
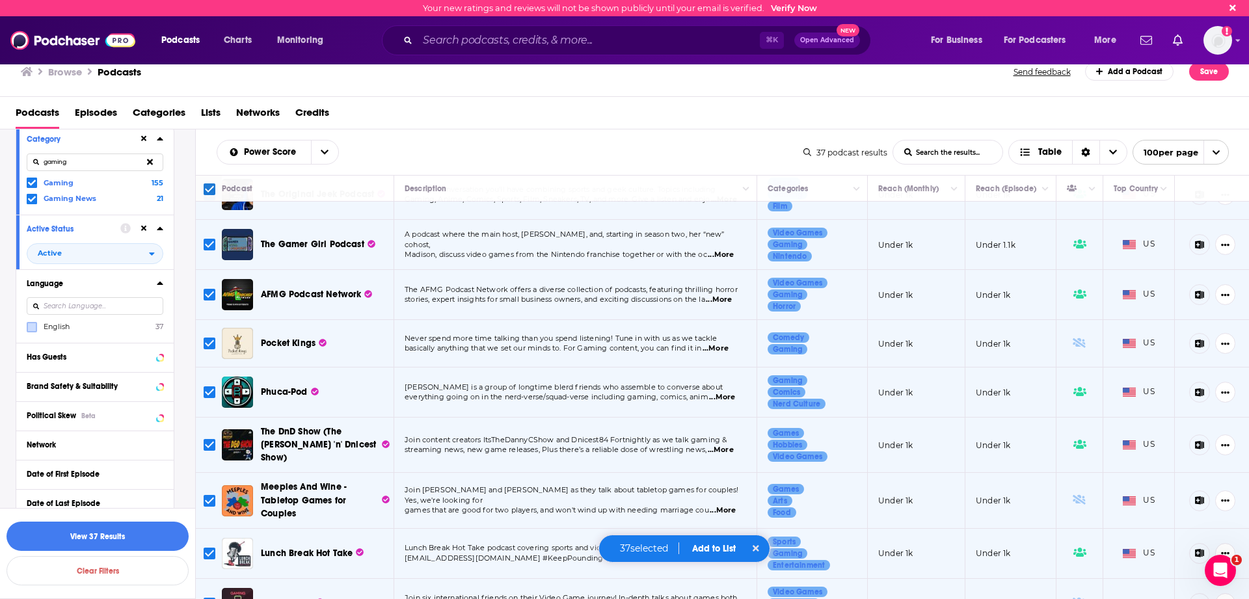
click at [19, 330] on div "Language English 37" at bounding box center [94, 305] width 157 height 73
click at [26, 328] on div "Language English 37" at bounding box center [94, 305] width 157 height 73
click at [38, 328] on div at bounding box center [33, 326] width 13 height 11
click at [32, 331] on input "multiSelectOption-en-0" at bounding box center [32, 331] width 0 height 0
click at [163, 286] on div "Language English 37" at bounding box center [94, 305] width 157 height 73
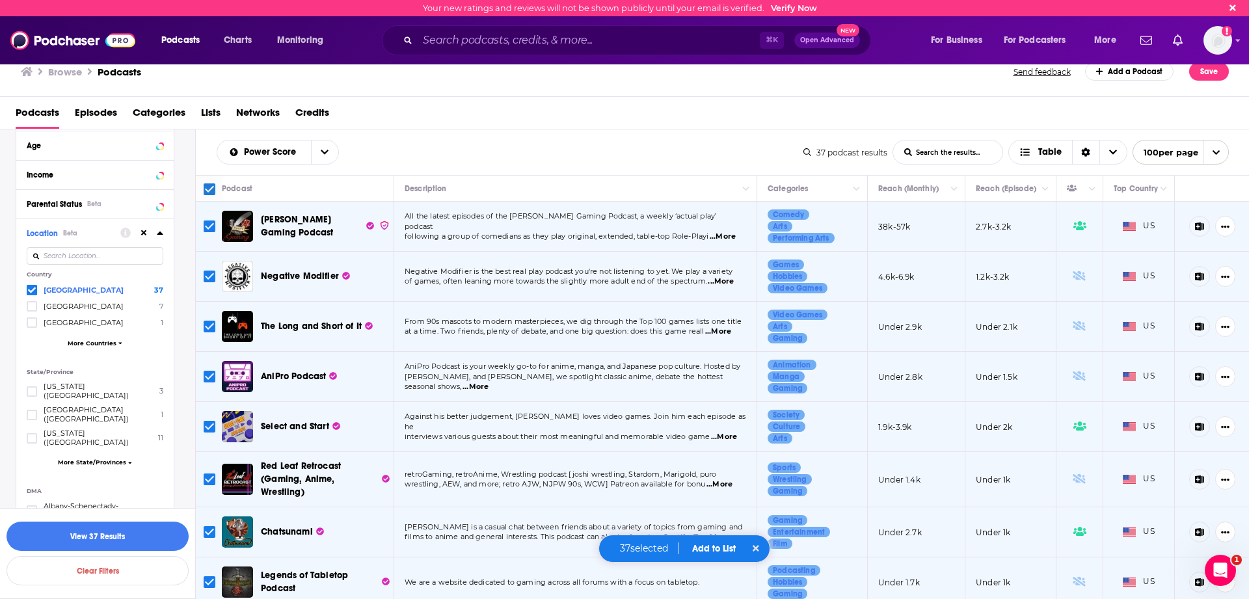
scroll to position [982, 0]
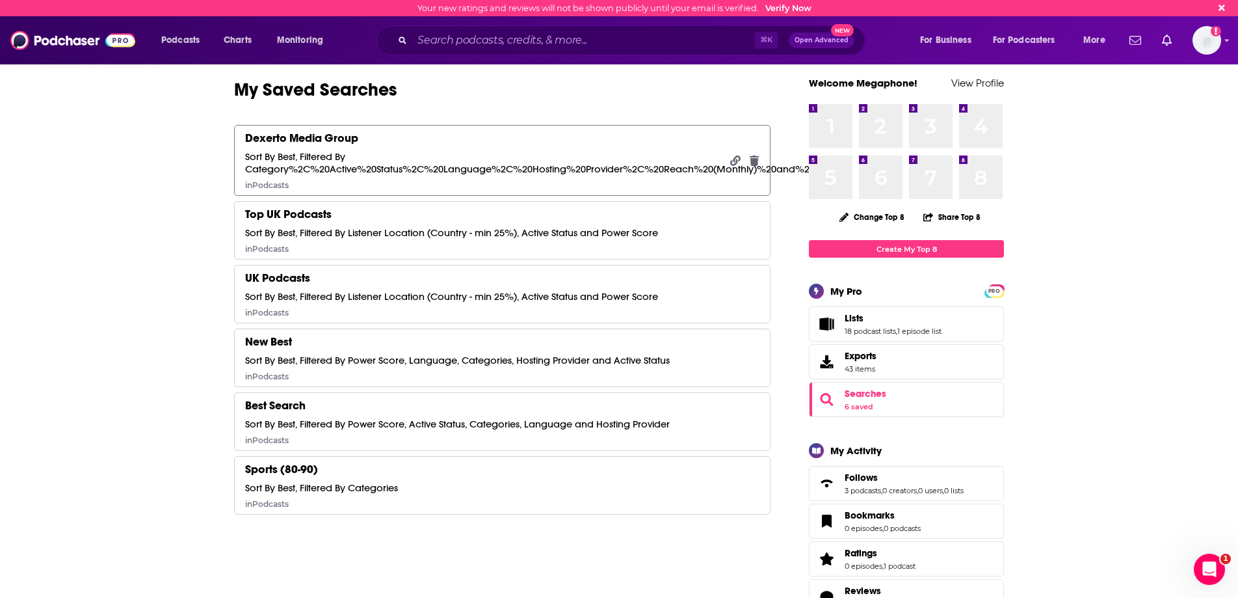
click at [462, 143] on div "Dexerto Media Group Sort By Best, Filtered By Category%2C%20Active%20Status%2C%…" at bounding box center [482, 160] width 475 height 59
click at [667, 147] on div "Dexerto Media Group Sort By Best, Filtered By Category%2C%20Active%20Status%2C%…" at bounding box center [482, 160] width 475 height 59
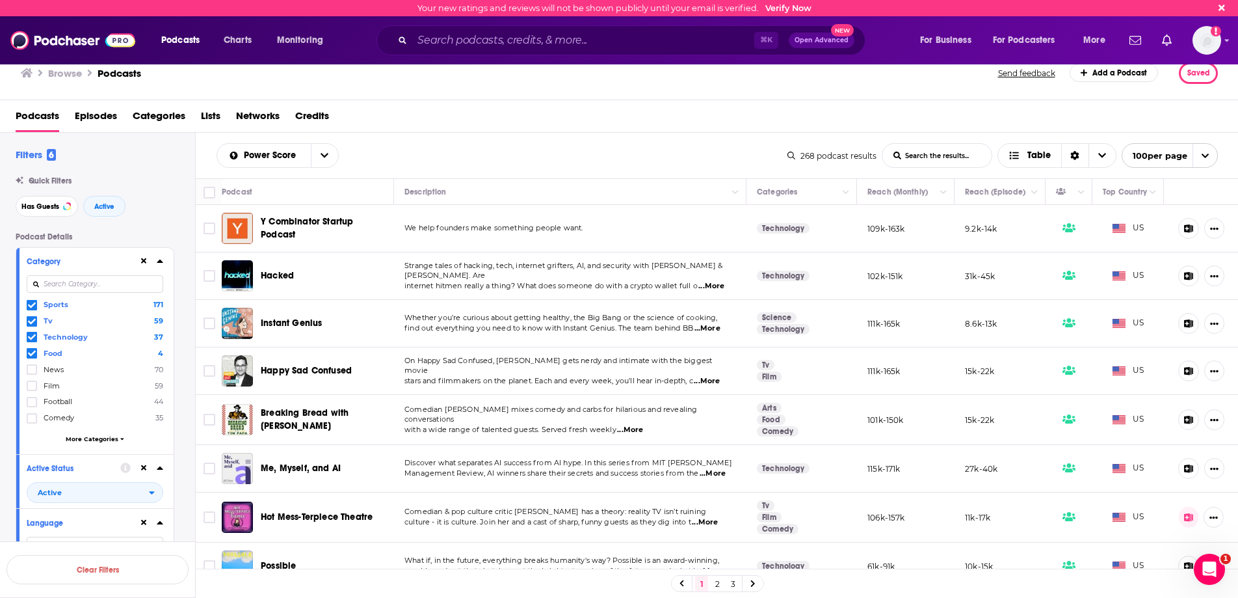
click at [208, 112] on span "Lists" at bounding box center [211, 118] width 20 height 27
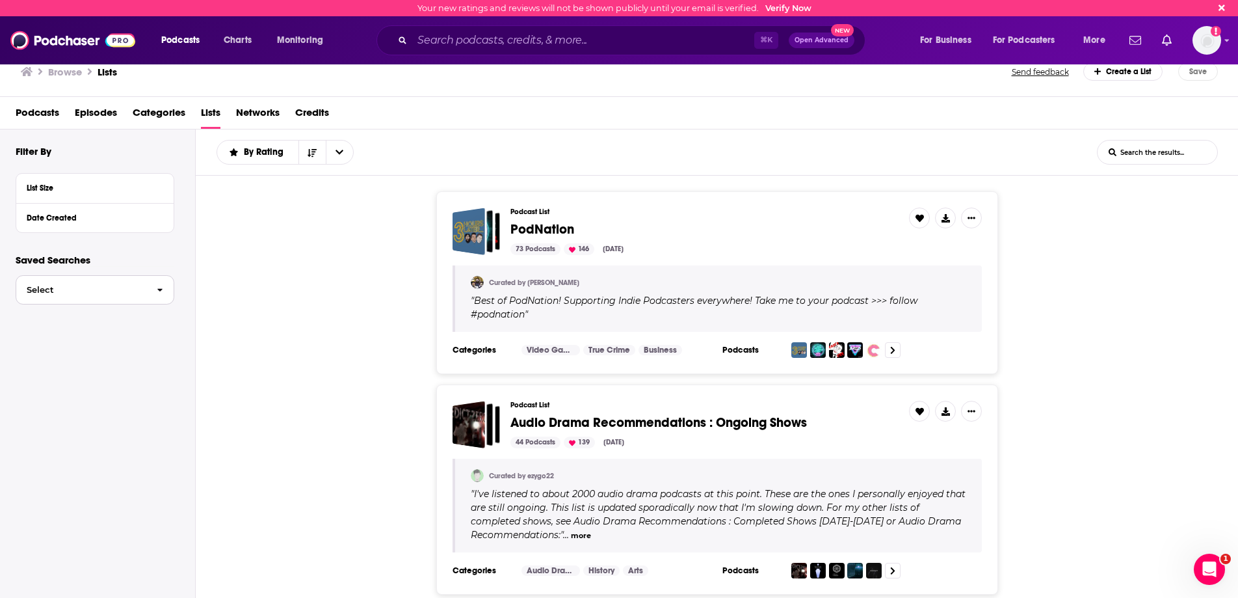
click at [100, 284] on button "Select" at bounding box center [95, 289] width 159 height 29
click at [101, 323] on link "Dexerto Media Group" at bounding box center [95, 316] width 159 height 25
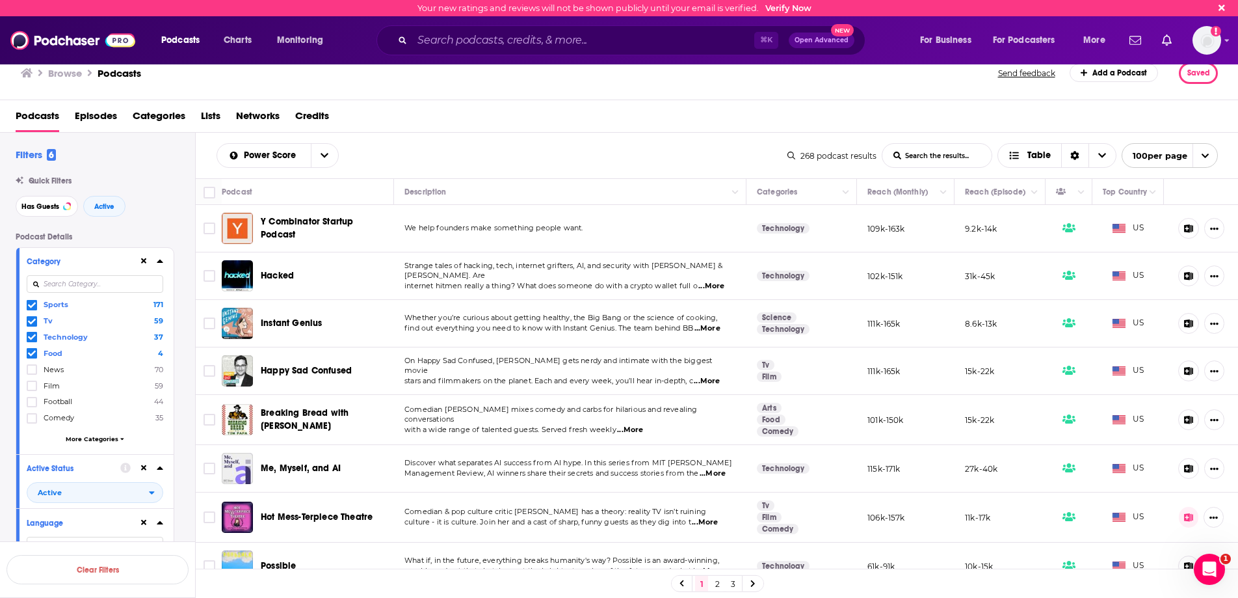
click at [478, 133] on div "Power Score List Search Input Search the results... Table 268 podcast results L…" at bounding box center [717, 156] width 1043 height 46
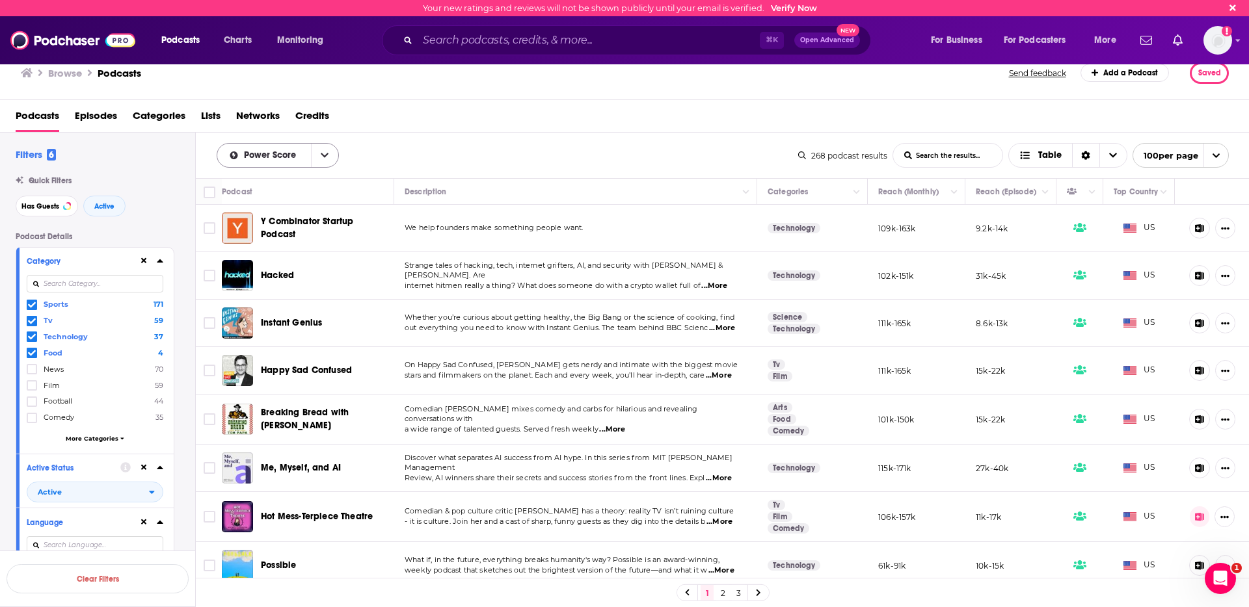
click at [321, 153] on icon "open menu" at bounding box center [325, 155] width 8 height 5
click at [443, 139] on div "Power Score By Rating Trending New Power Score List Search Input Search the res…" at bounding box center [723, 156] width 1054 height 46
click at [211, 193] on input "Toggle select all" at bounding box center [210, 193] width 12 height 12
checkbox input "true"
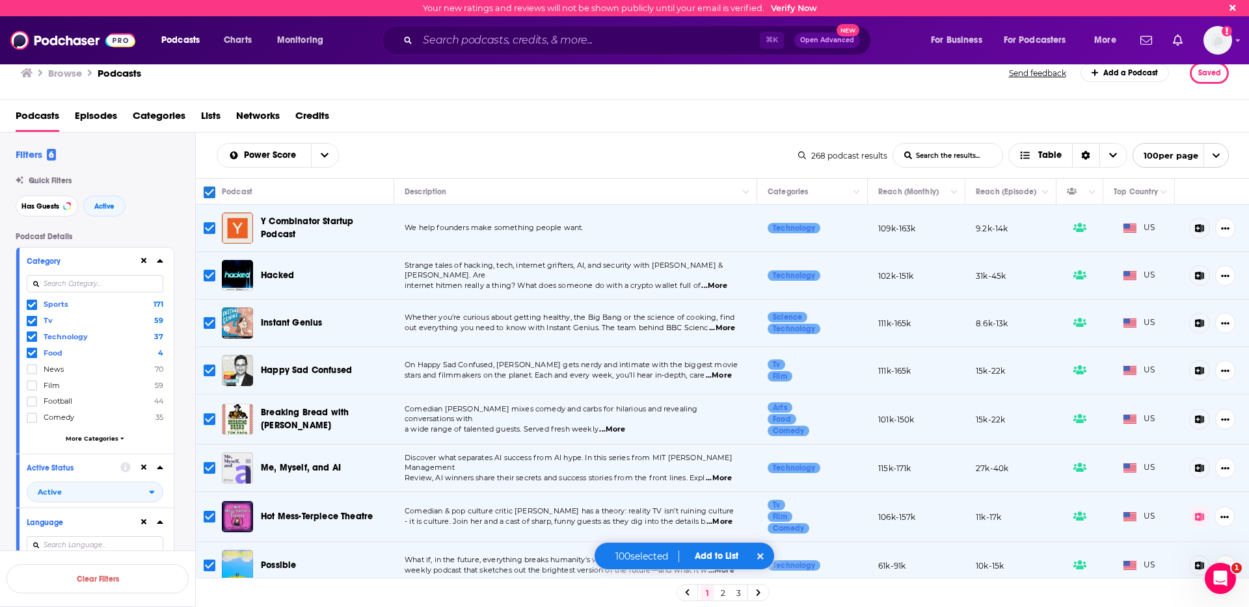
click at [715, 559] on button "Add to List" at bounding box center [716, 556] width 64 height 11
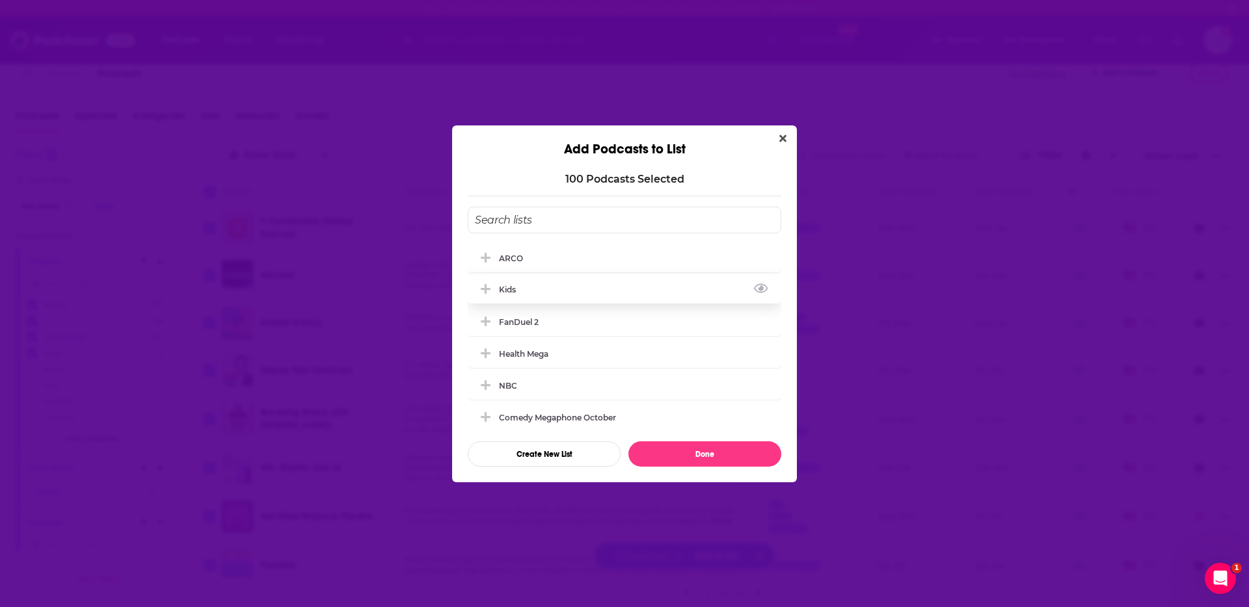
click at [548, 290] on div "Kids" at bounding box center [624, 289] width 313 height 29
click at [514, 295] on div "Kids" at bounding box center [624, 289] width 313 height 29
click at [568, 223] on input "Add Podcast To List" at bounding box center [624, 220] width 313 height 27
click at [484, 291] on icon "Add Podcast To List" at bounding box center [486, 290] width 10 height 12
click at [486, 288] on icon "Add Podcast To List" at bounding box center [486, 289] width 10 height 2
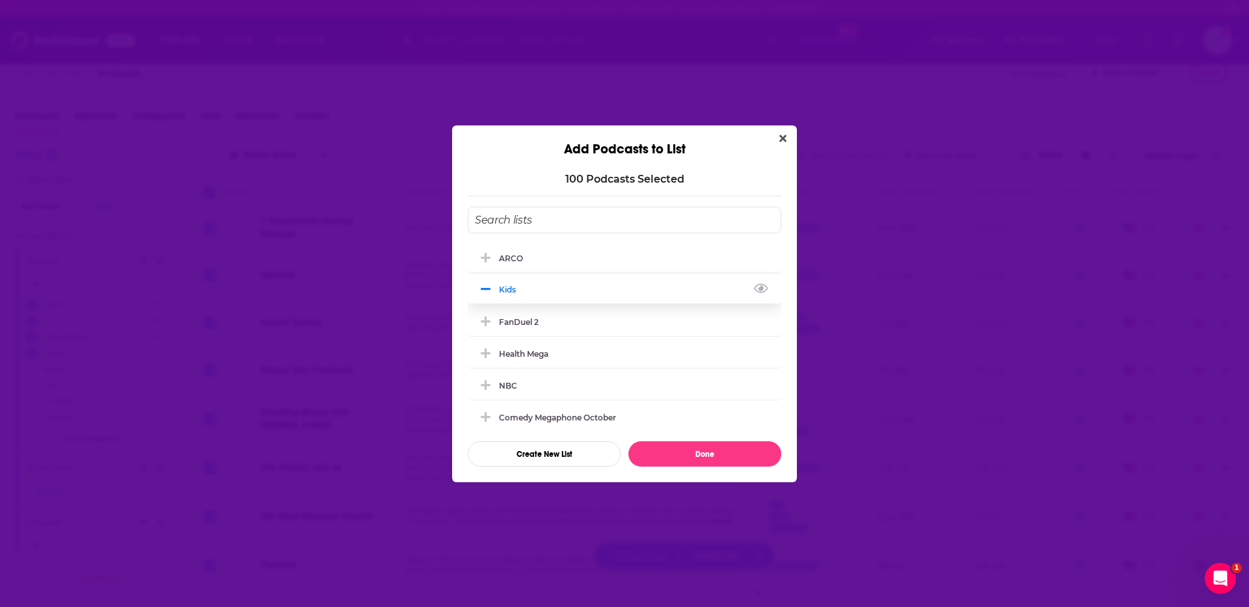
click at [486, 275] on div "Kids" at bounding box center [624, 289] width 313 height 29
click at [487, 251] on button "Add Podcast To List" at bounding box center [486, 258] width 23 height 14
click at [487, 252] on span "Add Podcast To List" at bounding box center [485, 258] width 12 height 12
click at [490, 289] on span "Add Podcast To List" at bounding box center [485, 290] width 12 height 12
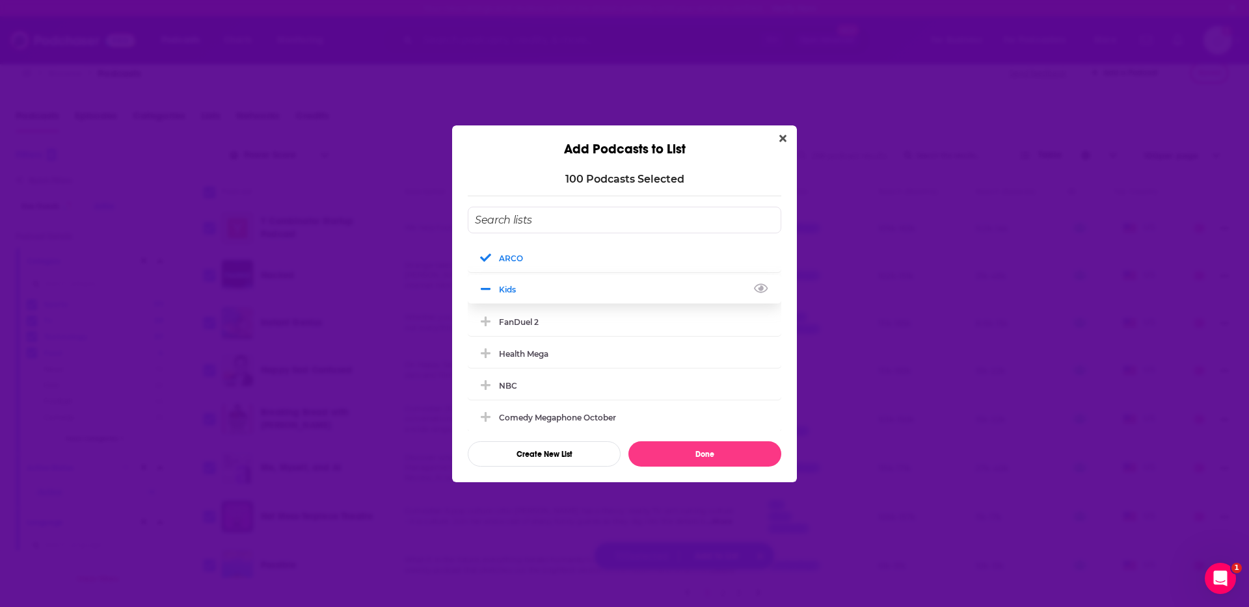
click at [490, 289] on span "Add Podcast To List" at bounding box center [485, 290] width 12 height 12
click at [531, 452] on button "Create New List" at bounding box center [544, 454] width 153 height 25
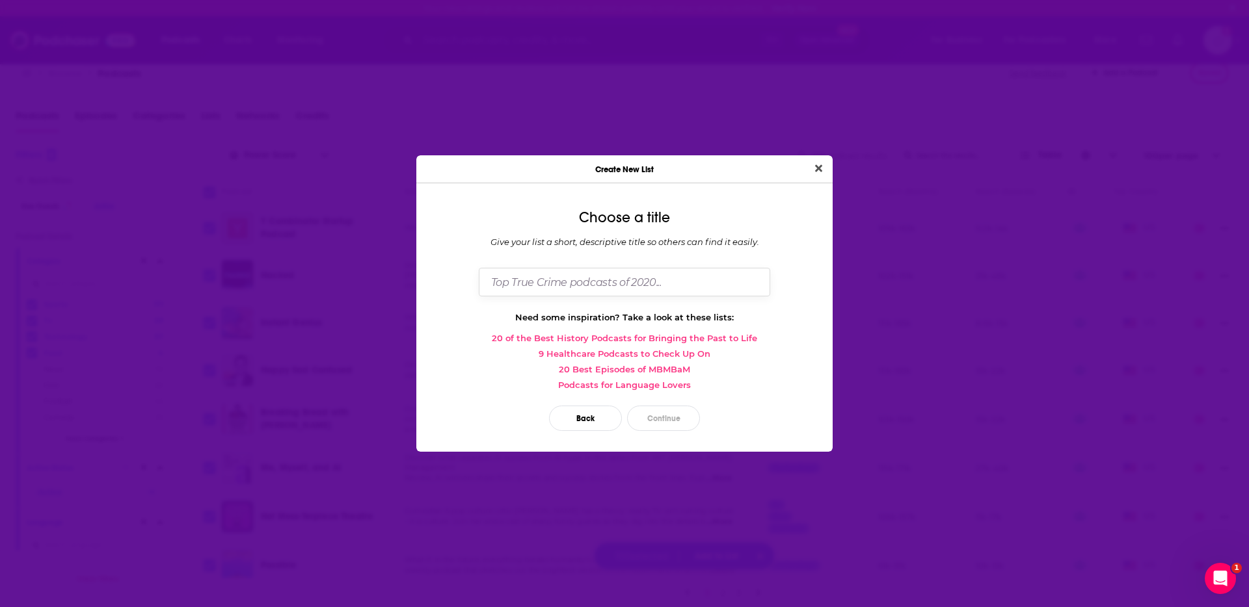
click at [598, 271] on input "Dialog" at bounding box center [624, 282] width 291 height 28
click at [601, 284] on input "Dialog" at bounding box center [624, 282] width 291 height 28
type input "D"
type input "S"
click at [542, 282] on input "Gaming, Sports," at bounding box center [624, 282] width 291 height 28
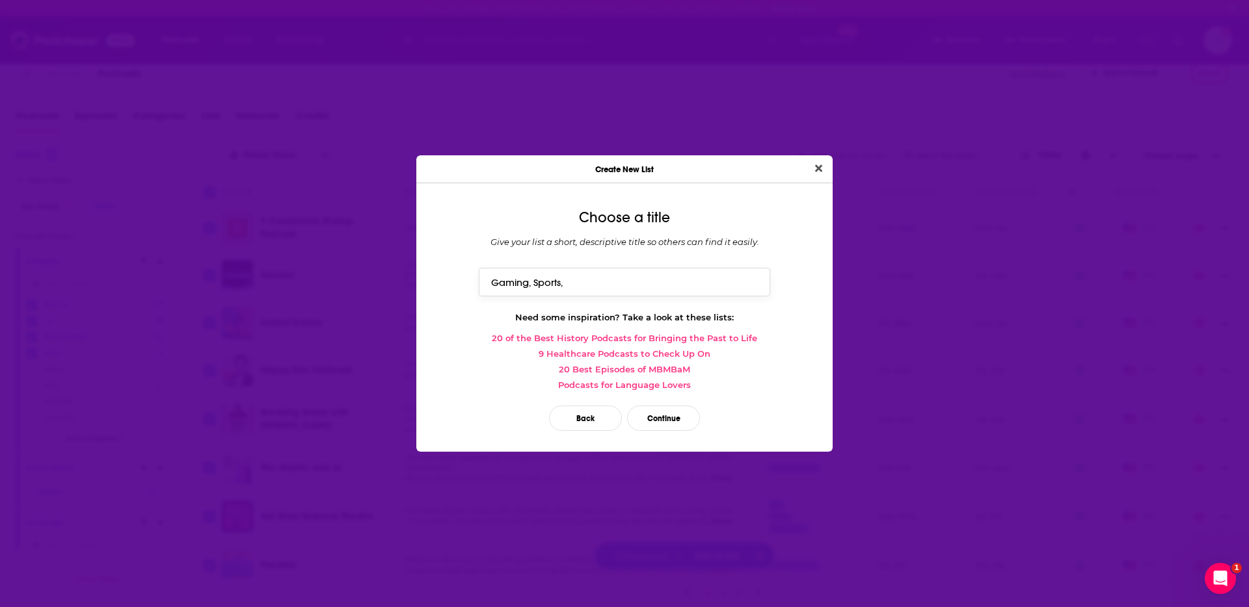
click at [542, 282] on input "Gaming, Sports," at bounding box center [624, 282] width 291 height 28
type input "Gaming, Entertainment - TV movies, Sports, Food, Technology"
click at [656, 417] on button "Continue" at bounding box center [663, 418] width 73 height 25
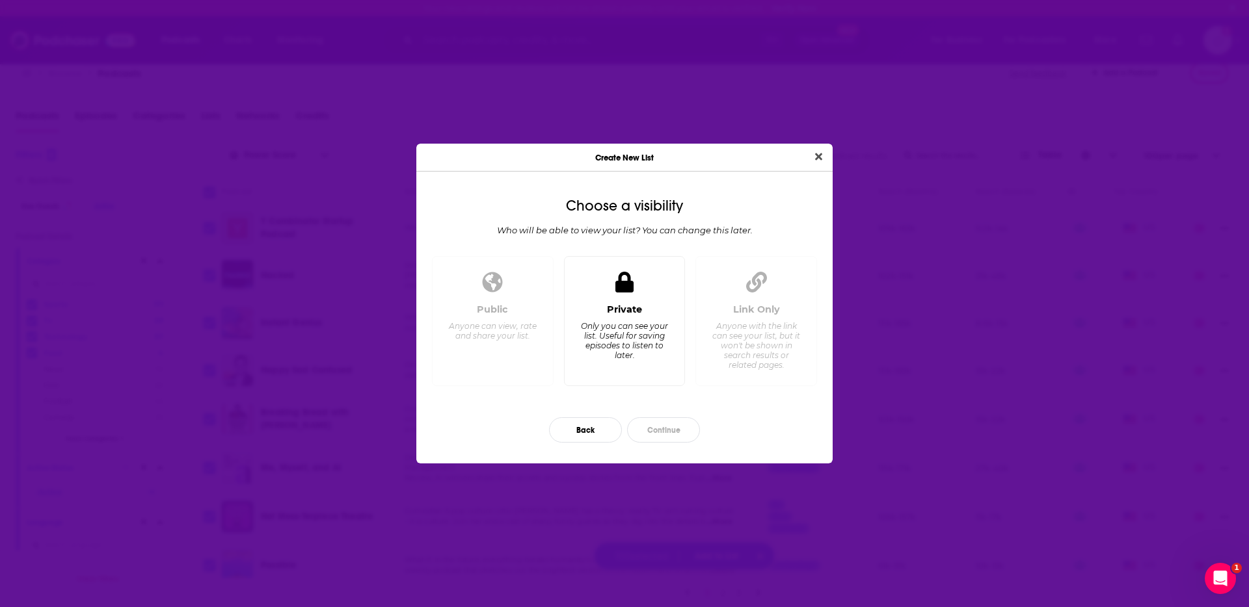
click at [658, 337] on div "Only you can see your list. Useful for saving episodes to listen to later." at bounding box center [623, 340] width 89 height 39
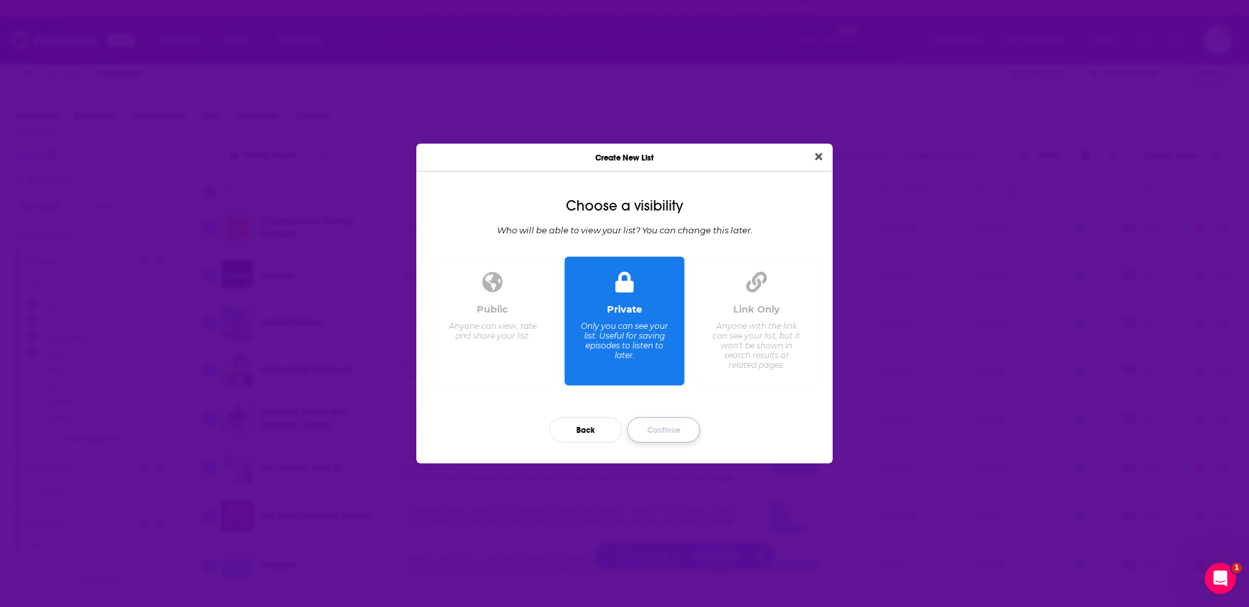
click at [667, 426] on button "Continue" at bounding box center [663, 430] width 73 height 25
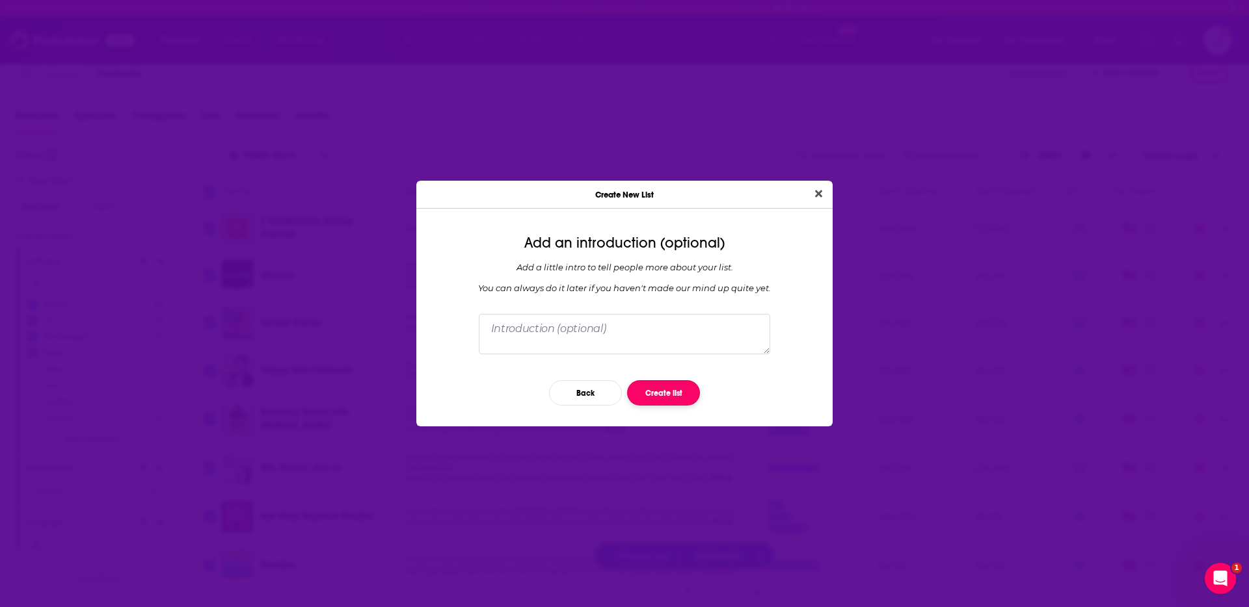
click at [661, 393] on button "Create list" at bounding box center [663, 392] width 73 height 25
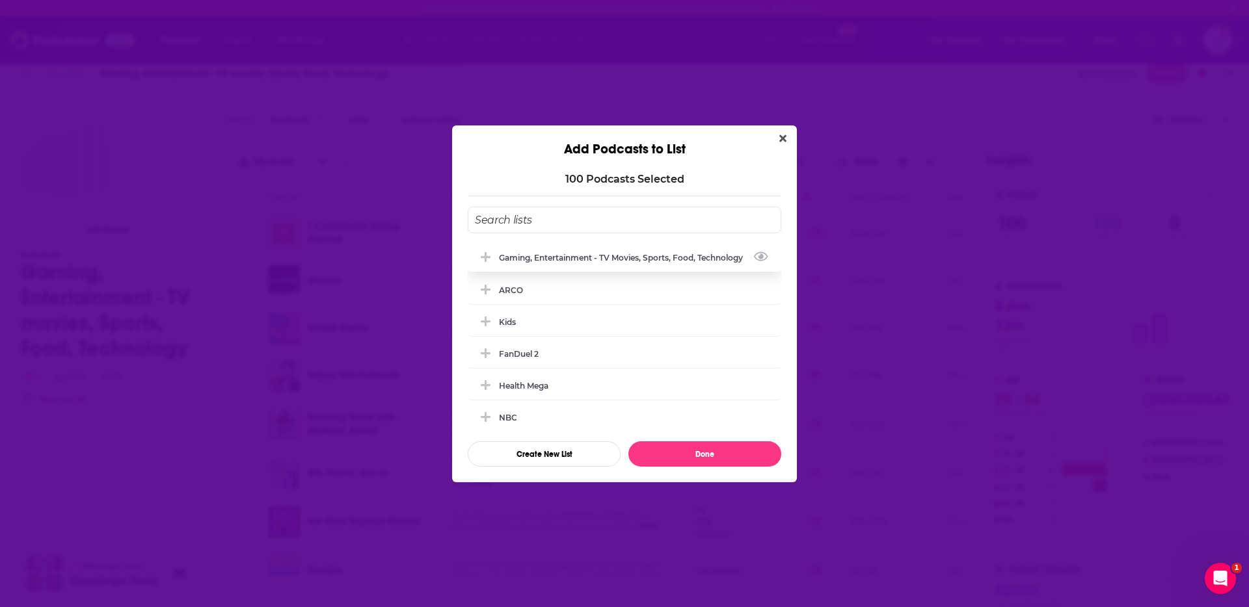
click at [549, 256] on div "Gaming, Entertainment - TV movies, Sports, Food, Technology" at bounding box center [625, 258] width 252 height 10
click at [684, 453] on button "Done" at bounding box center [704, 454] width 153 height 25
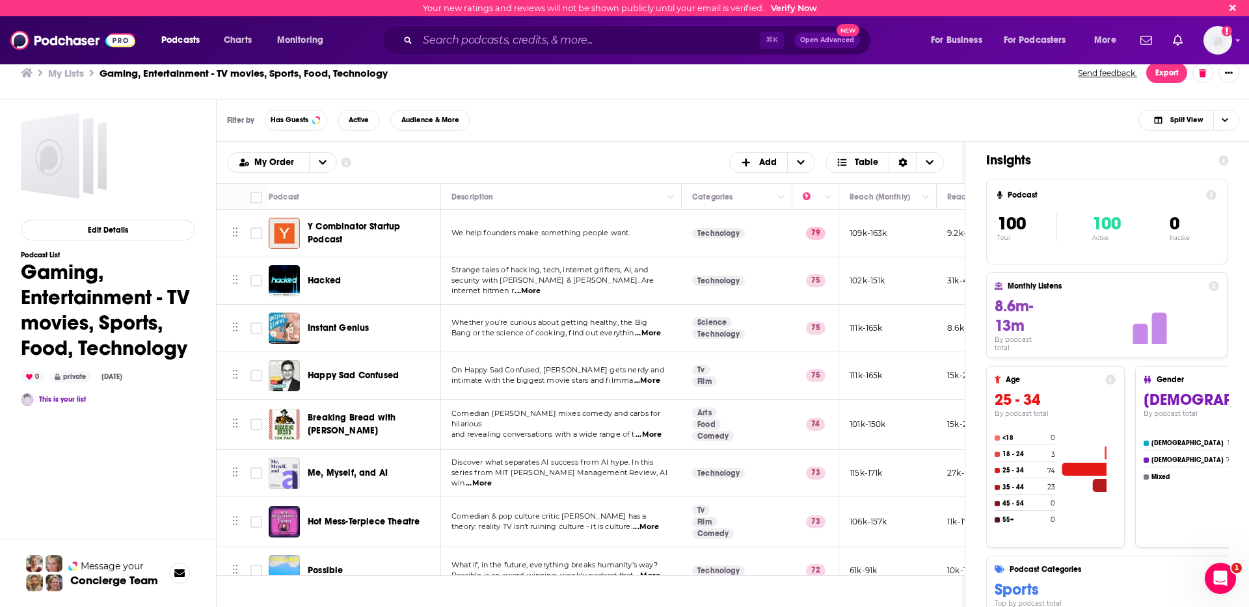
click at [1048, 102] on div "Filter by Has Guests Active Audience & More Split View" at bounding box center [733, 121] width 1033 height 42
click at [943, 126] on div "Filter by Has Guests Active Audience & More Split View" at bounding box center [733, 121] width 1033 height 42
click at [436, 163] on div "My Order Customize Your List Order Select the “My Order” sort and remove all fi…" at bounding box center [590, 162] width 727 height 21
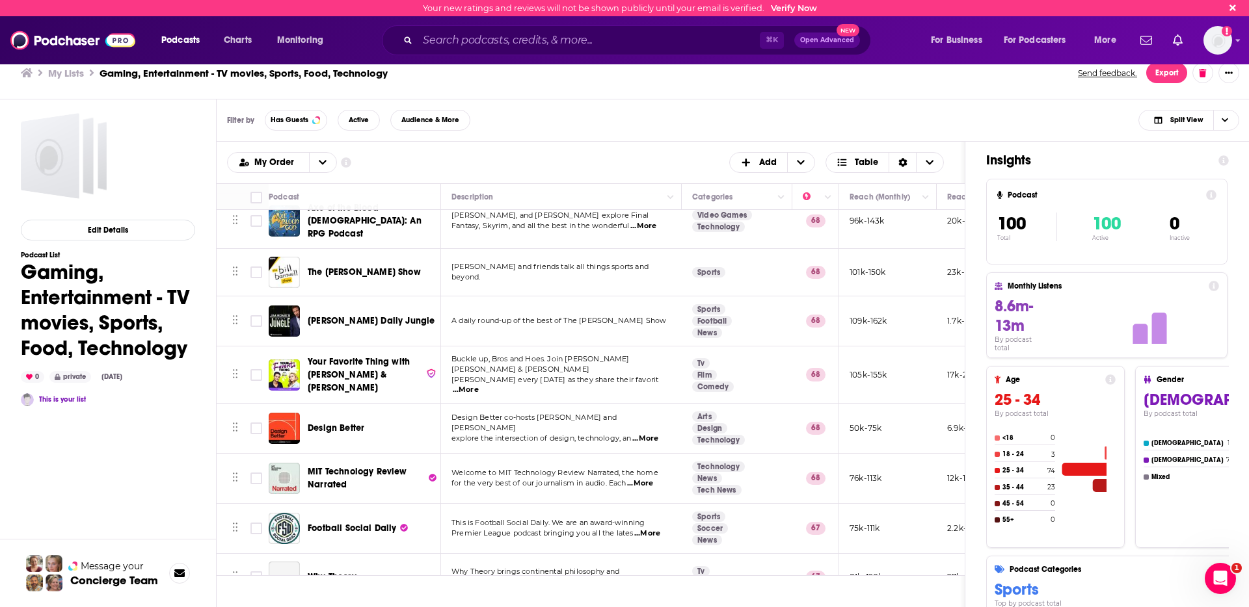
scroll to position [1831, 0]
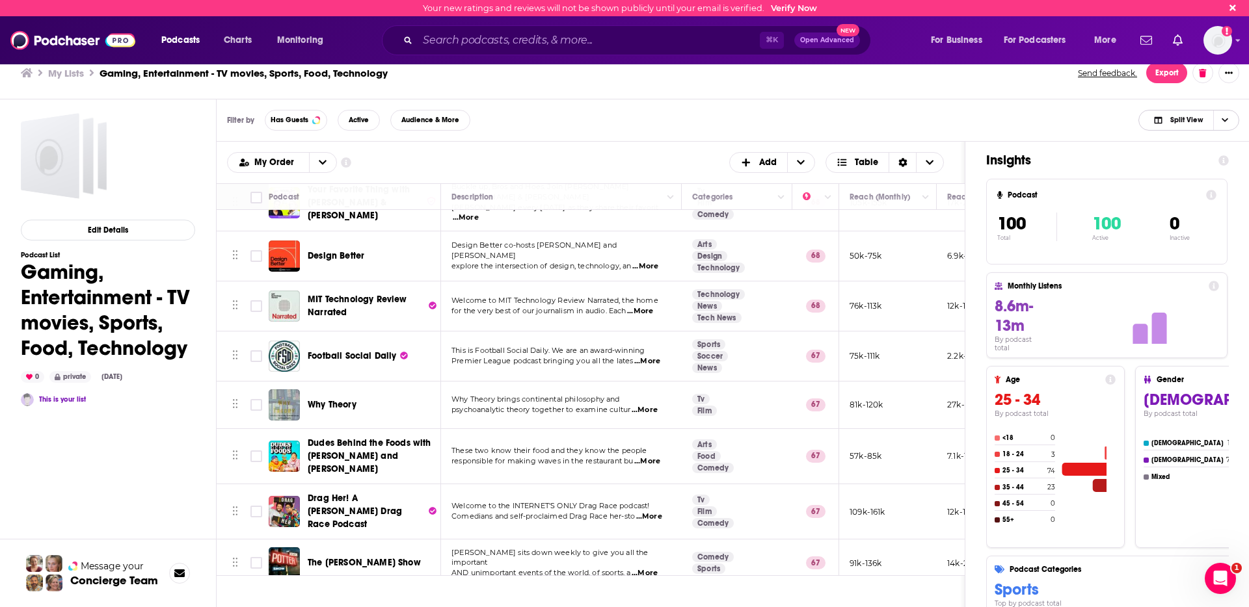
click at [1218, 124] on span "Choose View" at bounding box center [1224, 121] width 22 height 20
click at [1195, 120] on span "Split View" at bounding box center [1186, 119] width 33 height 7
click at [1204, 153] on div "Podcast Only" at bounding box center [1188, 164] width 101 height 22
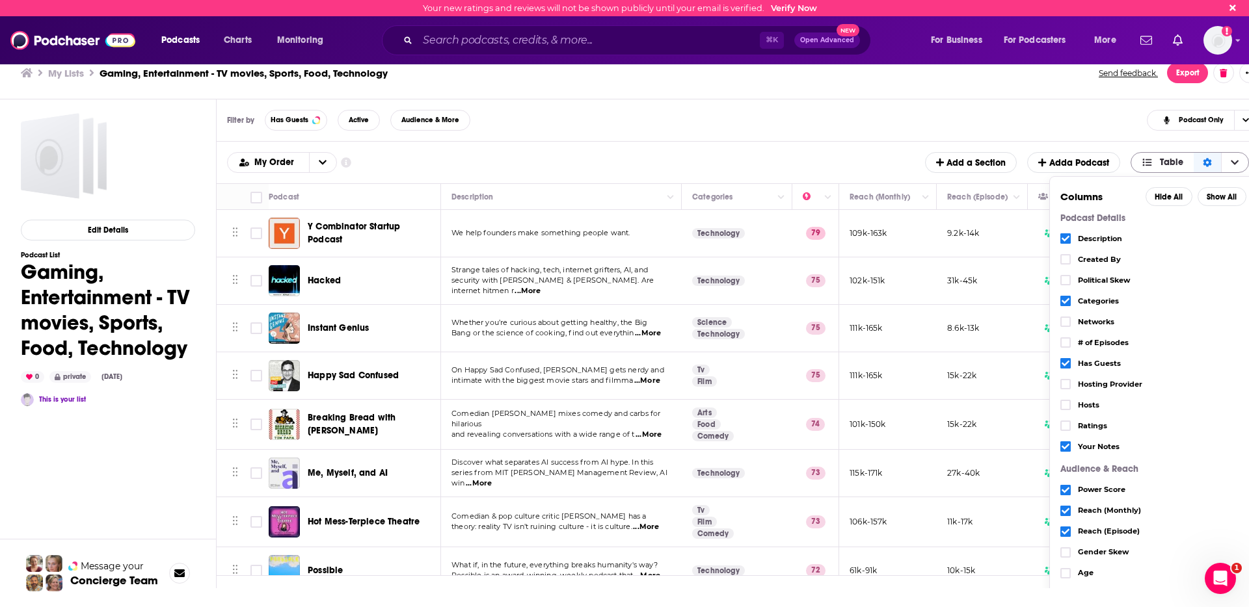
click at [1210, 161] on icon "Sort Direction" at bounding box center [1207, 162] width 8 height 9
click at [1227, 163] on span "Choose View" at bounding box center [1234, 163] width 27 height 20
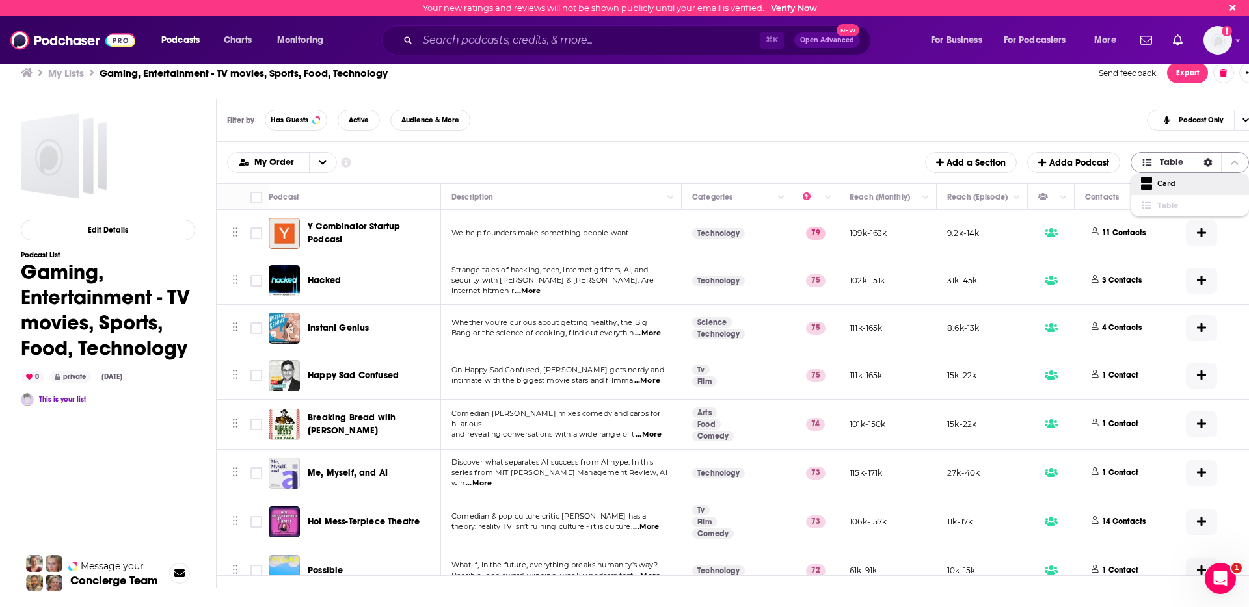
click at [1231, 161] on icon "Choose View" at bounding box center [1234, 162] width 8 height 9
click at [1231, 161] on icon "Choose View" at bounding box center [1235, 162] width 8 height 5
click at [1231, 161] on icon "Choose View" at bounding box center [1234, 162] width 8 height 9
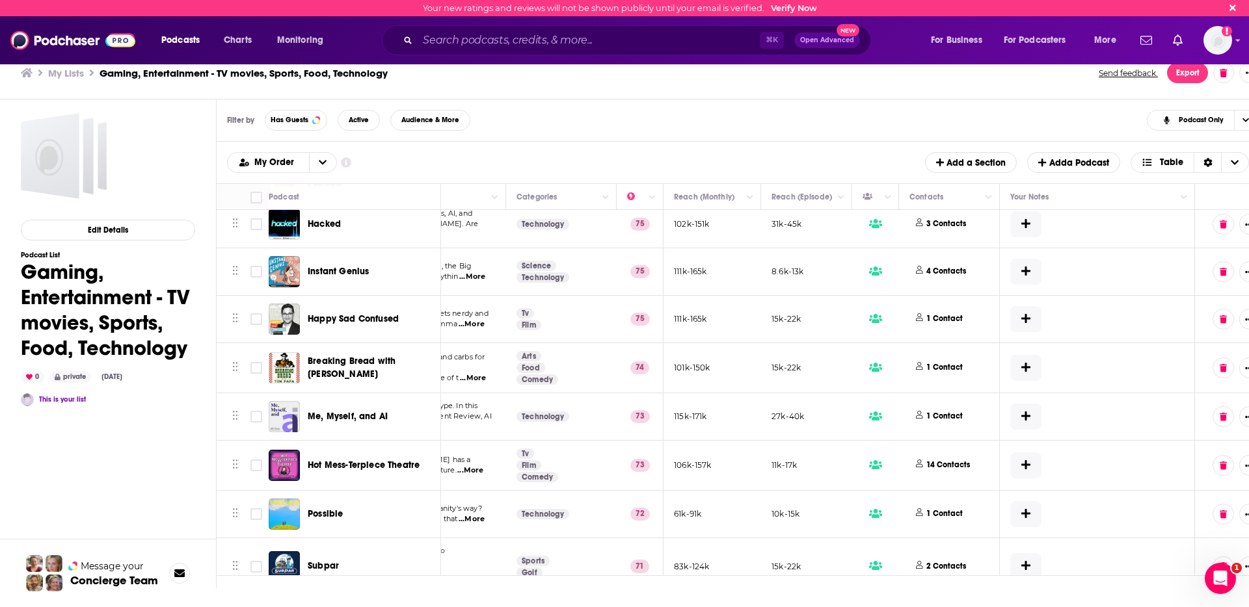
scroll to position [0, 176]
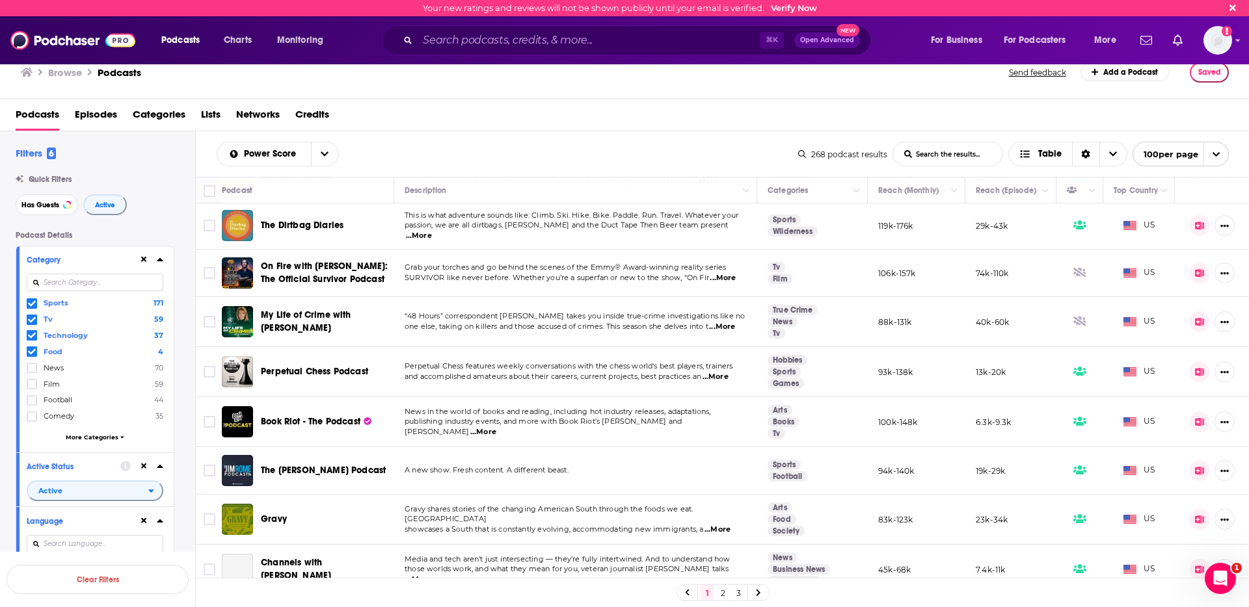
scroll to position [896, 0]
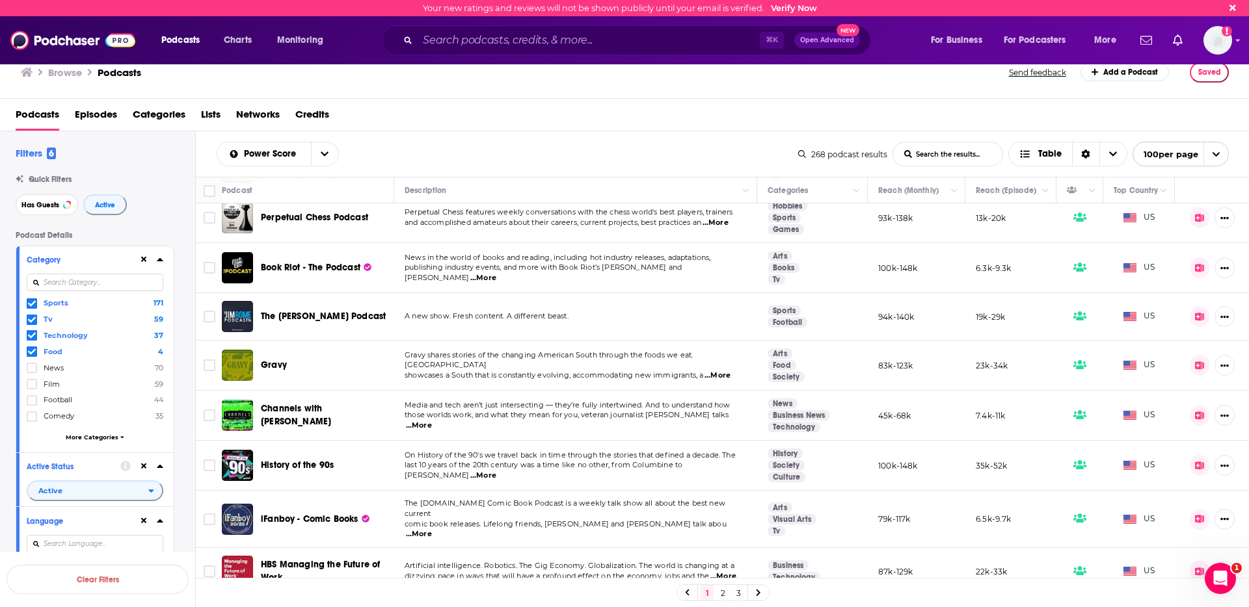
click at [724, 591] on link "2" at bounding box center [722, 593] width 13 height 16
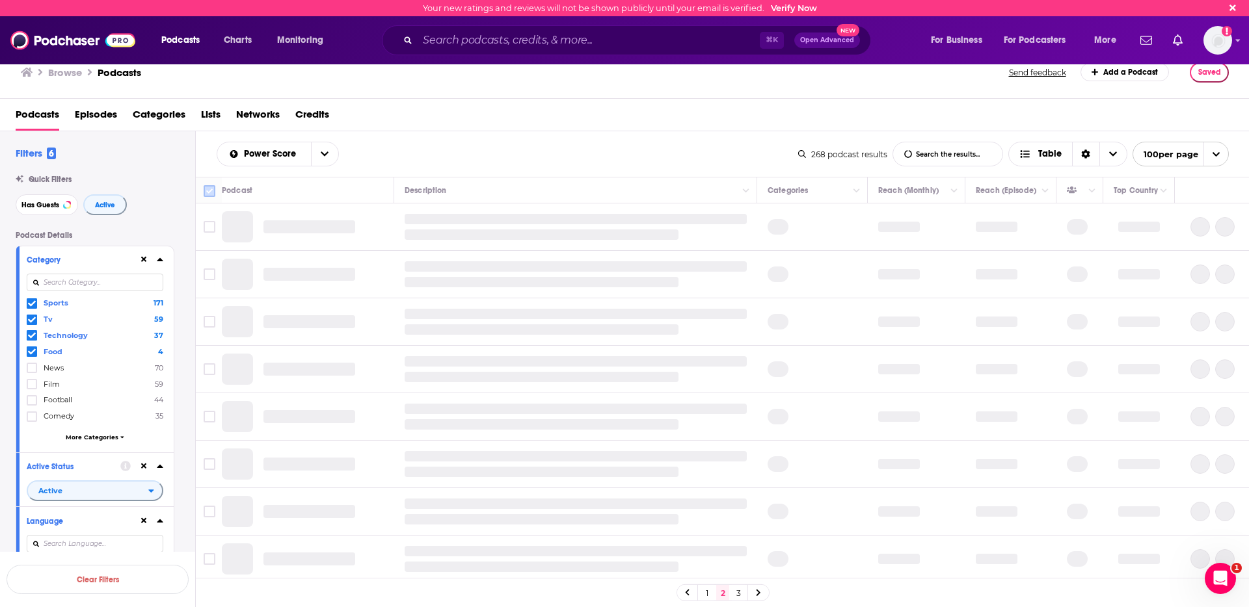
click at [207, 193] on input "Toggle select all" at bounding box center [210, 191] width 12 height 12
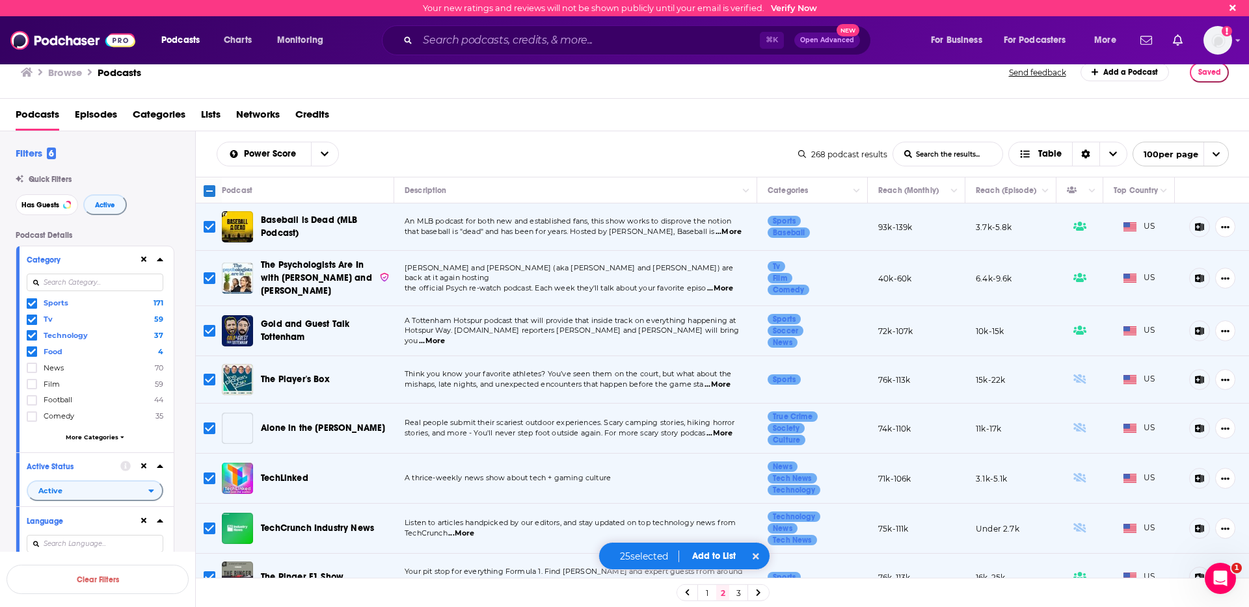
click at [205, 192] on input "Toggle select all" at bounding box center [210, 191] width 12 height 12
click at [712, 553] on button "Add to List" at bounding box center [716, 556] width 64 height 11
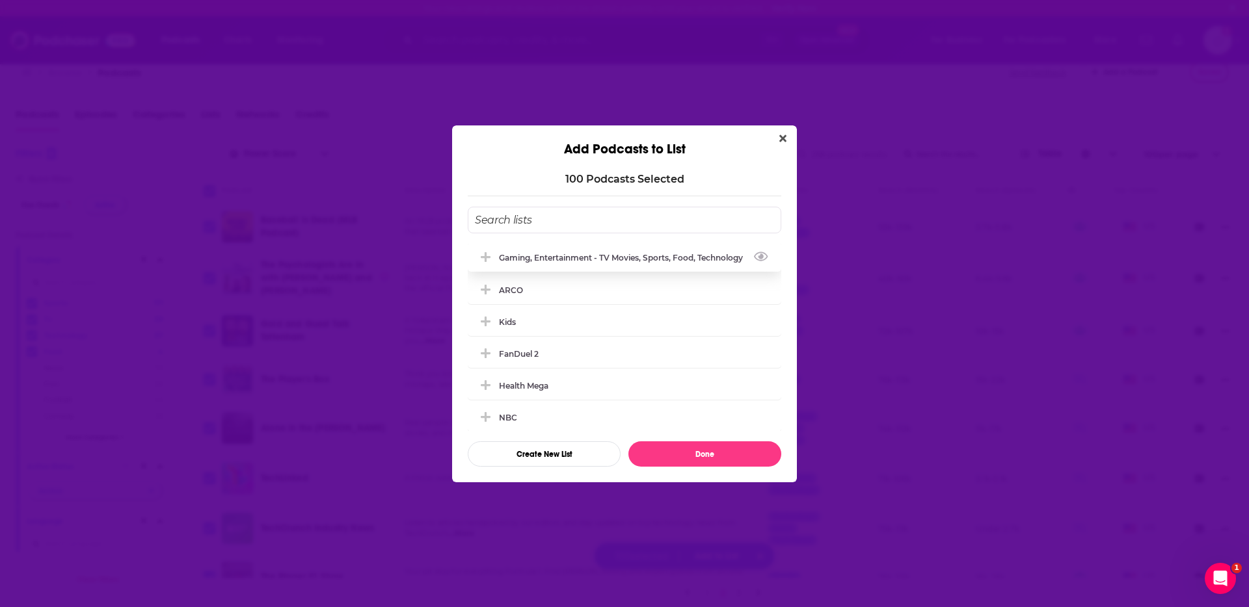
click at [558, 261] on div "Gaming, Entertainment - TV movies, Sports, Food, Technology" at bounding box center [625, 258] width 252 height 10
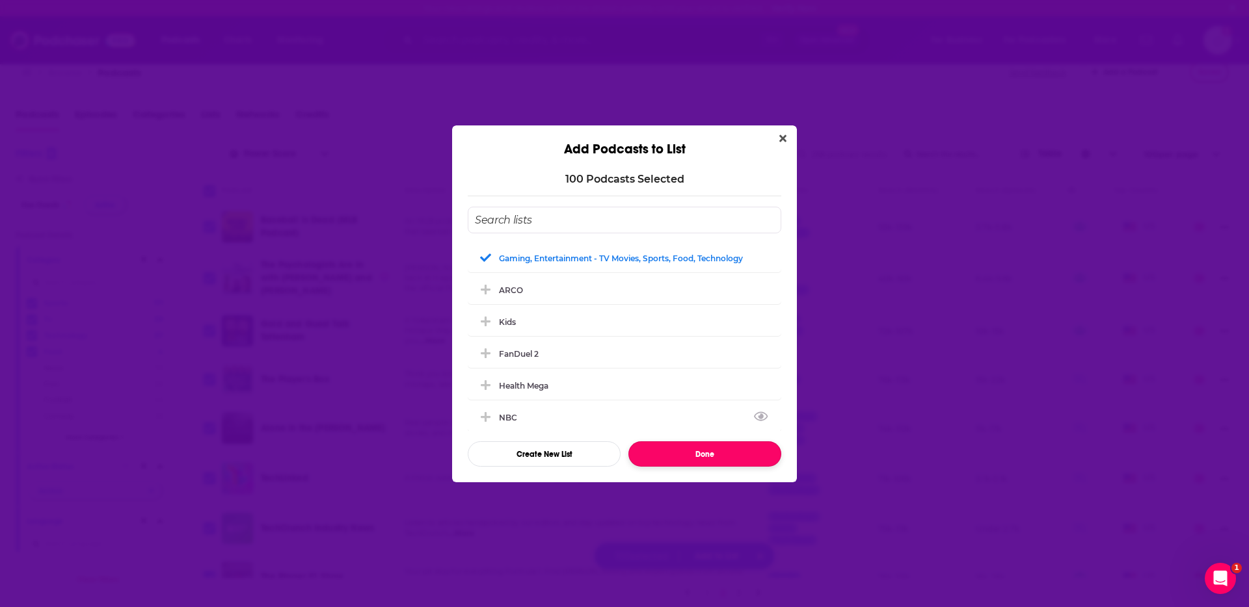
click at [716, 455] on button "Done" at bounding box center [704, 454] width 153 height 25
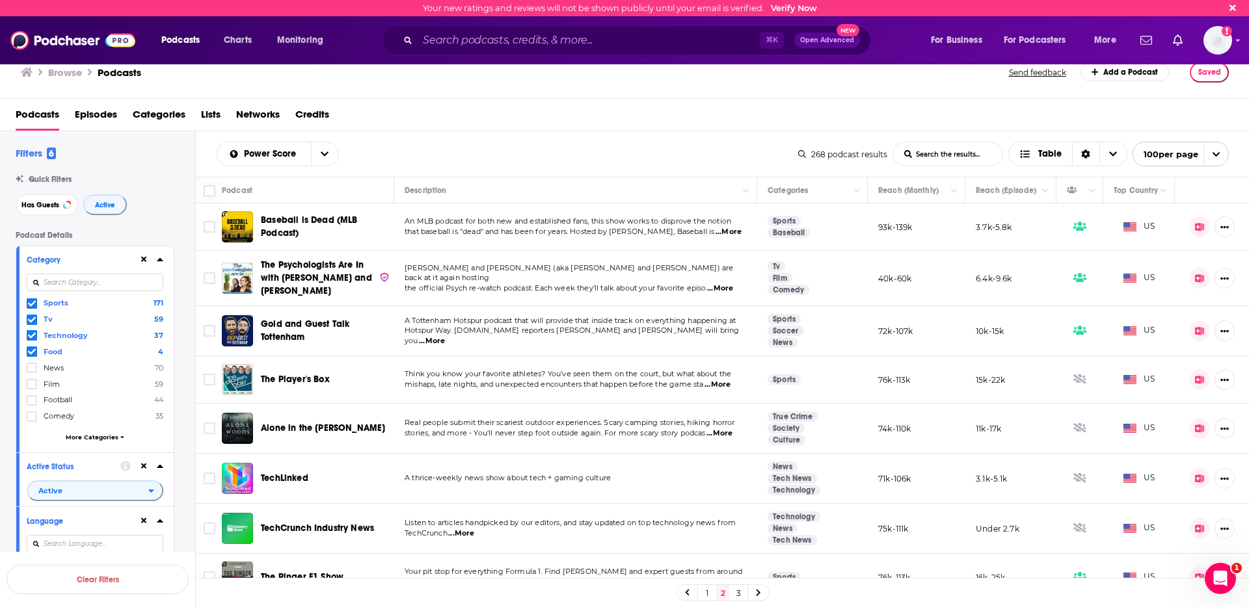
click at [738, 590] on link "3" at bounding box center [738, 593] width 13 height 16
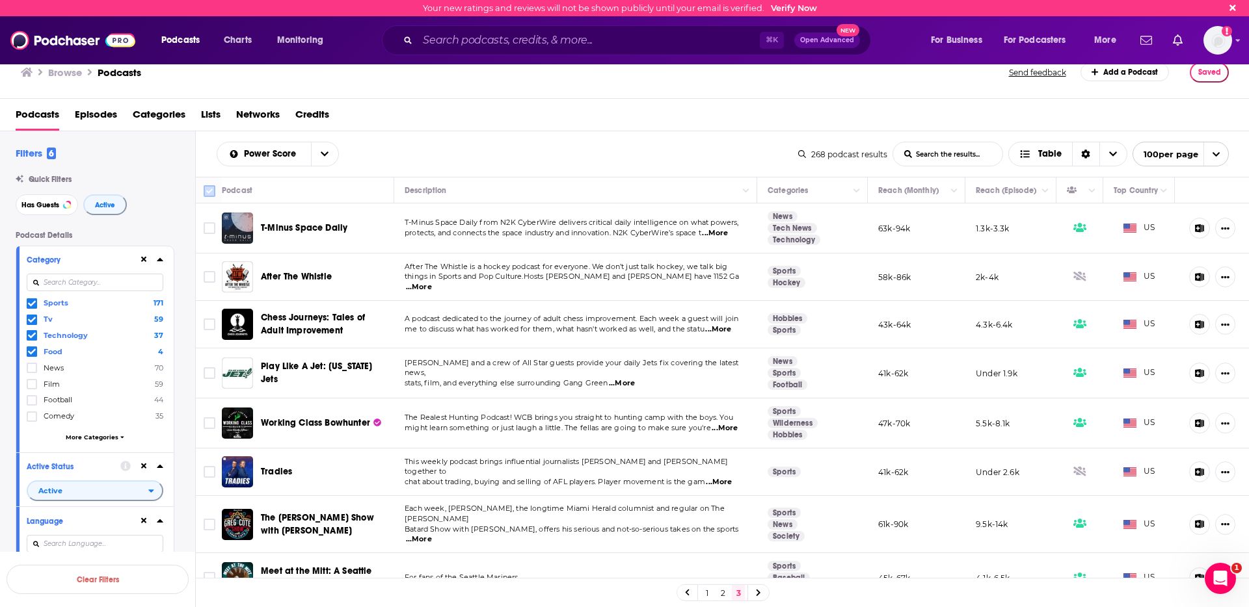
click at [210, 195] on input "Toggle select all" at bounding box center [210, 191] width 12 height 12
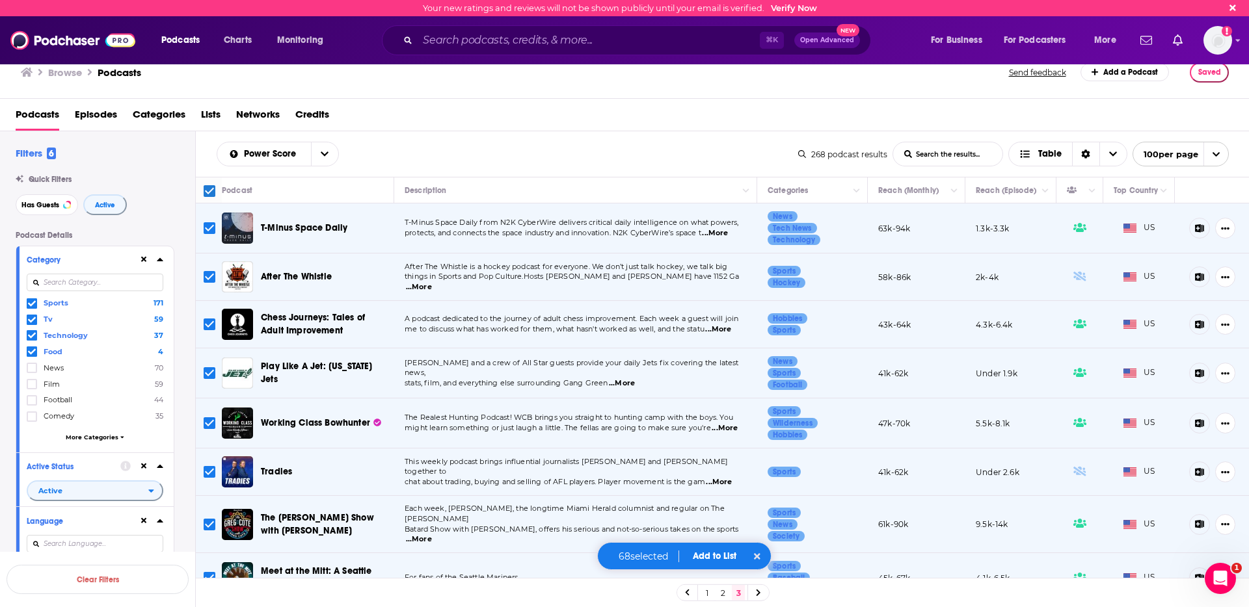
click at [719, 549] on div "68 selected Add to List" at bounding box center [684, 556] width 174 height 28
click at [719, 555] on button "Add to List" at bounding box center [714, 556] width 64 height 11
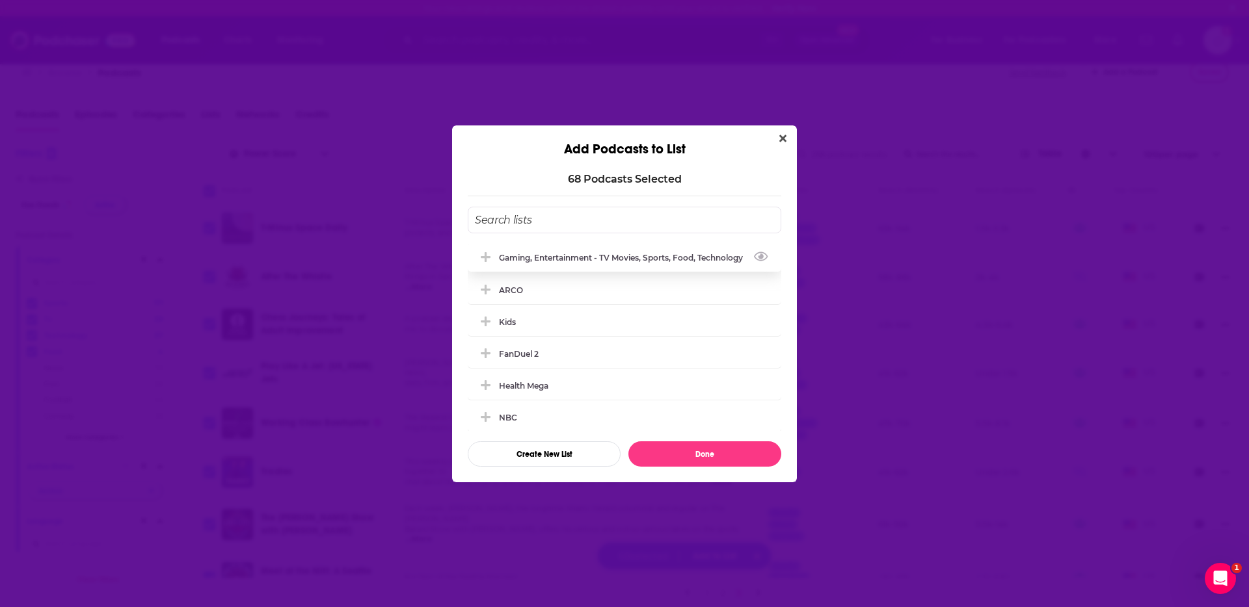
click at [528, 254] on div "Gaming, Entertainment - TV movies, Sports, Food, Technology" at bounding box center [625, 258] width 252 height 10
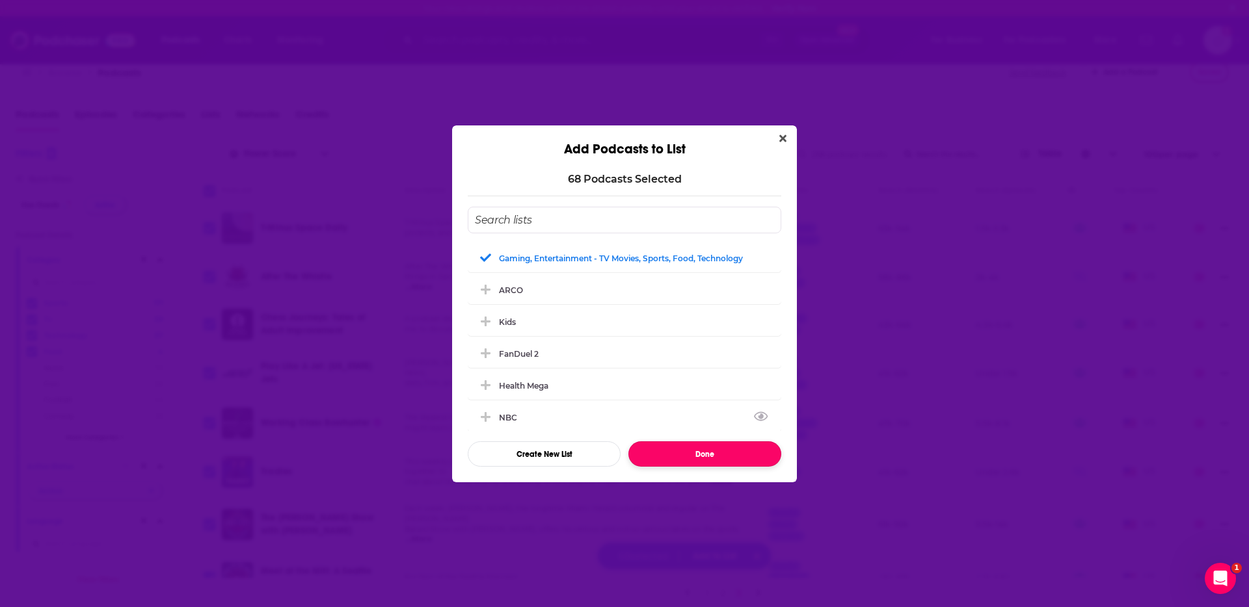
click at [704, 457] on button "Done" at bounding box center [704, 454] width 153 height 25
checkbox input "false"
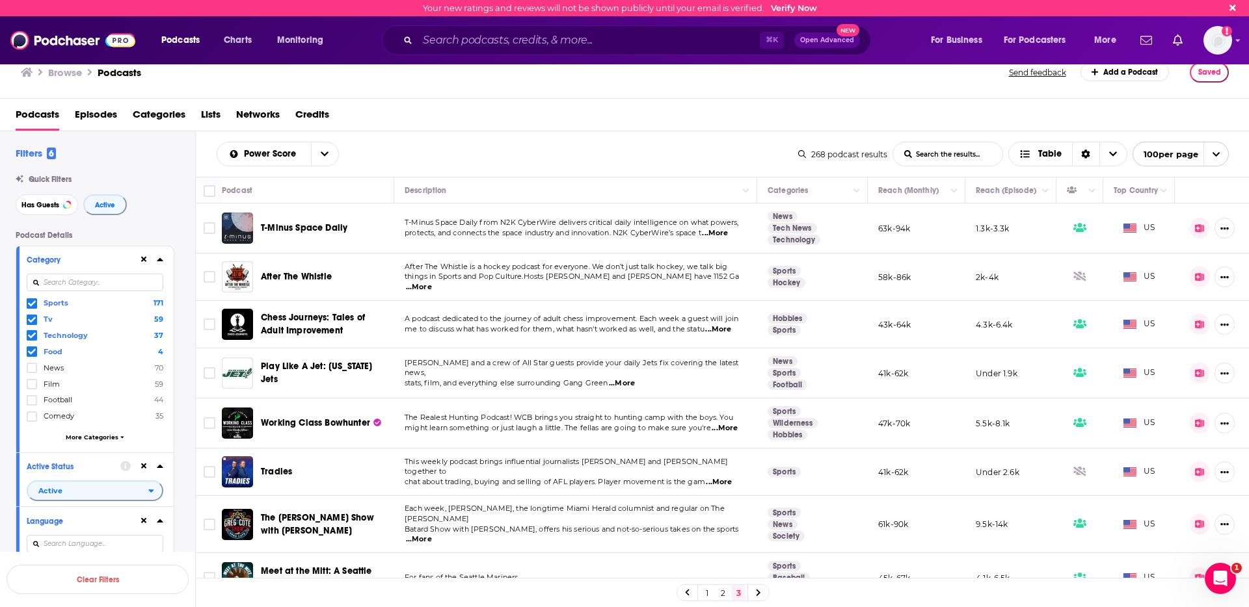
click at [745, 135] on div "Power Score List Search Input Search the results... Table 268 podcast results L…" at bounding box center [723, 154] width 1054 height 46
click at [209, 112] on span "Lists" at bounding box center [211, 117] width 20 height 27
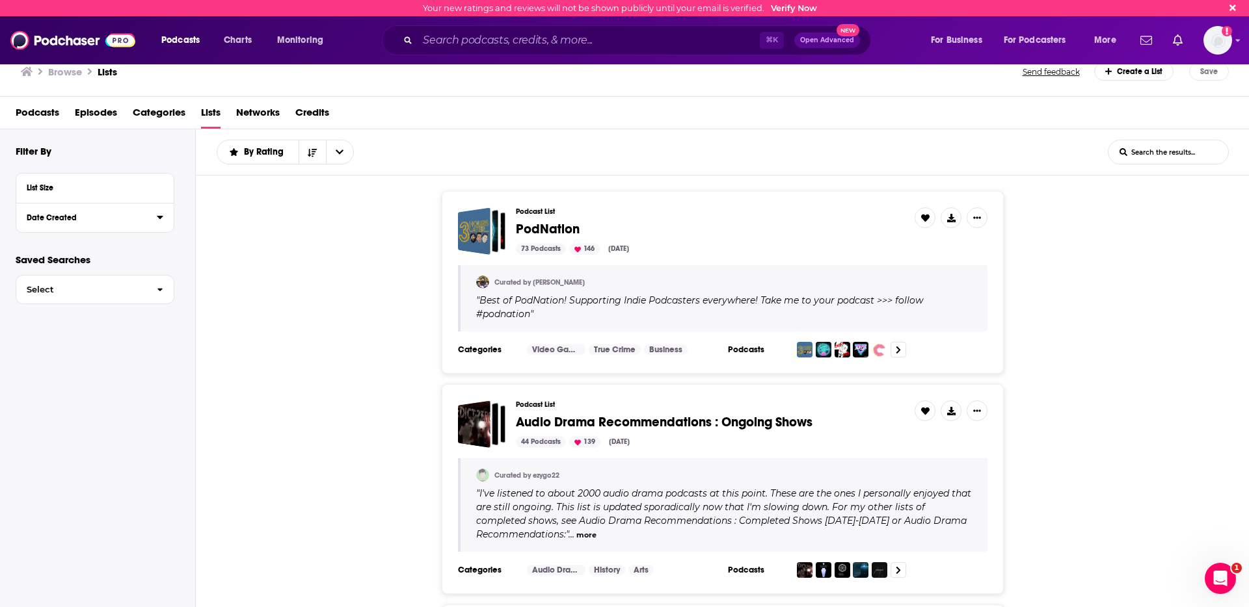
click at [97, 218] on div "Date Created" at bounding box center [88, 217] width 122 height 9
click at [1211, 33] on img "Logged in as MegaphoneSupport" at bounding box center [1217, 40] width 29 height 29
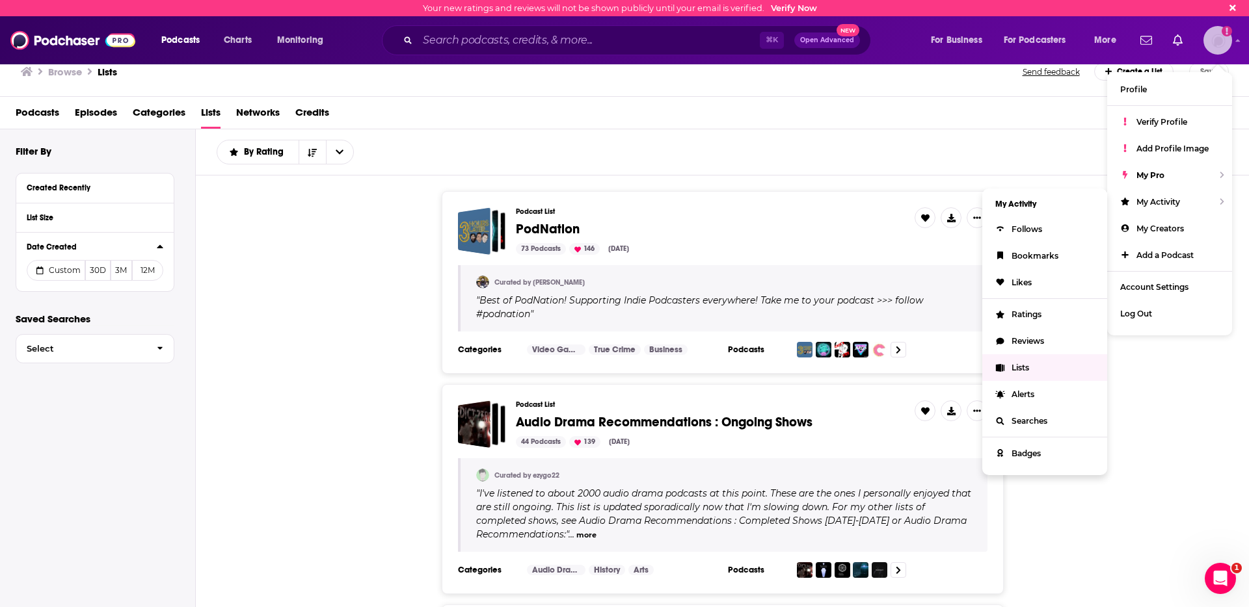
click at [1036, 359] on link "Lists" at bounding box center [1044, 367] width 125 height 27
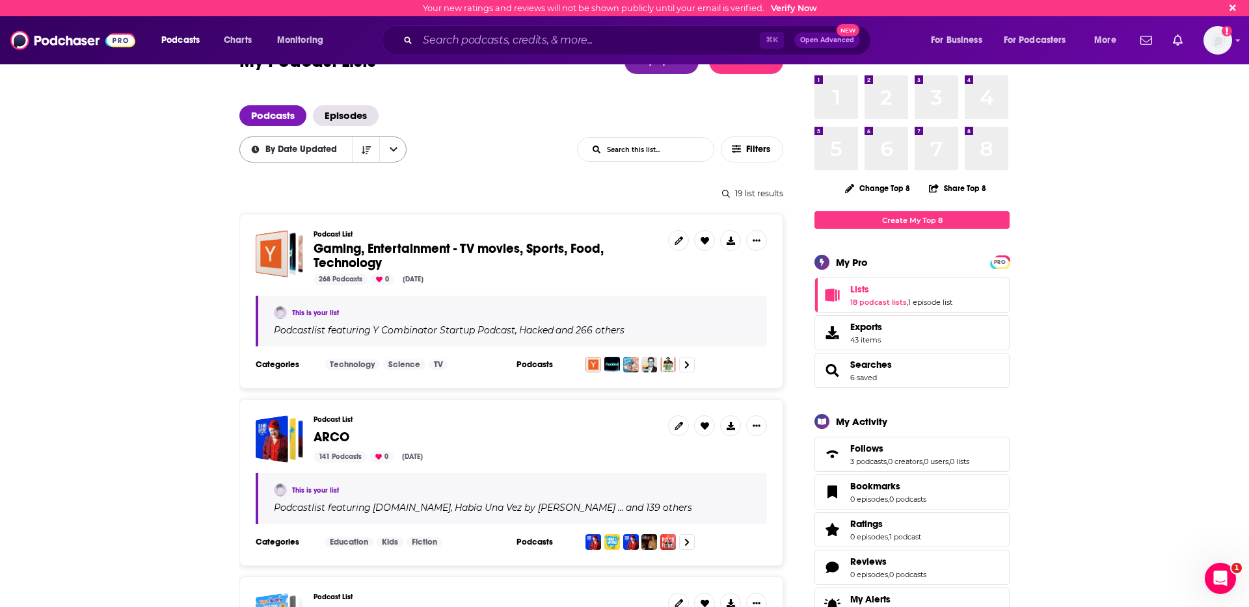
scroll to position [21, 0]
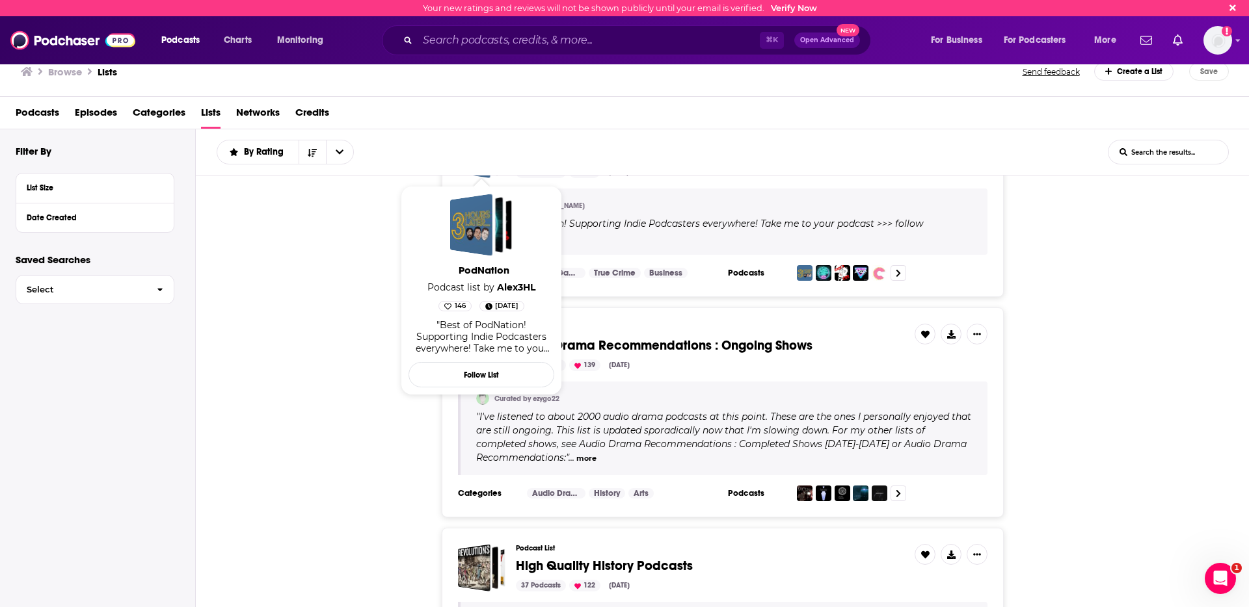
scroll to position [86, 0]
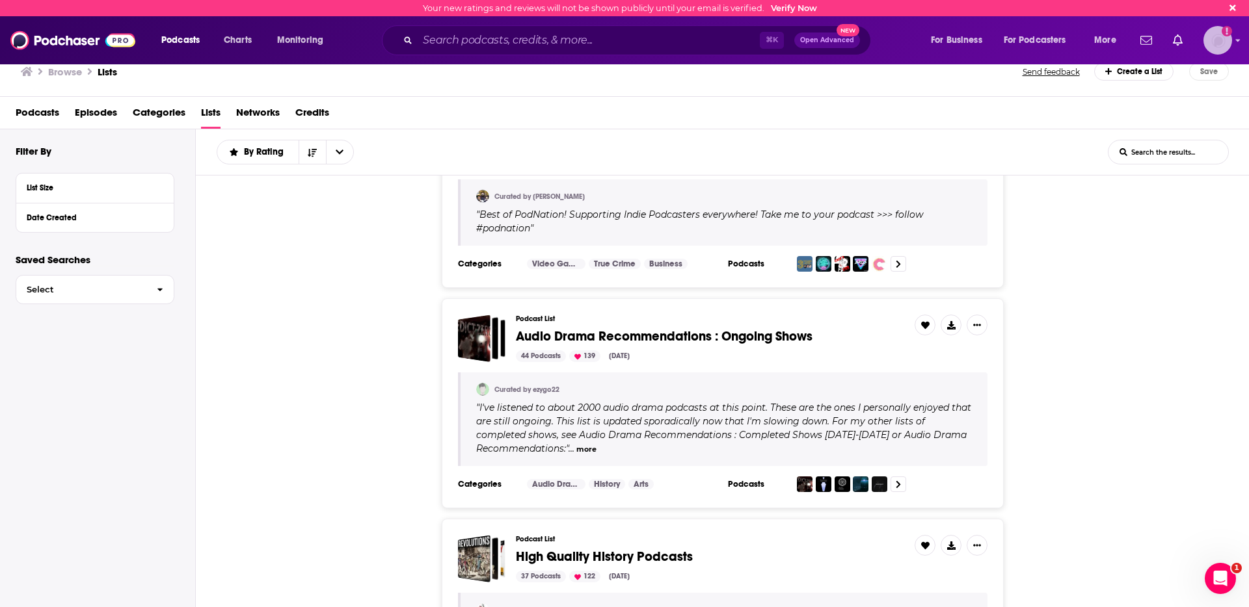
click at [1215, 47] on img "Logged in as MegaphoneSupport" at bounding box center [1217, 40] width 29 height 29
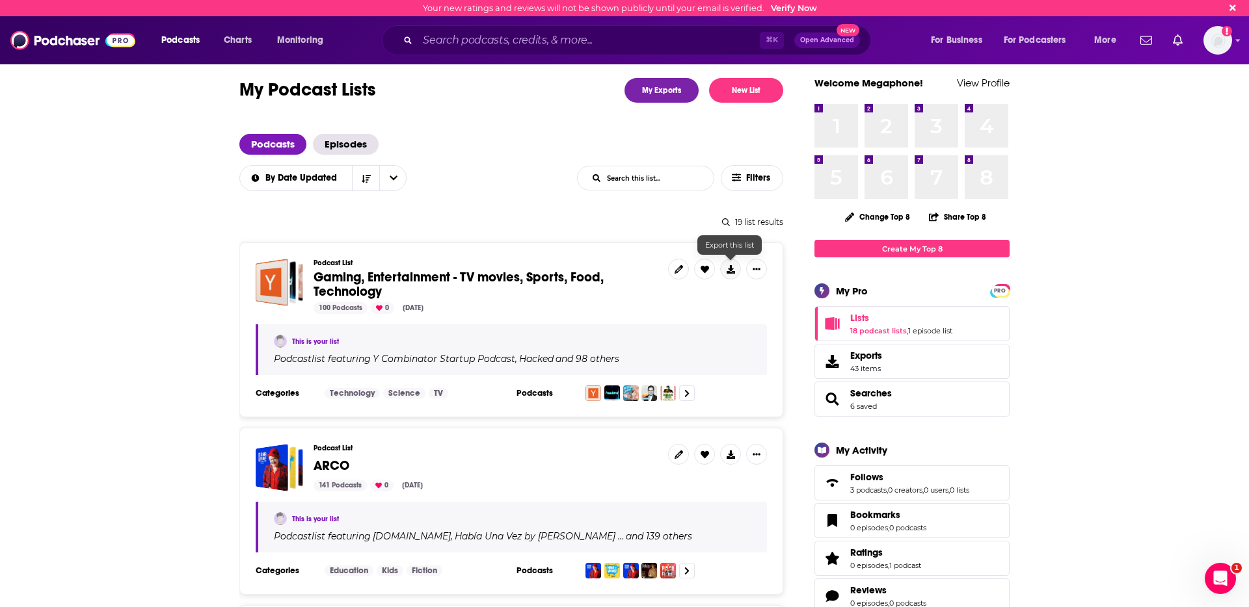
click at [725, 268] on button at bounding box center [730, 269] width 21 height 21
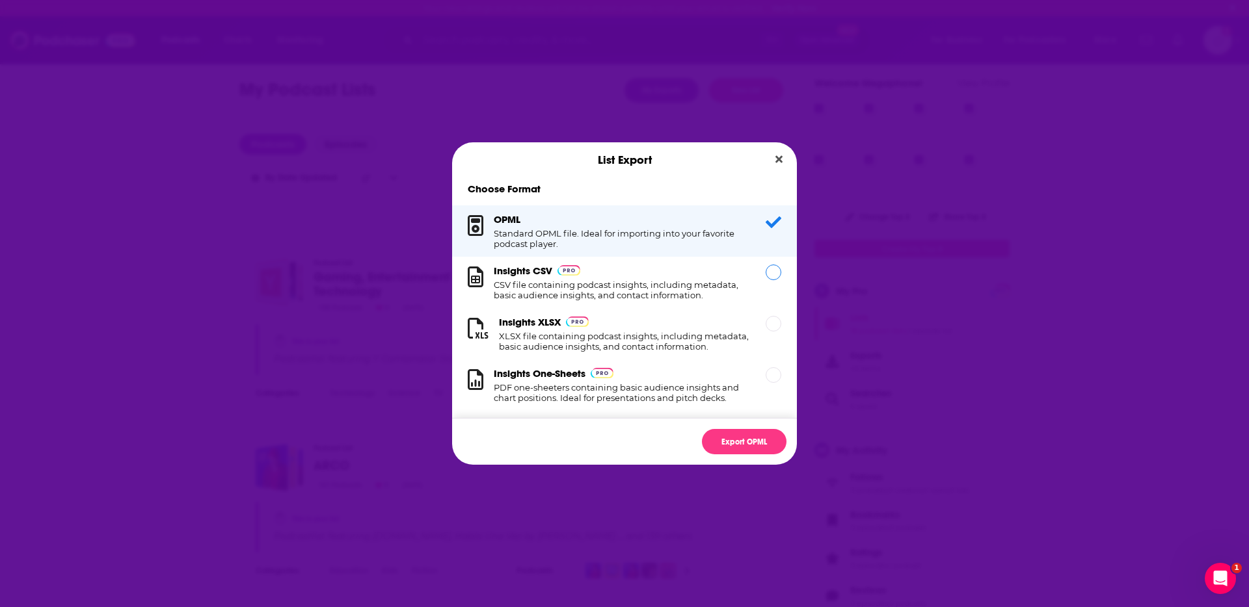
click at [770, 275] on div "Dialog" at bounding box center [773, 273] width 16 height 16
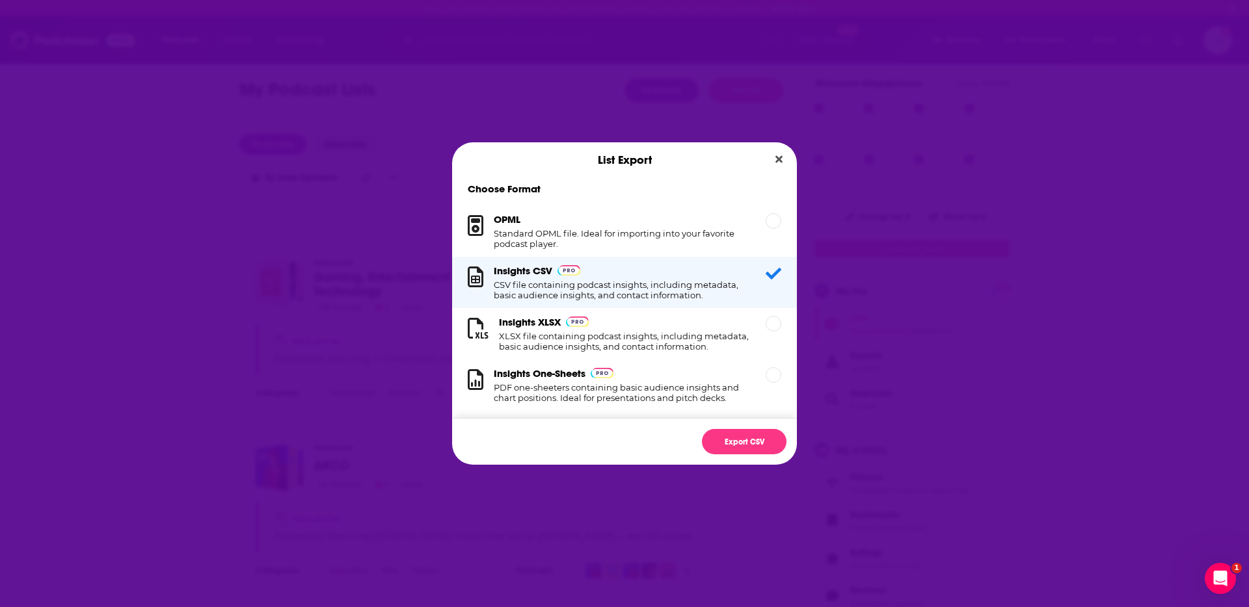
scroll to position [13, 0]
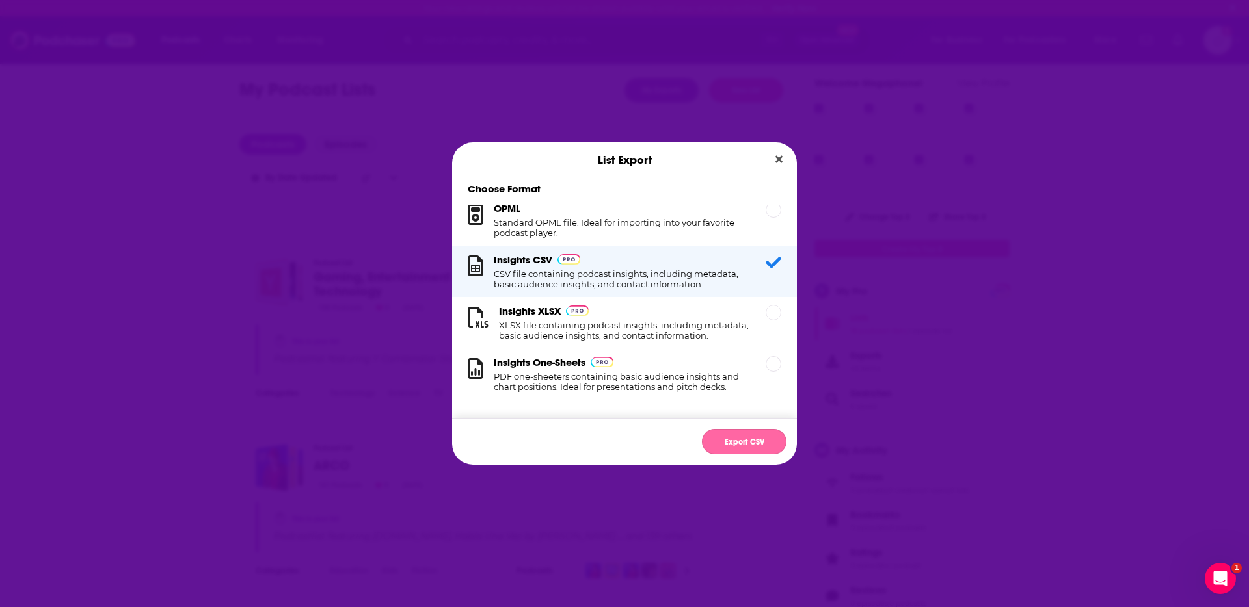
click at [749, 446] on button "Export CSV" at bounding box center [744, 441] width 85 height 25
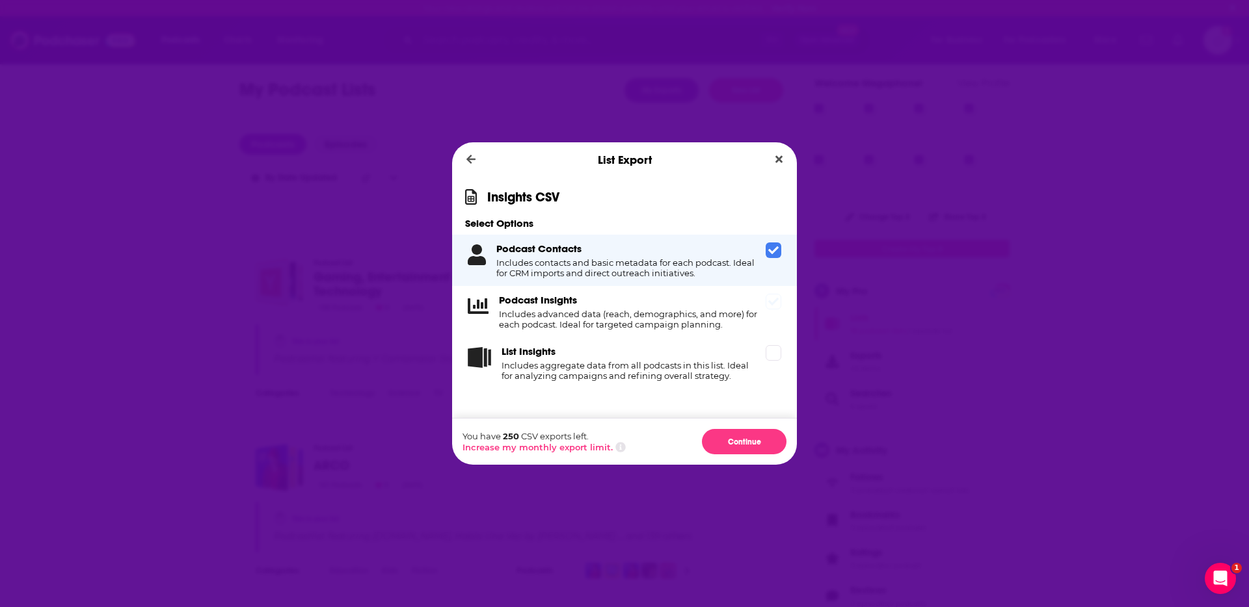
click at [770, 293] on div "Podcast Insights Includes advanced data (reach, demographics, and more) for eac…" at bounding box center [624, 311] width 345 height 51
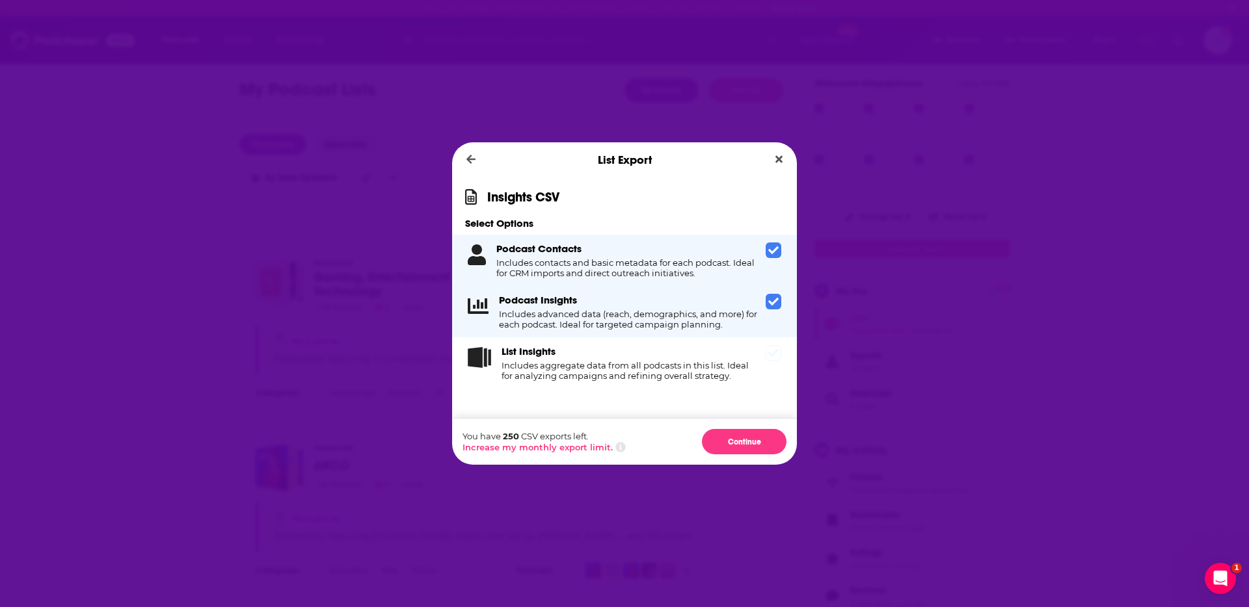
click at [776, 354] on icon "Dialog" at bounding box center [773, 353] width 10 height 10
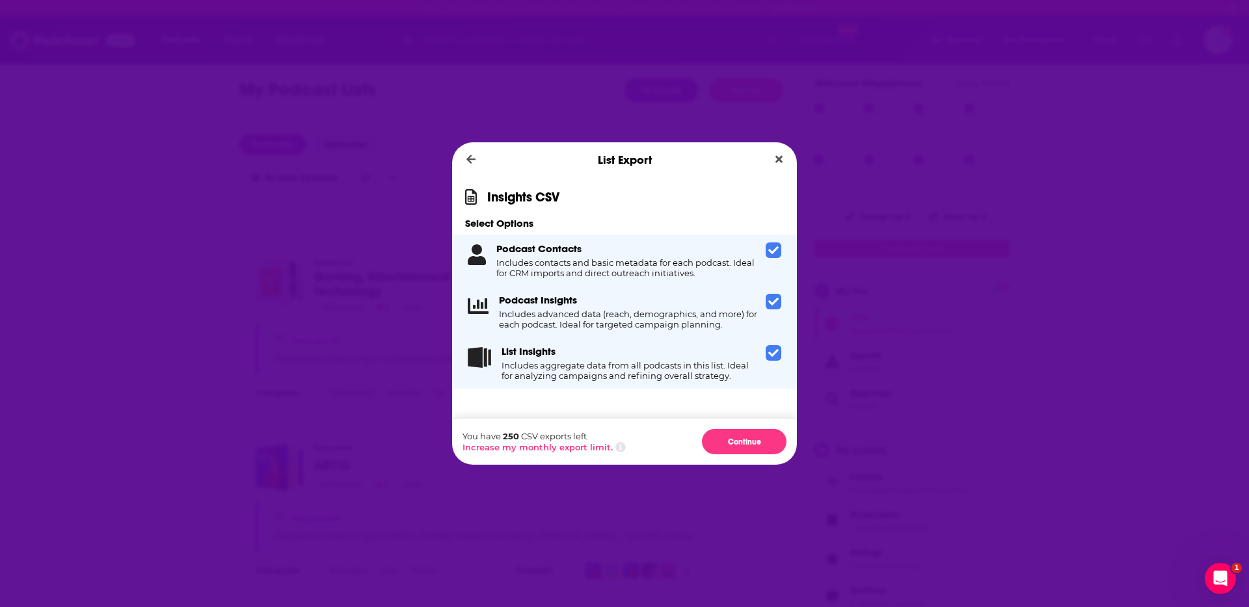
click at [618, 446] on icon "Dialog" at bounding box center [620, 448] width 10 height 10
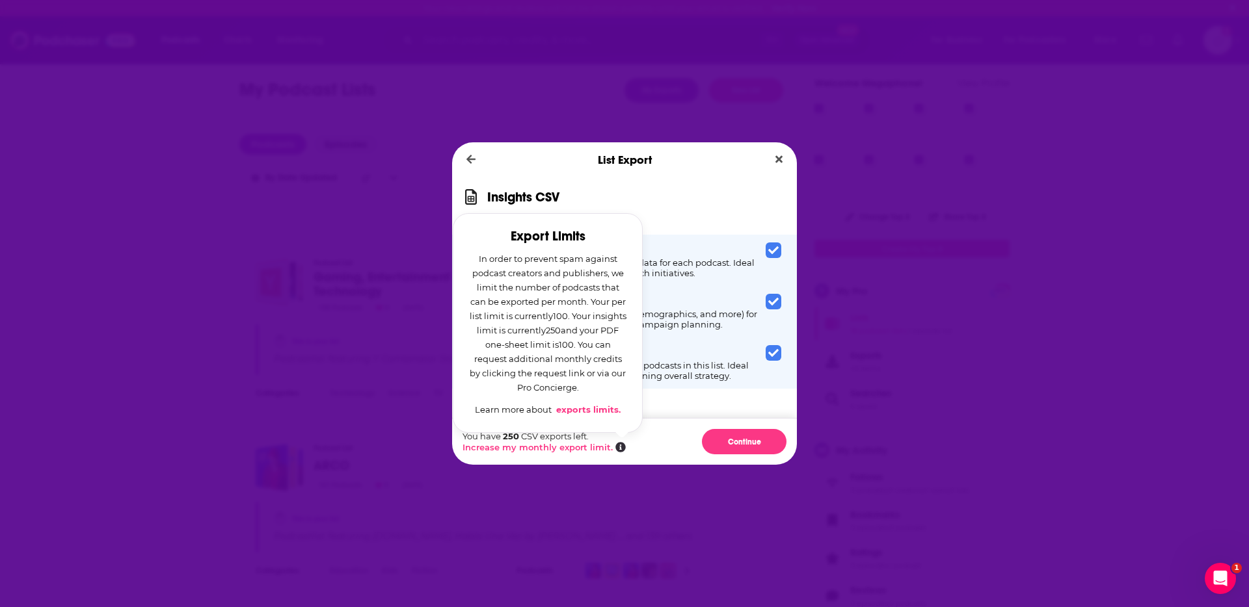
click at [662, 425] on div "You have 250 CSV exports left. Increase my monthly export limit. Export Limits …" at bounding box center [624, 441] width 345 height 47
click at [760, 441] on button "Continue" at bounding box center [744, 441] width 85 height 25
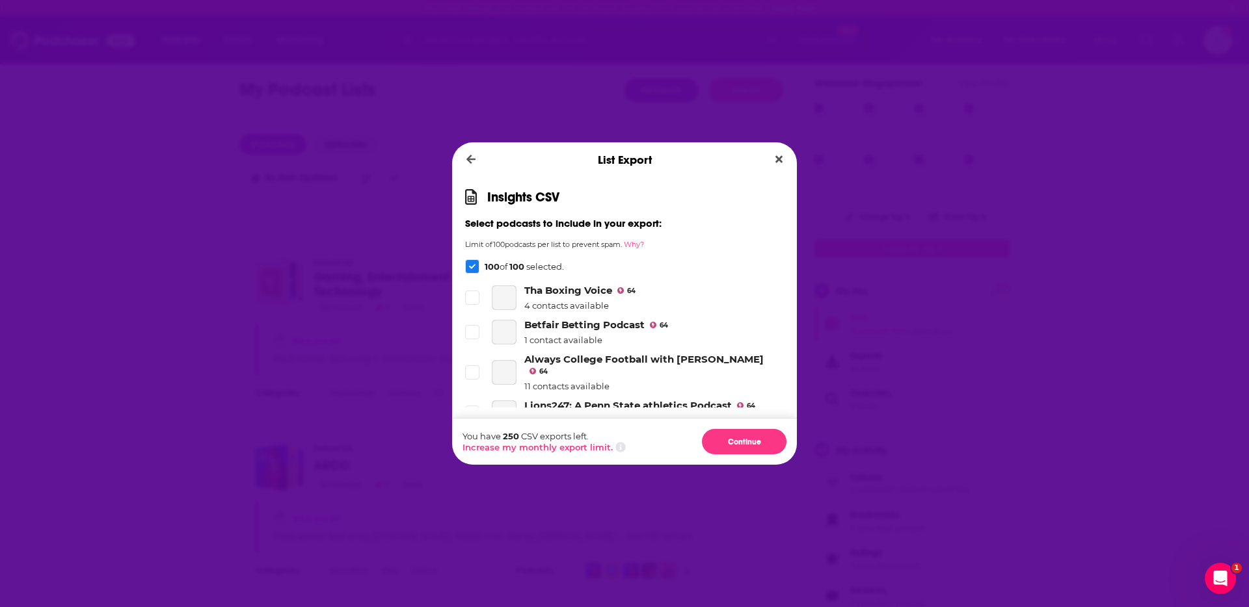
scroll to position [4326, 0]
click at [475, 260] on div "Dialog" at bounding box center [472, 266] width 14 height 14
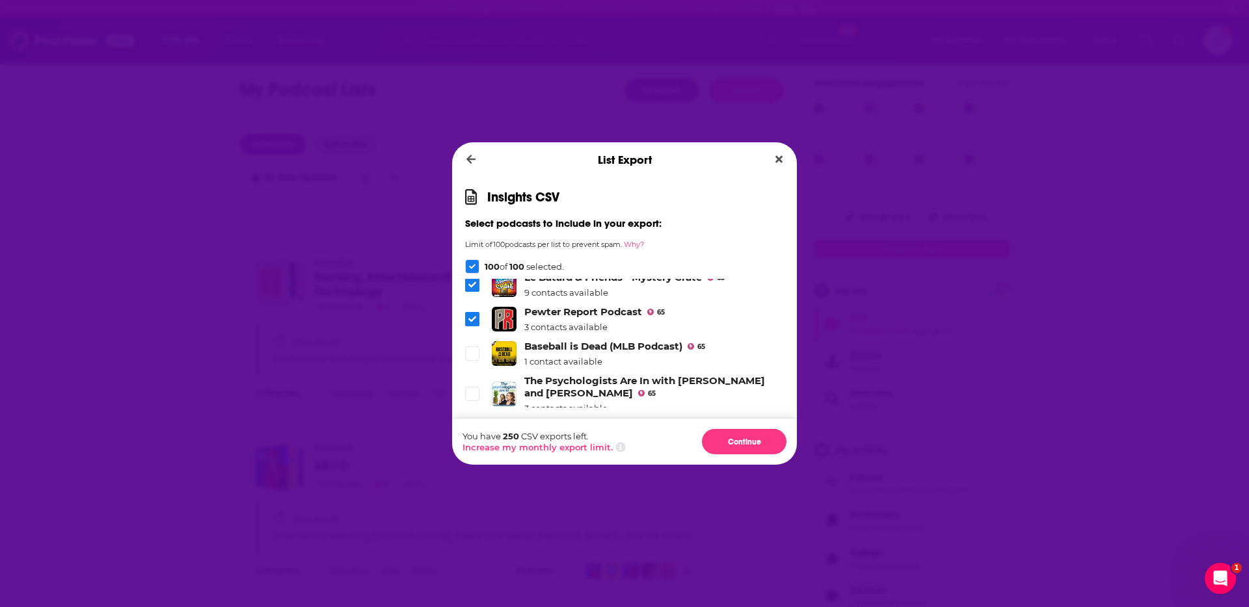
scroll to position [3412, 0]
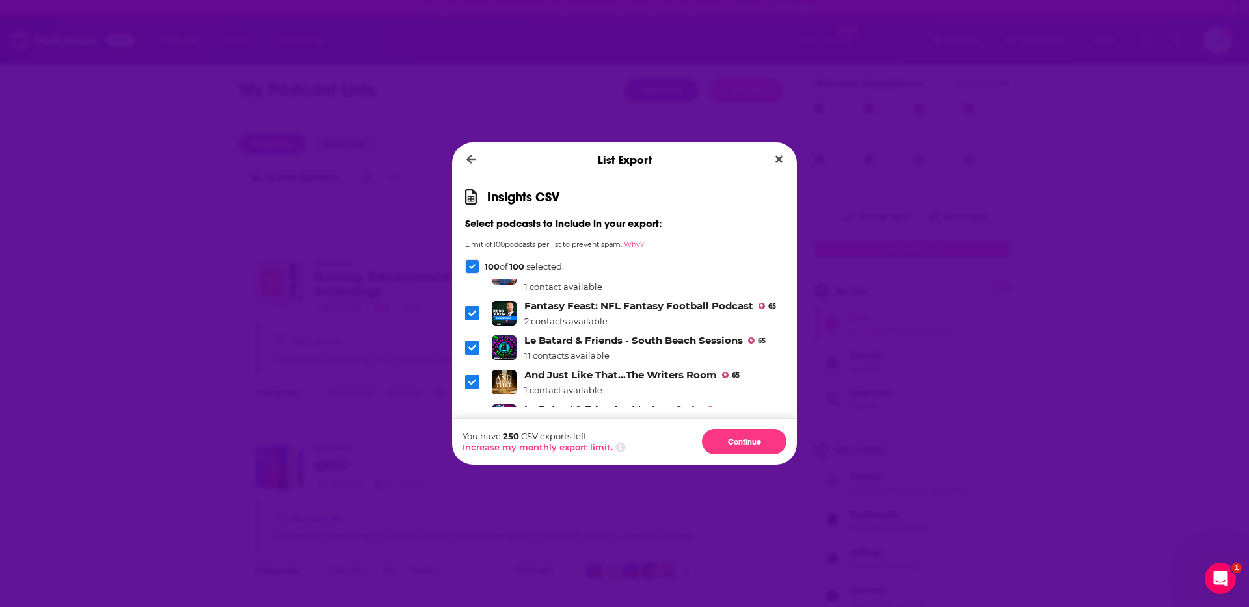
click at [475, 482] on icon "Dialog" at bounding box center [472, 486] width 8 height 8
click at [472, 520] on span "Dialog" at bounding box center [472, 526] width 12 height 12
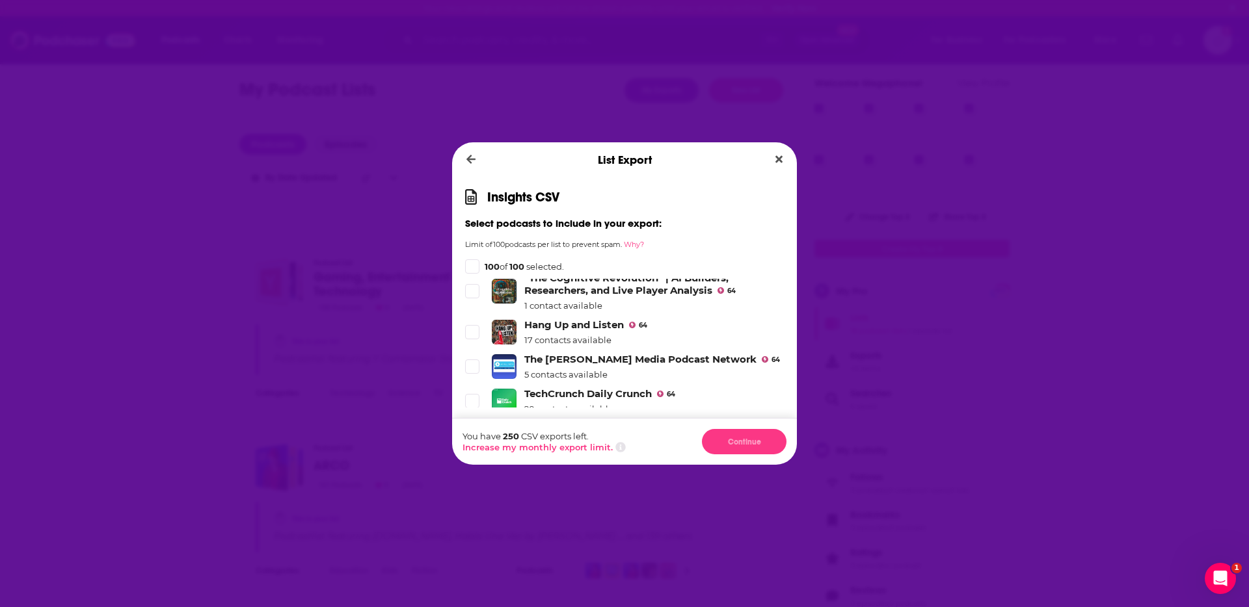
scroll to position [4184, 0]
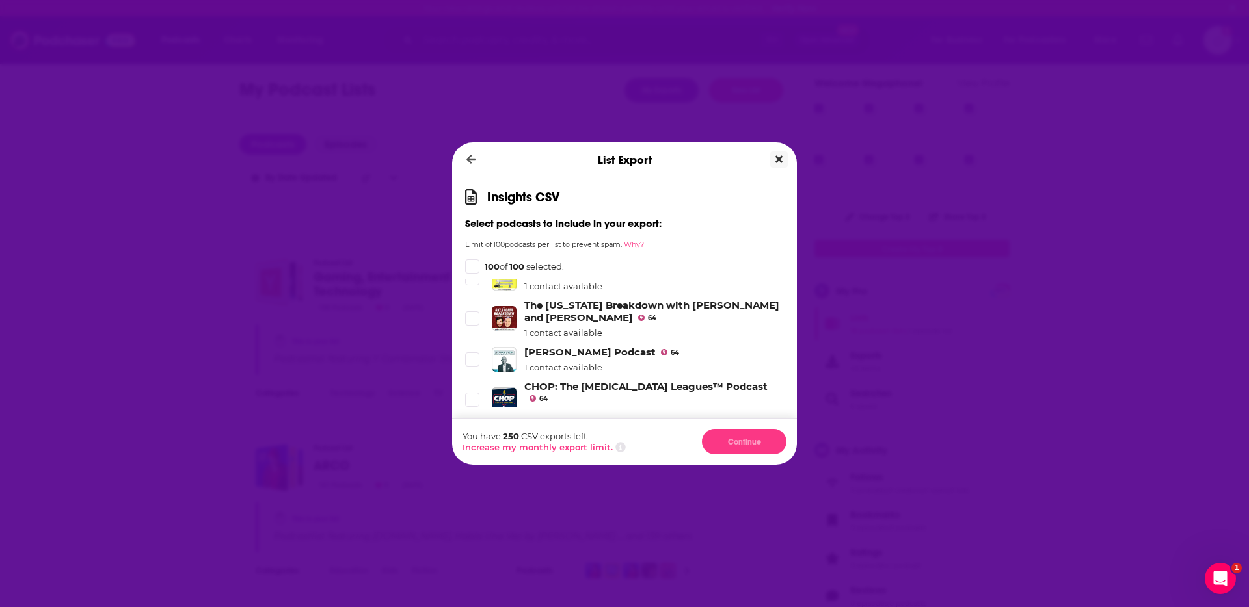
click at [773, 159] on button "Close" at bounding box center [779, 160] width 18 height 16
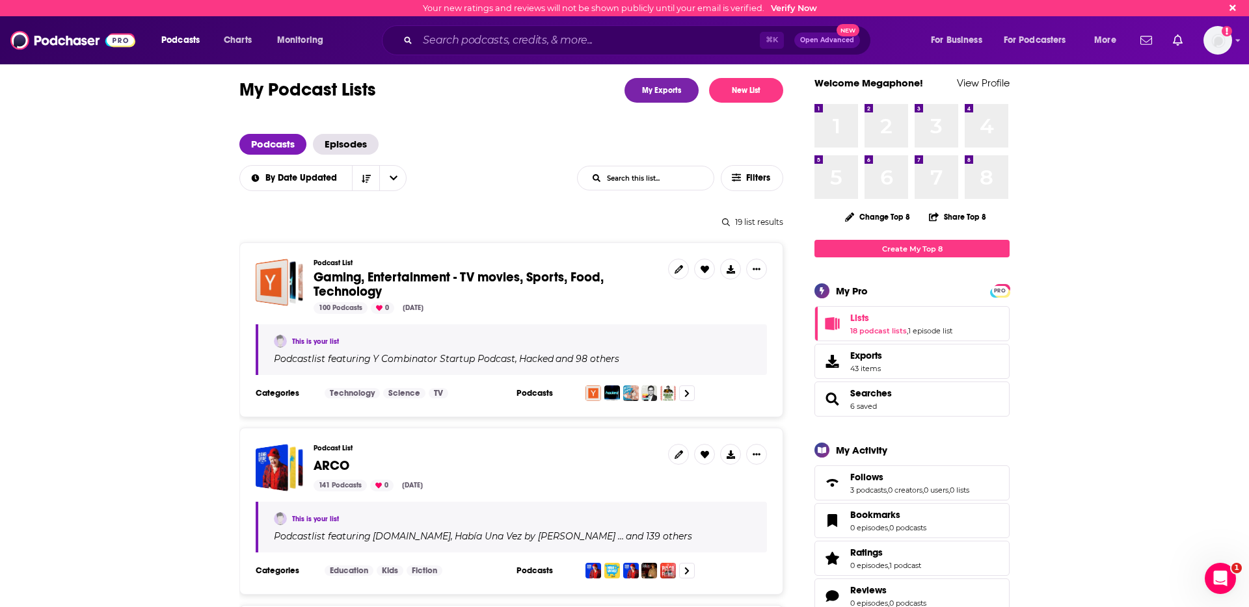
click at [527, 268] on div "Podcast List Gaming, Entertainment - TV movies, Sports, Food, Technology 100 Po…" at bounding box center [485, 286] width 344 height 55
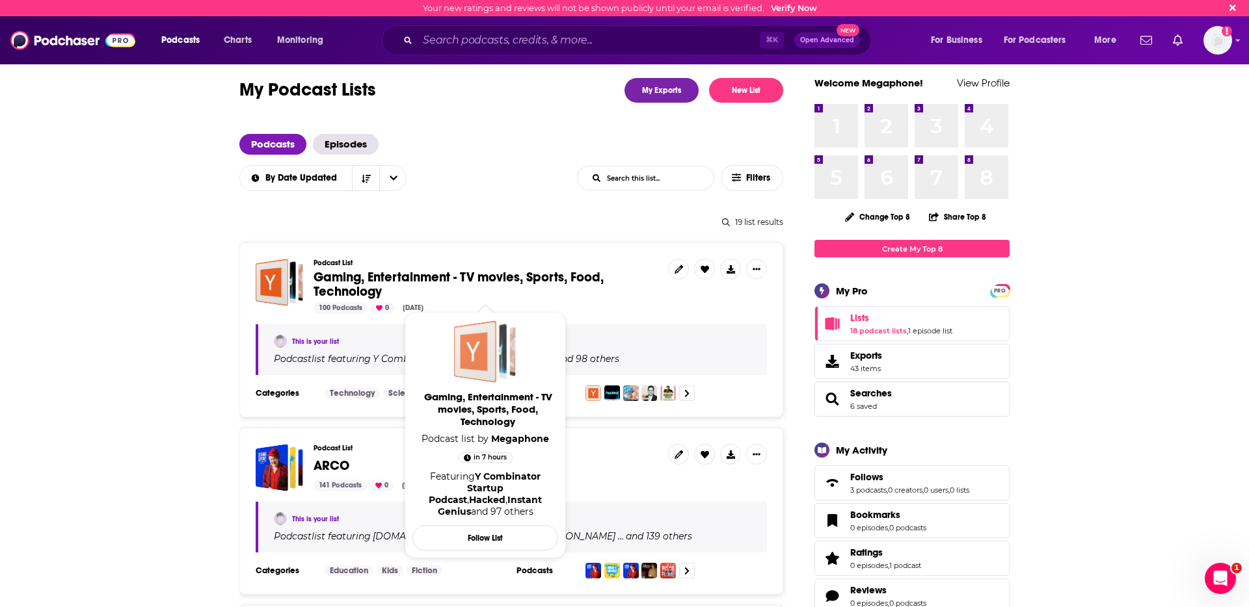
click at [460, 373] on div "Gaming, Entertainment - TV movies, Sports, Food, Technology" at bounding box center [475, 352] width 42 height 62
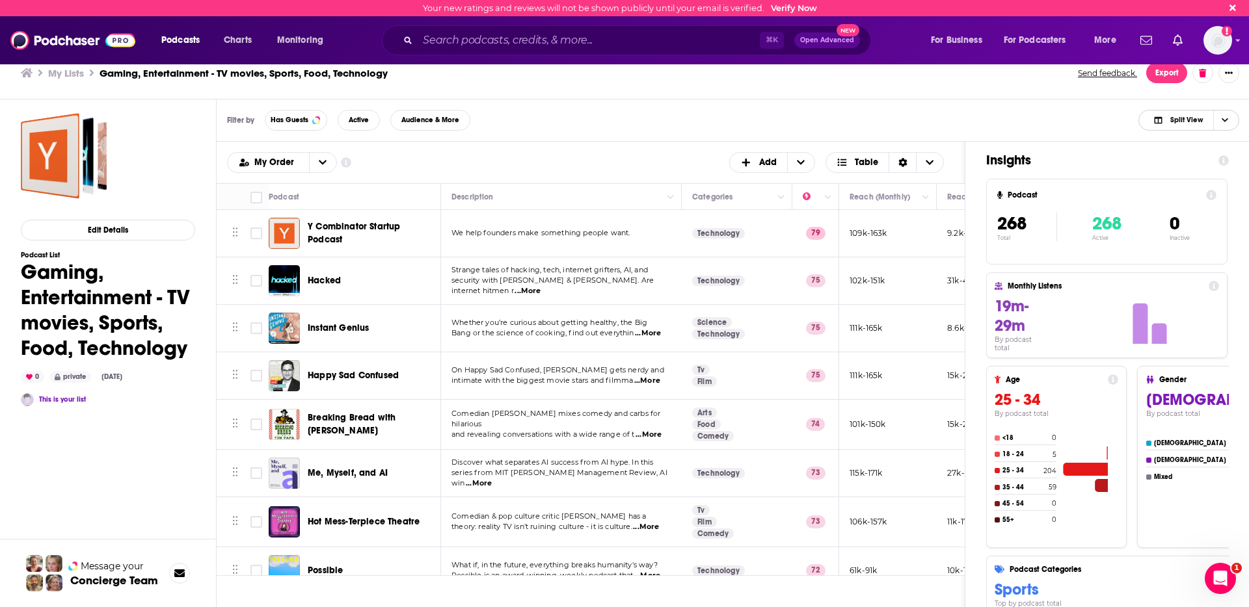
click at [1219, 123] on span "Choose View" at bounding box center [1224, 121] width 22 height 20
click at [1212, 195] on icon at bounding box center [1211, 195] width 10 height 10
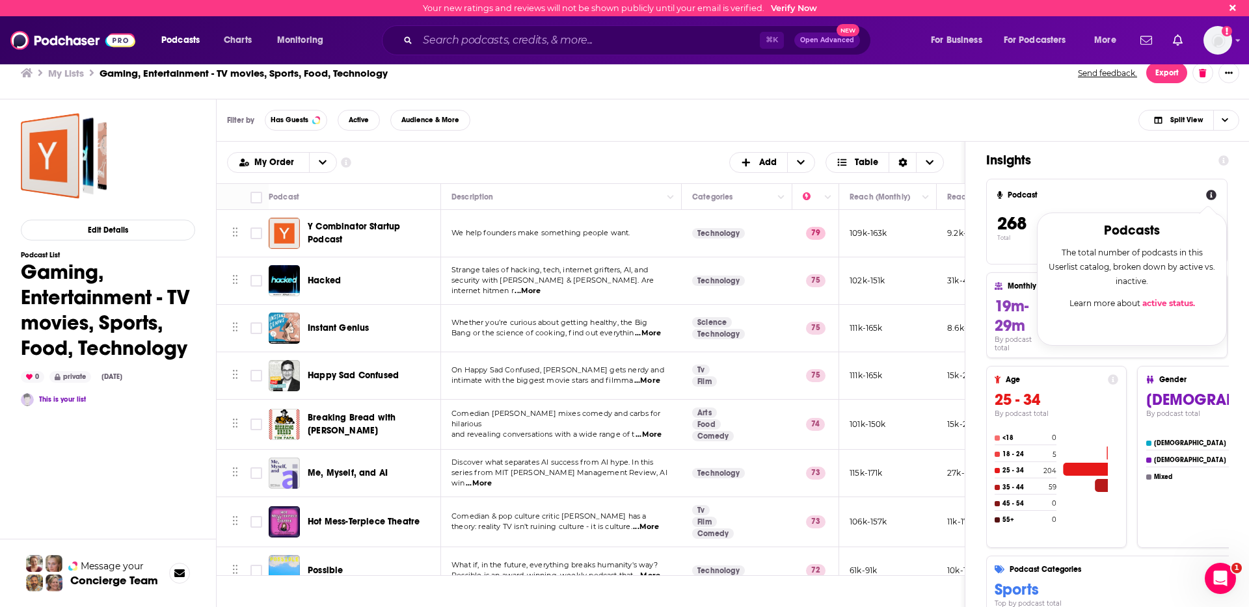
click at [1212, 195] on icon at bounding box center [1211, 195] width 10 height 10
click at [1229, 115] on span "Choose View" at bounding box center [1224, 121] width 22 height 20
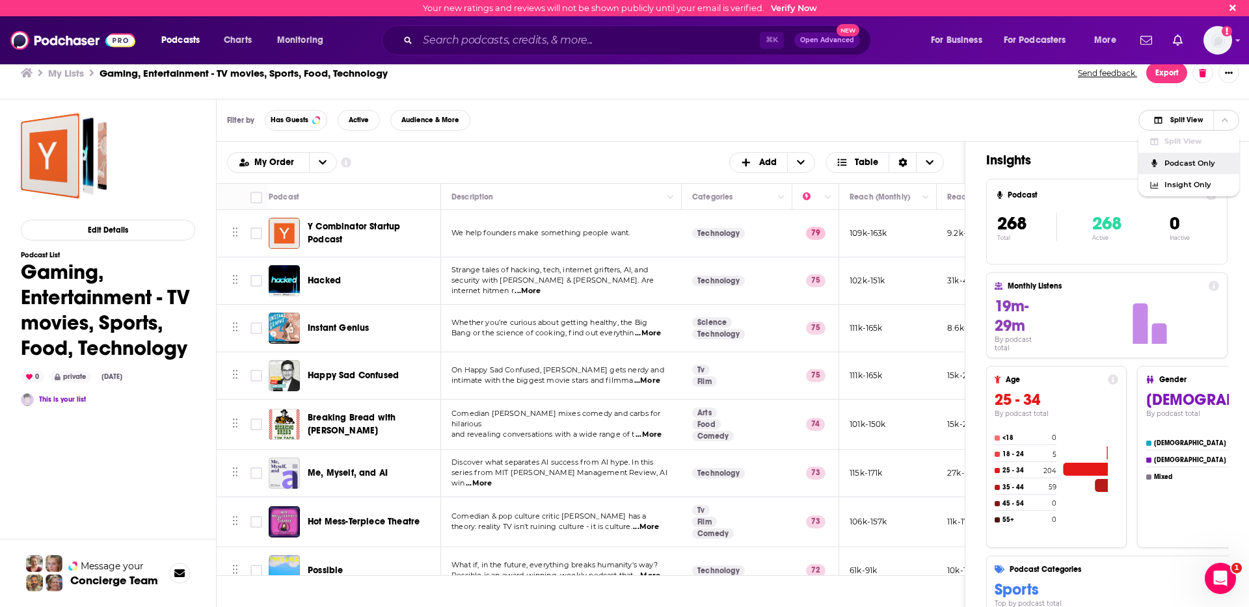
click at [1195, 166] on span "Podcast Only" at bounding box center [1196, 163] width 64 height 7
click at [527, 139] on div "Filter by Has Guests Active Audience & More Split View Split View Podcast Only …" at bounding box center [733, 121] width 1033 height 42
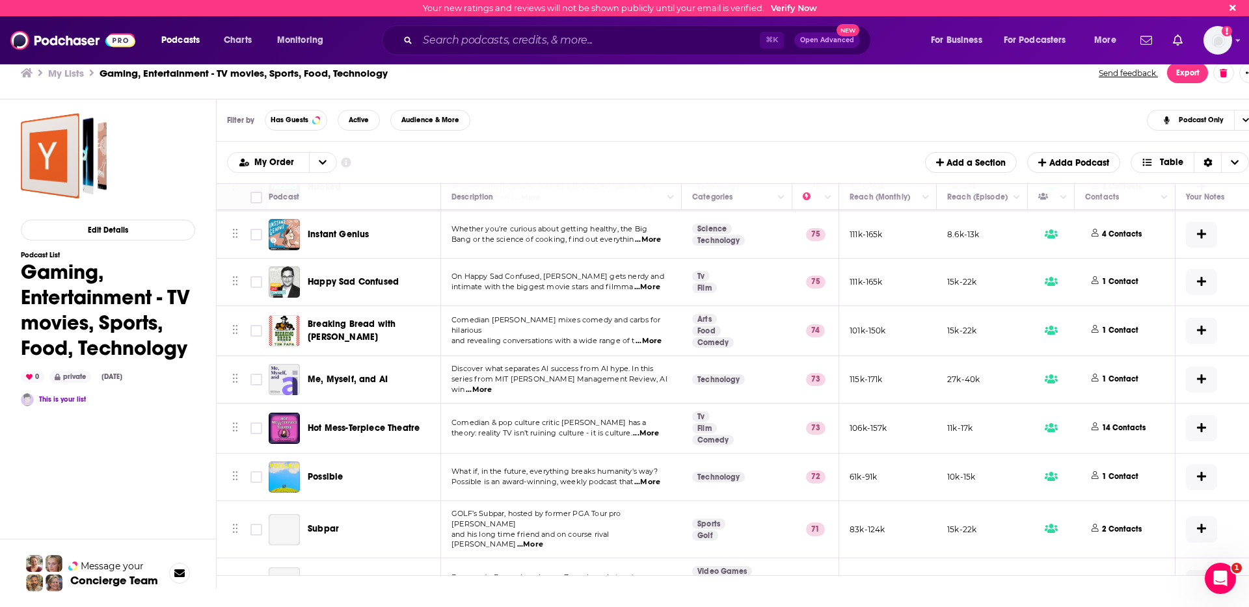
scroll to position [120, 0]
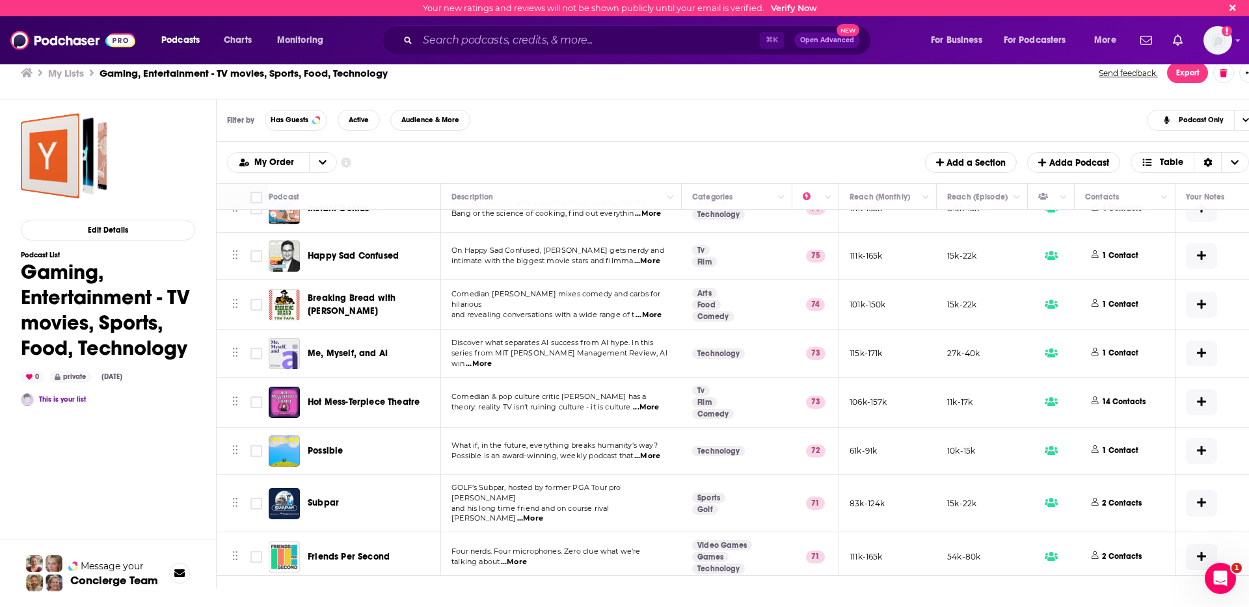
click at [347, 162] on icon "Show additional information" at bounding box center [346, 162] width 10 height 10
click at [313, 159] on button "open menu" at bounding box center [322, 163] width 27 height 20
click at [313, 159] on button "close menu" at bounding box center [322, 163] width 27 height 20
click at [319, 167] on button "open menu" at bounding box center [322, 163] width 27 height 20
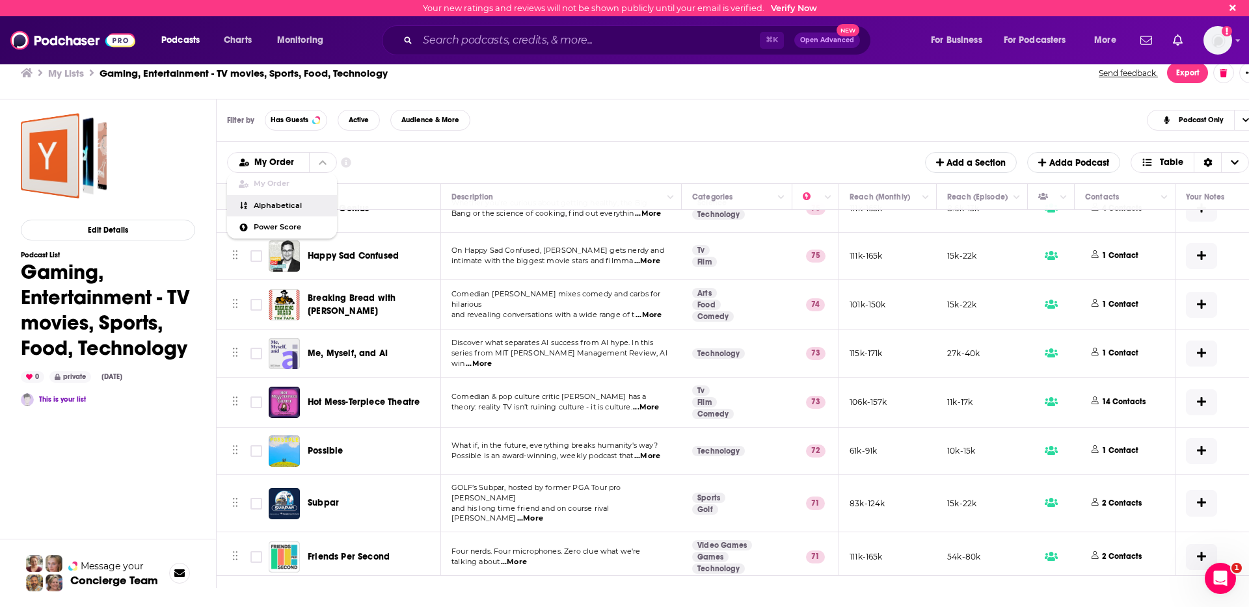
click at [291, 204] on span "Alphabetical" at bounding box center [290, 205] width 73 height 7
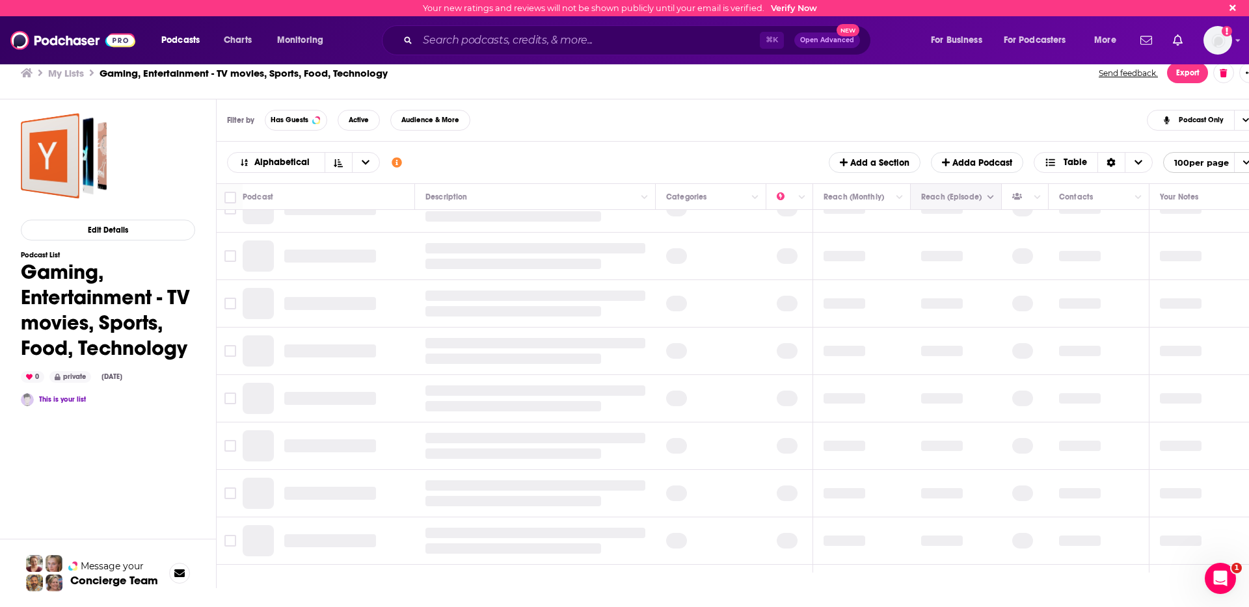
click at [933, 195] on button "Move" at bounding box center [955, 197] width 70 height 16
click at [901, 197] on icon "Column Actions" at bounding box center [899, 197] width 7 height 4
click at [904, 126] on div at bounding box center [624, 303] width 1249 height 607
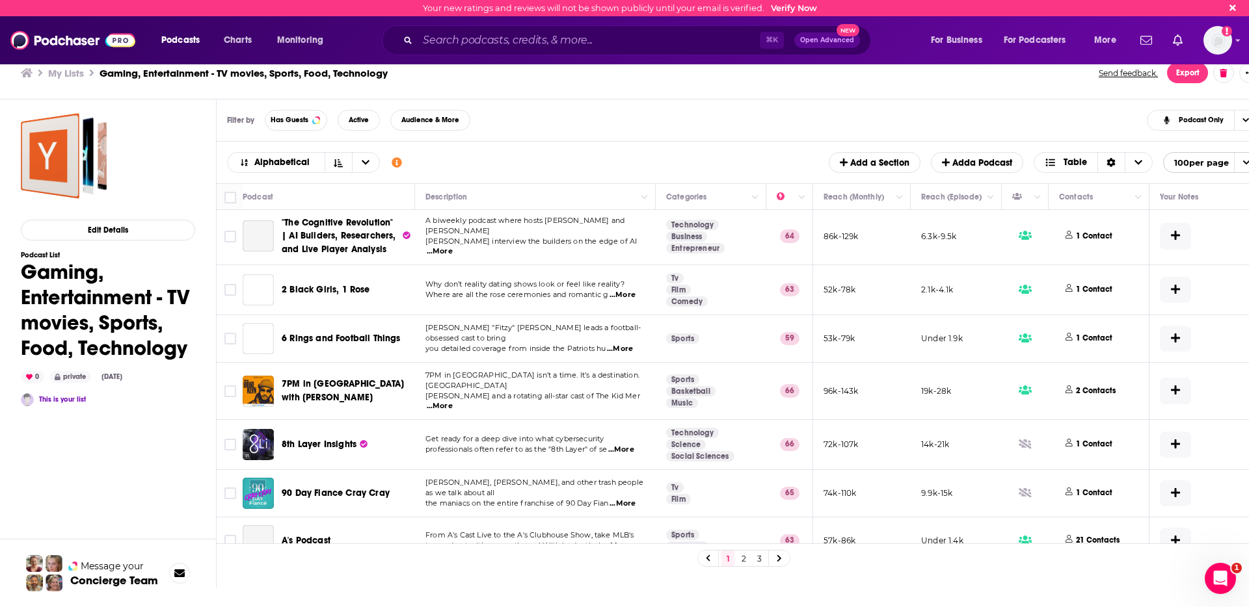
scroll to position [0, 0]
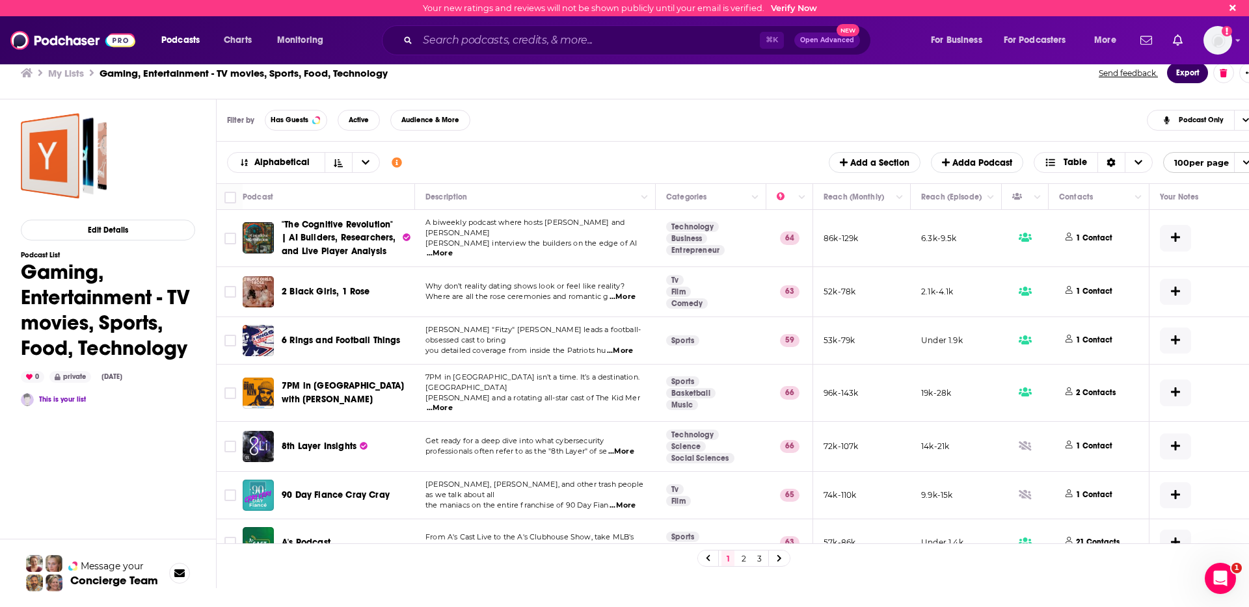
click at [1186, 72] on button "Export" at bounding box center [1187, 72] width 41 height 21
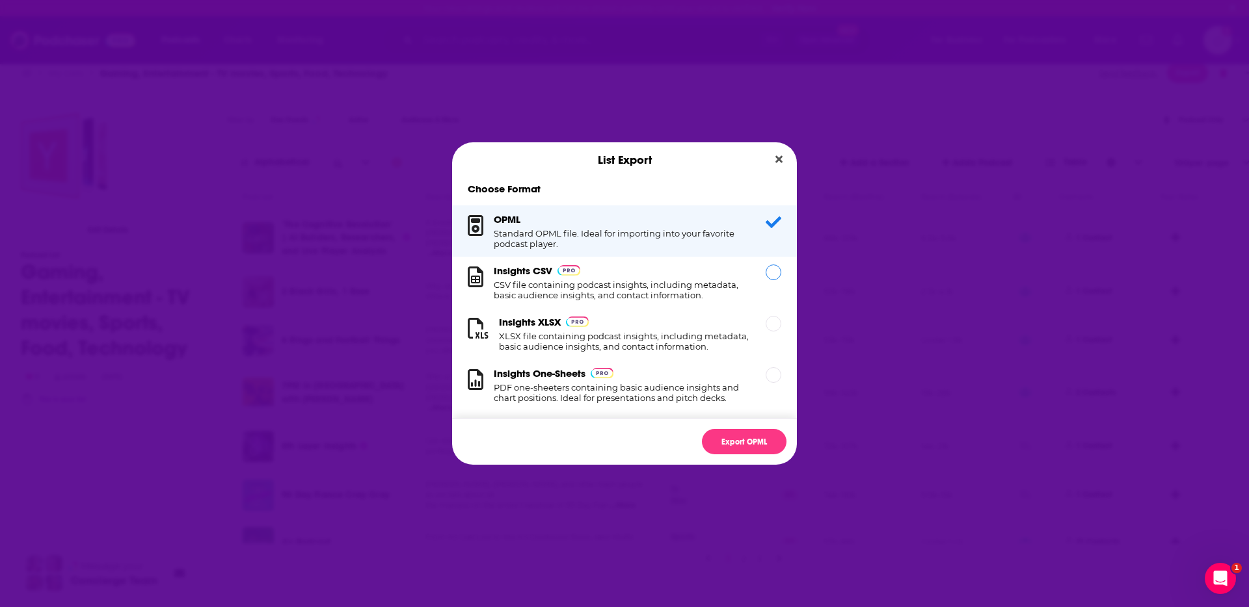
click at [655, 282] on h1 "CSV file containing podcast insights, including metadata, basic audience insigh…" at bounding box center [622, 290] width 256 height 21
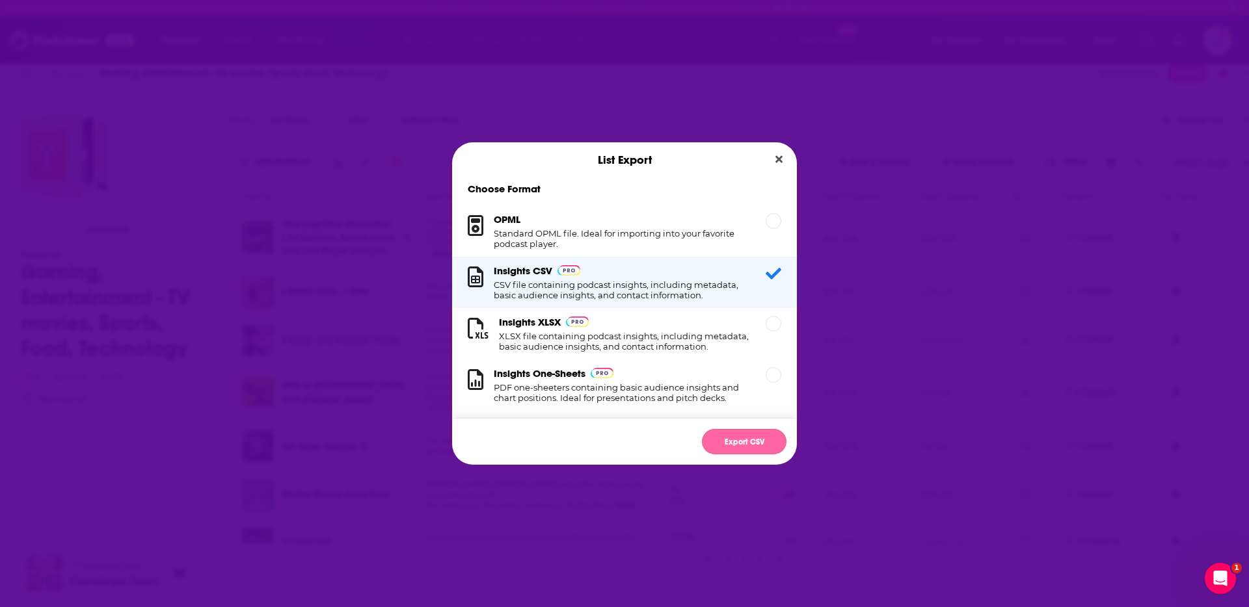
click at [746, 431] on button "Export CSV" at bounding box center [744, 441] width 85 height 25
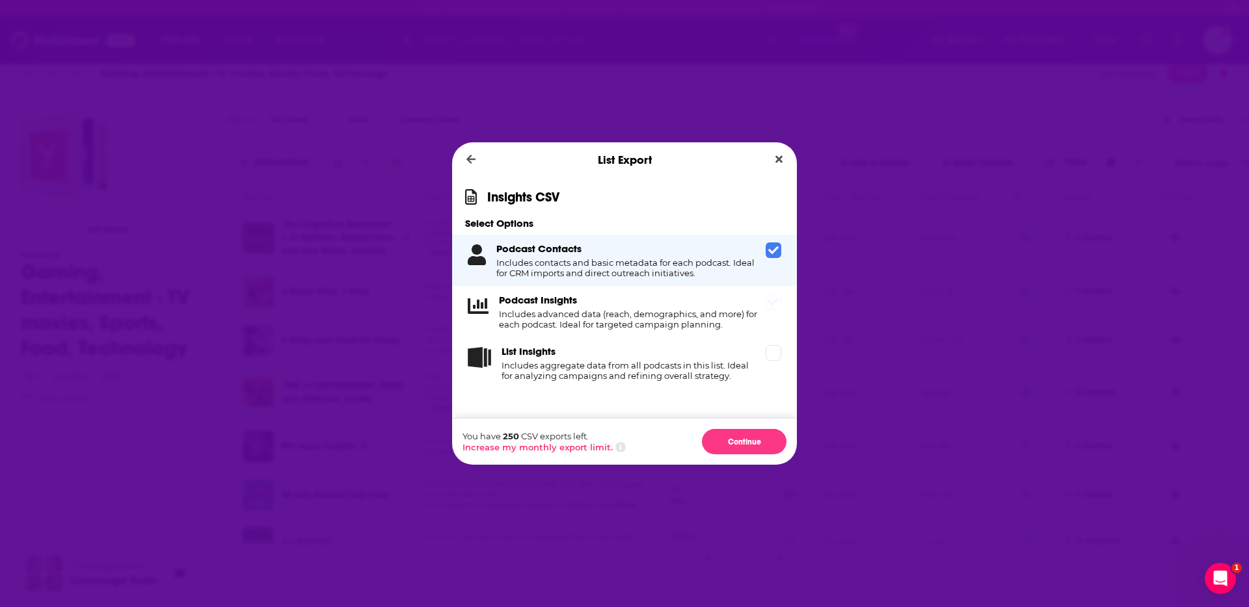
click at [767, 304] on span "Dialog" at bounding box center [773, 302] width 16 height 16
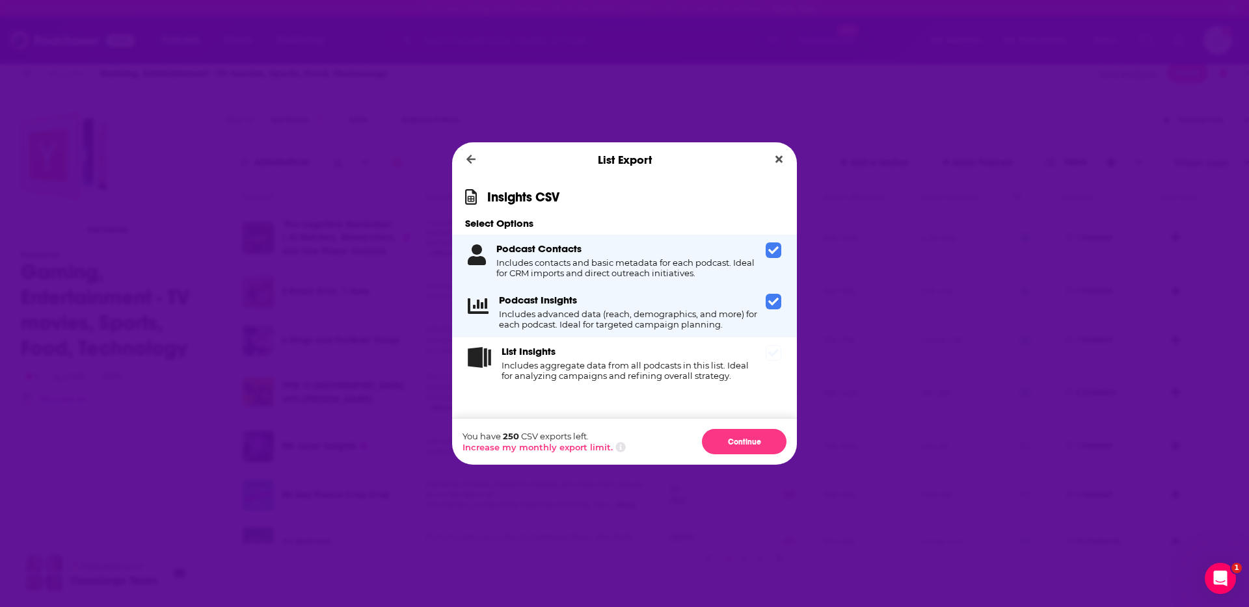
click at [773, 358] on icon "Dialog" at bounding box center [773, 353] width 10 height 10
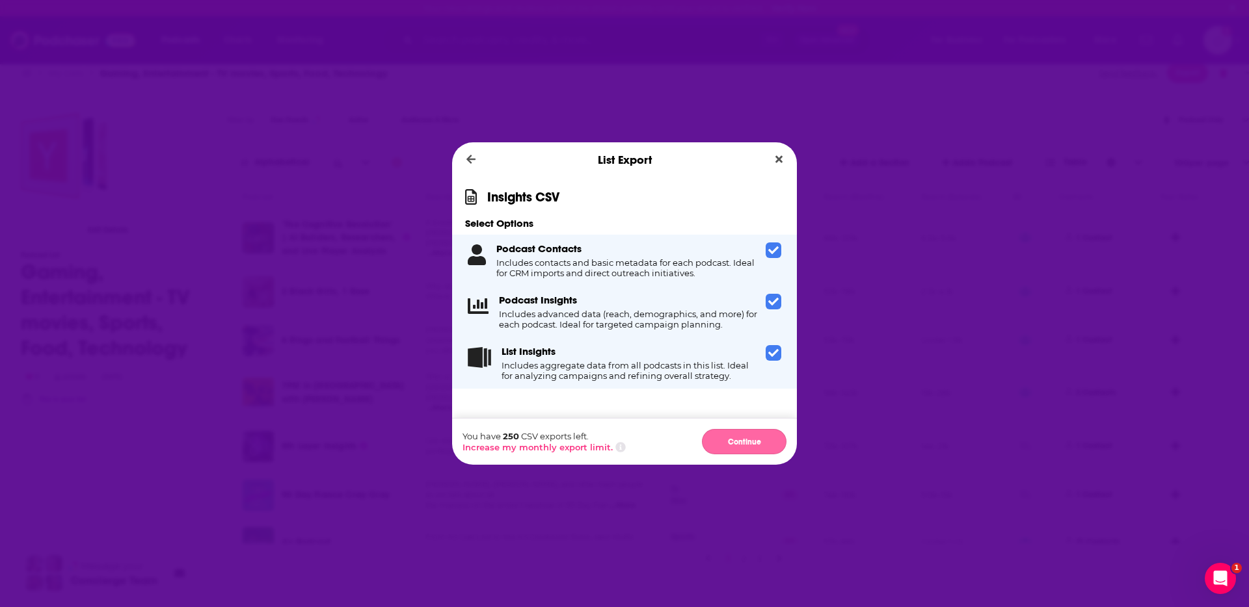
click at [749, 442] on button "Continue" at bounding box center [744, 441] width 85 height 25
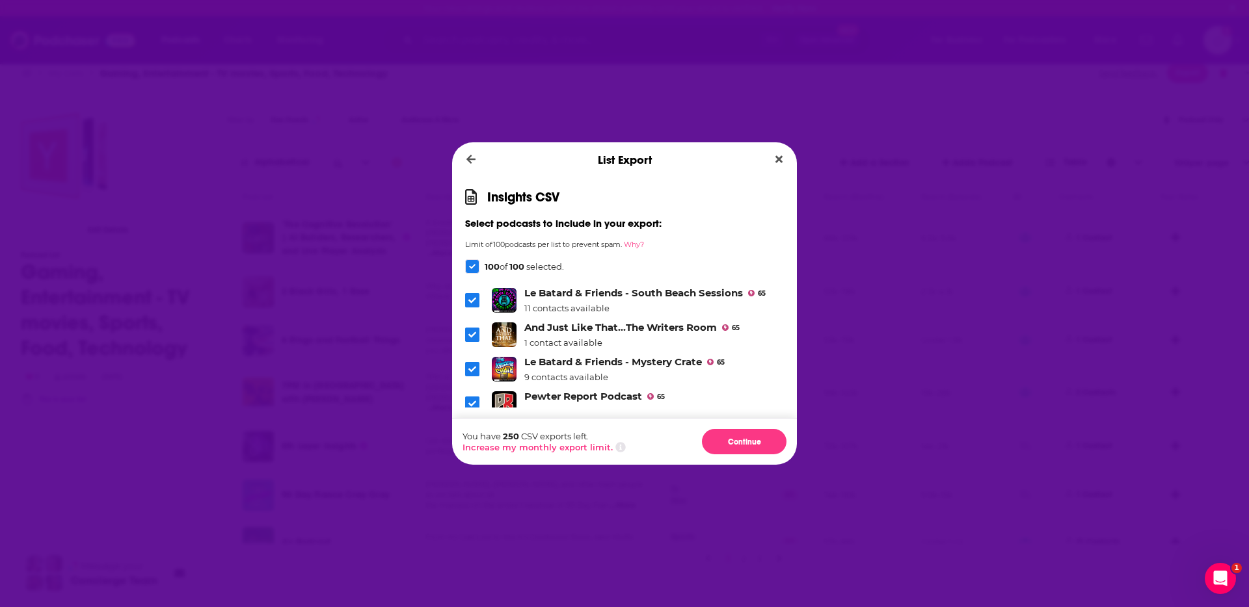
scroll to position [3472, 0]
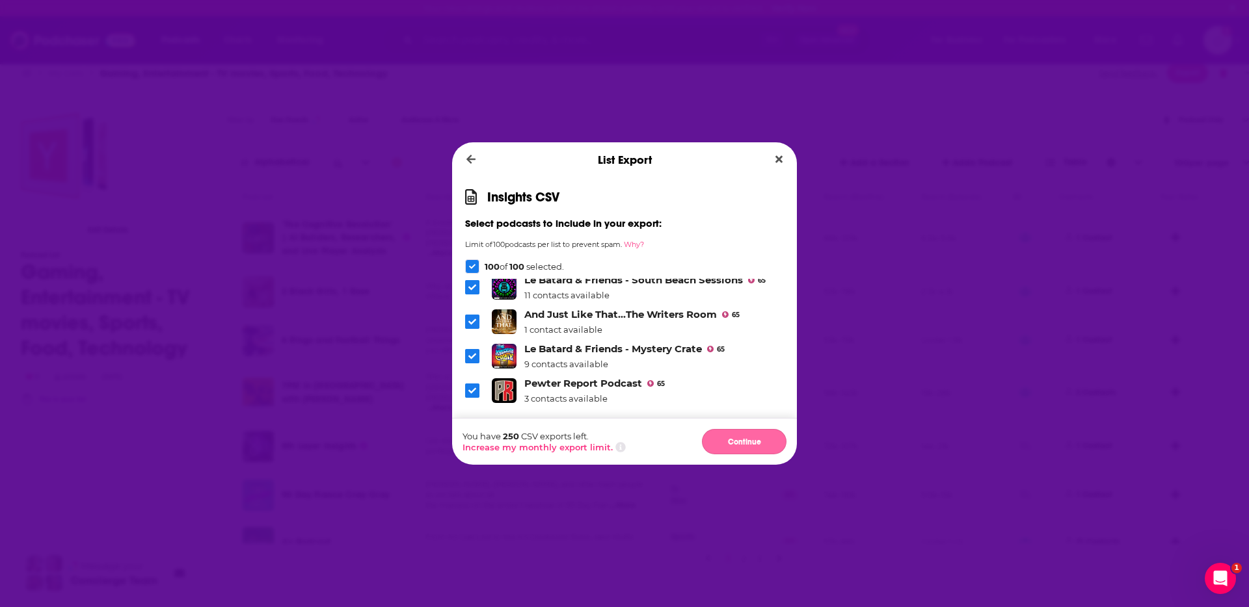
click at [745, 442] on button "Continue" at bounding box center [744, 441] width 85 height 25
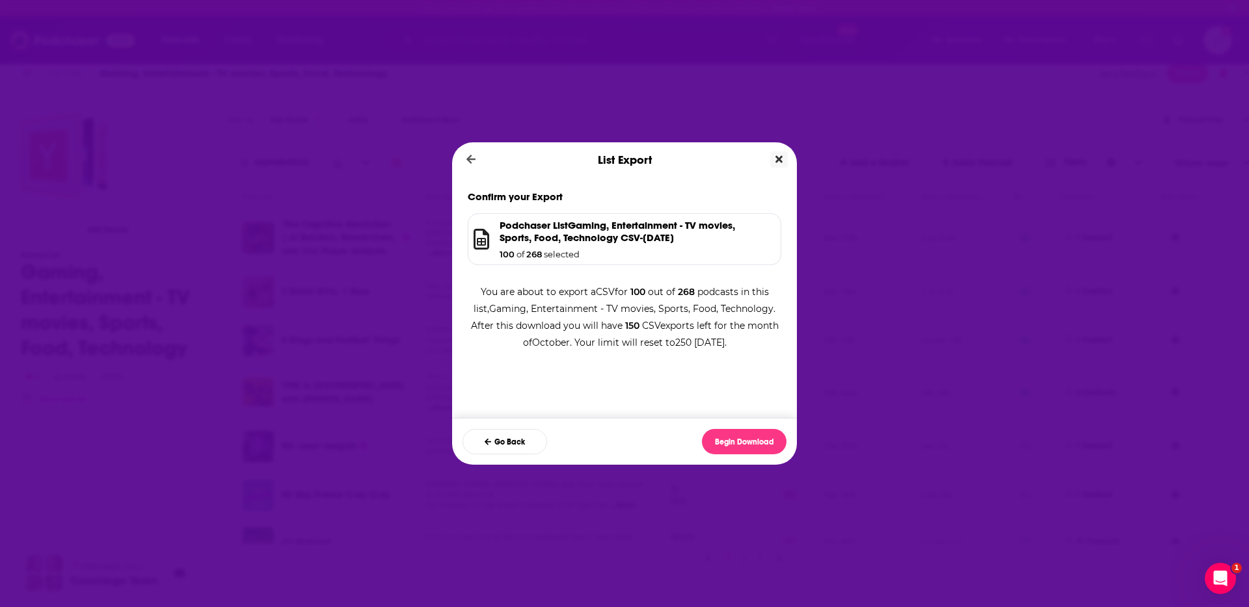
click at [776, 157] on icon "Close" at bounding box center [778, 159] width 7 height 7
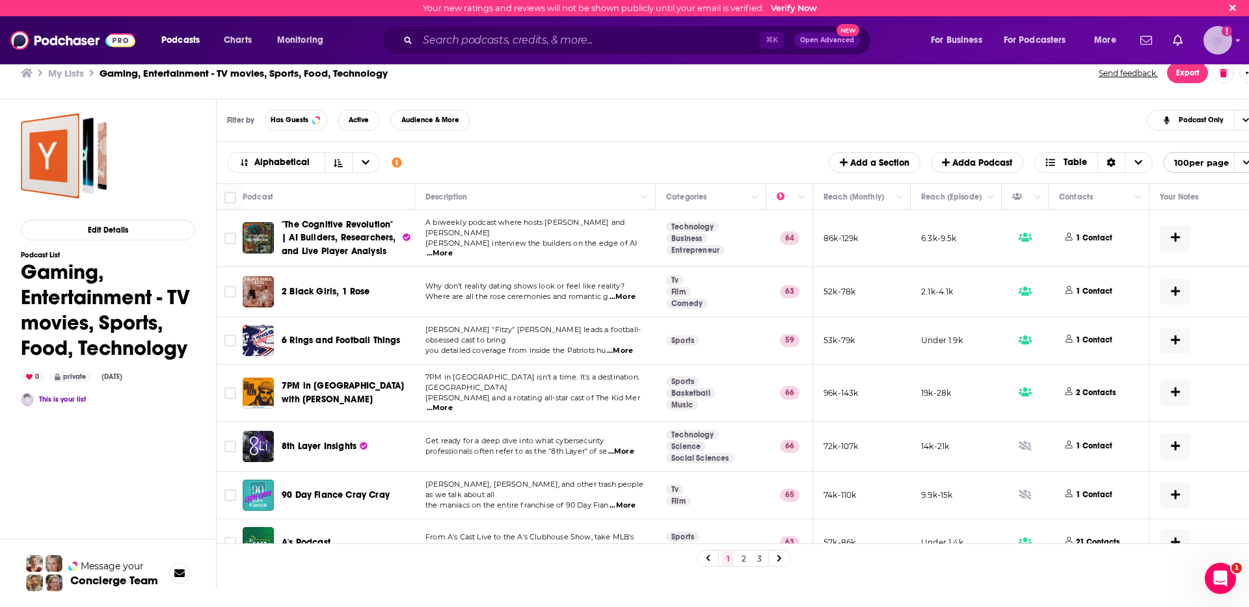
click at [1217, 35] on img "Logged in as MegaphoneSupport" at bounding box center [1217, 40] width 29 height 29
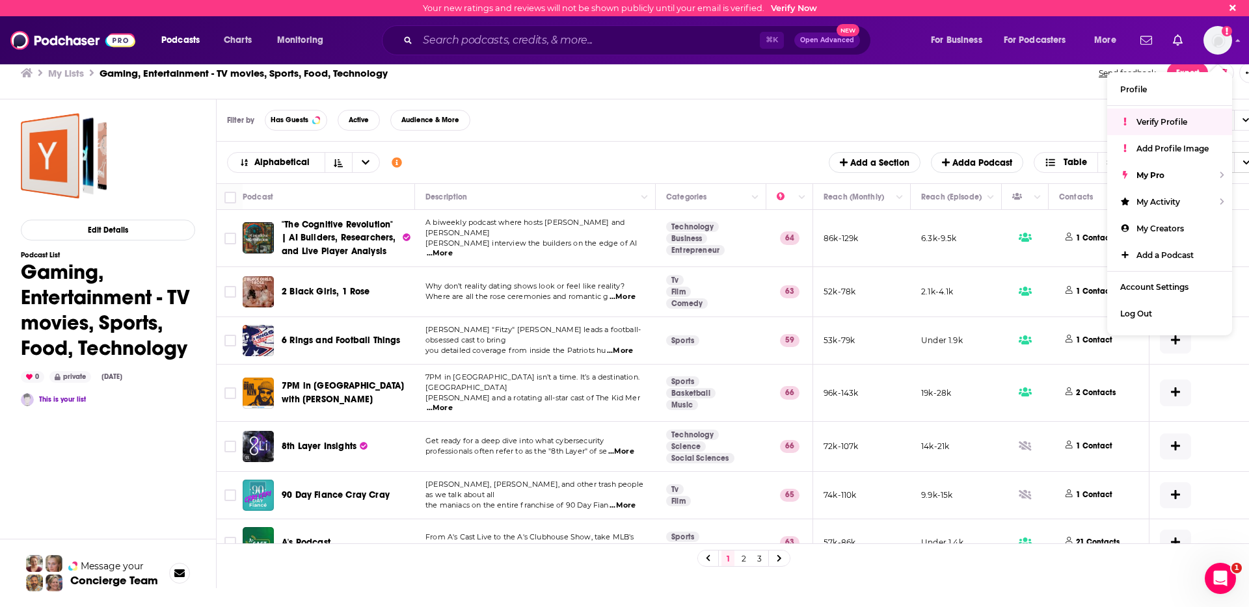
click at [680, 100] on div "Filter by Has Guests Active Audience & More Podcast Only" at bounding box center [744, 121] width 1054 height 42
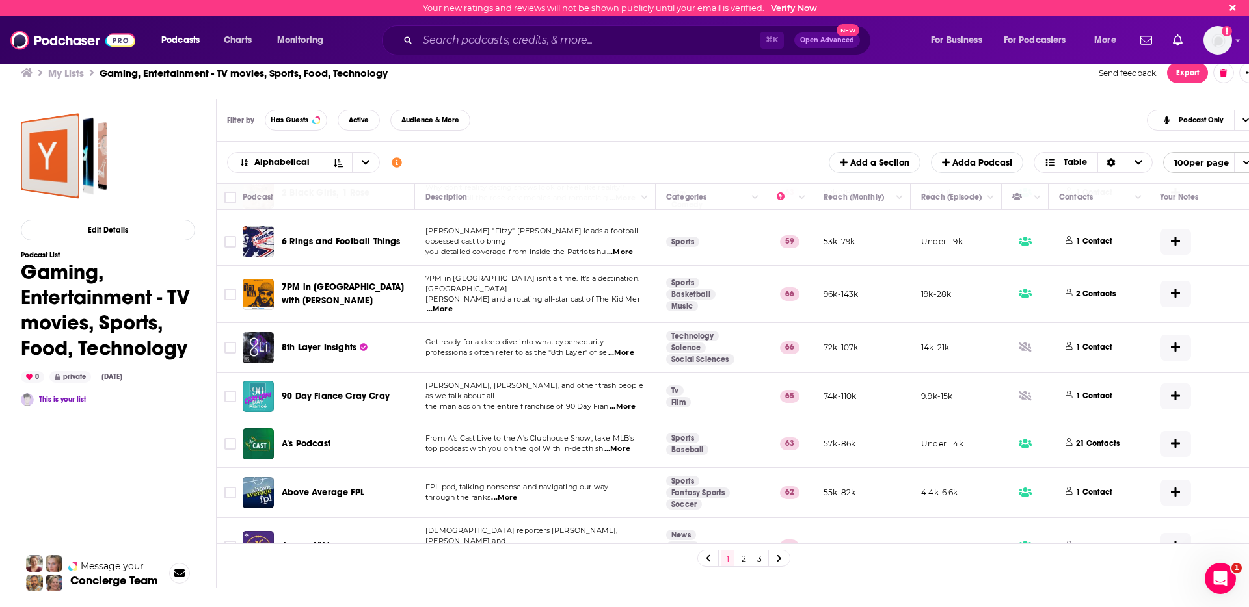
scroll to position [0, 0]
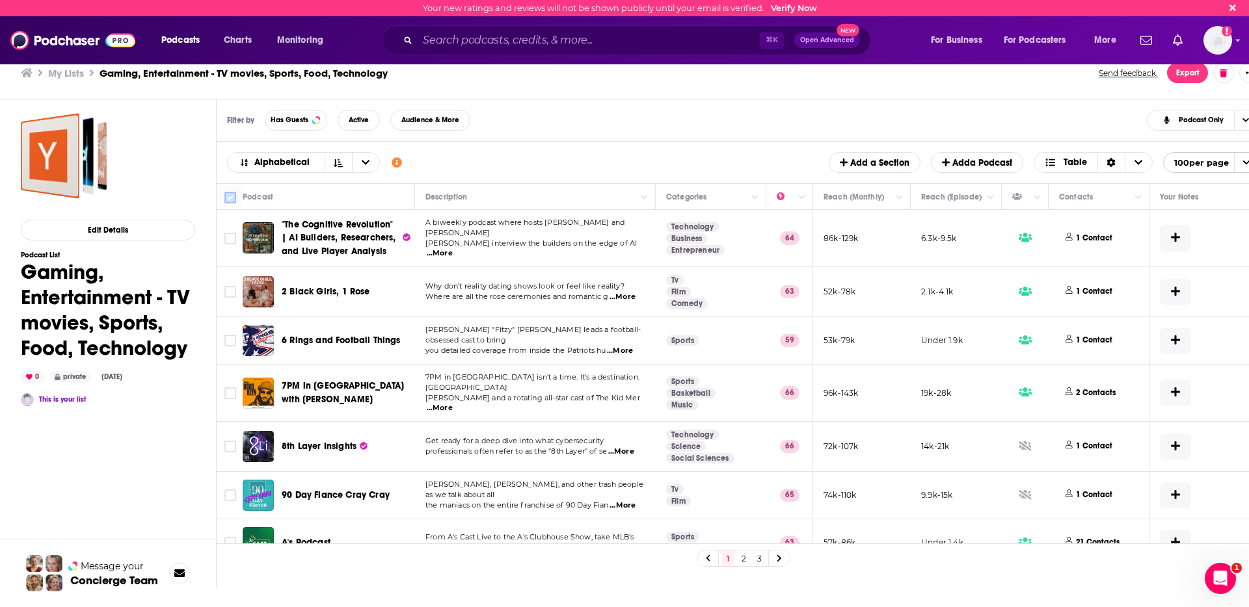
click at [232, 197] on input "Toggle select all" at bounding box center [230, 198] width 12 height 12
checkbox input "true"
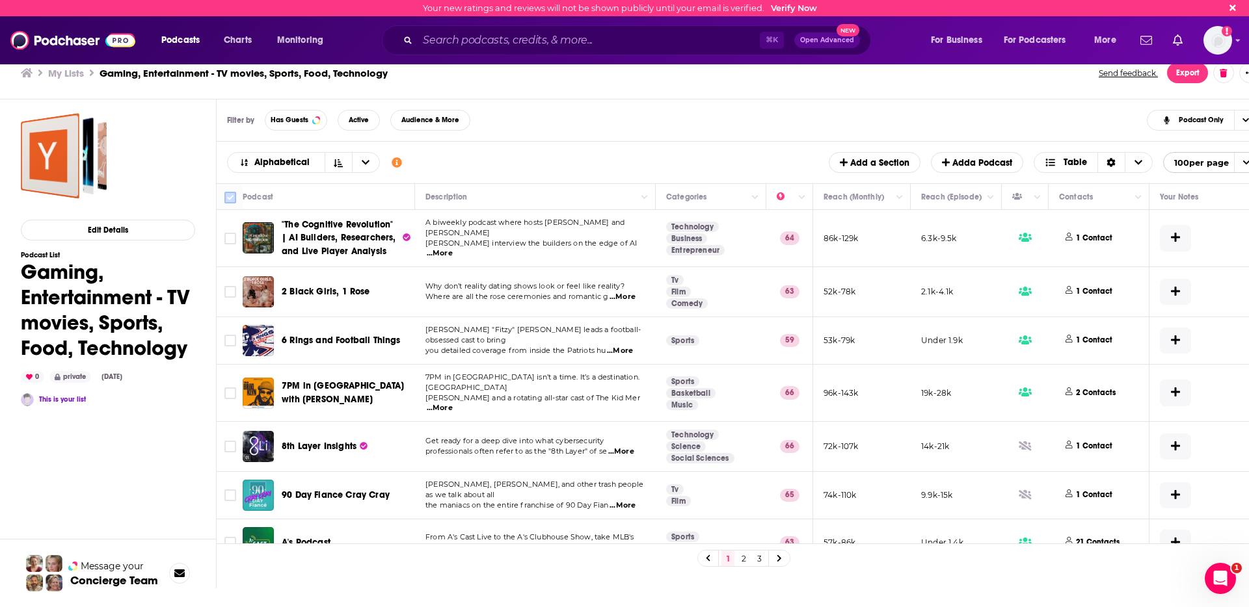
checkbox input "true"
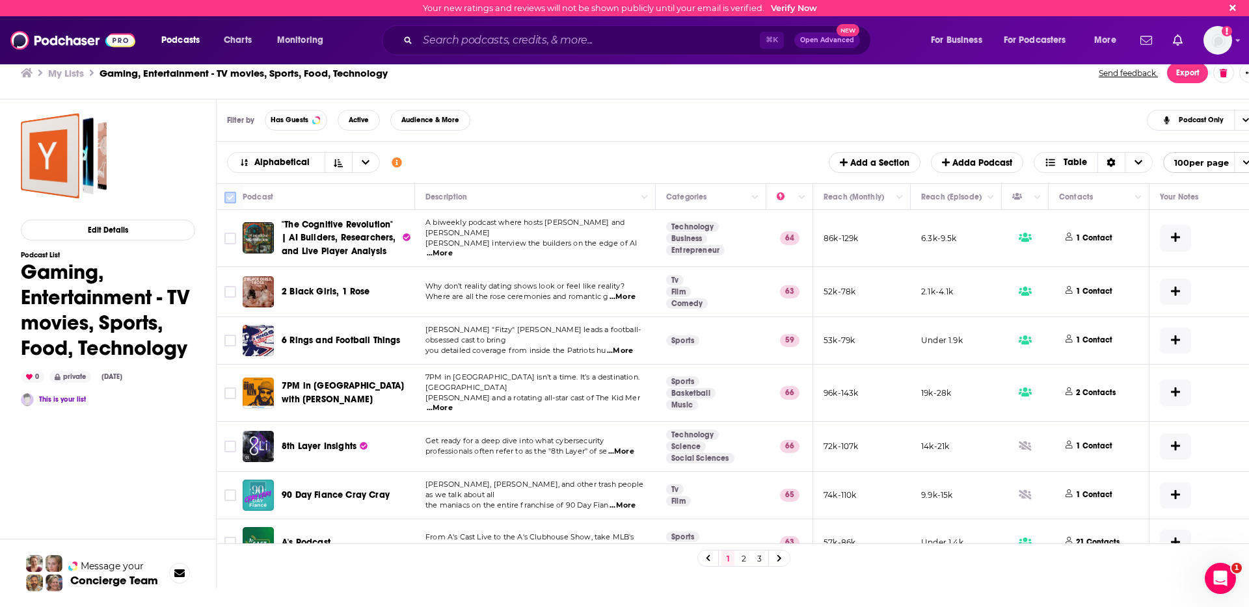
checkbox input "true"
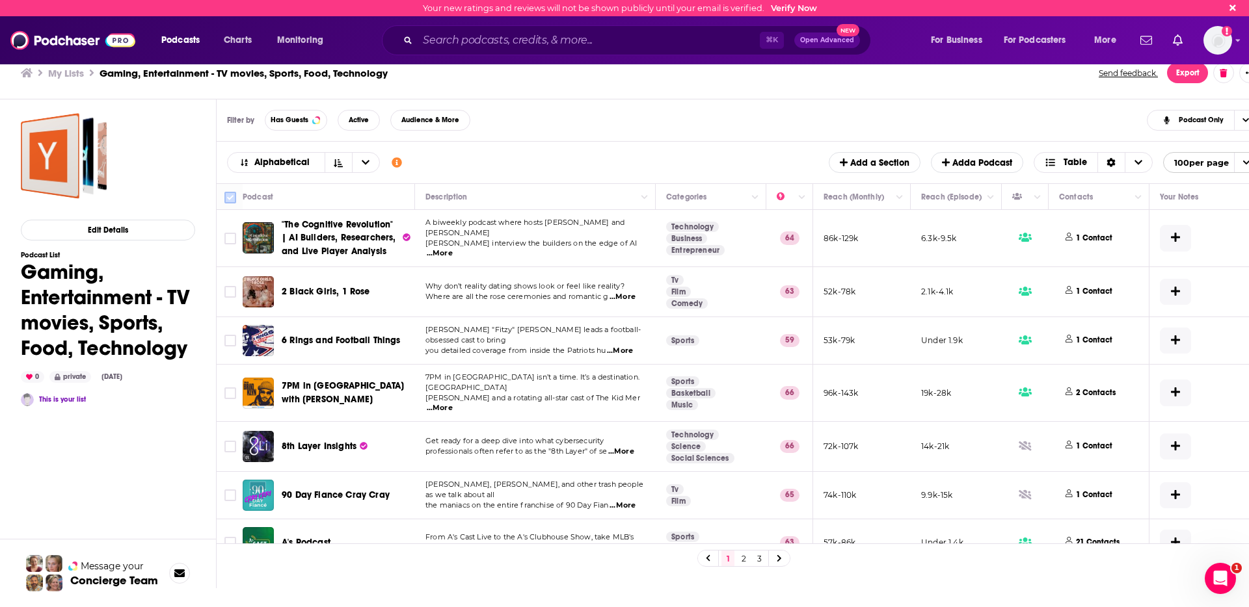
checkbox input "true"
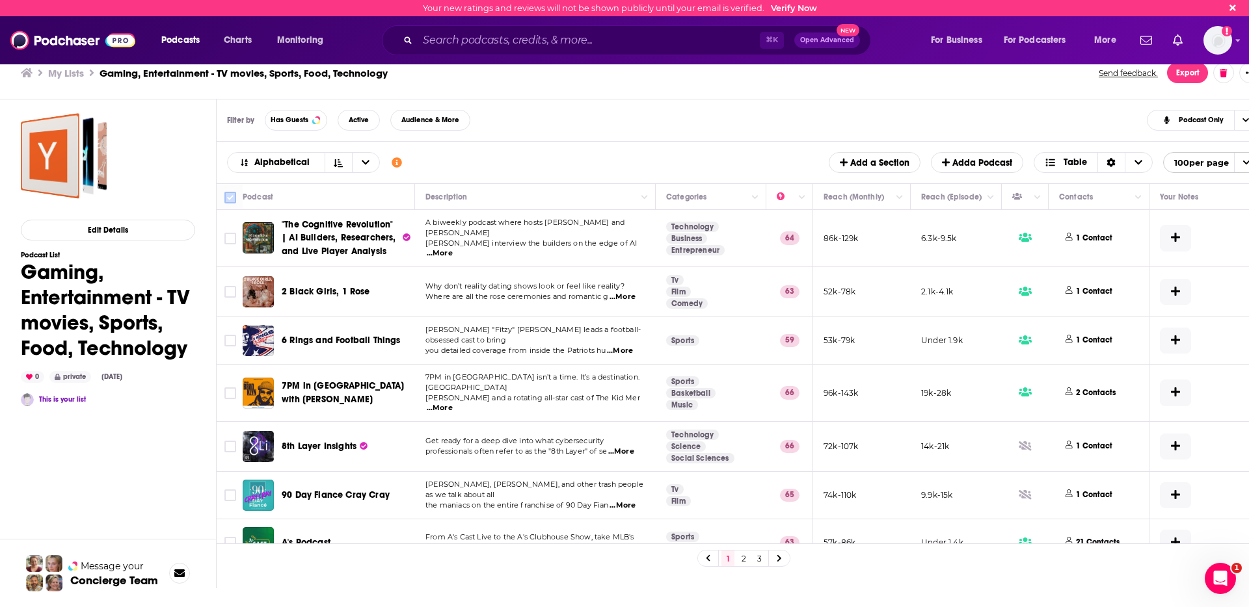
checkbox input "true"
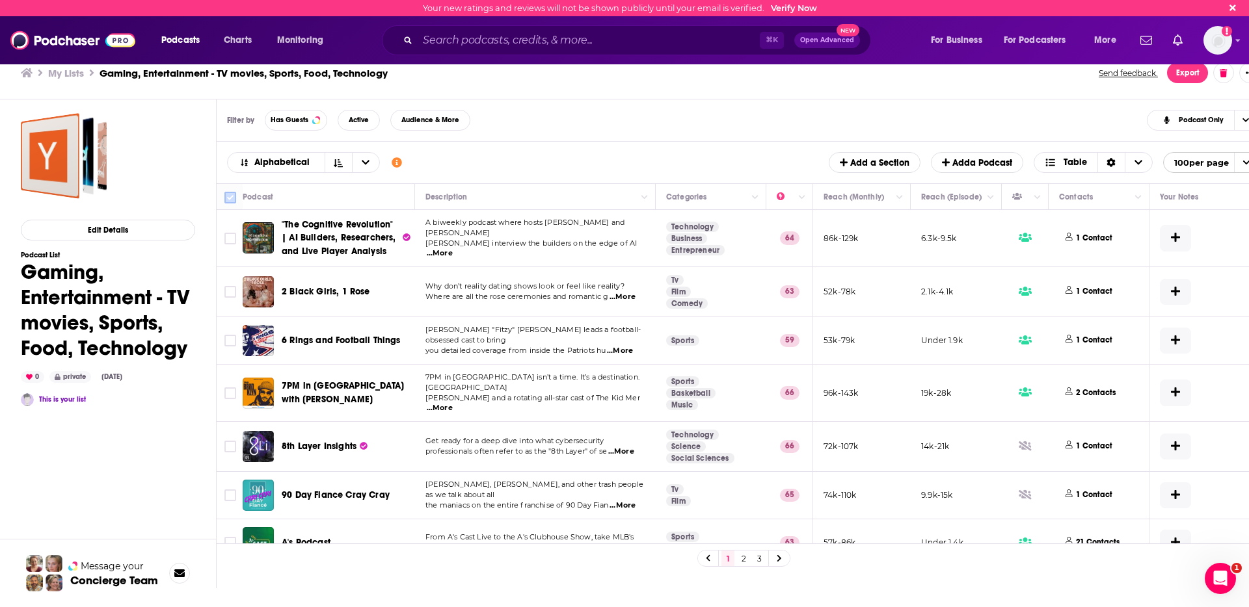
checkbox input "true"
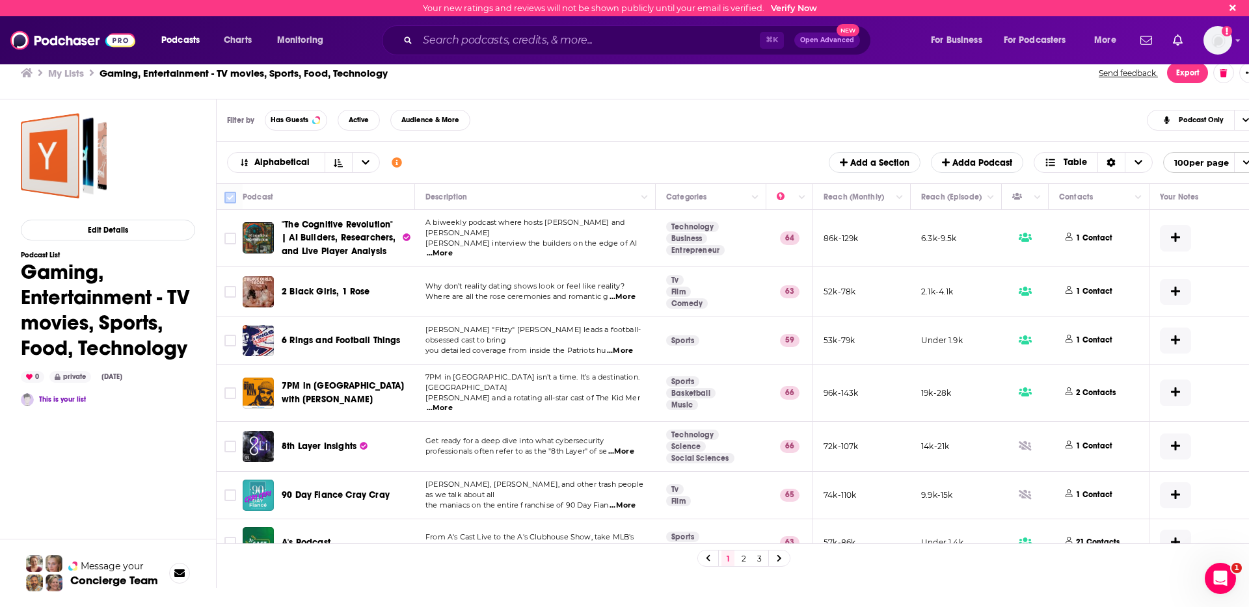
checkbox input "true"
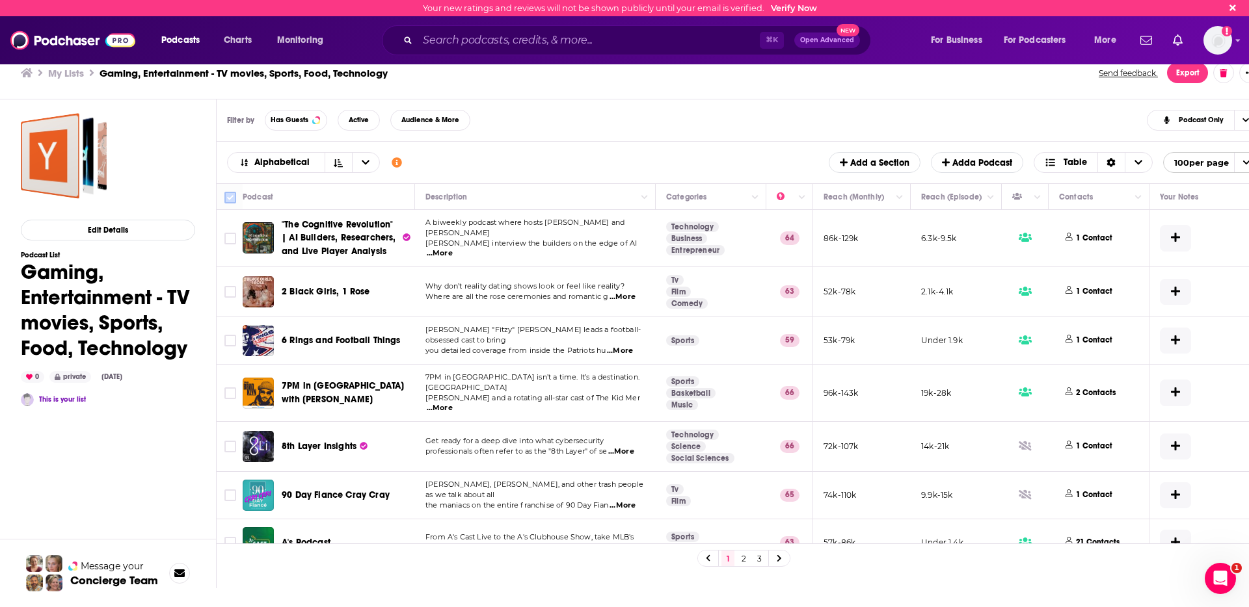
checkbox input "true"
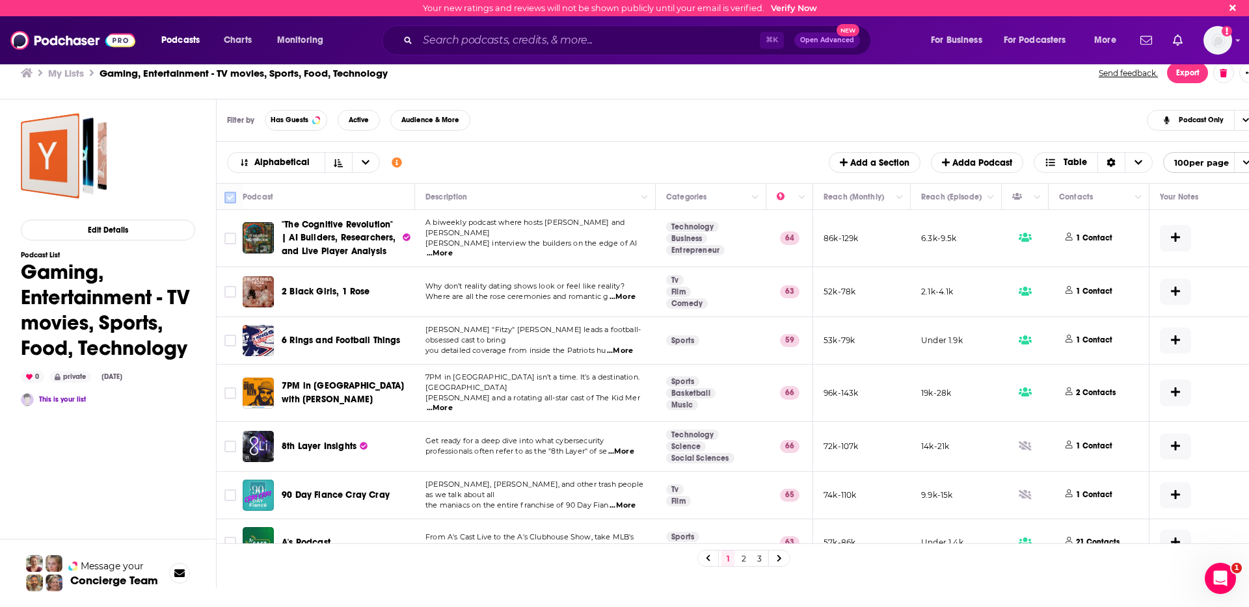
checkbox input "true"
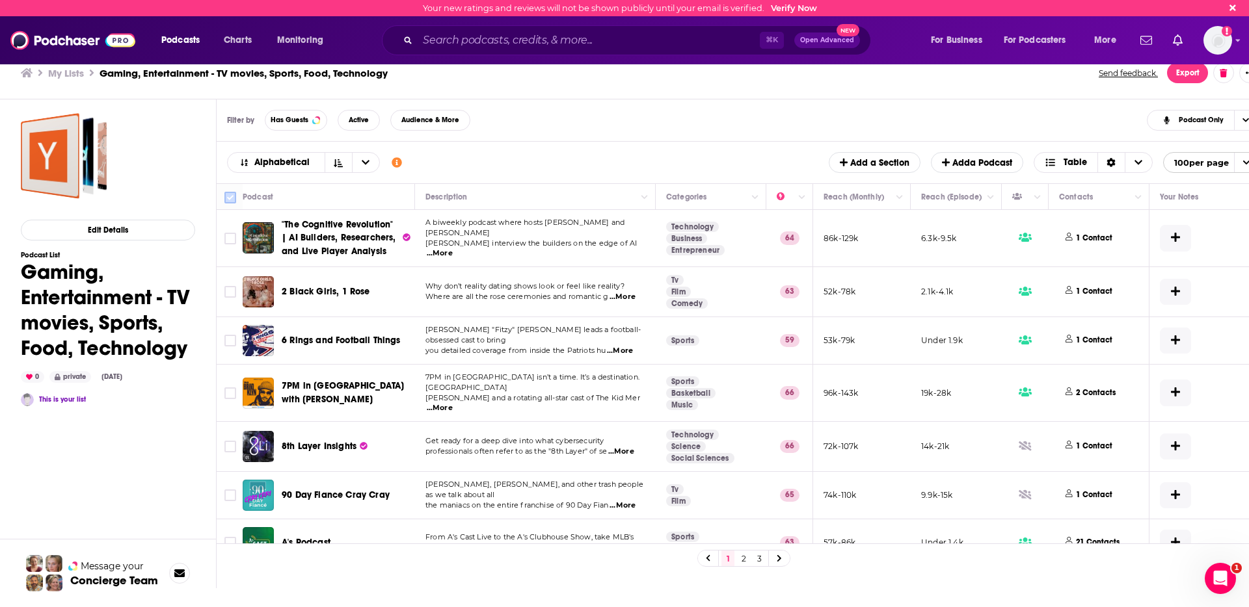
checkbox input "true"
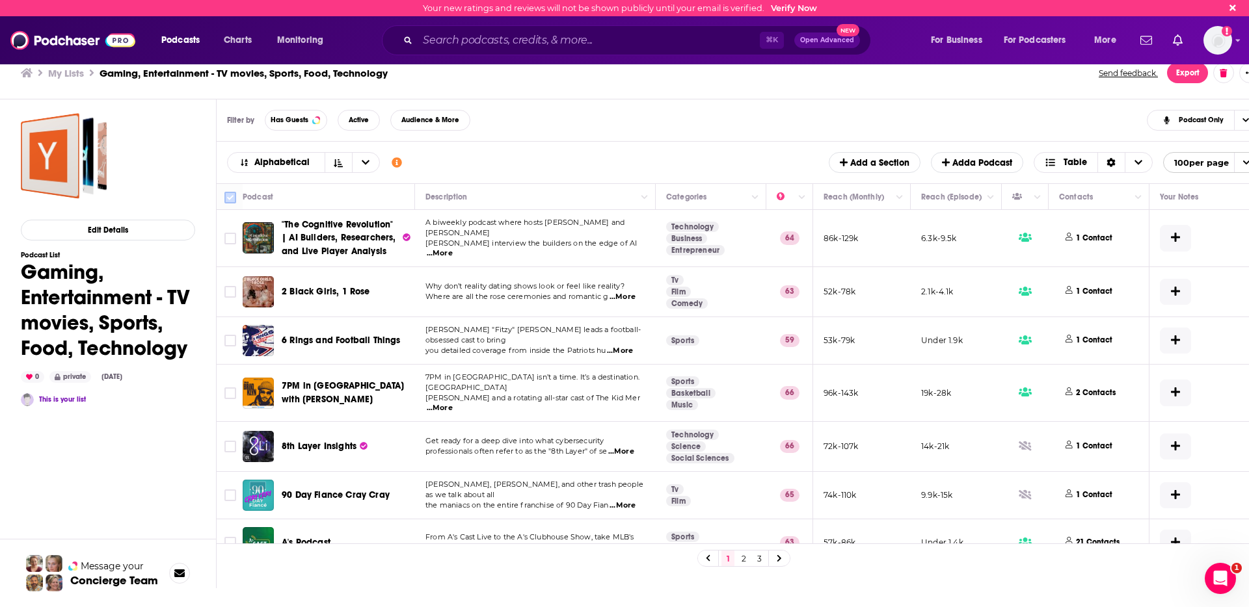
checkbox input "true"
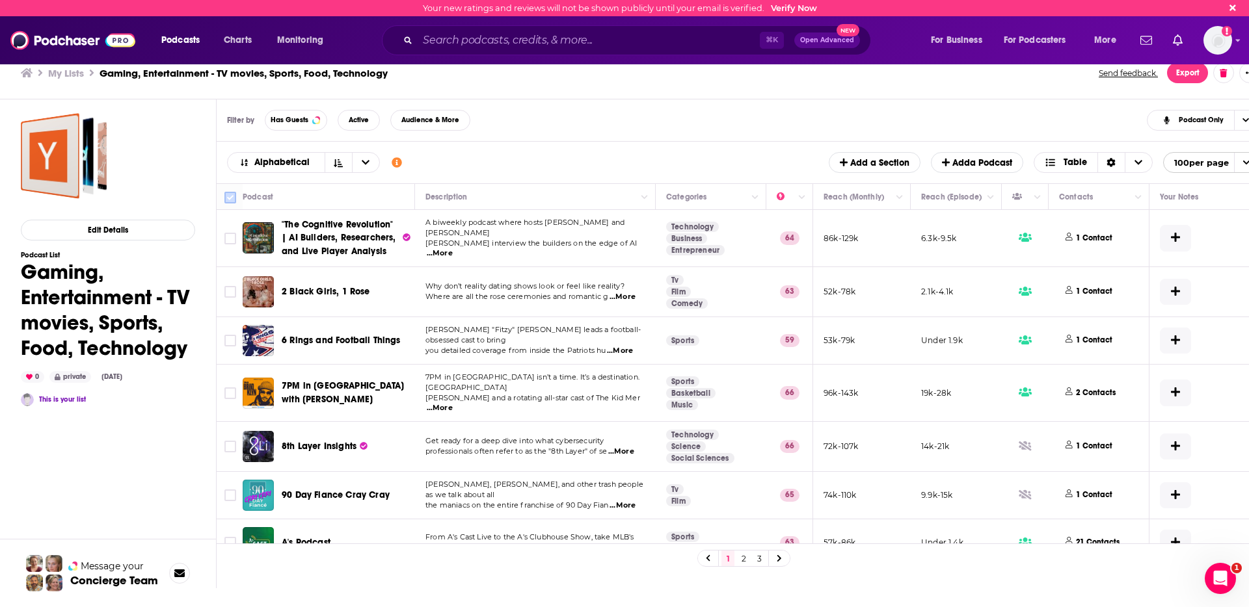
checkbox input "true"
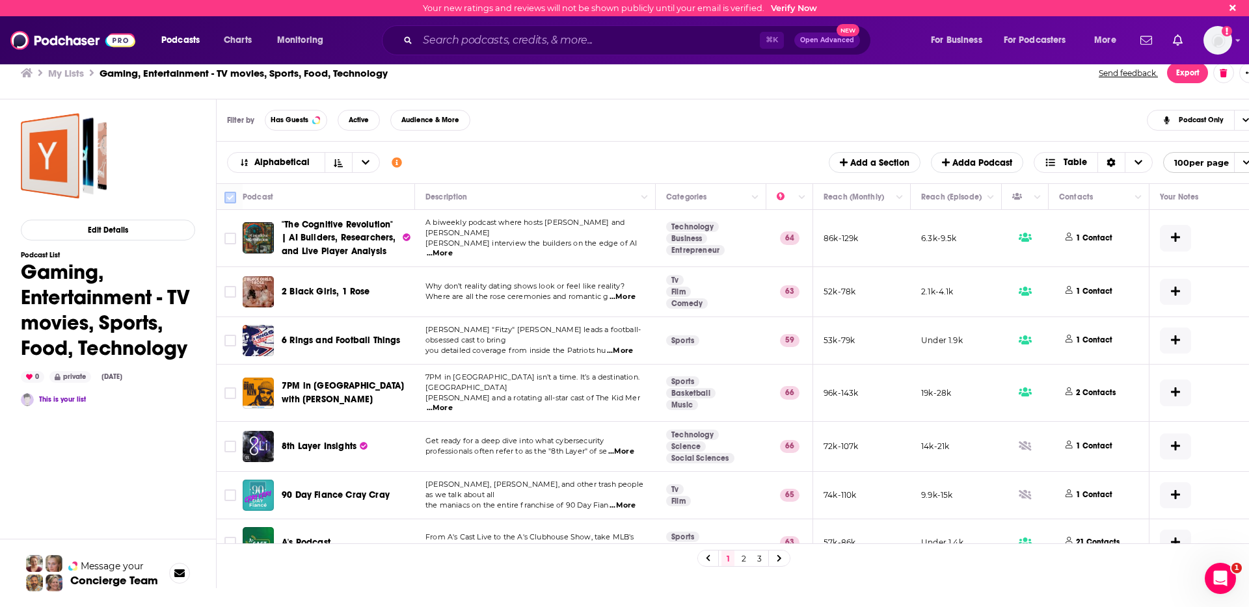
checkbox input "true"
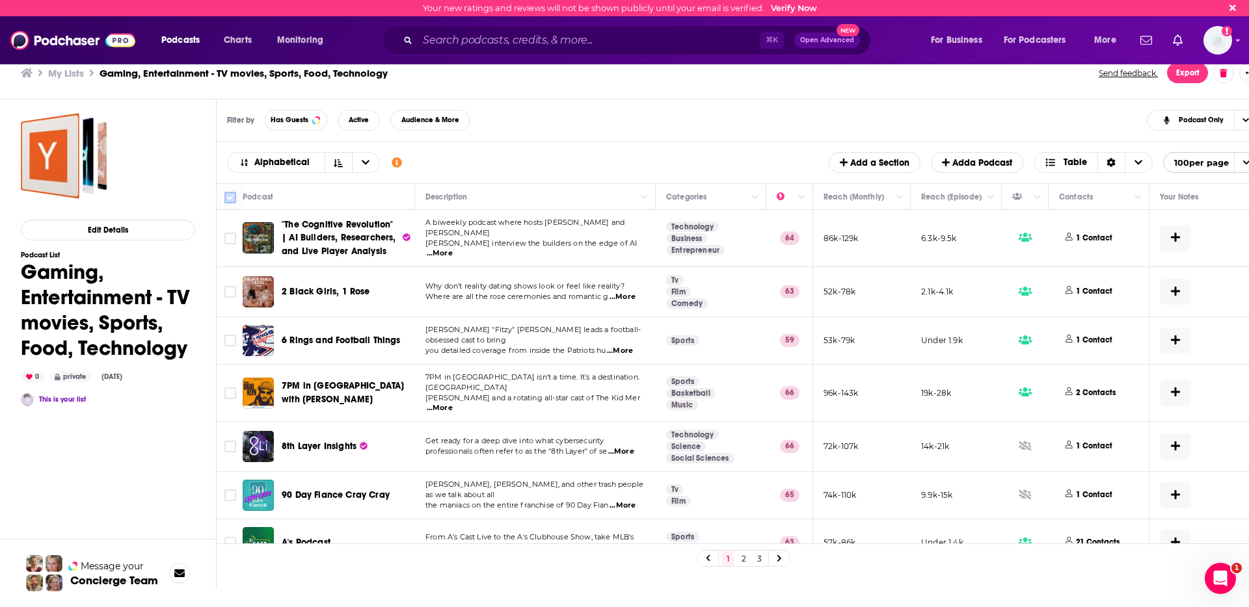
checkbox input "true"
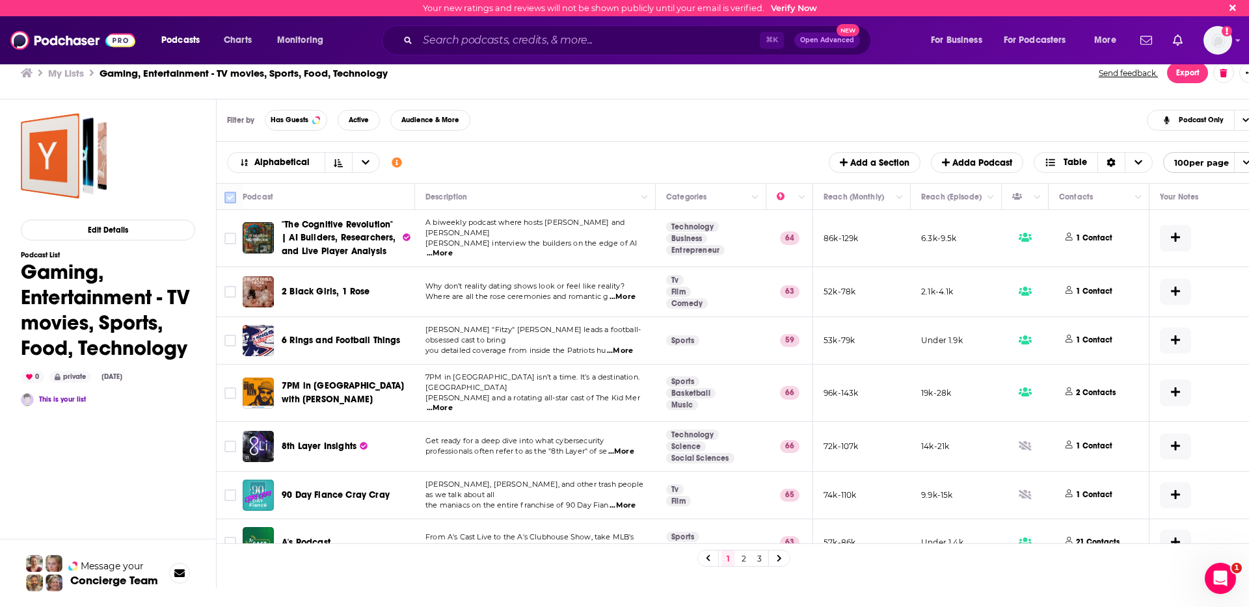
checkbox input "true"
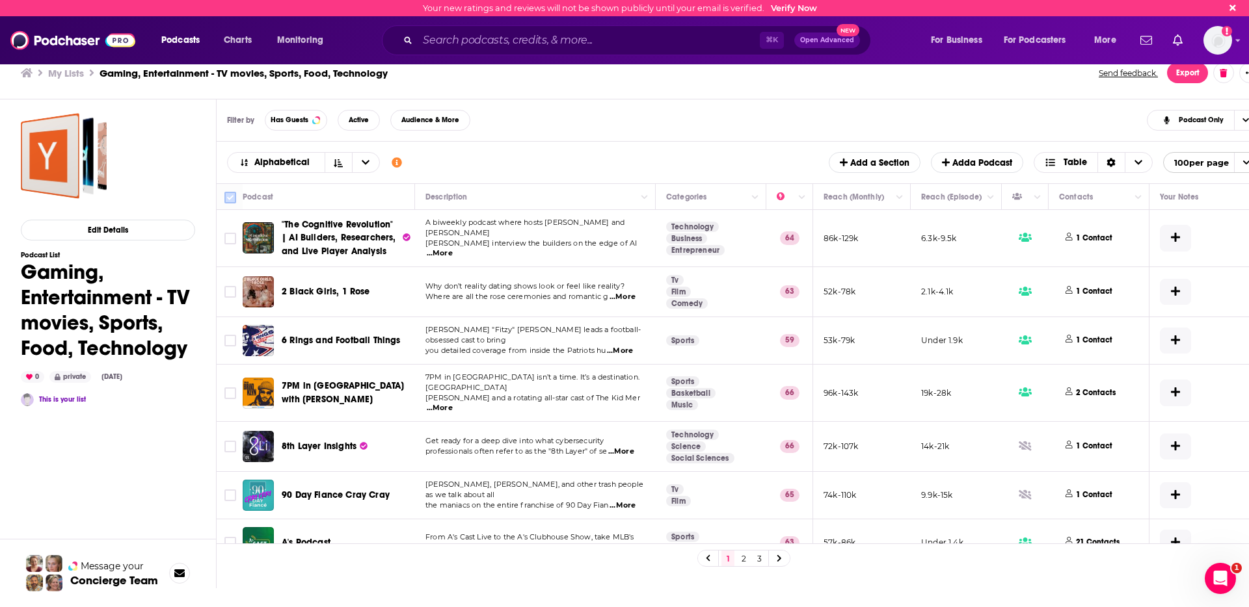
checkbox input "true"
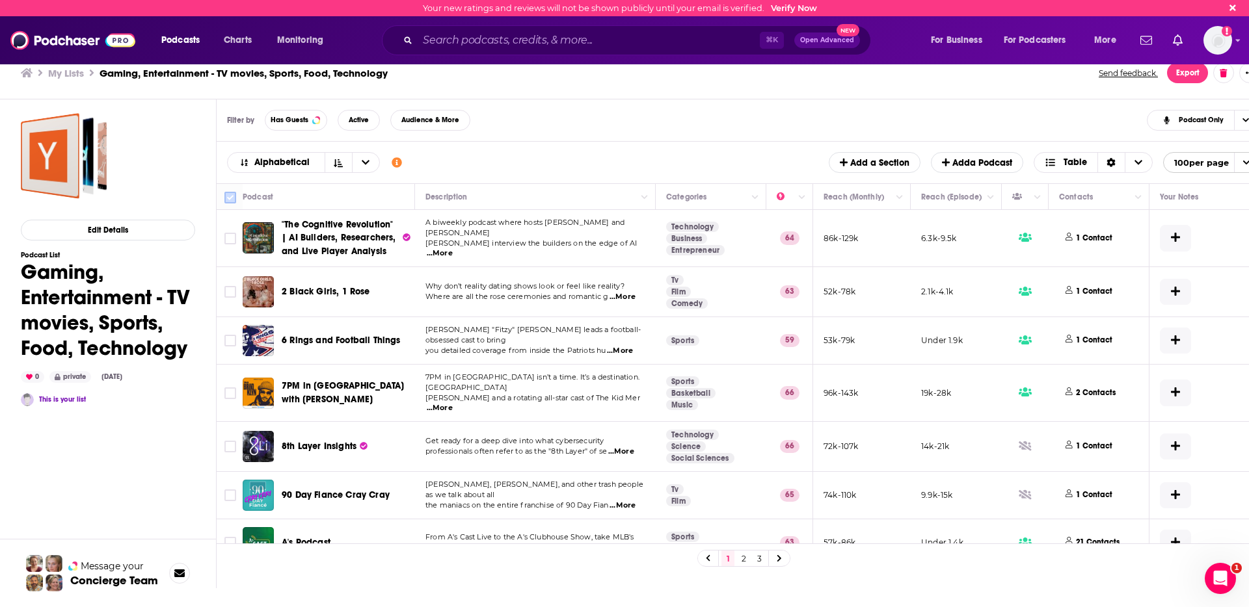
checkbox input "true"
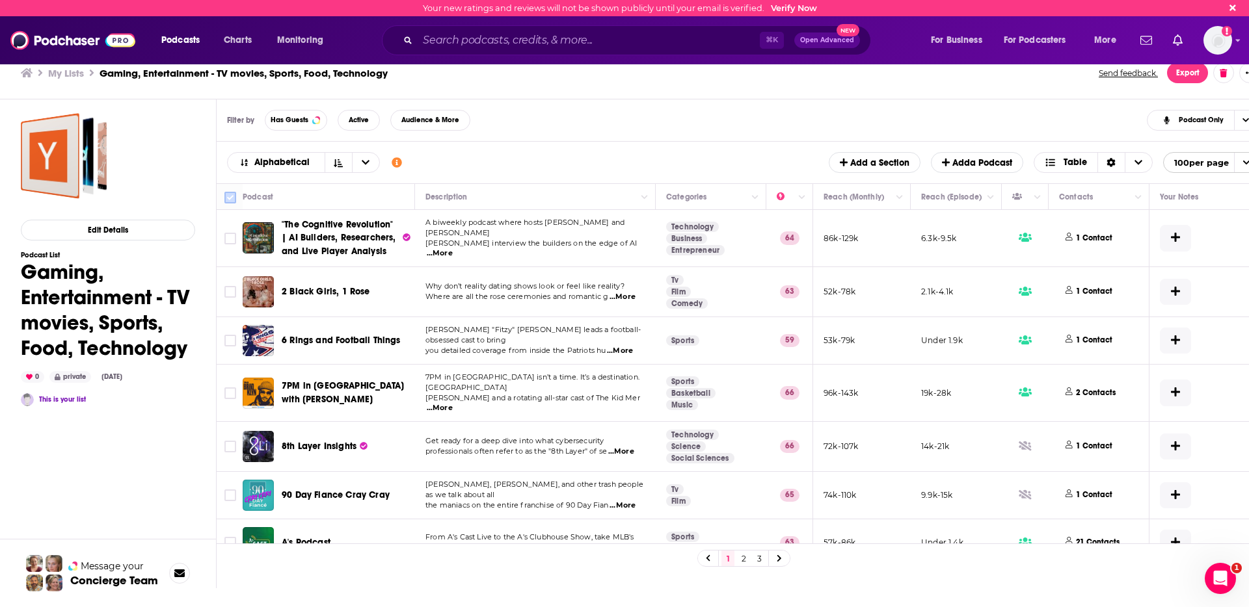
checkbox input "true"
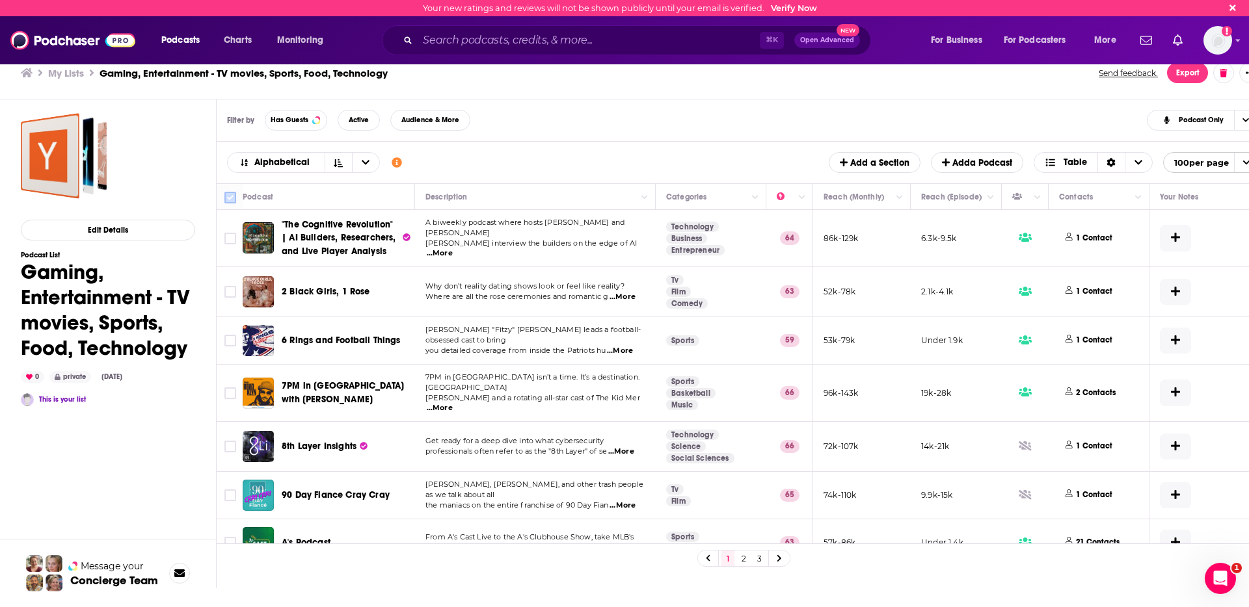
checkbox input "true"
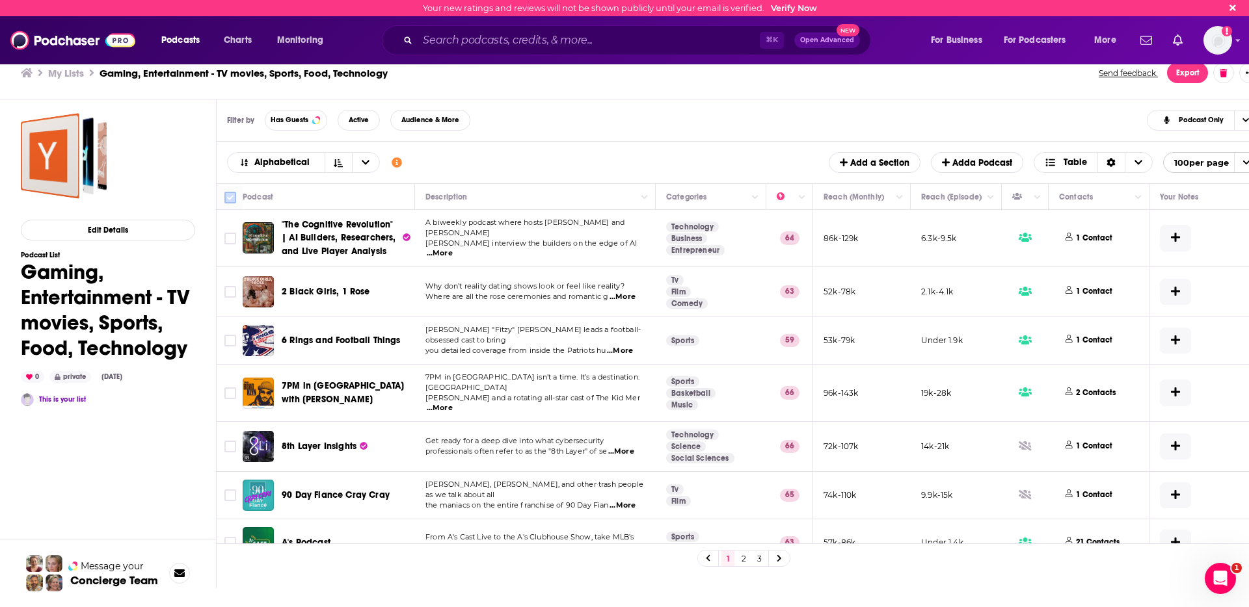
checkbox input "true"
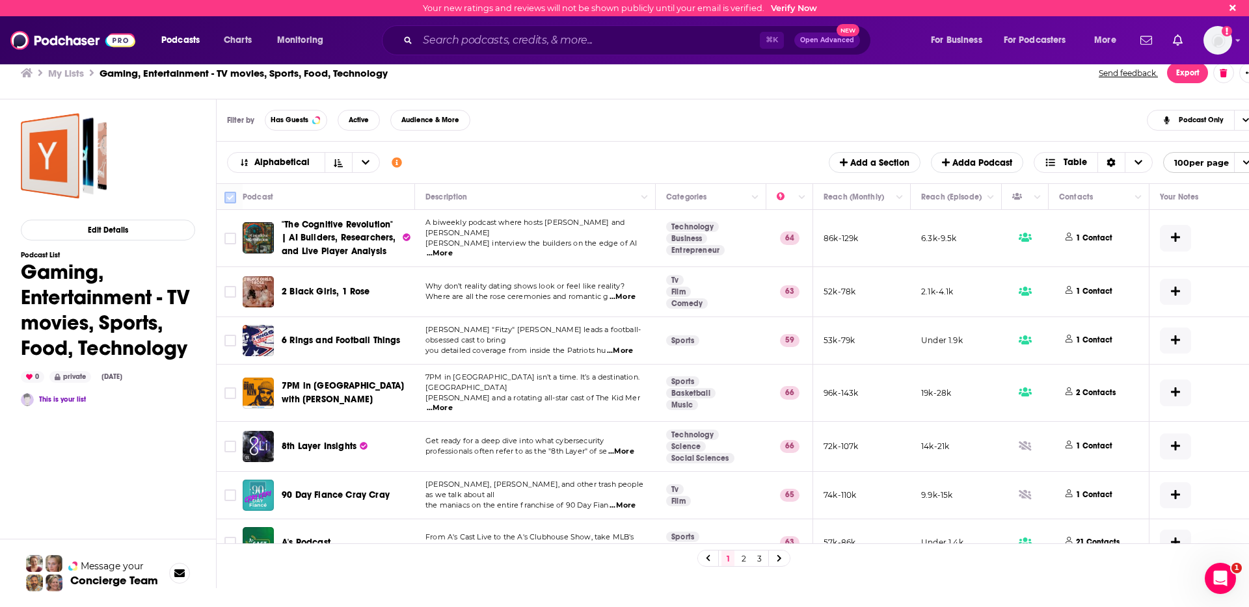
checkbox input "true"
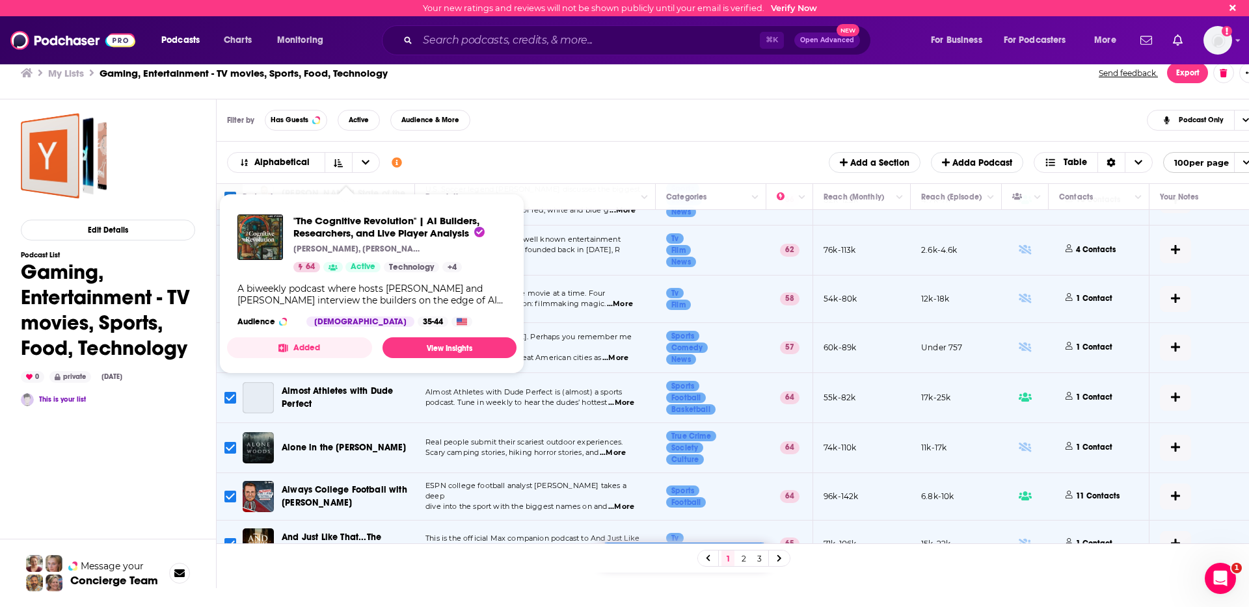
scroll to position [650, 0]
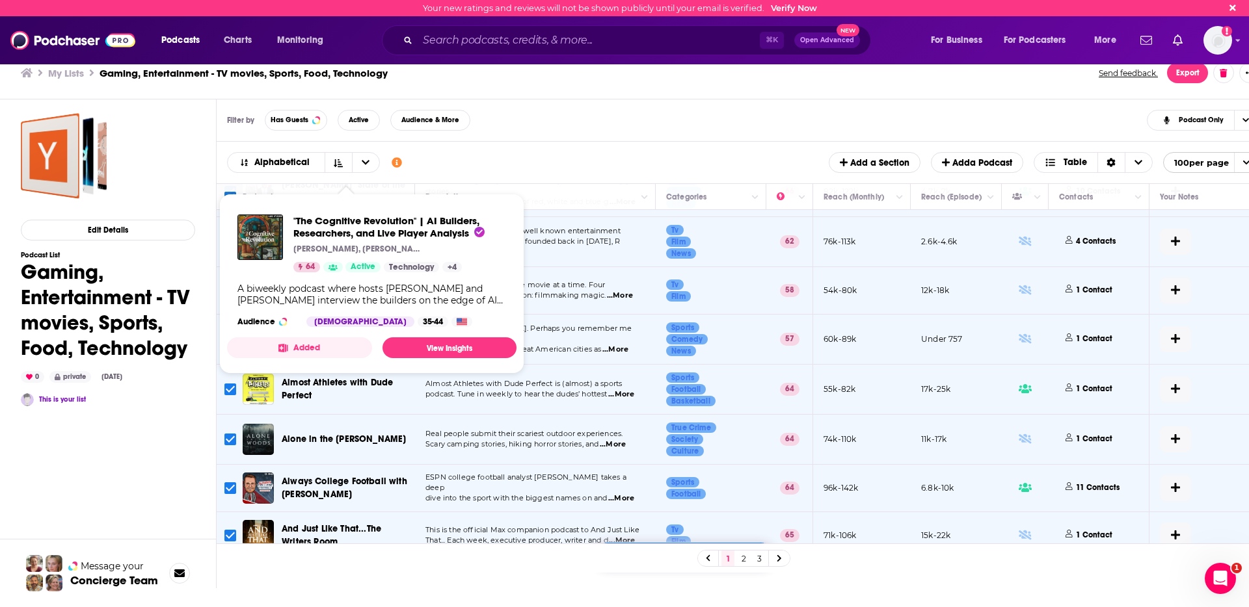
click at [580, 146] on div "Podcasts Add Alphabetical Customize Your List Order Select the “My Order” sort …" at bounding box center [743, 163] width 1053 height 42
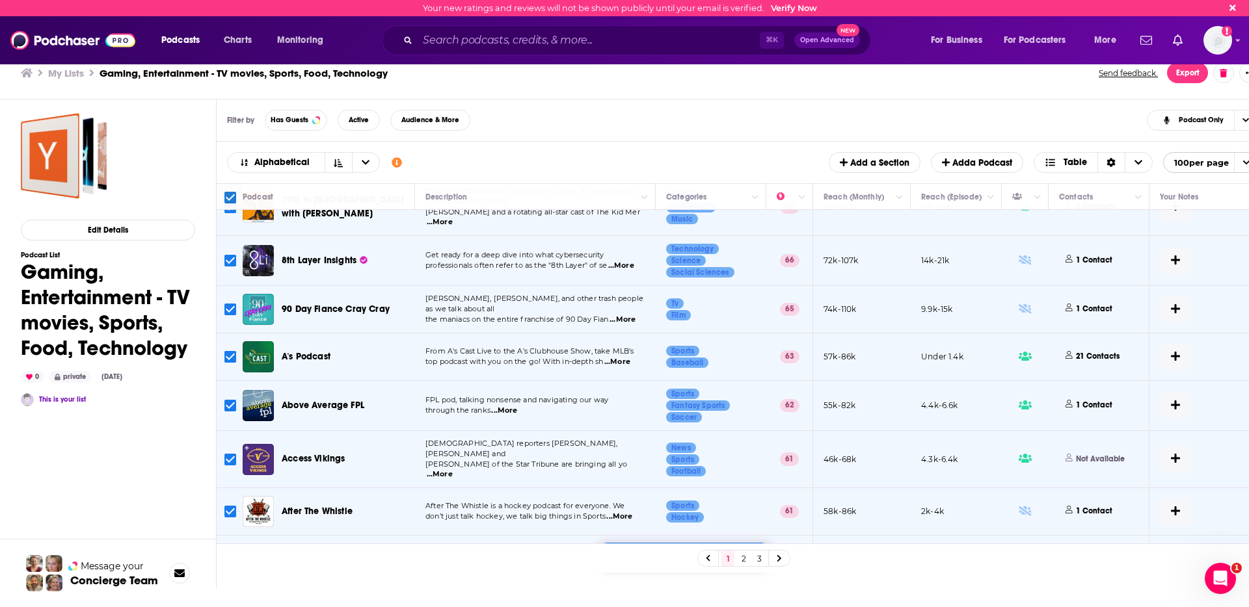
scroll to position [0, 0]
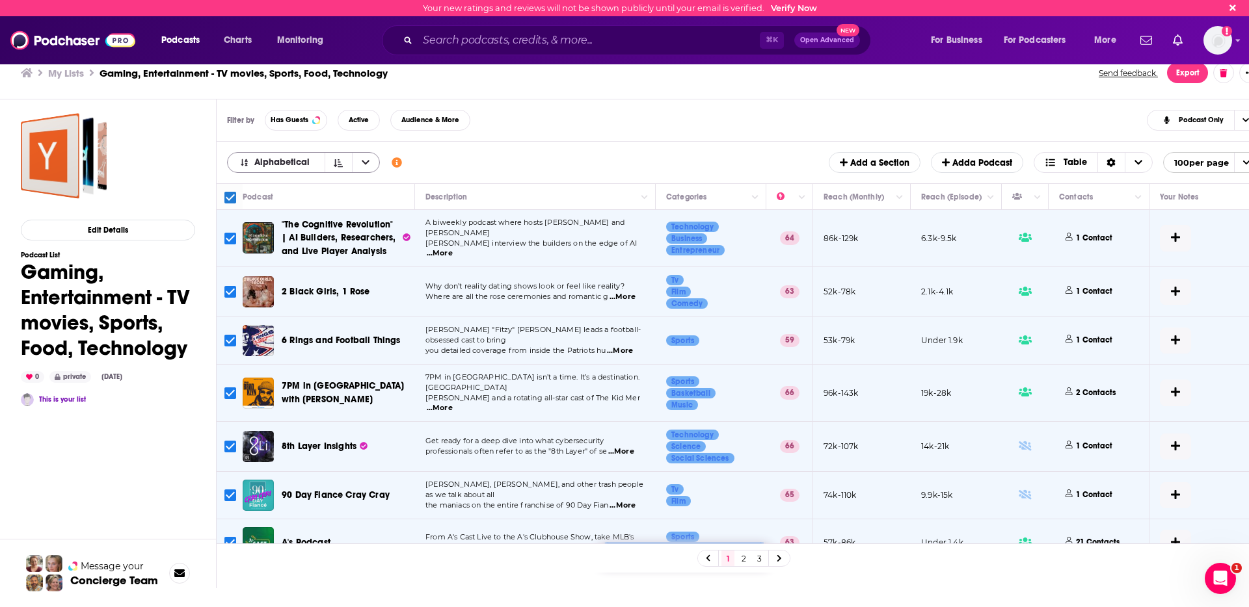
click at [293, 163] on span "Alphabetical" at bounding box center [284, 162] width 60 height 9
click at [291, 226] on span "Power Score" at bounding box center [312, 227] width 116 height 7
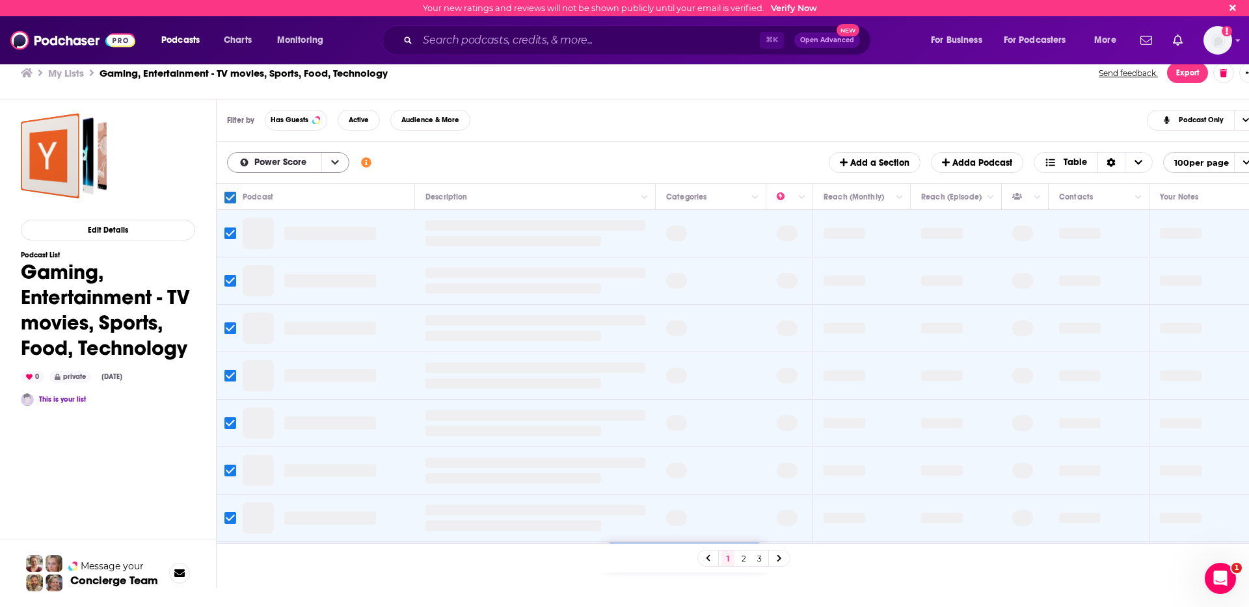
click at [292, 166] on span "Power Score" at bounding box center [282, 162] width 57 height 9
click at [293, 189] on div "My Order" at bounding box center [288, 184] width 122 height 22
click at [263, 181] on div "Podcasts Add Power Score My Order Alphabetical Power Score Customize Your List …" at bounding box center [743, 163] width 1053 height 42
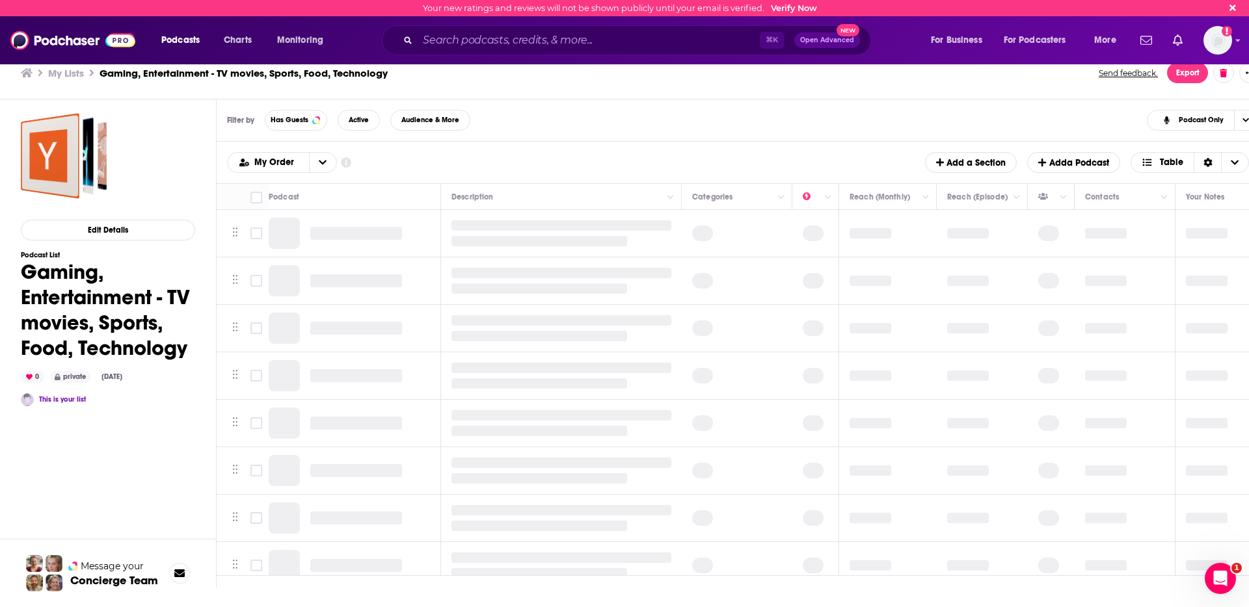
checkbox input "false"
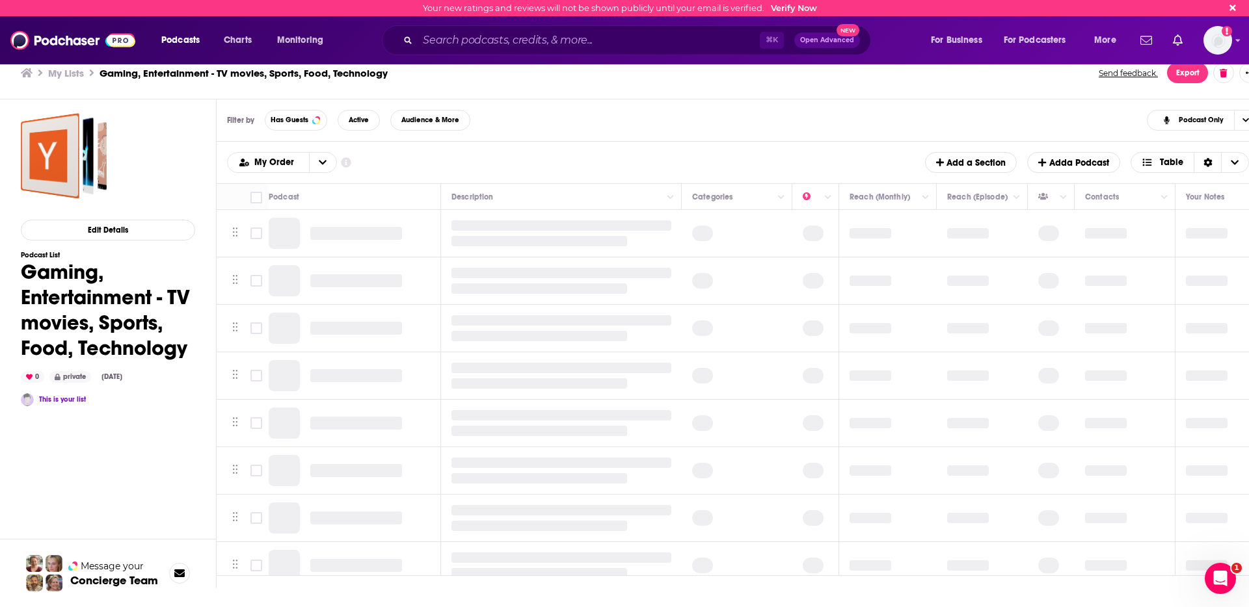
checkbox input "false"
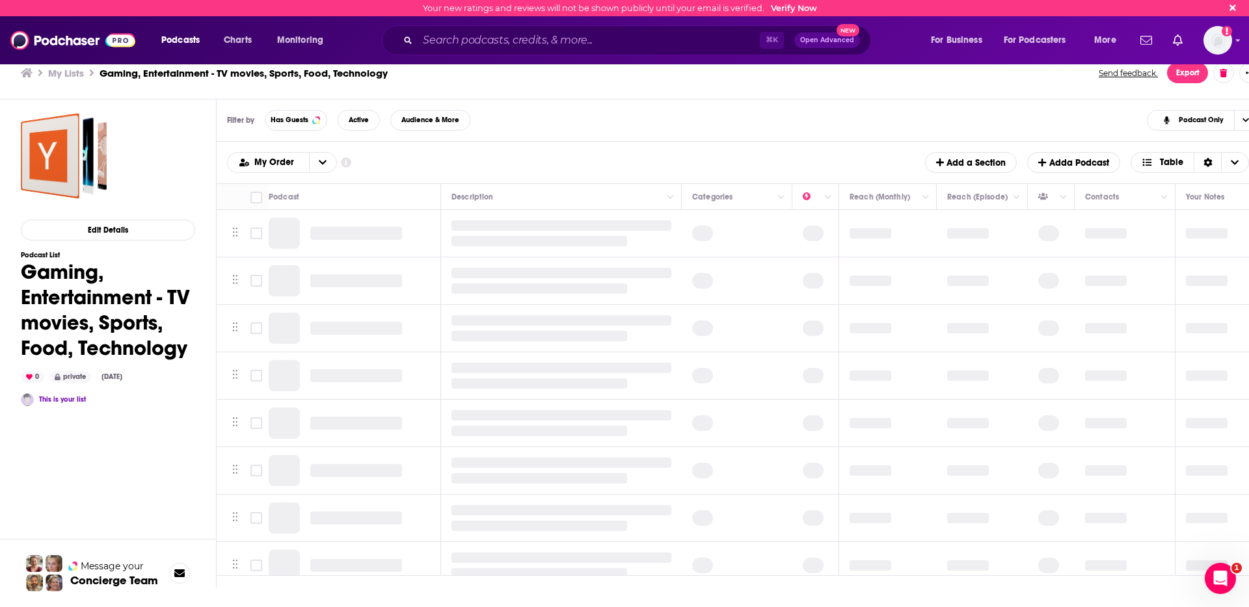
checkbox input "false"
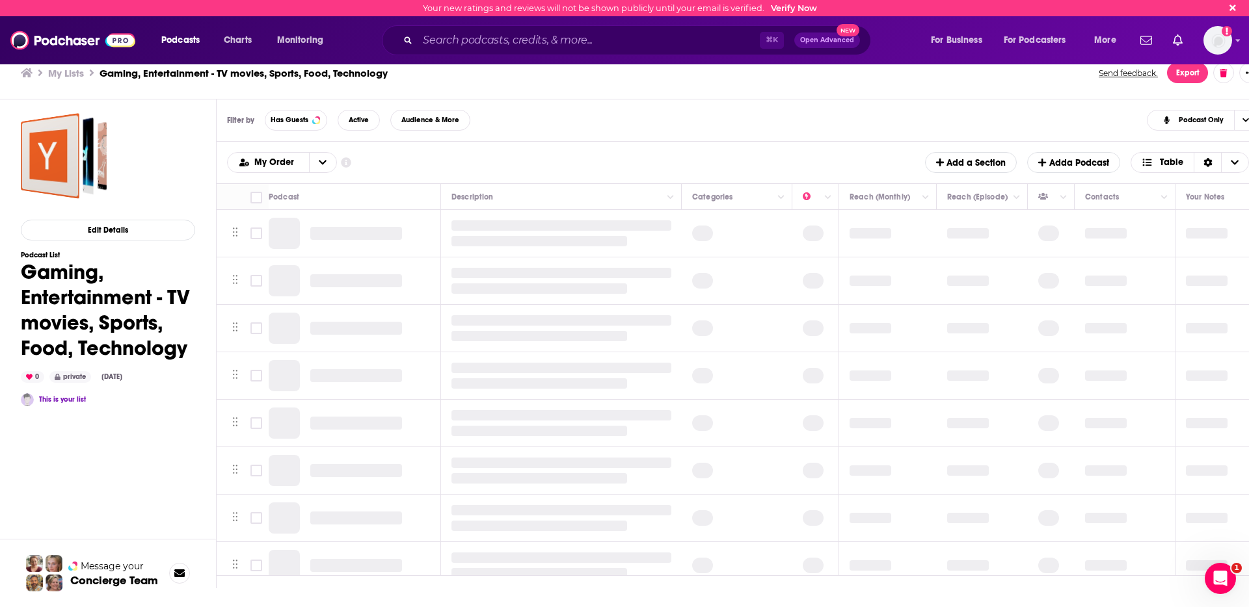
checkbox input "false"
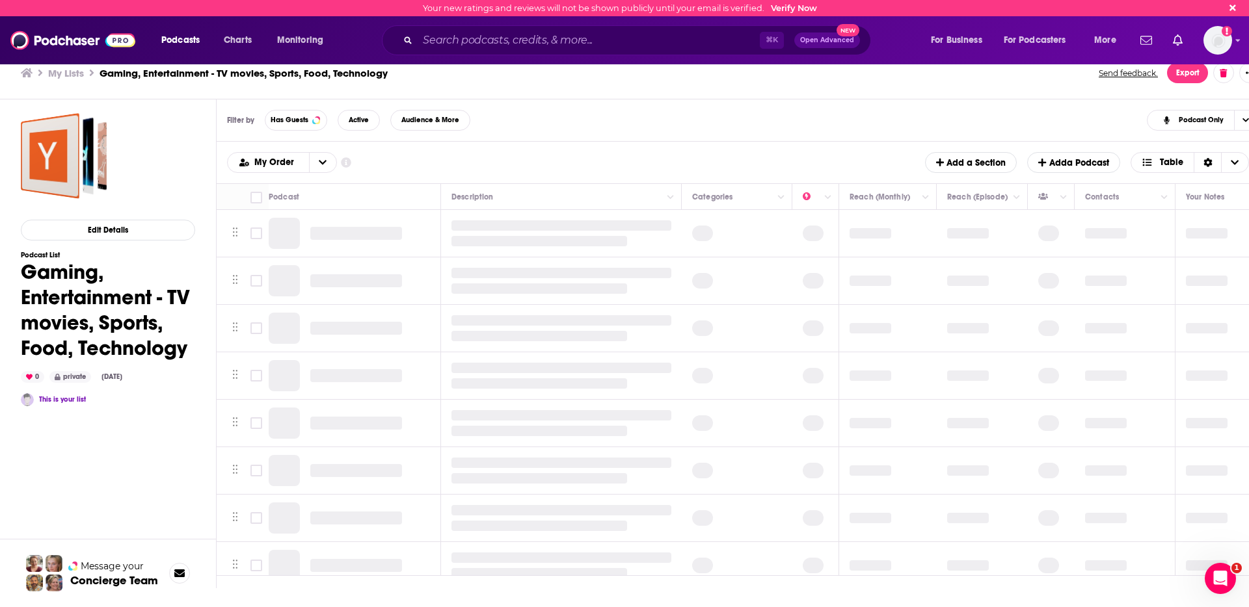
checkbox input "false"
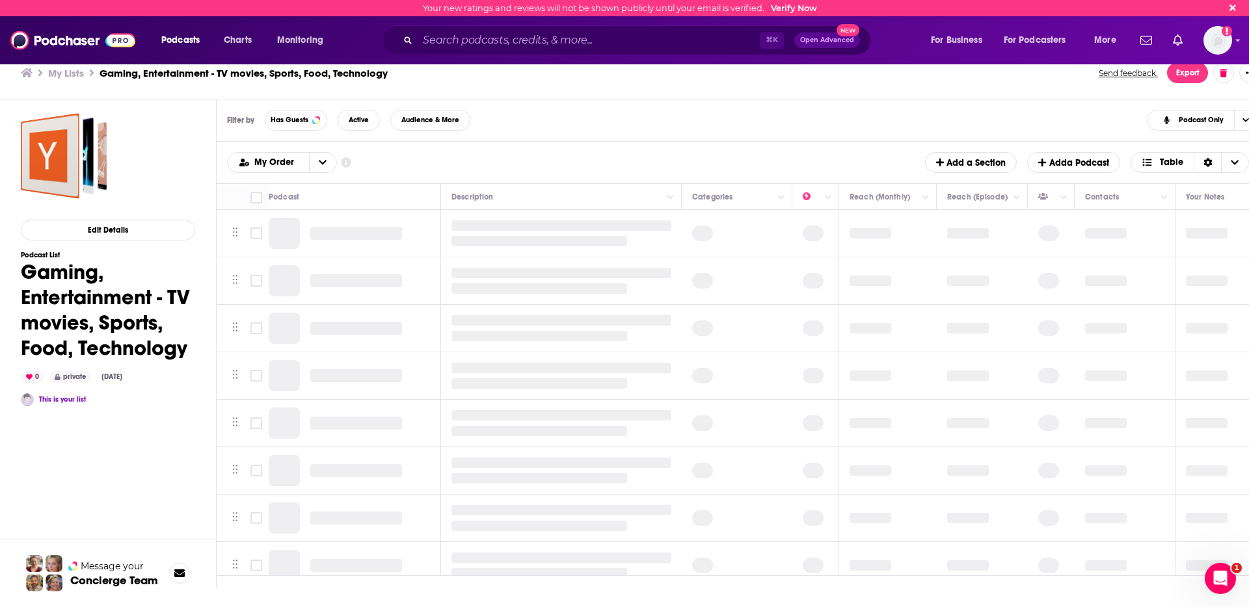
checkbox input "false"
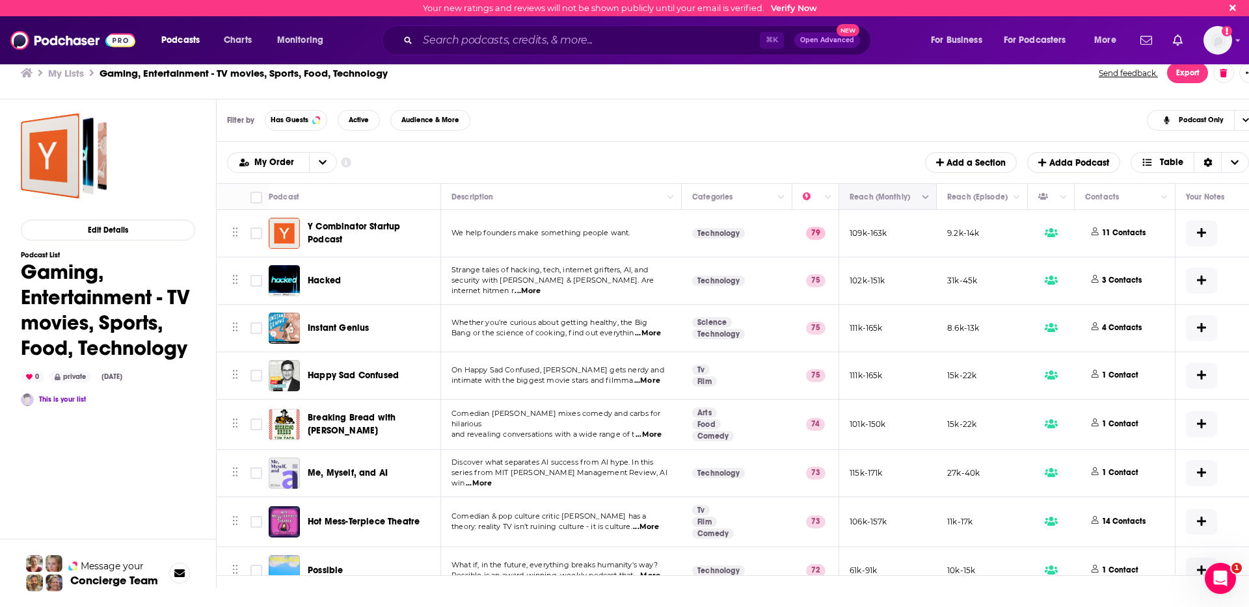
click at [927, 196] on icon "Column Actions" at bounding box center [925, 198] width 7 height 8
click at [927, 196] on div at bounding box center [624, 303] width 1249 height 607
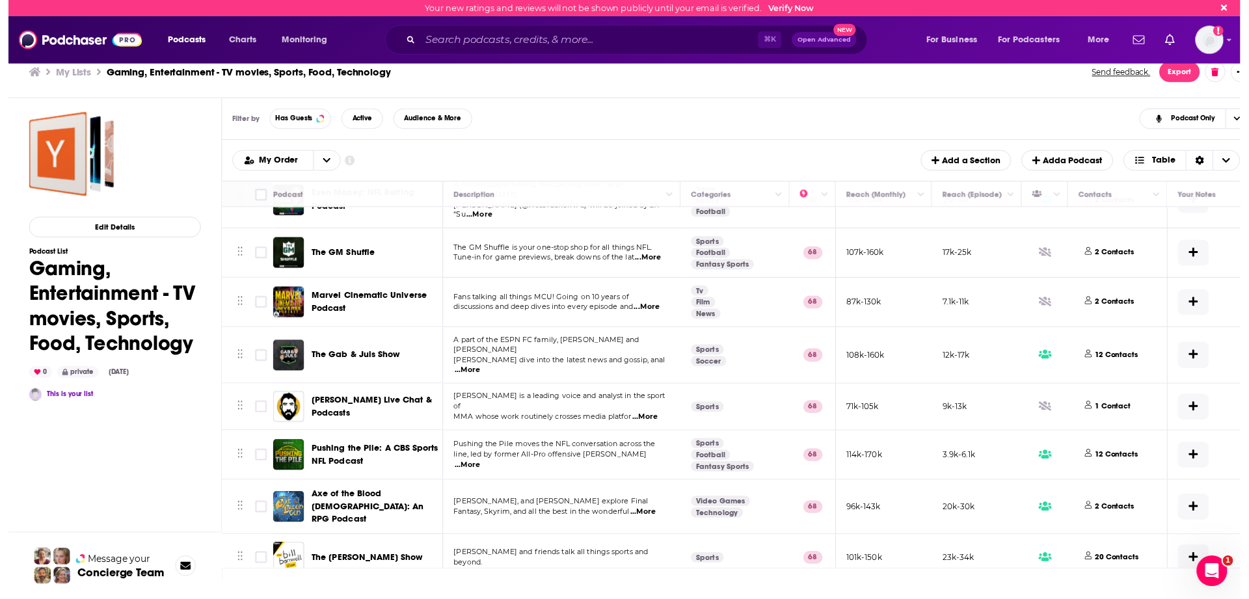
scroll to position [1394, 0]
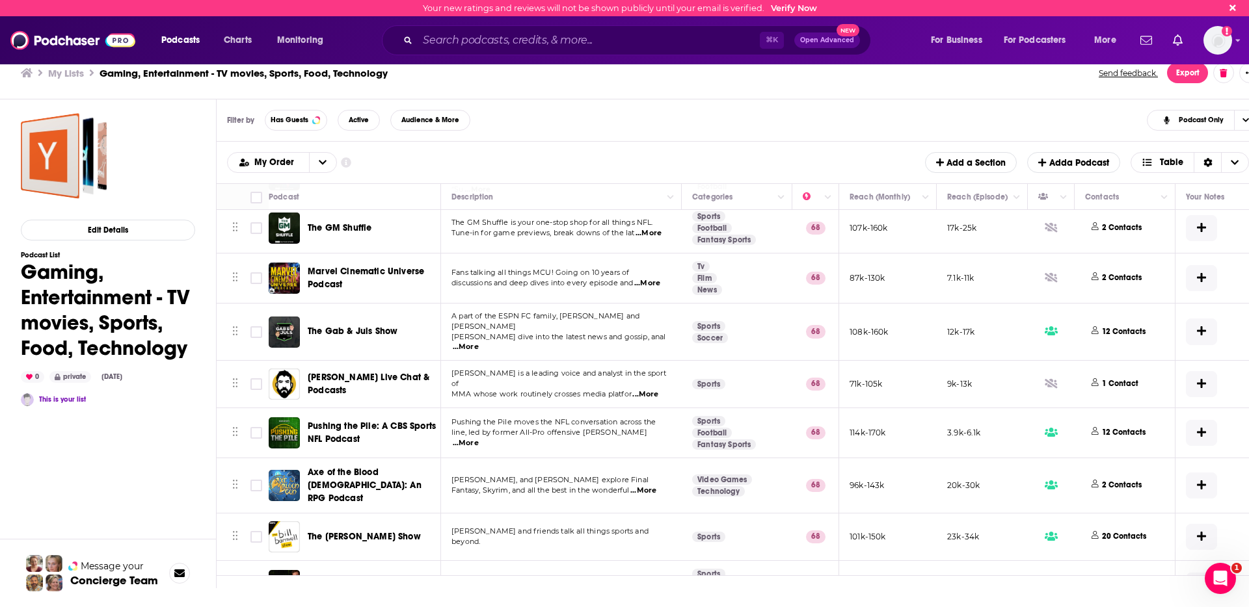
click at [557, 152] on div "My Order Customize Your List Order Select the “My Order” sort and remove all fi…" at bounding box center [743, 162] width 1032 height 21
click at [1242, 114] on span "Choose View" at bounding box center [1245, 121] width 22 height 20
click at [1243, 72] on button "Show More Button" at bounding box center [1249, 72] width 21 height 21
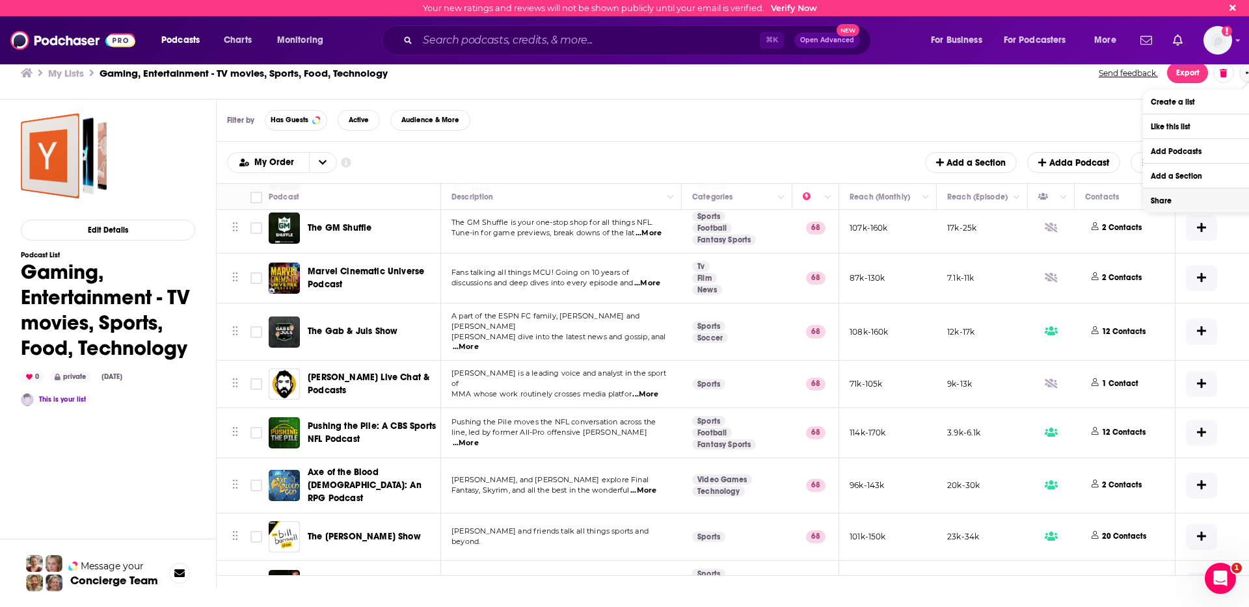
click at [1176, 208] on button "Share" at bounding box center [1205, 201] width 125 height 24
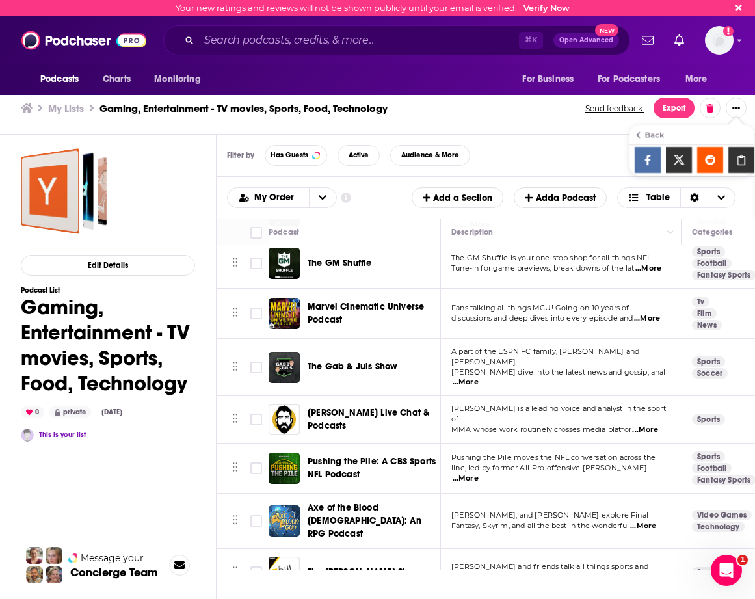
click at [741, 160] on icon "Show additional menu" at bounding box center [741, 160] width 26 height 10
click at [555, 160] on div "Filter by Has Guests Active Filters Podcast Only" at bounding box center [487, 156] width 540 height 42
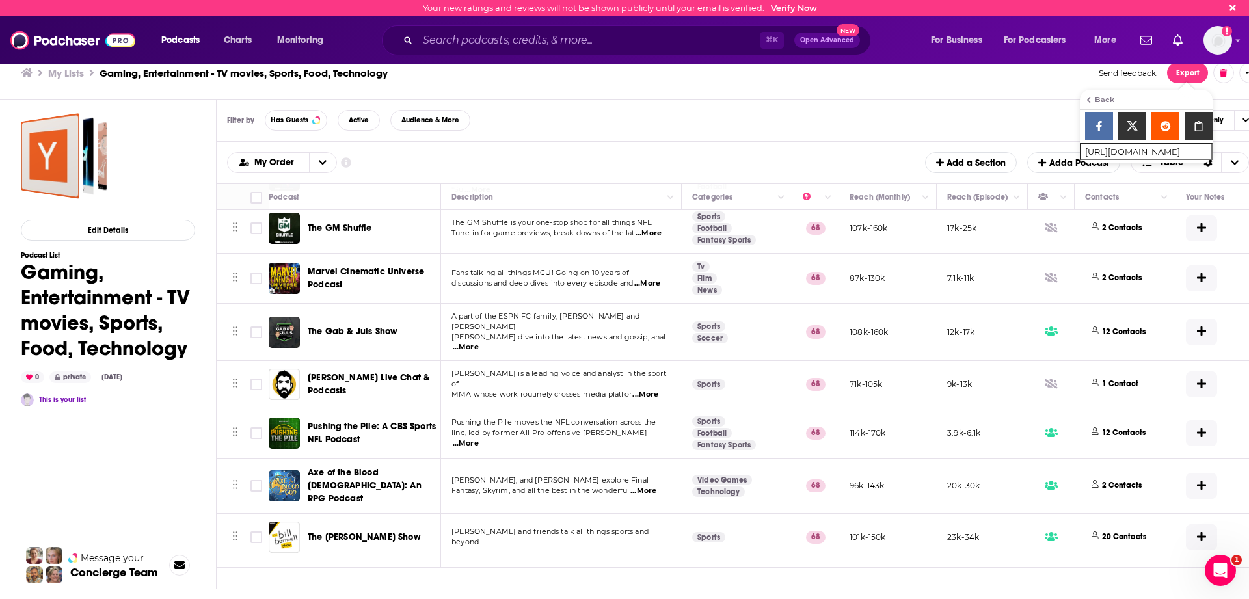
click at [499, 146] on div "Podcasts Add My Order Customize Your List Order Select the “My Order” sort and …" at bounding box center [743, 163] width 1053 height 42
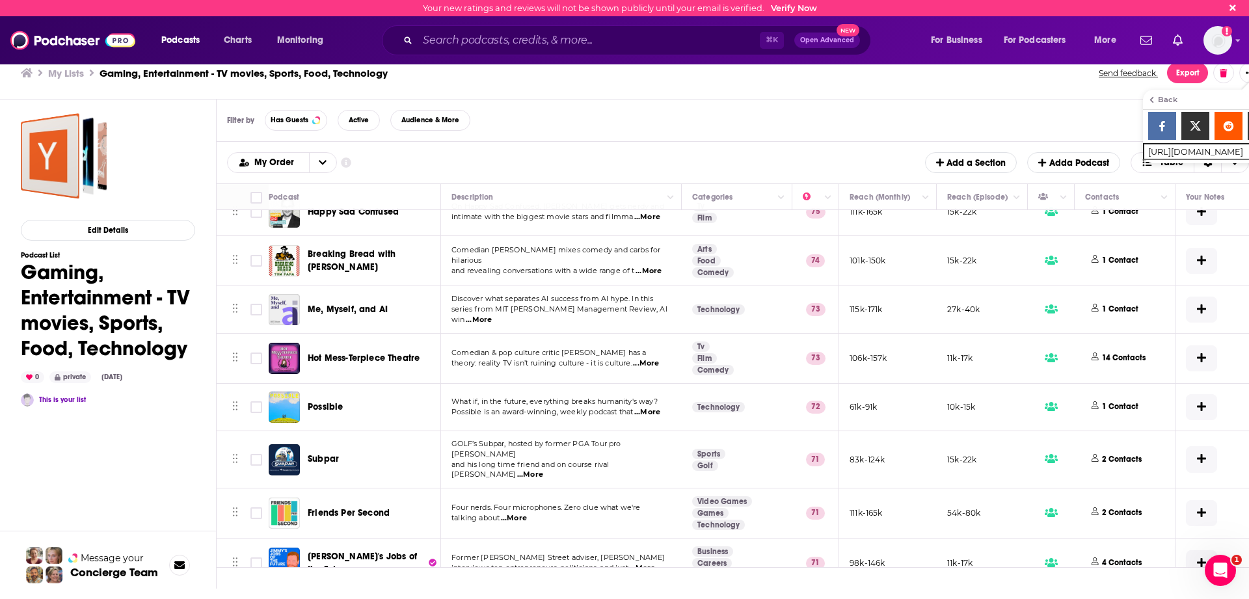
scroll to position [0, 0]
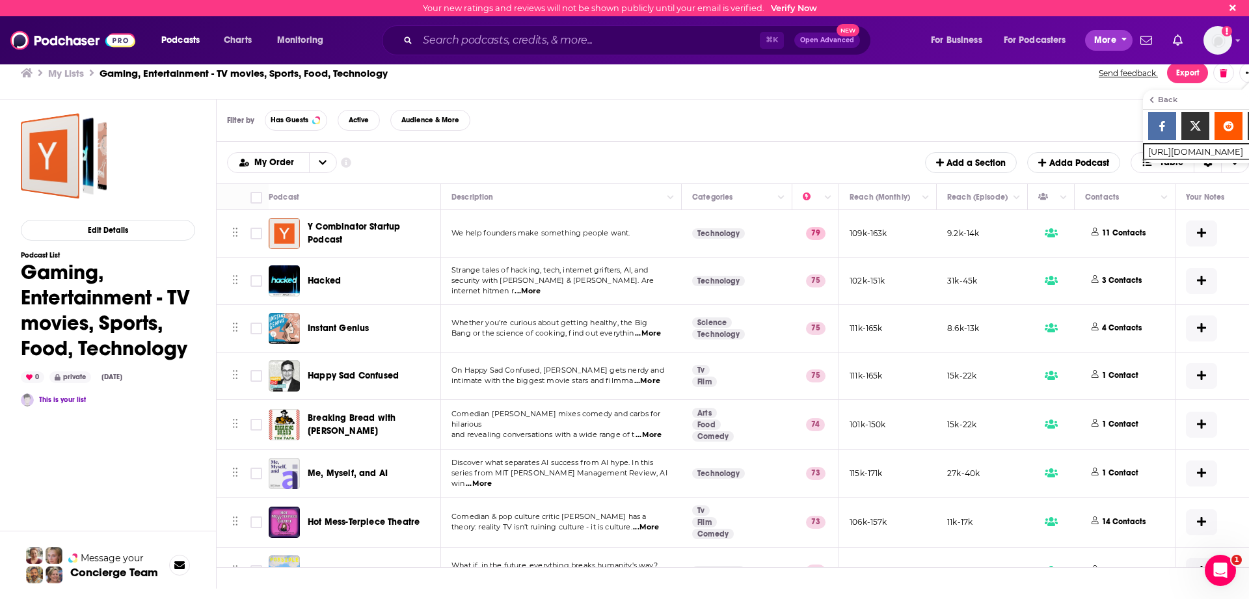
click at [1088, 42] on button "More" at bounding box center [1108, 40] width 47 height 21
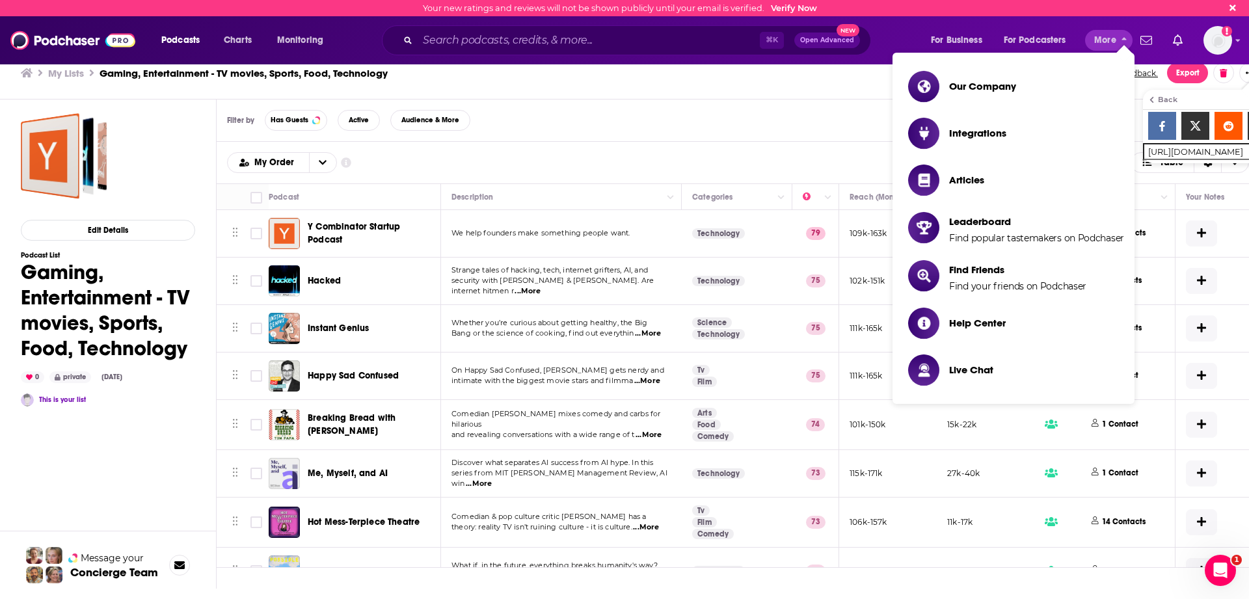
click at [814, 111] on div "Filter by Has Guests Active Audience & More Podcast Only" at bounding box center [744, 121] width 1054 height 42
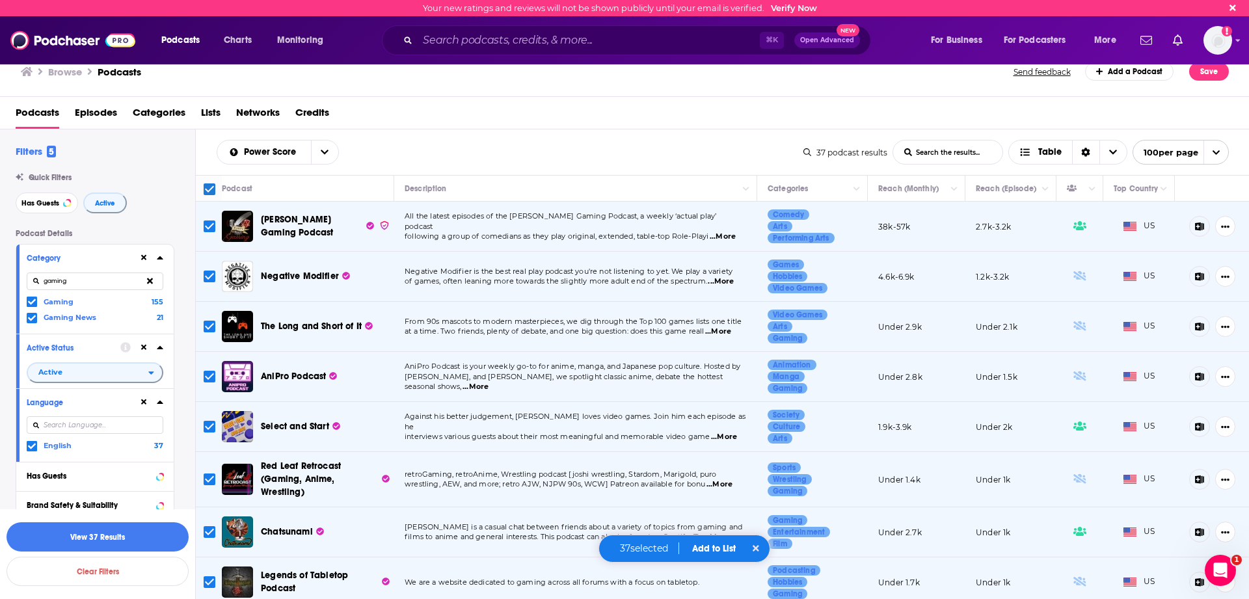
click at [34, 317] on icon at bounding box center [32, 318] width 8 height 6
click at [33, 306] on icon at bounding box center [32, 302] width 8 height 8
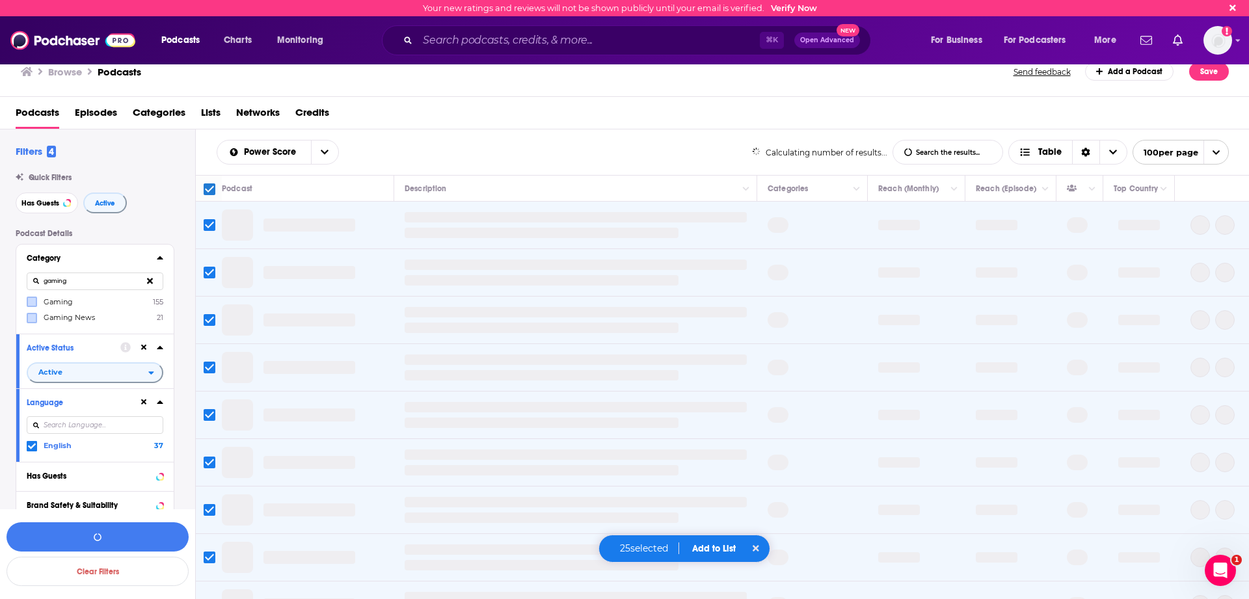
click at [79, 280] on input "gaming" at bounding box center [95, 281] width 137 height 18
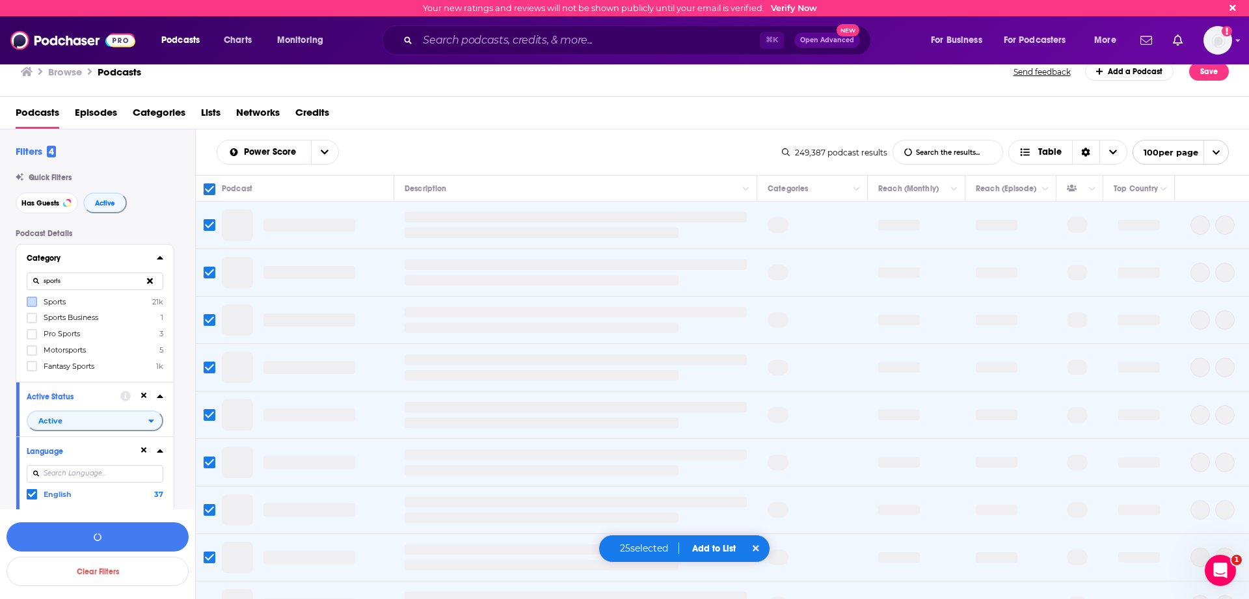
type input "sports"
checkbox input "false"
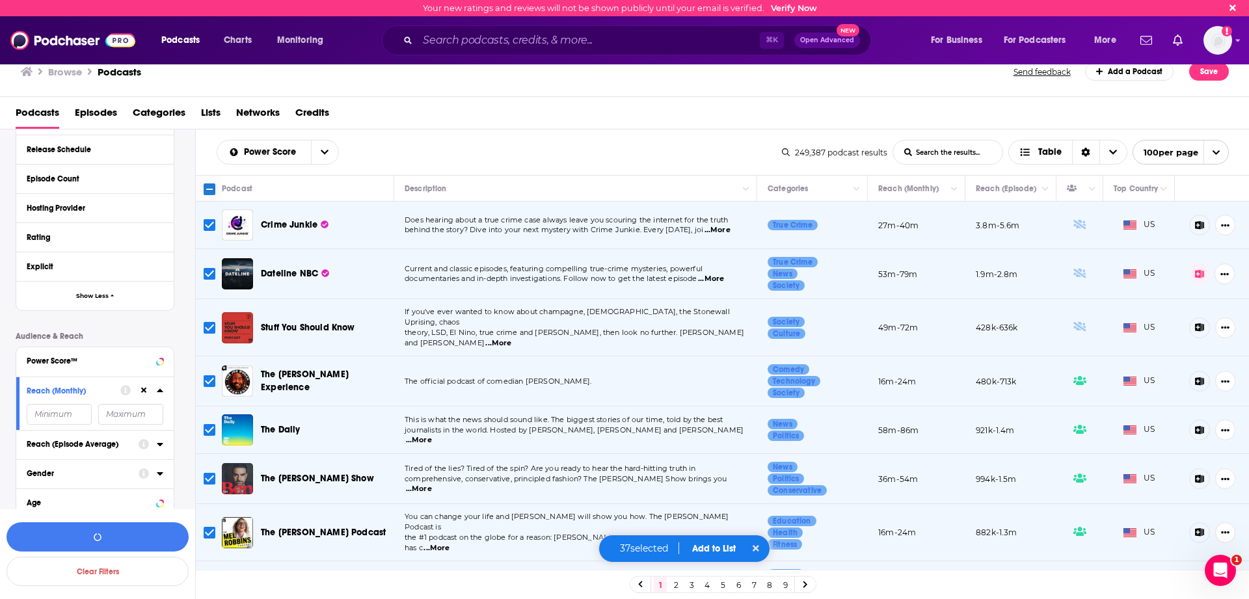
scroll to position [602, 0]
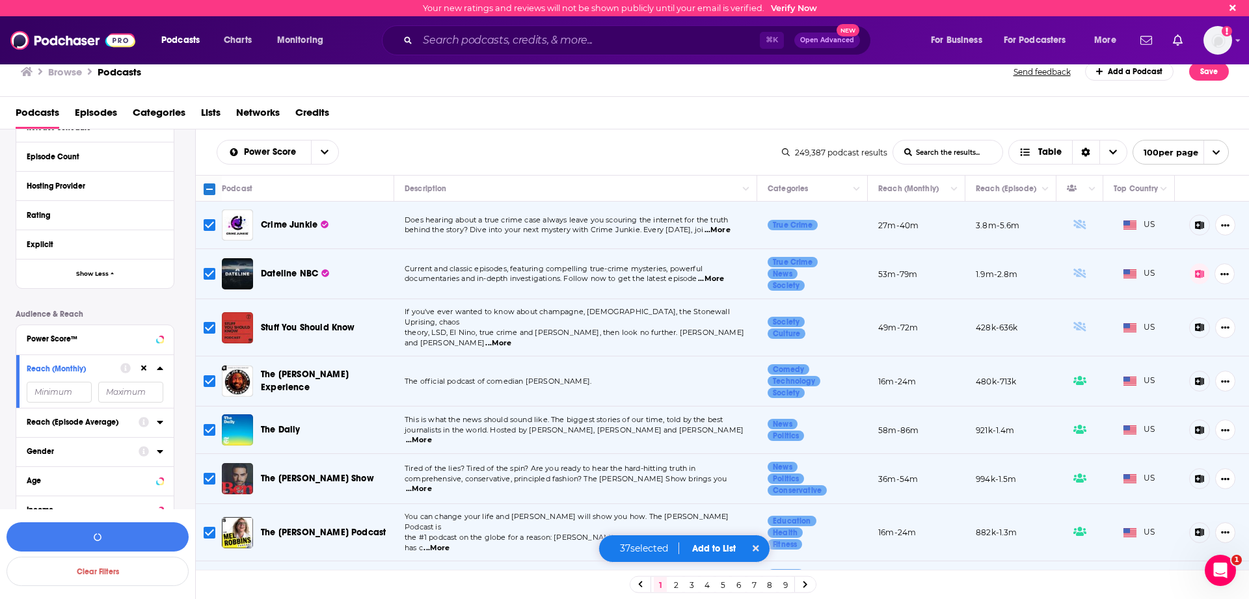
click at [52, 392] on input "number" at bounding box center [59, 392] width 65 height 21
type input "50000"
click at [126, 391] on input "number" at bounding box center [130, 392] width 65 height 21
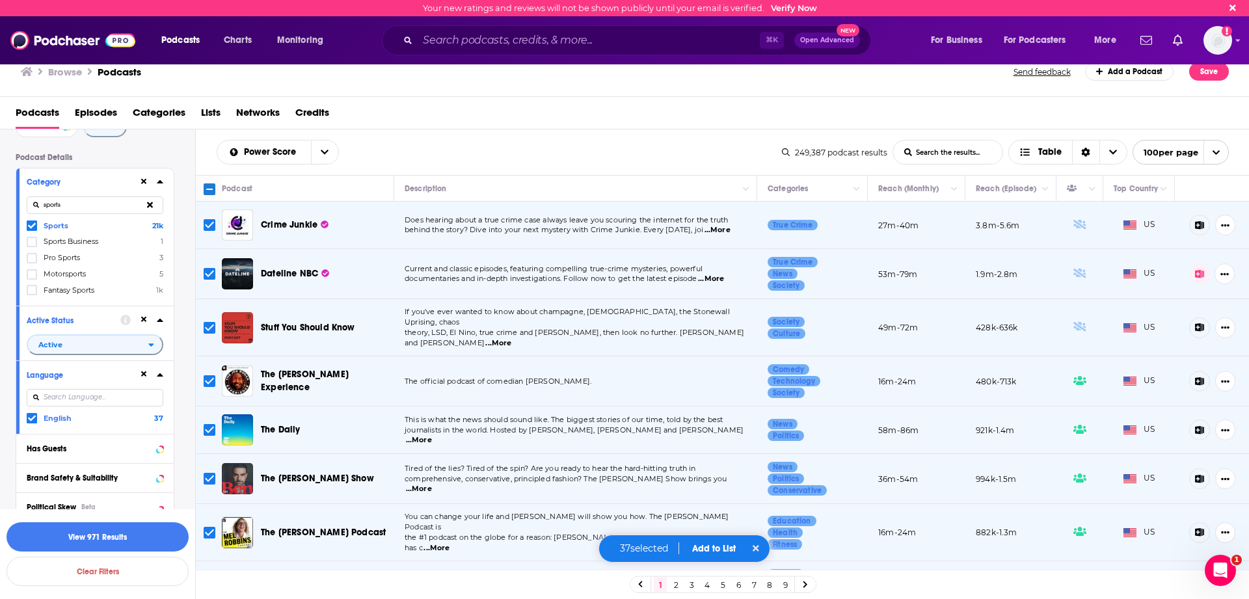
scroll to position [81, 0]
type input "150000"
click at [140, 529] on button "View 971 Results" at bounding box center [98, 536] width 182 height 29
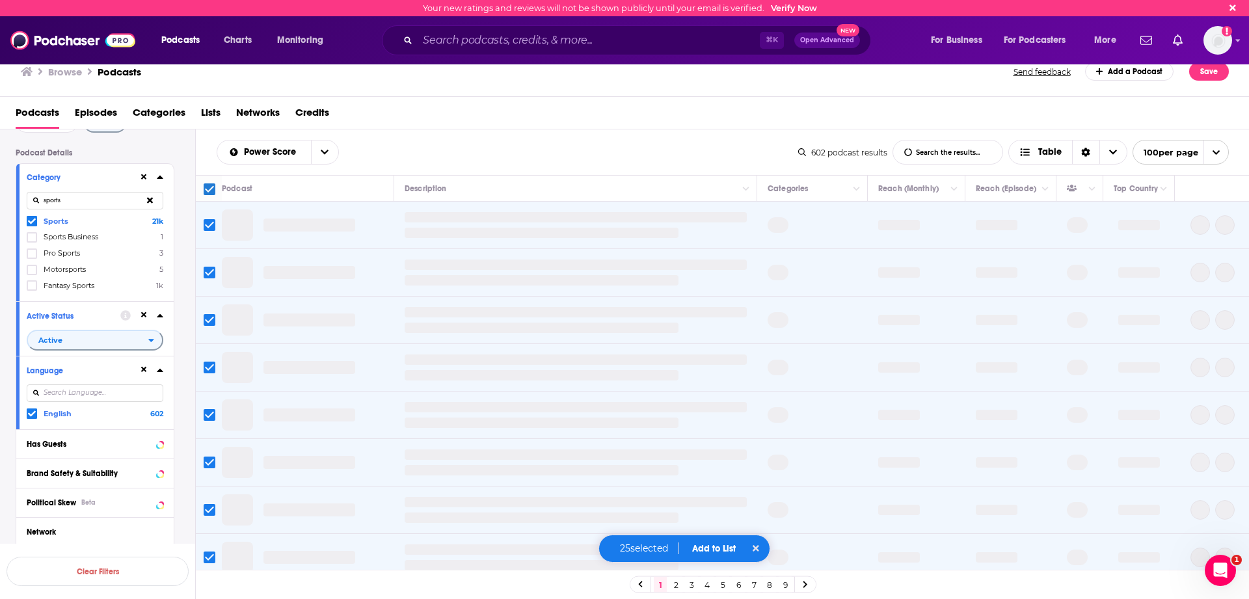
click at [492, 116] on div "Podcasts Episodes Categories Lists Networks Credits" at bounding box center [627, 115] width 1223 height 27
checkbox input "false"
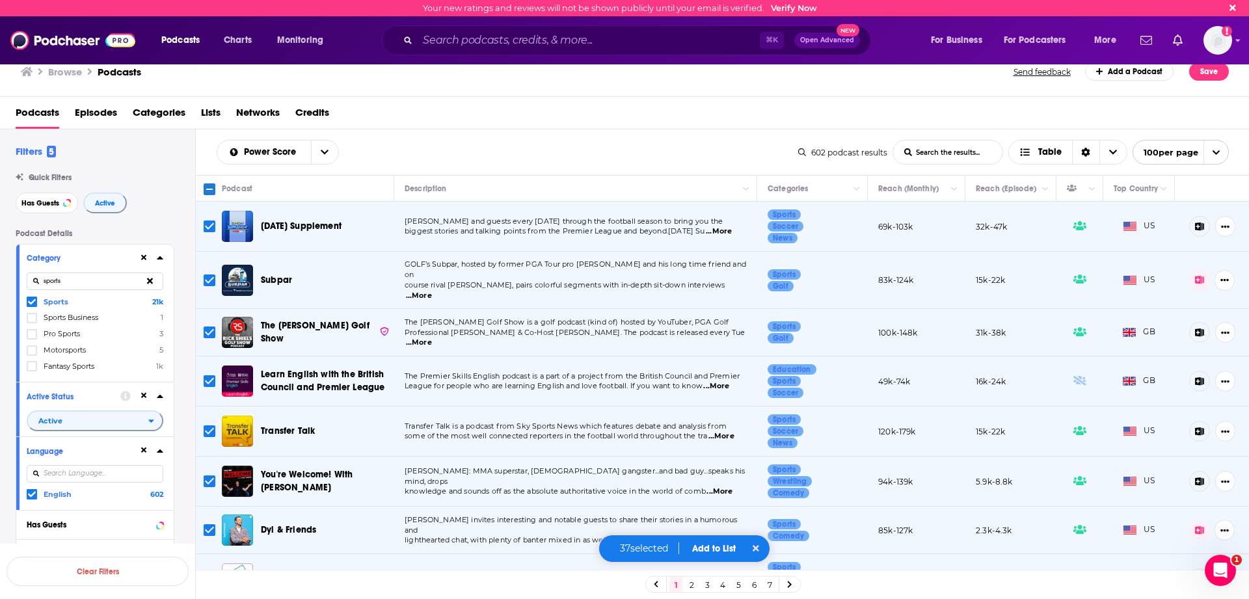
click at [658, 136] on div "Power Score List Search Input Search the results... Table 602 podcast results L…" at bounding box center [723, 152] width 1054 height 46
click at [1134, 194] on icon "Move" at bounding box center [1138, 189] width 16 height 16
